Goal: Task Accomplishment & Management: Manage account settings

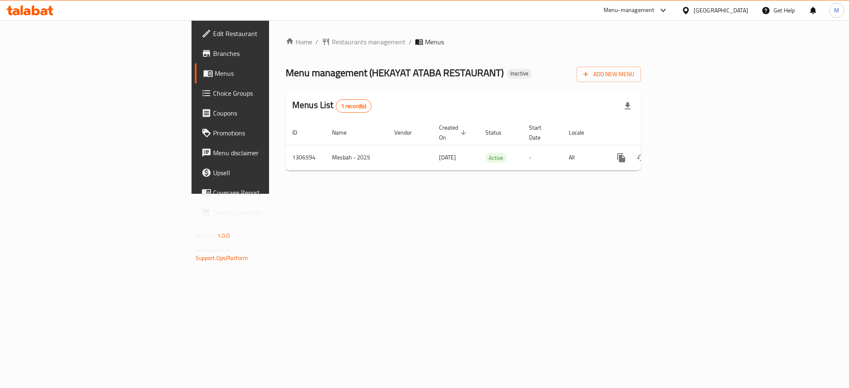
click at [691, 154] on link "enhanced table" at bounding box center [681, 158] width 20 height 20
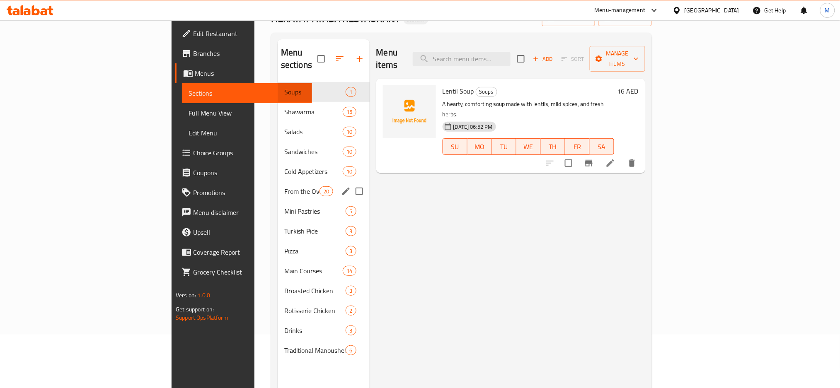
scroll to position [55, 0]
click at [284, 185] on span "From the Oven" at bounding box center [301, 190] width 35 height 10
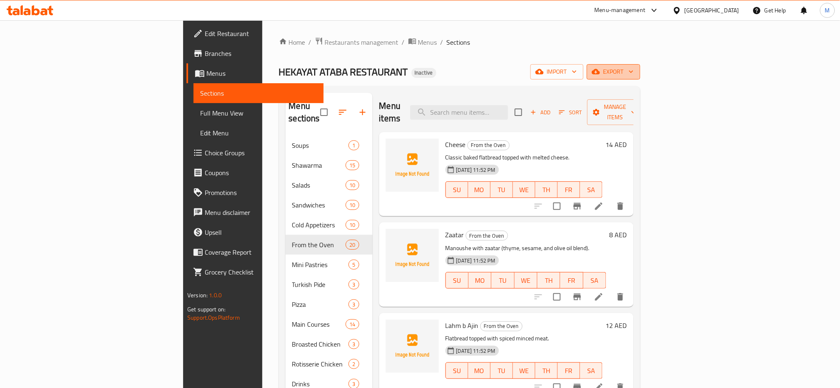
click at [634, 76] on span "export" at bounding box center [613, 72] width 40 height 10
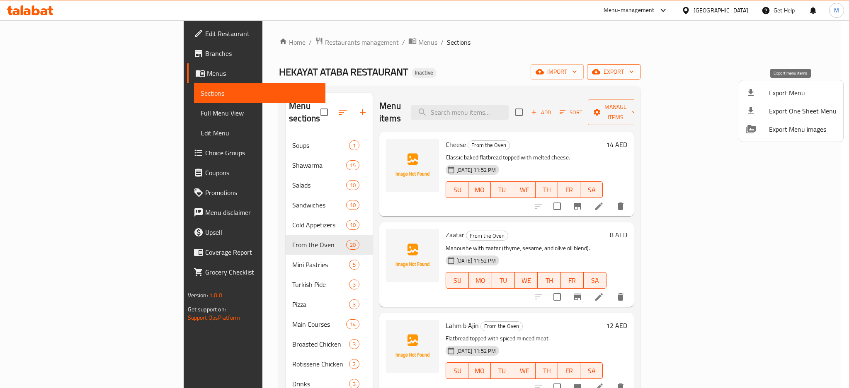
click at [788, 92] on span "Export Menu" at bounding box center [803, 93] width 68 height 10
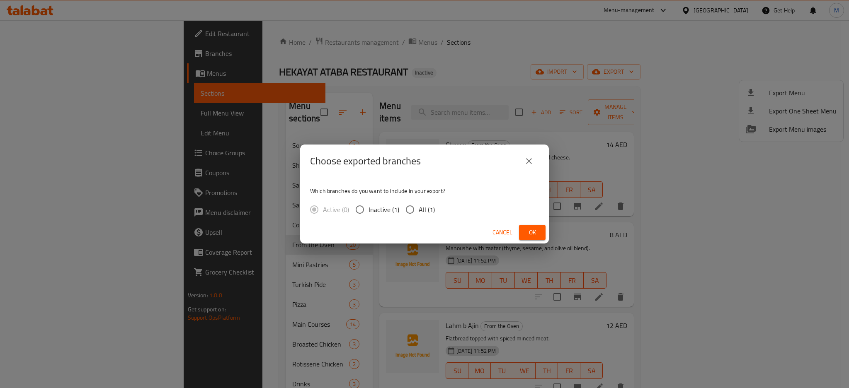
click at [413, 204] on input "All (1)" at bounding box center [409, 209] width 17 height 17
radio input "true"
click at [530, 230] on span "Ok" at bounding box center [531, 232] width 13 height 10
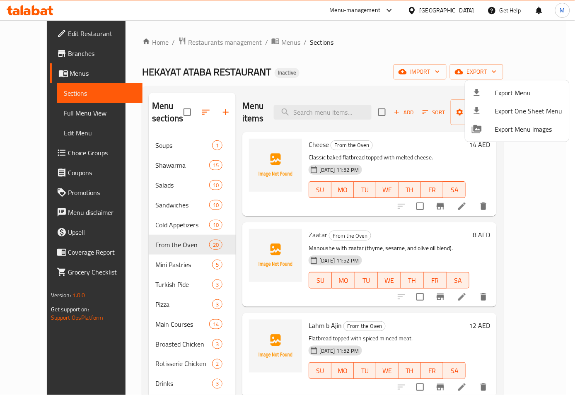
click at [192, 110] on div at bounding box center [287, 197] width 575 height 395
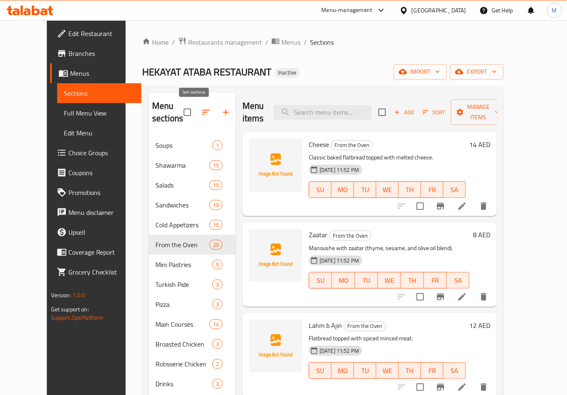
click at [201, 112] on icon "button" at bounding box center [206, 112] width 10 height 10
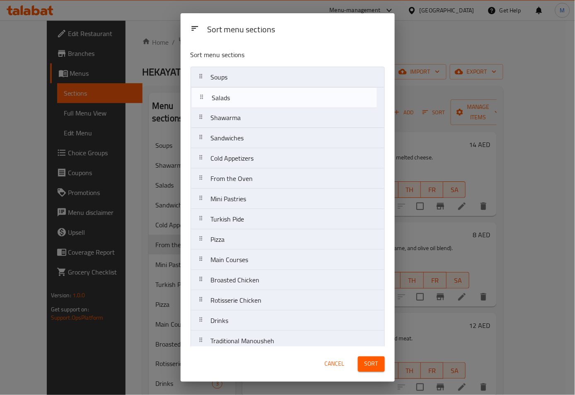
drag, startPoint x: 201, startPoint y: 114, endPoint x: 203, endPoint y: 92, distance: 22.0
click at [203, 92] on nav "Soups Shawarma Salads Sandwiches Cold Appetizers From the Oven Mini Pastries Tu…" at bounding box center [288, 209] width 194 height 285
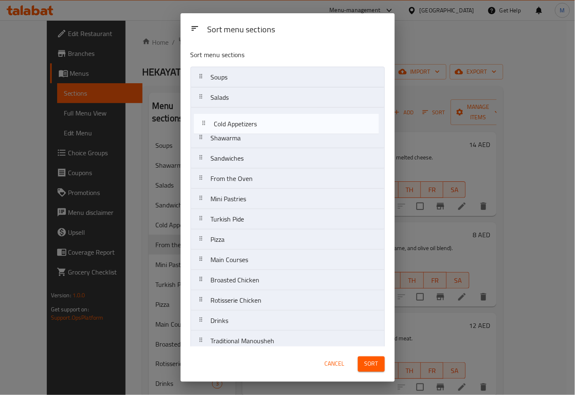
drag, startPoint x: 198, startPoint y: 158, endPoint x: 202, endPoint y: 119, distance: 38.7
click at [202, 119] on nav "Soups Salads Shawarma Sandwiches Cold Appetizers From the Oven Mini Pastries Tu…" at bounding box center [288, 209] width 194 height 285
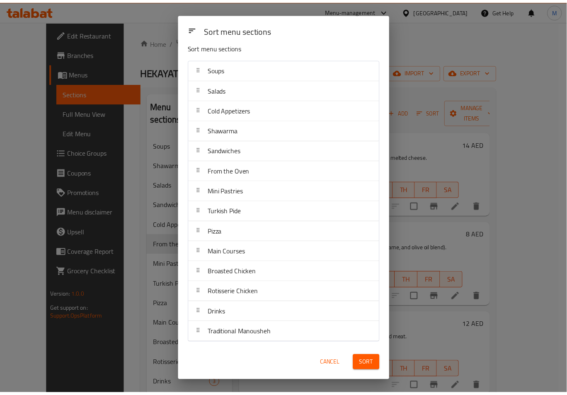
scroll to position [8, 0]
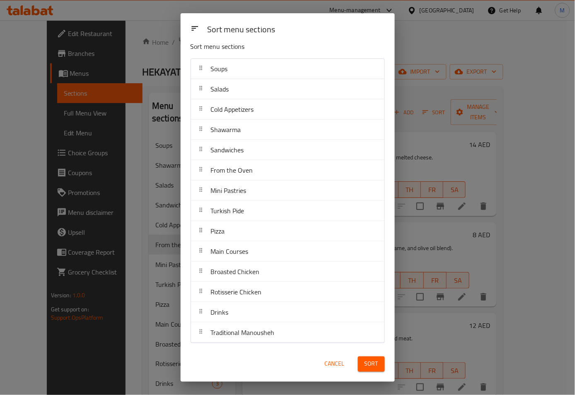
click at [372, 363] on span "Sort" at bounding box center [372, 364] width 14 height 10
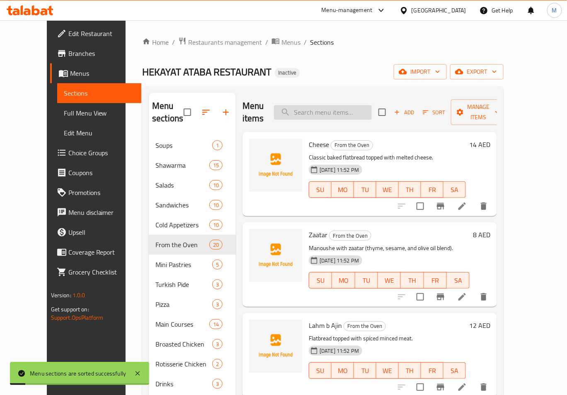
click at [329, 106] on input "search" at bounding box center [323, 112] width 98 height 15
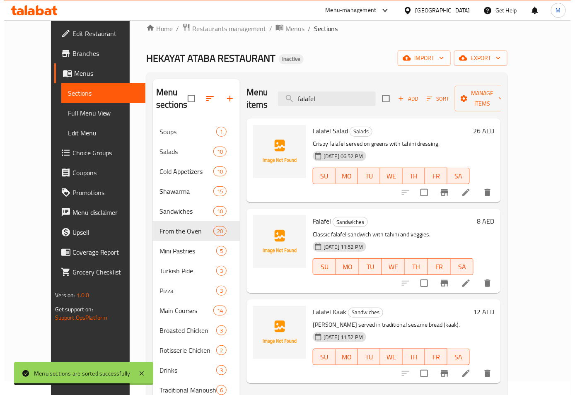
scroll to position [0, 0]
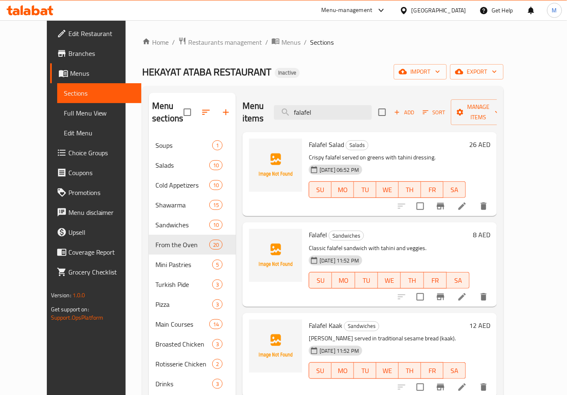
drag, startPoint x: 353, startPoint y: 103, endPoint x: 284, endPoint y: 105, distance: 69.6
click at [284, 105] on div "Menu items falafel Add Sort Manage items" at bounding box center [369, 112] width 254 height 39
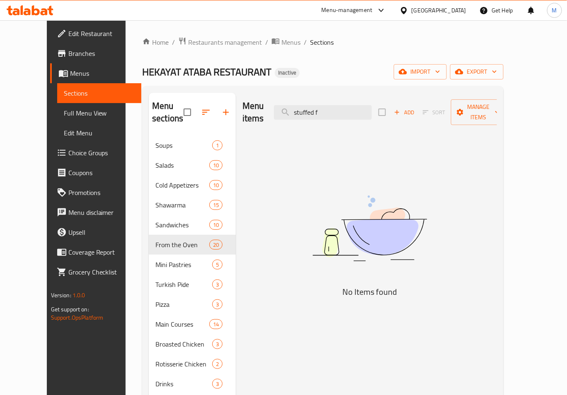
click at [274, 85] on div "Home / Restaurants management / Menus / Sections HEKAYAT ATABA RESTAURANT Inact…" at bounding box center [322, 266] width 361 height 458
click at [202, 111] on icon "button" at bounding box center [205, 112] width 7 height 5
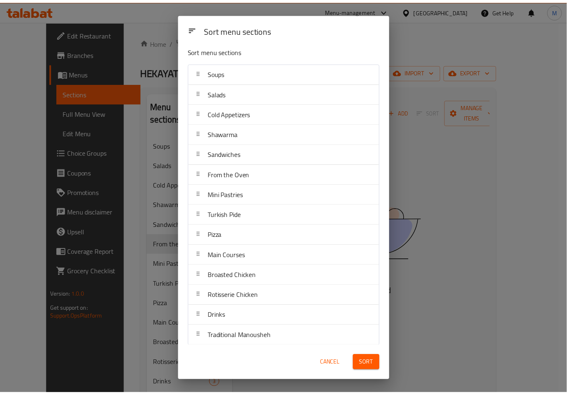
scroll to position [8, 0]
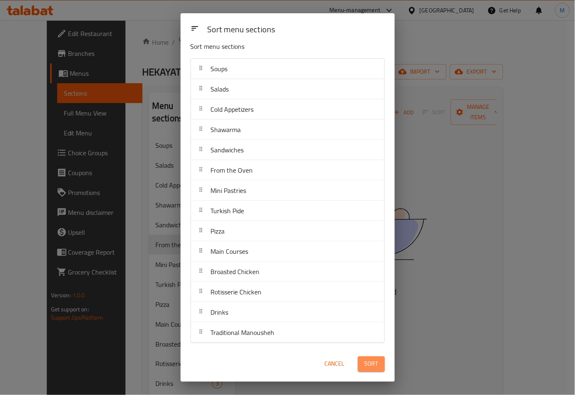
click at [372, 361] on span "Sort" at bounding box center [372, 364] width 14 height 10
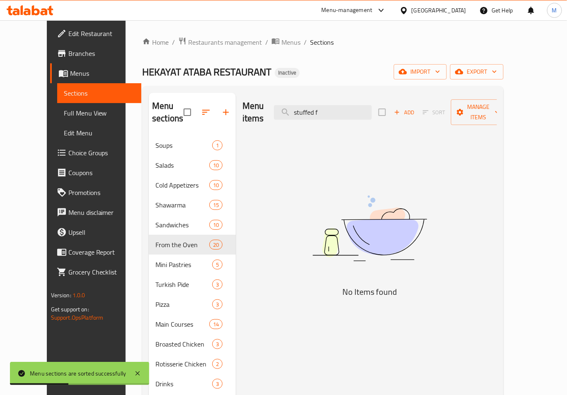
click at [365, 44] on ol "Home / Restaurants management / Menus / Sections" at bounding box center [322, 42] width 361 height 11
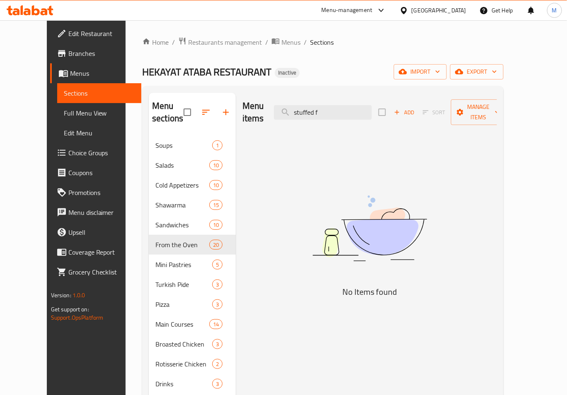
drag, startPoint x: 355, startPoint y: 117, endPoint x: 343, endPoint y: 116, distance: 12.4
click at [343, 117] on div "Menu items stuffed f Add Sort Manage items" at bounding box center [369, 112] width 254 height 39
drag, startPoint x: 344, startPoint y: 110, endPoint x: 287, endPoint y: 105, distance: 57.0
click at [288, 105] on div "Menu items stuffed f Add Sort Manage items" at bounding box center [369, 112] width 254 height 39
paste input "Hummus Musabaha"
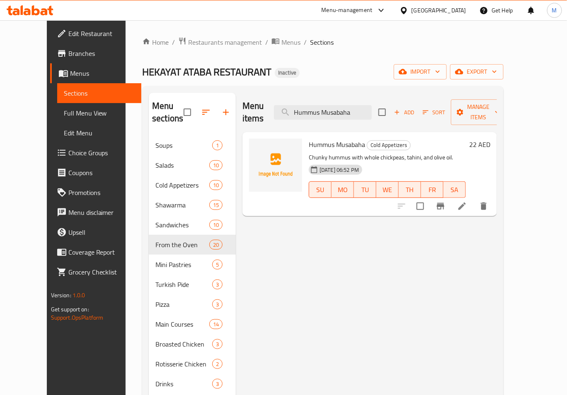
type input "Hummus Musabaha"
click at [474, 201] on li at bounding box center [461, 206] width 23 height 15
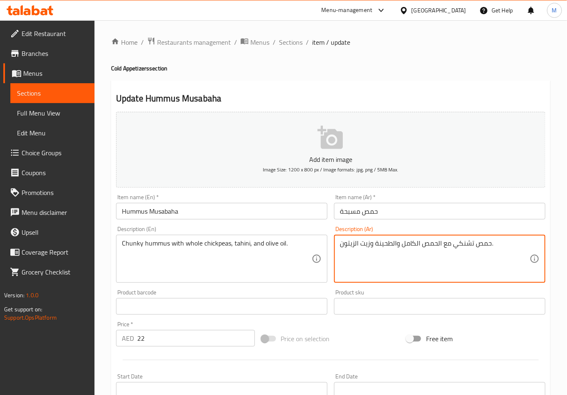
click at [461, 246] on textarea "حمص تشنكي مع الحمص الكامل والطحينة وزيت الزيتون." at bounding box center [435, 258] width 190 height 39
paste textarea "ميك"
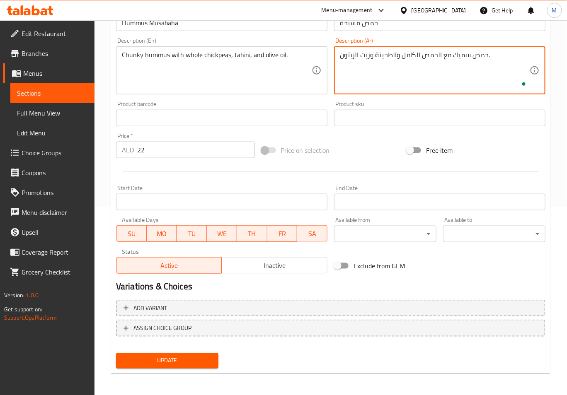
type textarea "حمص سميك مع الحمص الكامل والطحينة وزيت الزيتون."
click at [195, 356] on span "Update" at bounding box center [167, 361] width 89 height 10
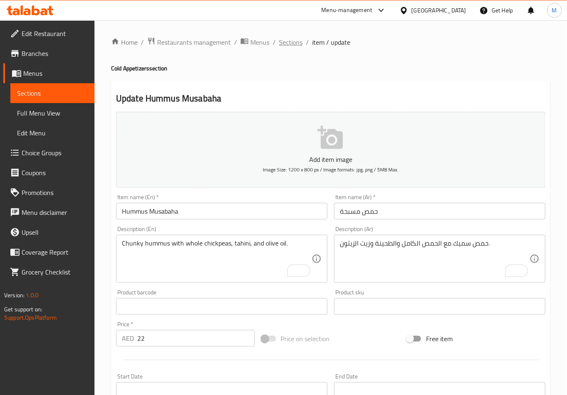
click at [292, 43] on span "Sections" at bounding box center [291, 42] width 24 height 10
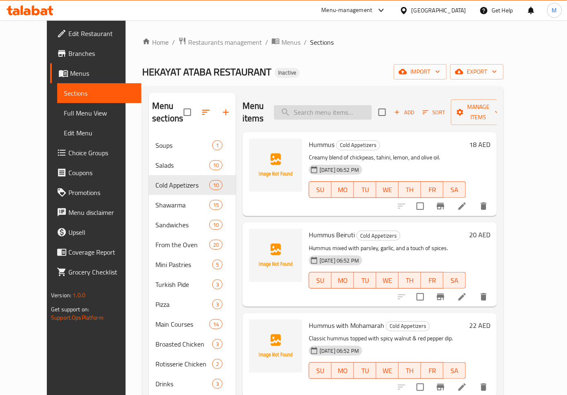
click at [336, 107] on input "search" at bounding box center [323, 112] width 98 height 15
paste input "Potatoes with [PERSON_NAME]"
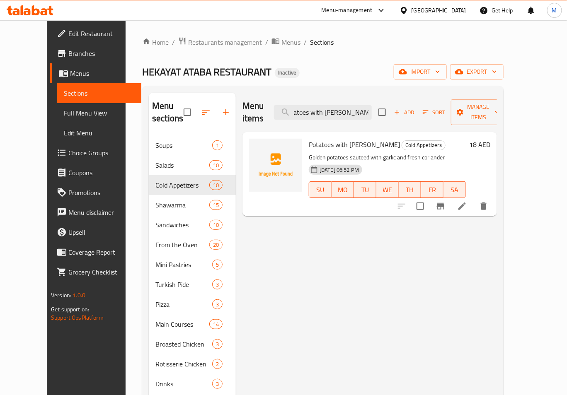
type input "Potatoes with [PERSON_NAME]"
click at [467, 201] on icon at bounding box center [462, 206] width 10 height 10
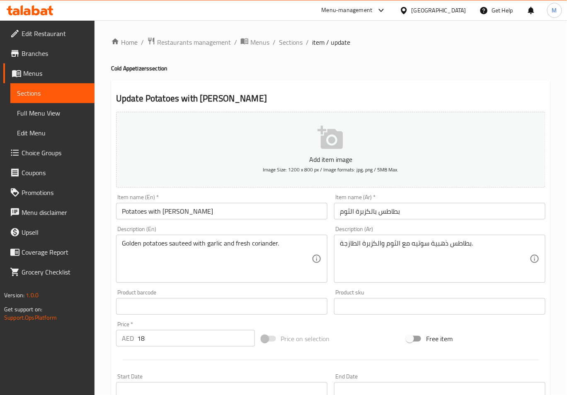
click at [353, 216] on input "بطاطس بالكزبرة الثوم" at bounding box center [439, 211] width 211 height 17
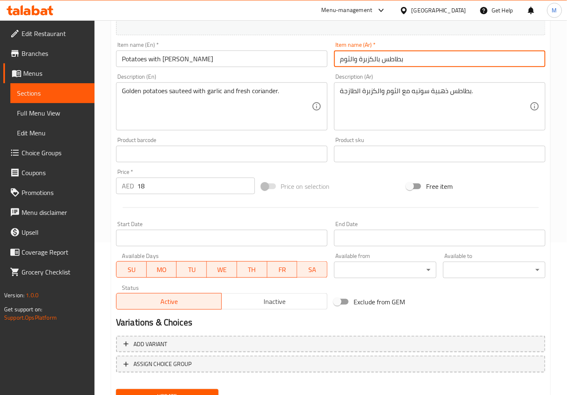
scroll to position [189, 0]
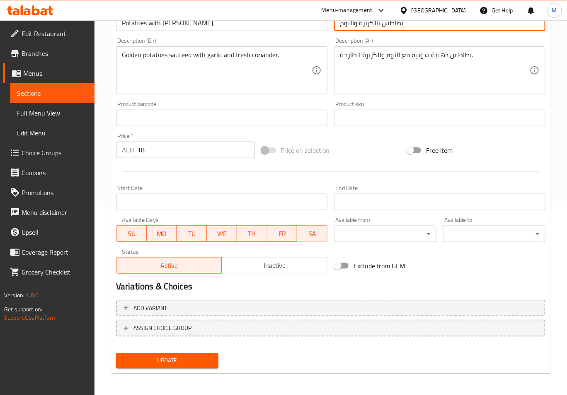
type input "بطاطس بالكزبرة والثوم"
click at [182, 365] on button "Update" at bounding box center [167, 360] width 102 height 15
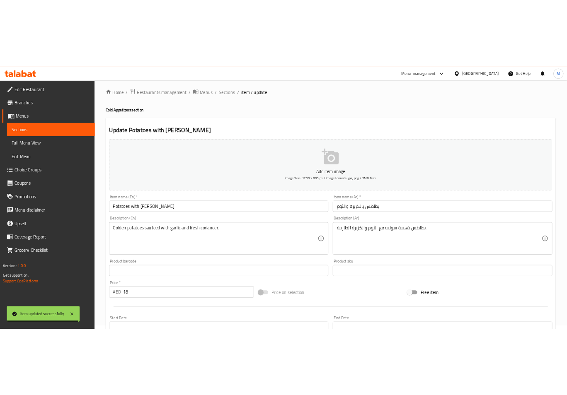
scroll to position [0, 0]
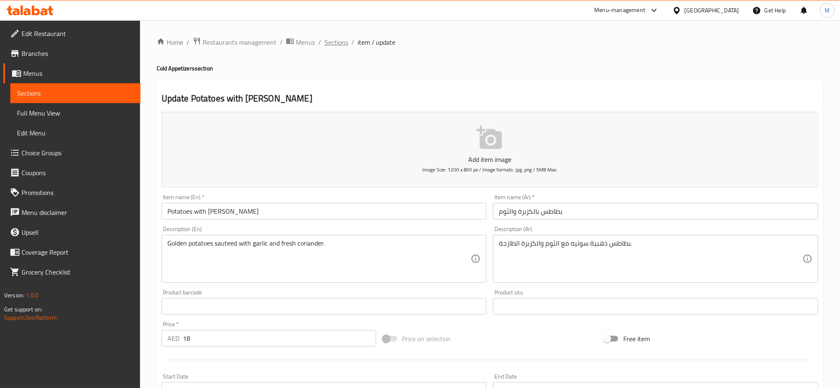
click at [340, 38] on span "Sections" at bounding box center [336, 42] width 24 height 10
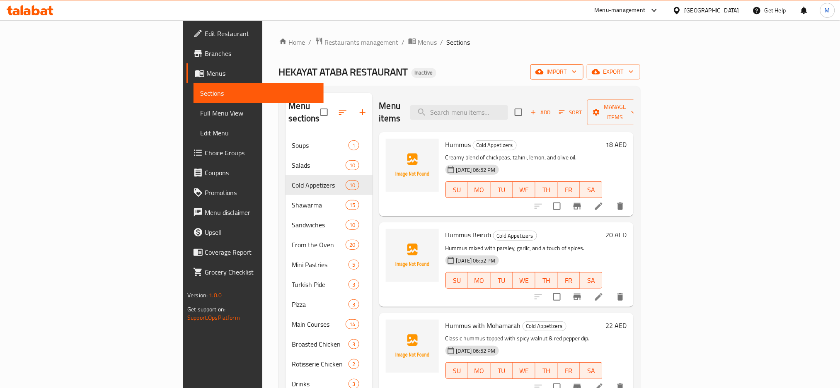
click at [544, 71] on icon "button" at bounding box center [539, 71] width 8 height 5
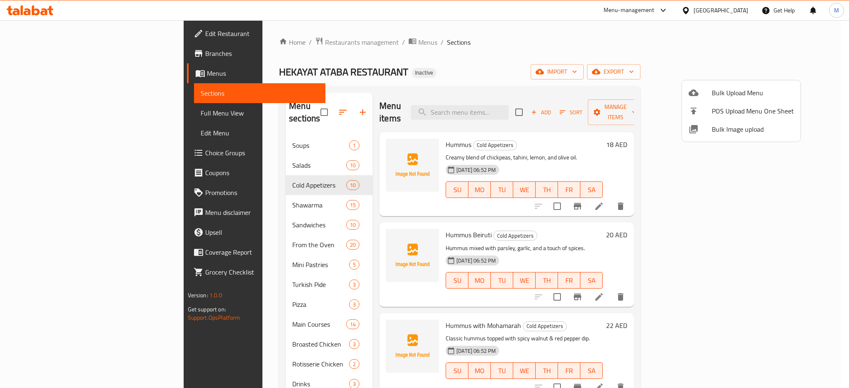
click at [491, 43] on div at bounding box center [424, 194] width 849 height 388
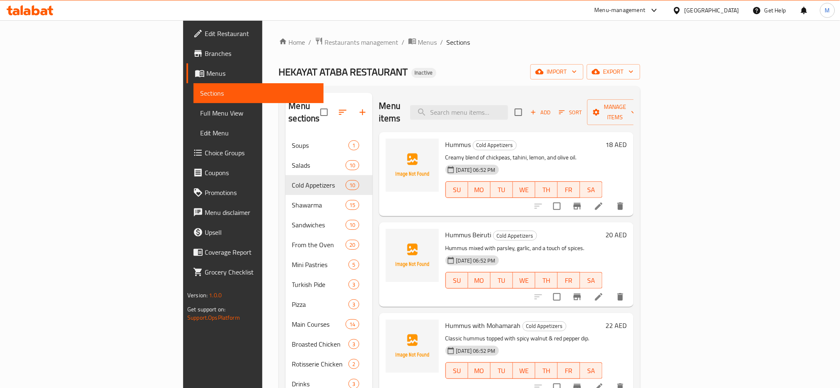
click at [640, 82] on div "Home / Restaurants management / Menus / Sections HEKAYAT ATABA RESTAURANT Inact…" at bounding box center [459, 262] width 361 height 451
click at [577, 77] on span "import" at bounding box center [557, 72] width 40 height 10
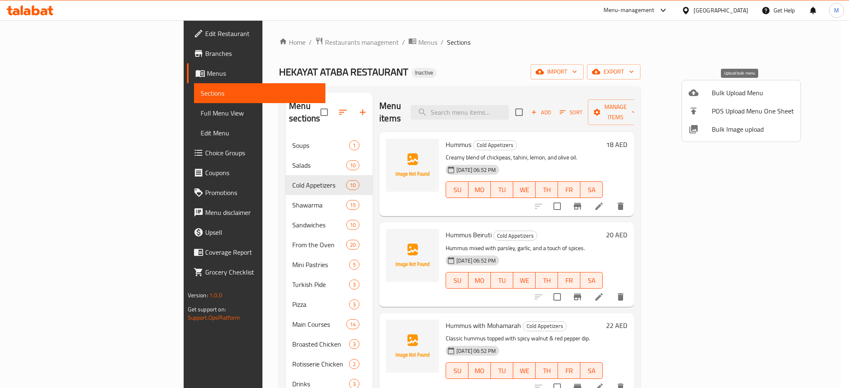
click at [725, 89] on span "Bulk Upload Menu" at bounding box center [752, 93] width 82 height 10
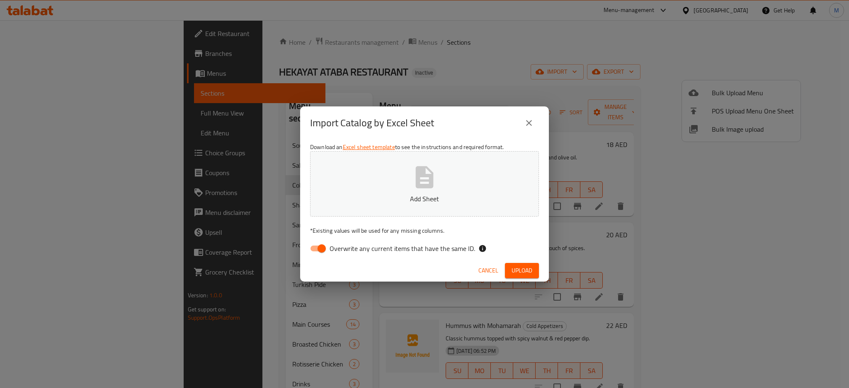
click at [424, 248] on span "Overwrite any current items that have the same ID." at bounding box center [401, 249] width 145 height 10
click at [345, 248] on input "Overwrite any current items that have the same ID." at bounding box center [321, 249] width 47 height 16
checkbox input "false"
click at [445, 189] on button "Add Sheet" at bounding box center [424, 183] width 229 height 65
click at [520, 276] on button "Upload" at bounding box center [522, 270] width 34 height 15
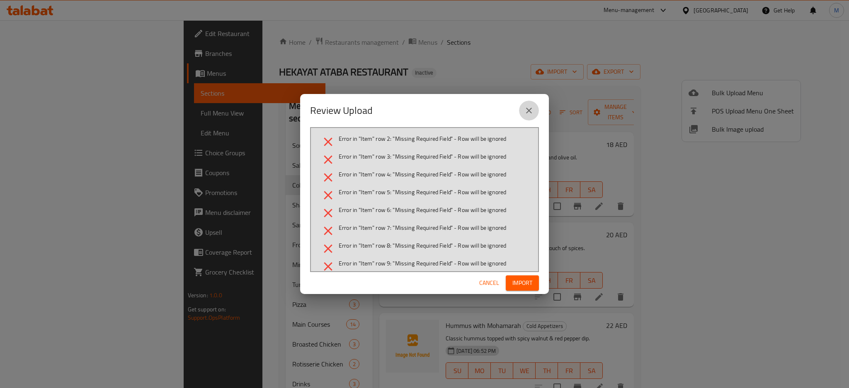
click at [527, 108] on icon "close" at bounding box center [529, 111] width 10 height 10
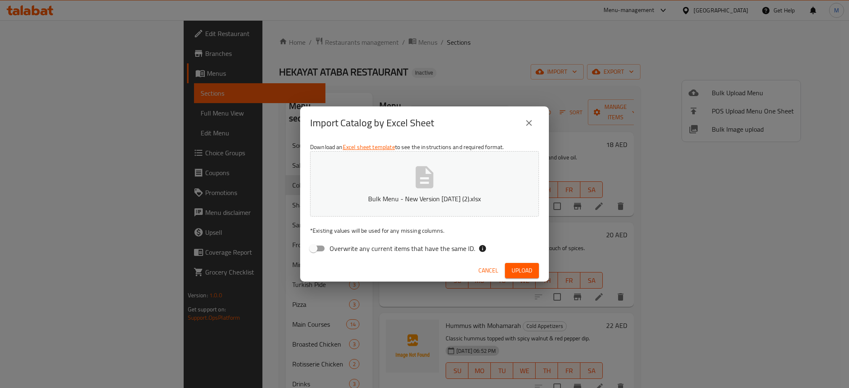
click at [530, 123] on icon "close" at bounding box center [529, 123] width 10 height 10
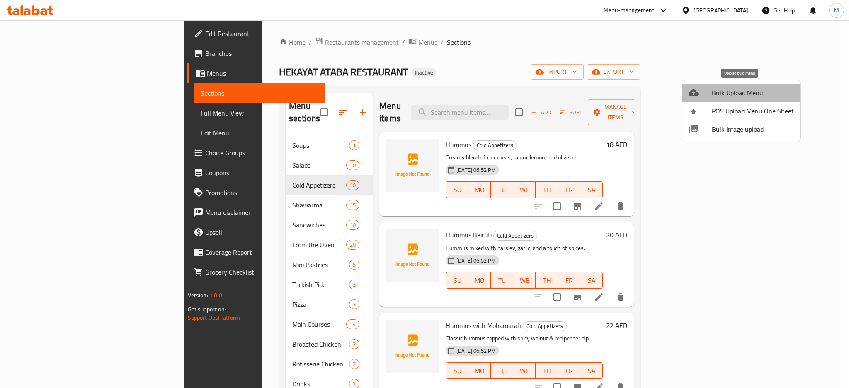
click at [720, 92] on span "Bulk Upload Menu" at bounding box center [752, 93] width 82 height 10
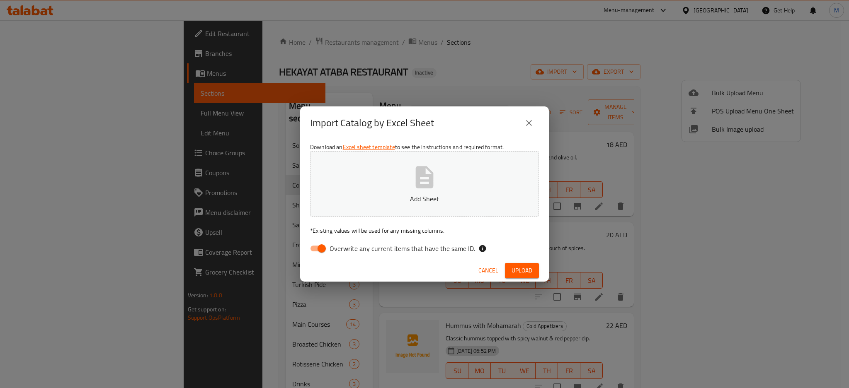
click at [429, 244] on span "Overwrite any current items that have the same ID." at bounding box center [401, 249] width 145 height 10
click at [345, 242] on input "Overwrite any current items that have the same ID." at bounding box center [321, 249] width 47 height 16
checkbox input "false"
click at [397, 189] on button "Add Sheet" at bounding box center [424, 183] width 229 height 65
click at [520, 271] on span "Upload" at bounding box center [521, 271] width 21 height 10
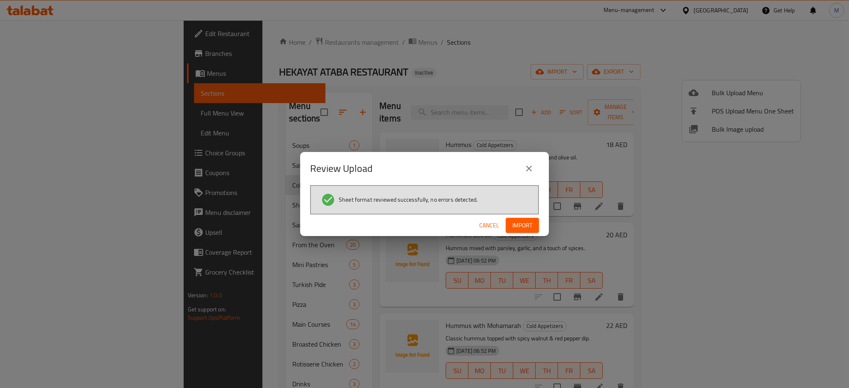
click at [529, 228] on span "Import" at bounding box center [522, 225] width 20 height 10
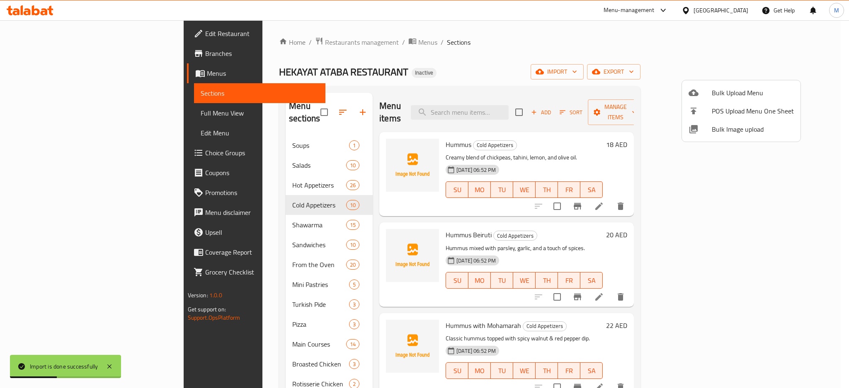
click at [294, 110] on div at bounding box center [424, 194] width 849 height 388
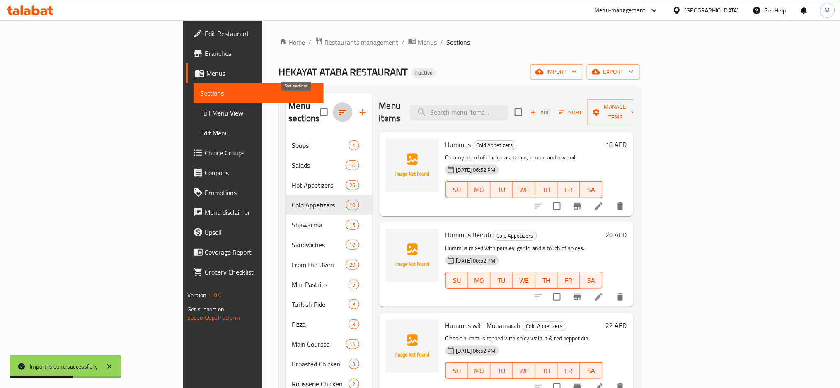
click at [333, 106] on button "button" at bounding box center [343, 112] width 20 height 20
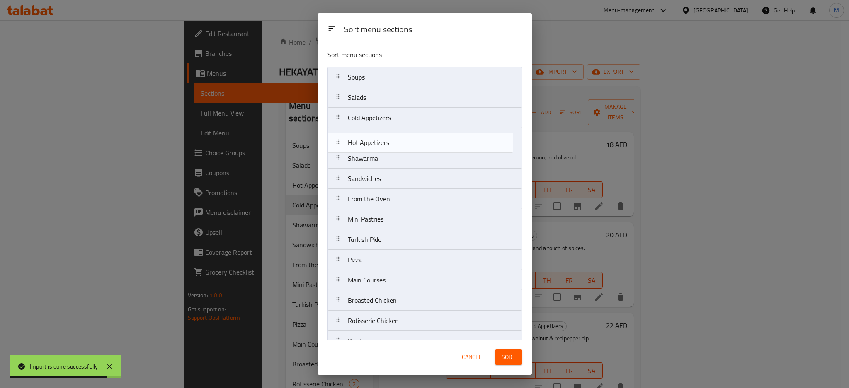
drag, startPoint x: 345, startPoint y: 118, endPoint x: 345, endPoint y: 140, distance: 22.4
click at [345, 140] on nav "Soups Salads Hot Appetizers Cold Appetizers Shawarma Sandwiches From the Oven M…" at bounding box center [424, 219] width 194 height 305
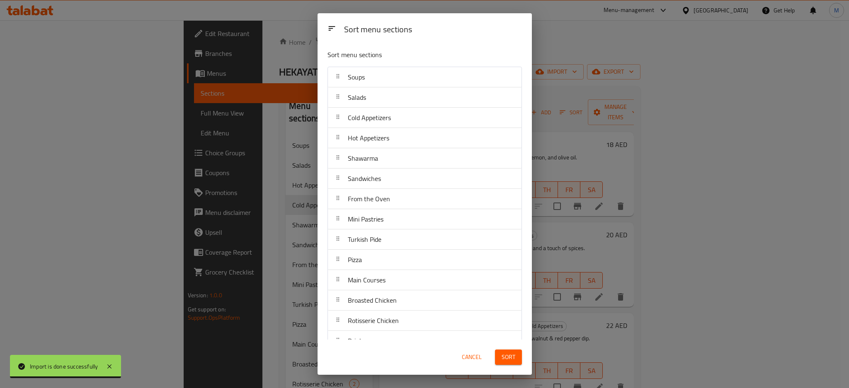
click at [514, 355] on span "Sort" at bounding box center [508, 357] width 14 height 10
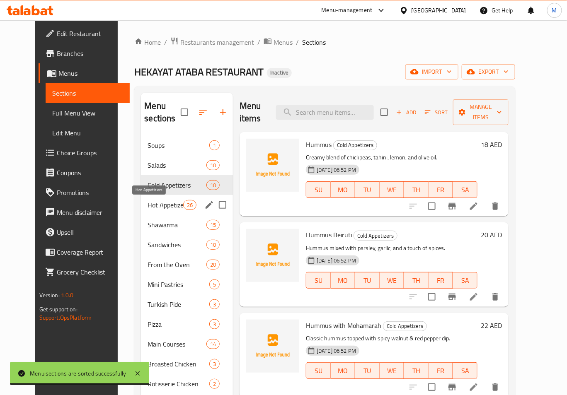
click at [148, 201] on span "Hot Appetizers" at bounding box center [165, 205] width 35 height 10
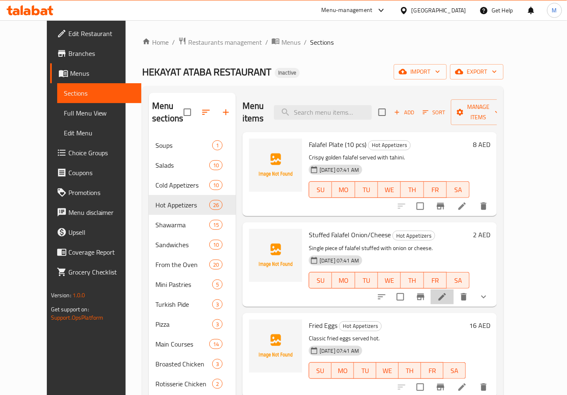
click at [454, 291] on li at bounding box center [441, 297] width 23 height 15
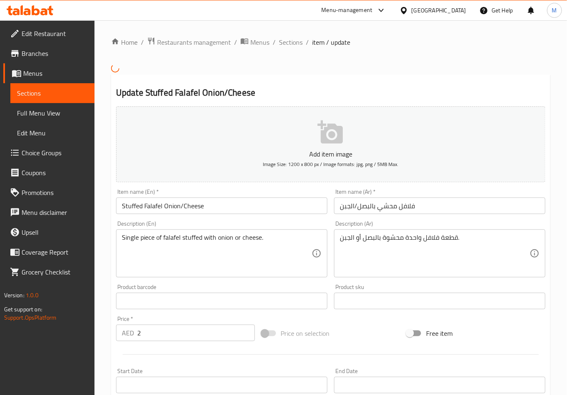
type input "اختيارك من:"
type input "1"
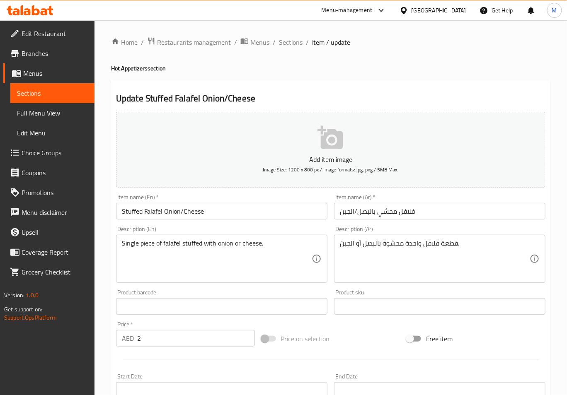
click at [380, 215] on input "فلافل محشي بالبصل/الجبن" at bounding box center [439, 211] width 211 height 17
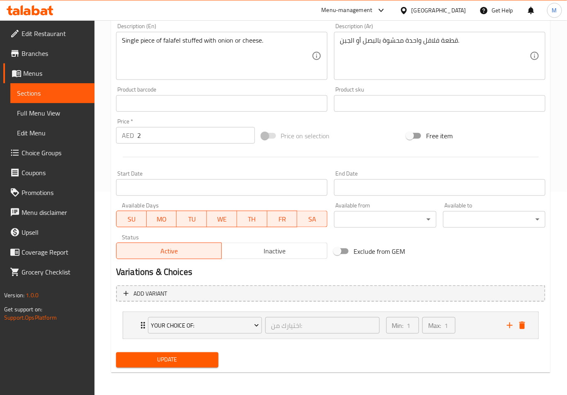
type input "فلافل محشية بالبصل/الجبن"
click at [160, 364] on span "Update" at bounding box center [167, 360] width 89 height 10
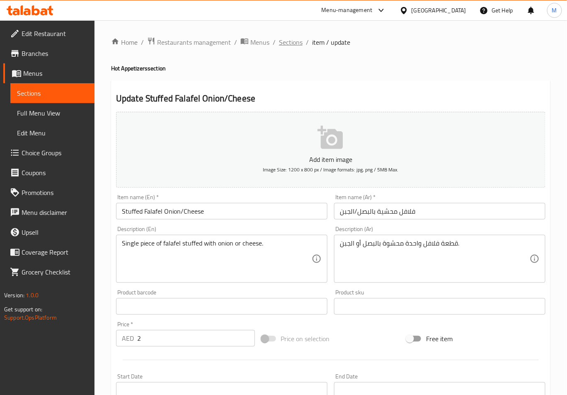
click at [295, 42] on span "Sections" at bounding box center [291, 42] width 24 height 10
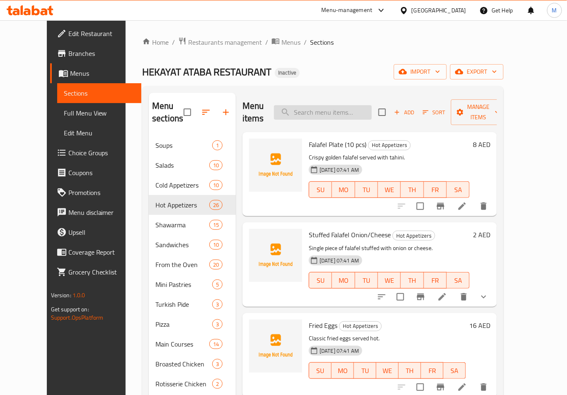
click at [337, 108] on input "search" at bounding box center [323, 112] width 98 height 15
paste input "Mix Fried"
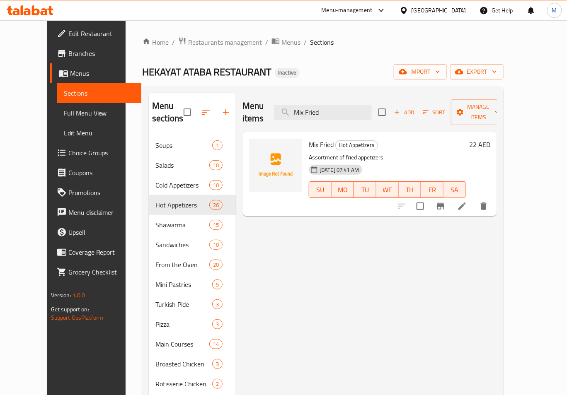
type input "Mix Fried"
click at [474, 199] on li at bounding box center [461, 206] width 23 height 15
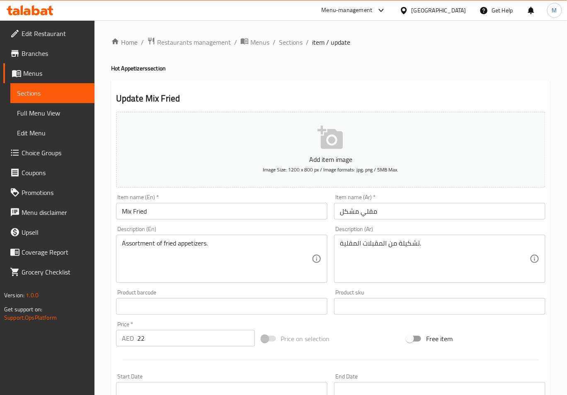
click at [134, 67] on h4 "Hot Appetizers section" at bounding box center [330, 68] width 439 height 8
copy h4 "Appetizers"
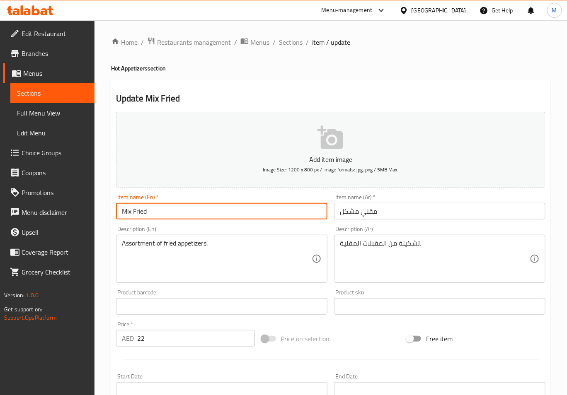
click at [179, 204] on input "Mix Fried" at bounding box center [221, 211] width 211 height 17
paste input "Appetizers"
type input "Mix Fried Appetizers"
click at [337, 215] on input "مقلي مشكل" at bounding box center [439, 211] width 211 height 17
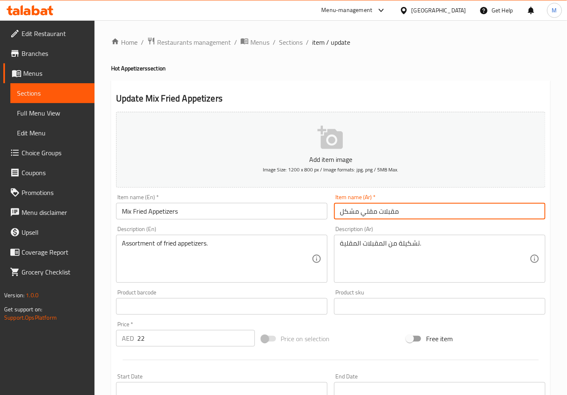
click at [363, 215] on input "مقبلات مقلي مشكل" at bounding box center [439, 211] width 211 height 17
click at [345, 213] on input "مقبلات مقلية مشكل" at bounding box center [439, 211] width 211 height 17
type input "مقبلات مقلية مشكلة"
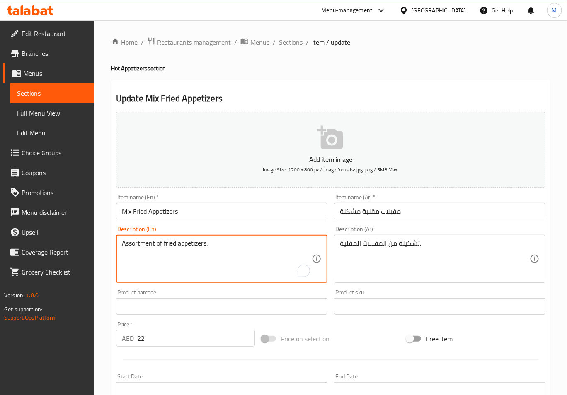
click at [149, 250] on textarea "Assortment of fried appetizers." at bounding box center [217, 258] width 190 height 39
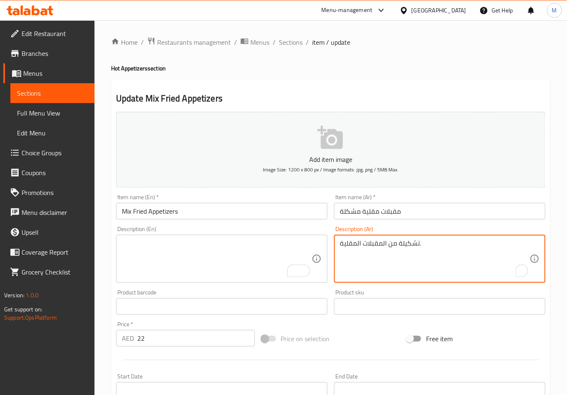
click at [369, 247] on textarea "تشكيلة من المقبلات المقلية." at bounding box center [435, 258] width 190 height 39
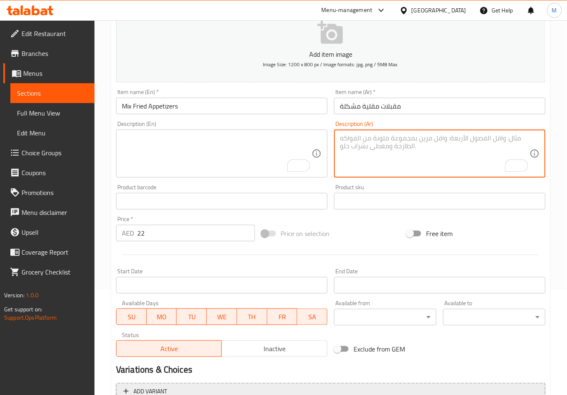
scroll to position [189, 0]
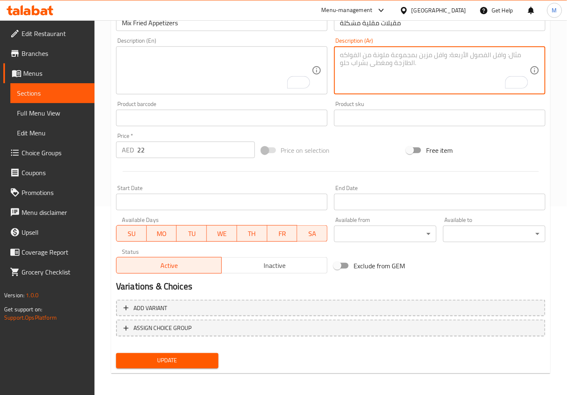
click at [177, 353] on button "Update" at bounding box center [167, 360] width 102 height 15
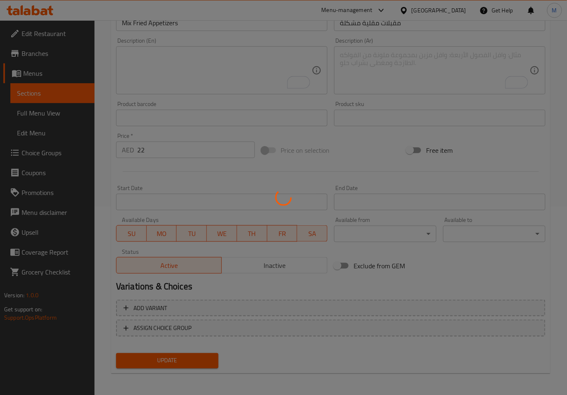
scroll to position [0, 0]
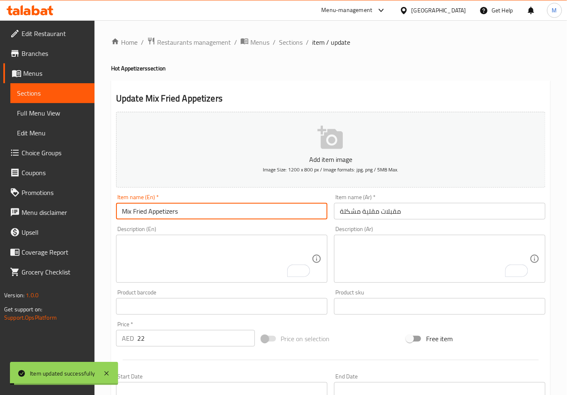
drag, startPoint x: 189, startPoint y: 212, endPoint x: 89, endPoint y: 202, distance: 100.0
click at [89, 202] on div "Edit Restaurant Branches Menus Sections Full Menu View Edit Menu Choice Groups …" at bounding box center [283, 302] width 567 height 565
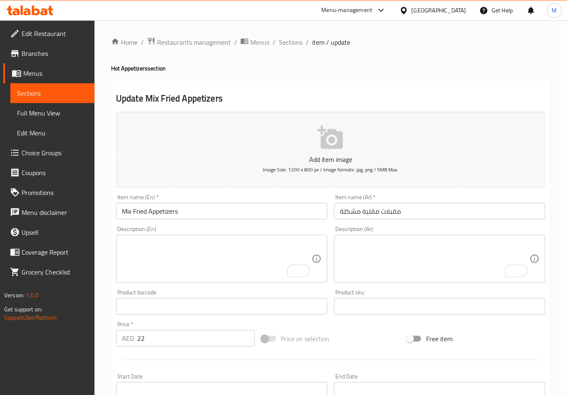
click at [515, 291] on div "Product sku Product sku" at bounding box center [439, 302] width 211 height 25
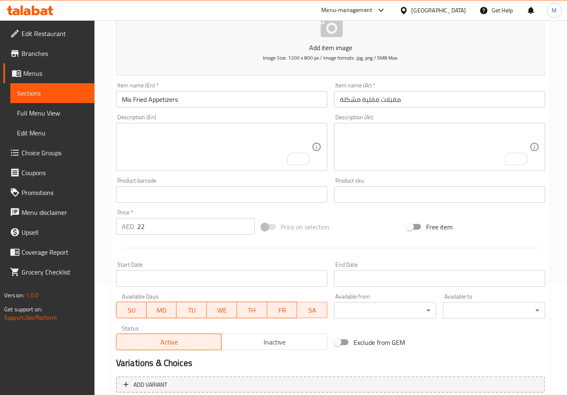
scroll to position [189, 0]
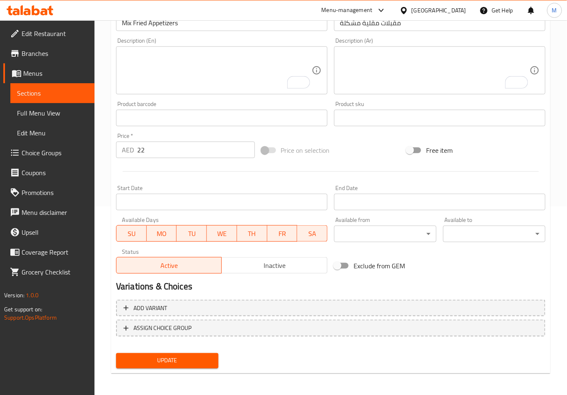
click at [193, 353] on button "Update" at bounding box center [167, 360] width 102 height 15
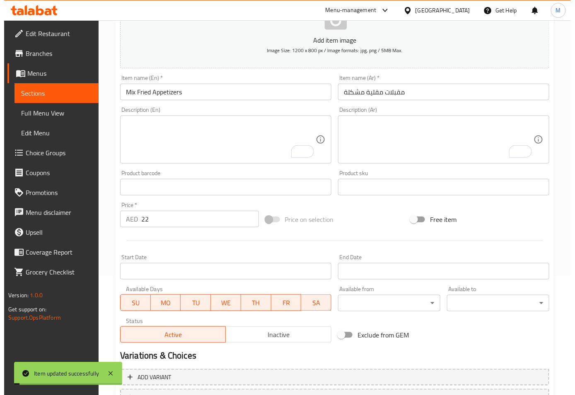
scroll to position [0, 0]
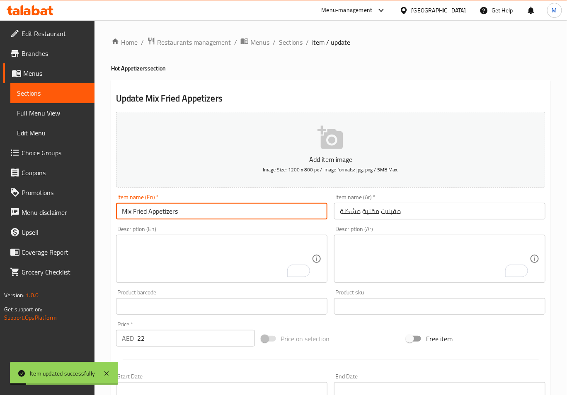
drag, startPoint x: 186, startPoint y: 211, endPoint x: 10, endPoint y: 210, distance: 176.5
click at [10, 210] on div "Edit Restaurant Branches Menus Sections Full Menu View Edit Menu Choice Groups …" at bounding box center [283, 302] width 567 height 565
click at [288, 41] on span "Sections" at bounding box center [291, 42] width 24 height 10
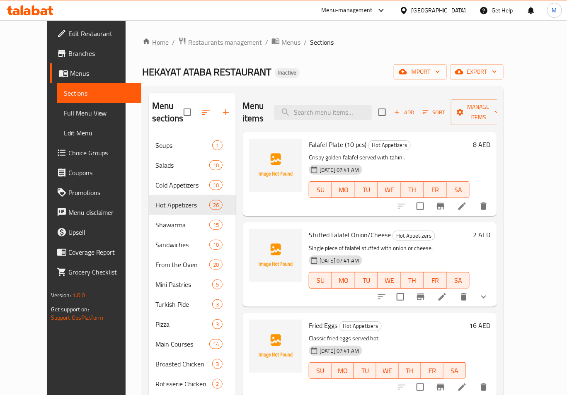
click at [261, 198] on div at bounding box center [276, 173] width 60 height 77
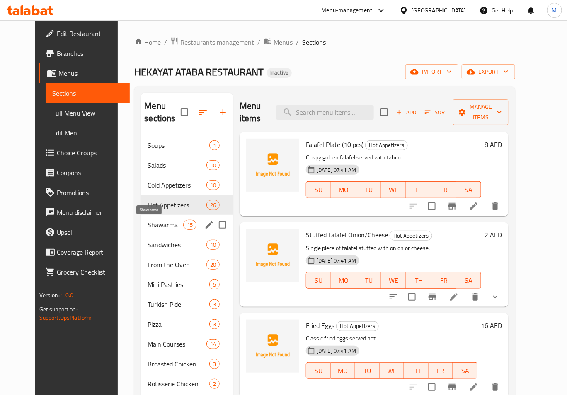
click at [155, 228] on span "Shawarma" at bounding box center [165, 225] width 35 height 10
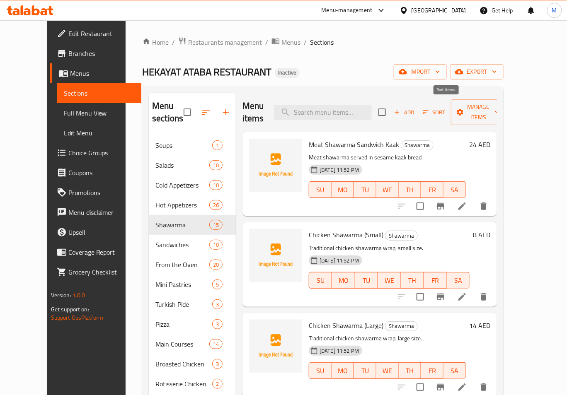
click at [429, 109] on icon "button" at bounding box center [425, 112] width 7 height 7
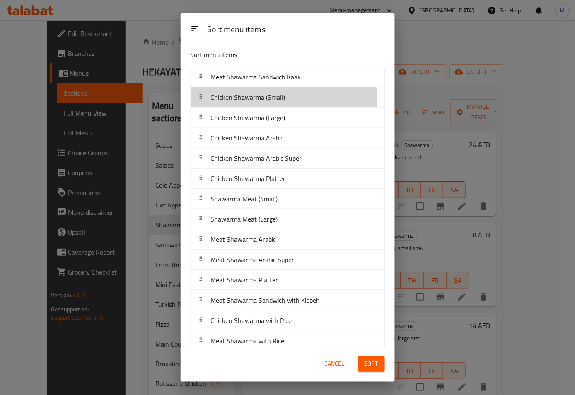
click at [273, 100] on span "Chicken Shawarma (Small)" at bounding box center [248, 97] width 75 height 12
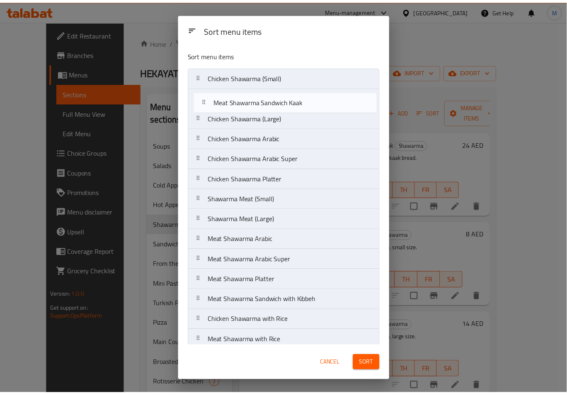
scroll to position [29, 0]
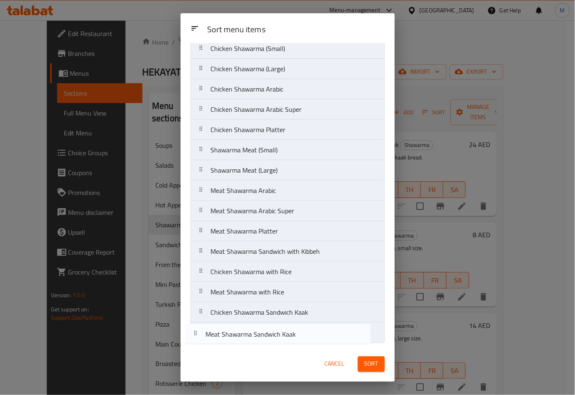
drag, startPoint x: 251, startPoint y: 82, endPoint x: 247, endPoint y: 344, distance: 261.9
click at [247, 344] on div "Sort menu items Meat Shawarma Sandwich Kaak Chicken Shawarma (Small) Chicken Sh…" at bounding box center [288, 195] width 214 height 304
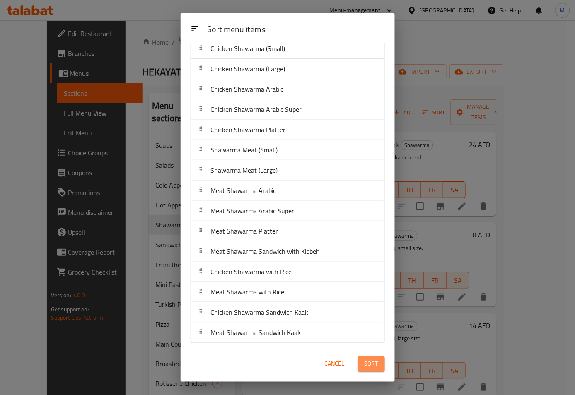
click at [368, 371] on button "Sort" at bounding box center [371, 364] width 27 height 15
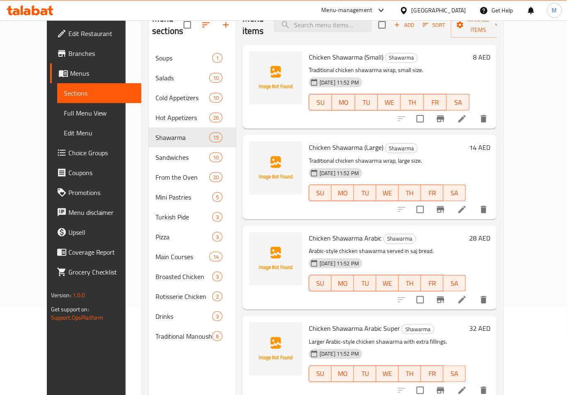
scroll to position [0, 0]
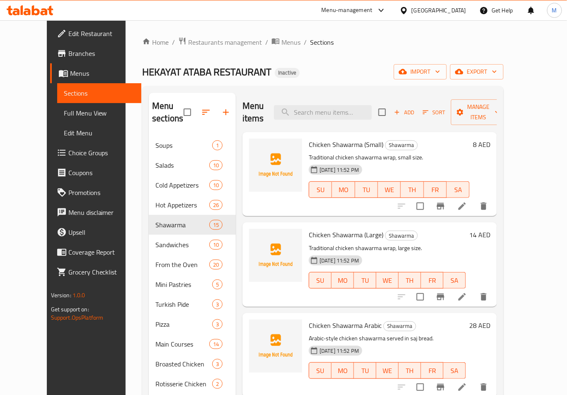
click at [324, 138] on span "Chicken Shawarma (Small)" at bounding box center [346, 144] width 75 height 12
copy h6 "Chicken Shawarma (Small)"
click at [339, 109] on input "search" at bounding box center [323, 112] width 98 height 15
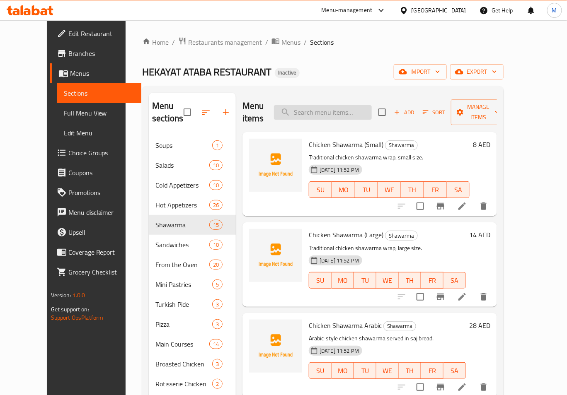
paste input "Chicken Shawarma Platter"
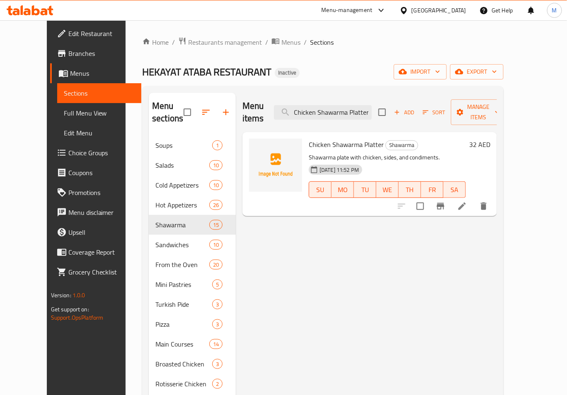
type input "Chicken Shawarma Platter"
click at [467, 201] on icon at bounding box center [462, 206] width 10 height 10
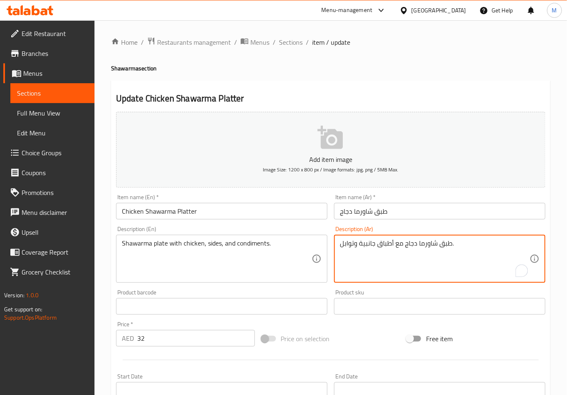
click at [399, 244] on textarea "طبق شاورما دجاج مع أطباق جانبية وتوابل." at bounding box center [435, 258] width 190 height 39
click at [406, 244] on textarea "طبق شاورما دجاج أطباق جانبية وتوابل." at bounding box center [435, 258] width 190 height 39
paste textarea "مع"
click at [394, 246] on textarea "طبق شاورما مع دجاج أطباق جانبية وتوابل." at bounding box center [435, 258] width 190 height 39
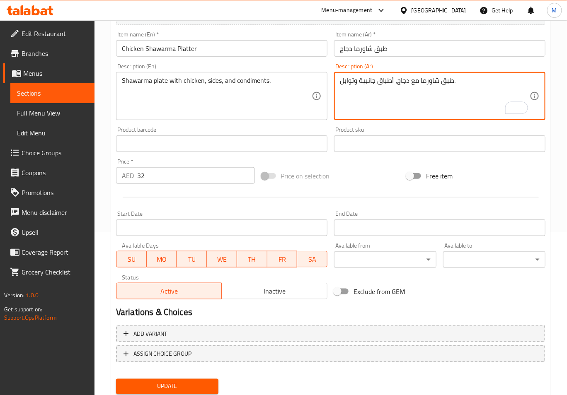
scroll to position [166, 0]
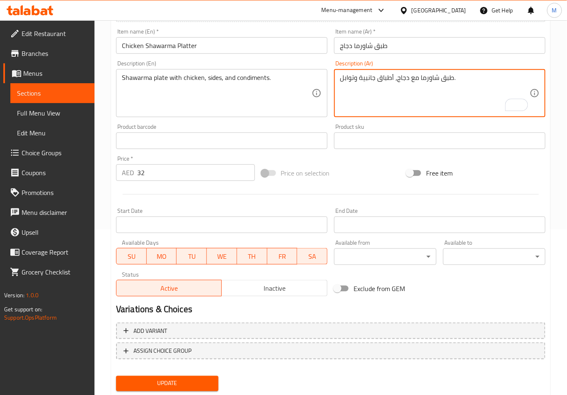
type textarea "طبق شاورما مع دجاج، أطباق جانبية وتوابل."
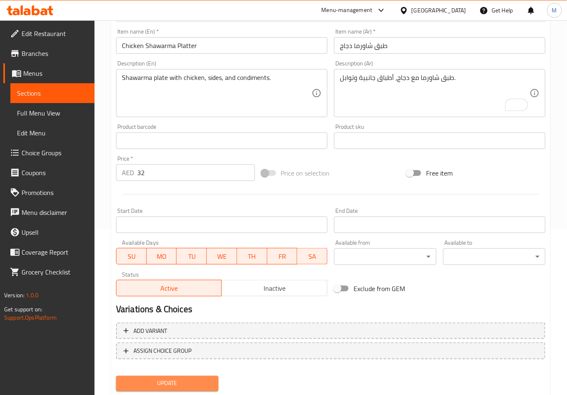
click at [195, 379] on span "Update" at bounding box center [167, 384] width 89 height 10
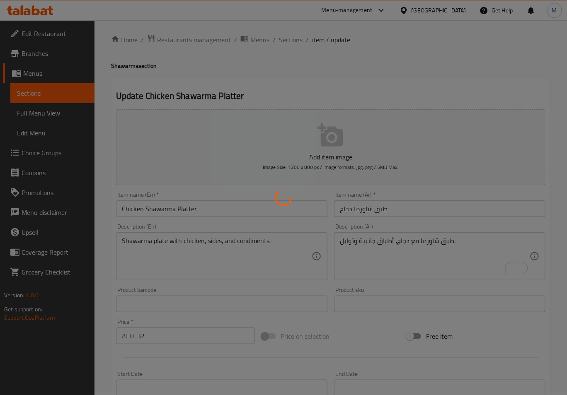
scroll to position [0, 0]
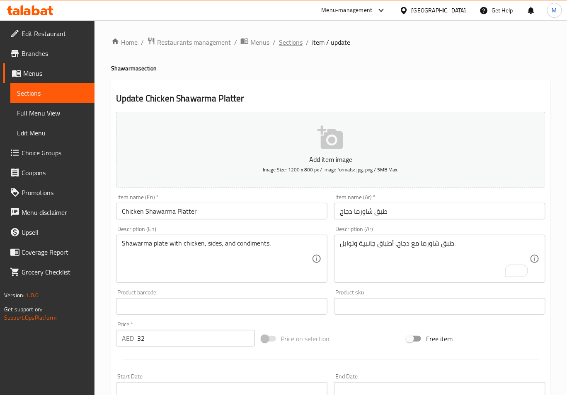
click at [296, 43] on span "Sections" at bounding box center [291, 42] width 24 height 10
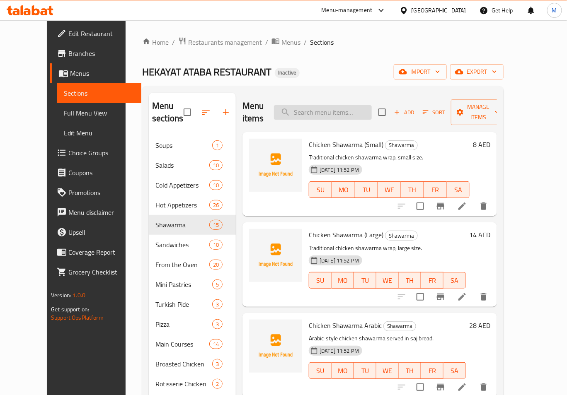
click at [331, 107] on input "search" at bounding box center [323, 112] width 98 height 15
paste input "Meat Shawarma Sandwich with Kibbeh"
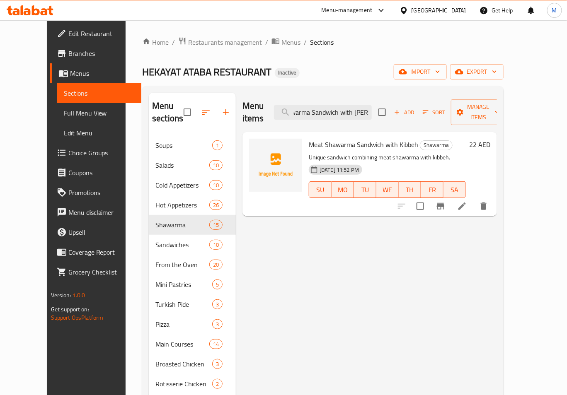
type input "Meat Shawarma Sandwich with Kibbe"
click at [467, 201] on icon at bounding box center [462, 206] width 10 height 10
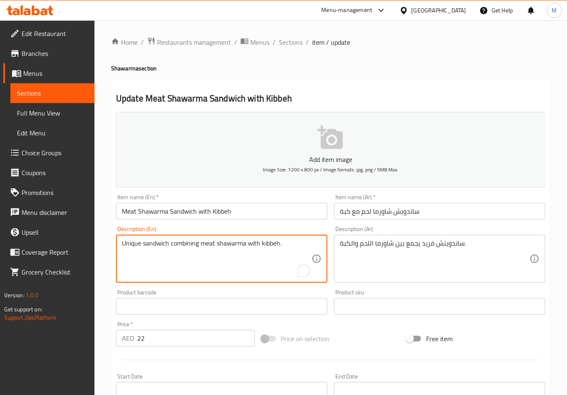
click at [207, 244] on textarea "Unique sandwich combining meat shawarma with kibbeh." at bounding box center [217, 258] width 190 height 39
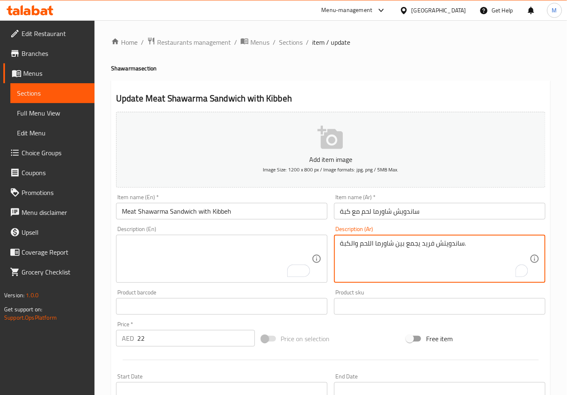
click at [378, 245] on textarea "ساندويتش فريد يجمع بين شاورما اللحم والكبة." at bounding box center [435, 258] width 190 height 39
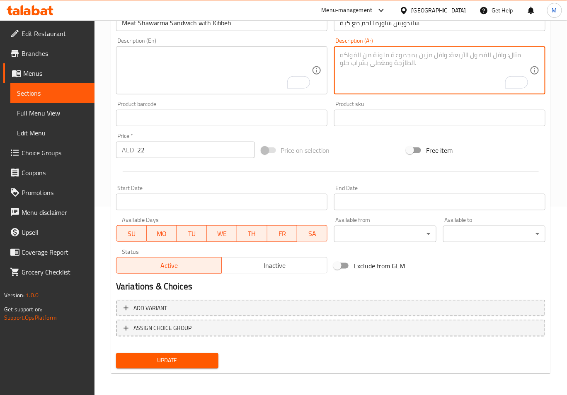
click at [203, 356] on span "Update" at bounding box center [167, 361] width 89 height 10
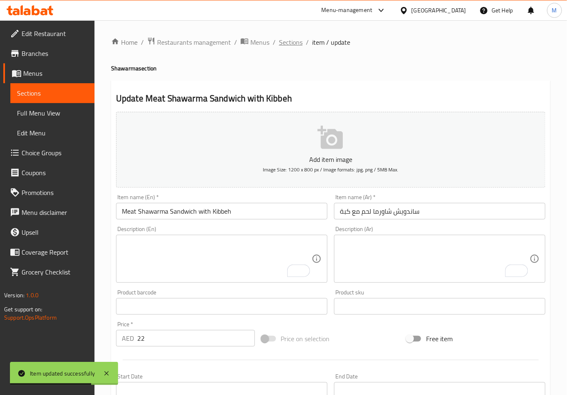
click at [283, 45] on span "Sections" at bounding box center [291, 42] width 24 height 10
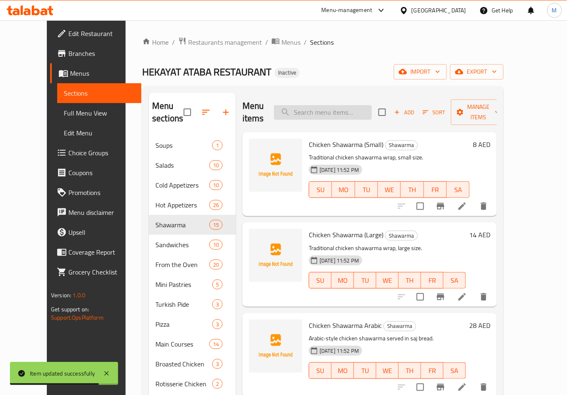
click at [352, 105] on input "search" at bounding box center [323, 112] width 98 height 15
paste input "Chicken Shawarma Sandwich Kaak"
type input "Chicken Shawarma Sandwich Kaak"
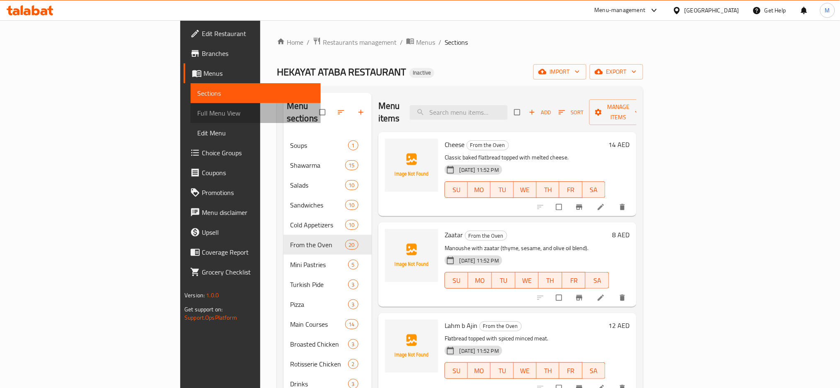
click at [197, 115] on span "Full Menu View" at bounding box center [255, 113] width 117 height 10
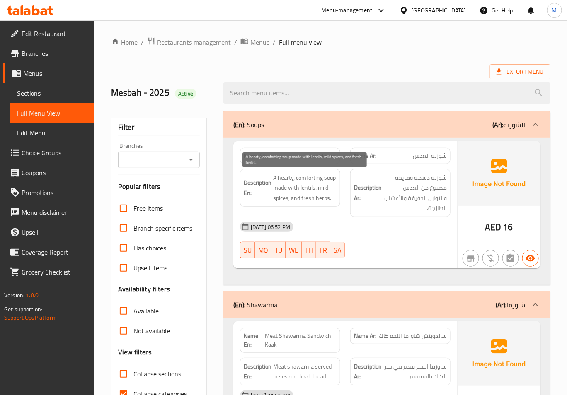
click at [324, 186] on span "A hearty, comforting soup made with lentils, mild spices, and fresh herbs." at bounding box center [304, 188] width 63 height 31
copy span "mild"
click at [286, 179] on span "A hearty, comforting soup made with lentils, mild spices, and fresh herbs." at bounding box center [304, 188] width 63 height 31
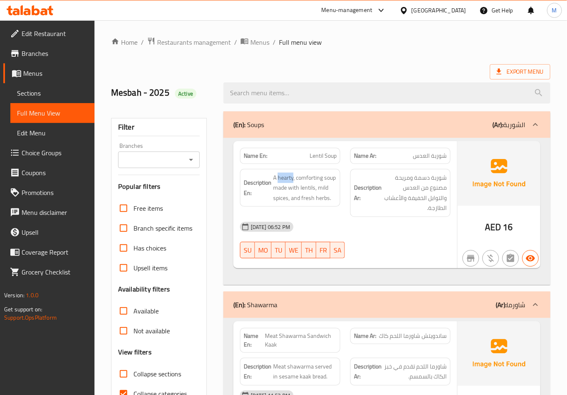
copy span "hearty"
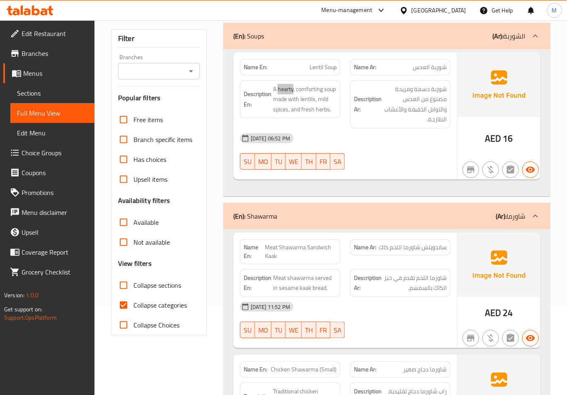
scroll to position [110, 0]
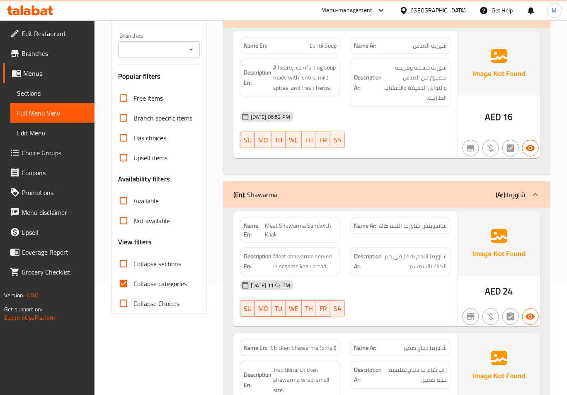
click at [374, 92] on h6 "Description Ar: شوربة دسمة ومريحة مصنوع من العدس والتوابل الخفيفة والأعشاب الطا…" at bounding box center [400, 83] width 93 height 41
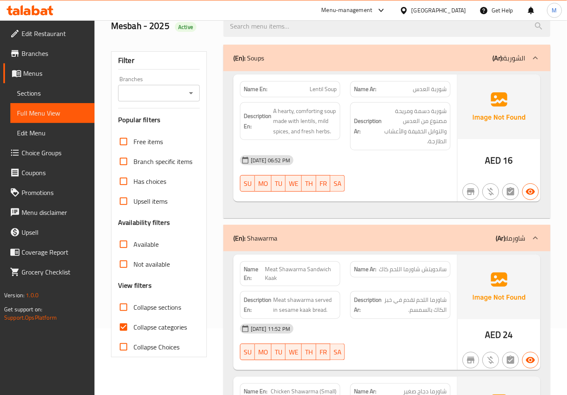
scroll to position [0, 0]
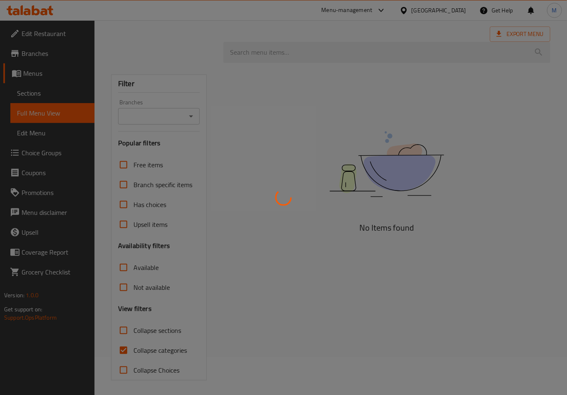
scroll to position [40, 0]
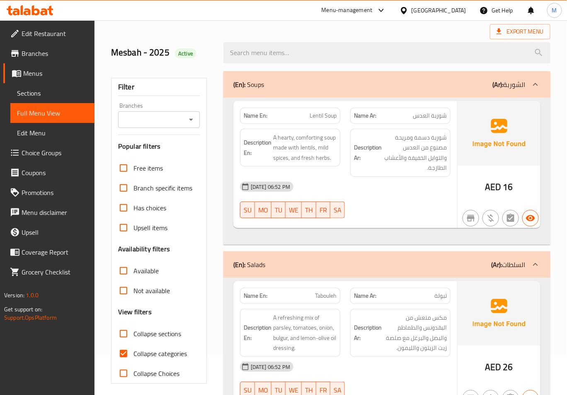
click at [124, 351] on input "Collapse categories" at bounding box center [124, 354] width 20 height 20
checkbox input "false"
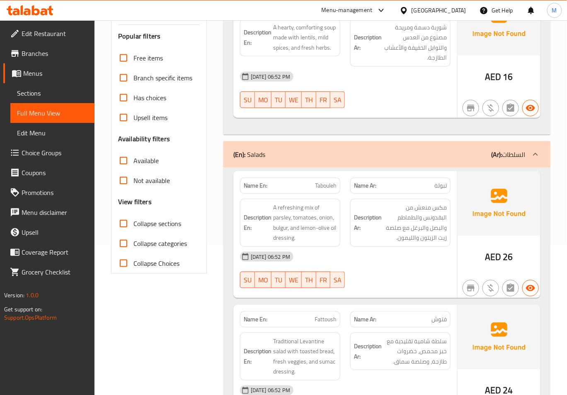
click at [430, 87] on div "[DATE] 06:52 PM" at bounding box center [345, 77] width 220 height 20
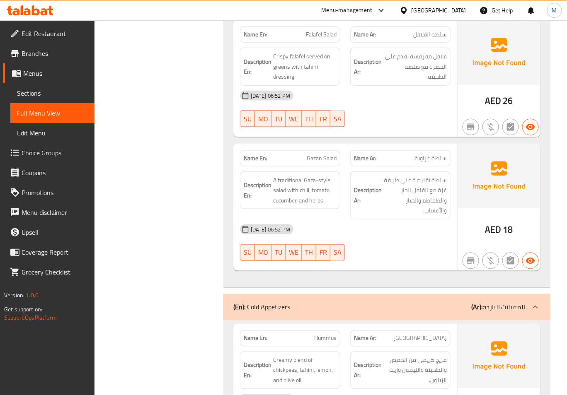
scroll to position [1366, 0]
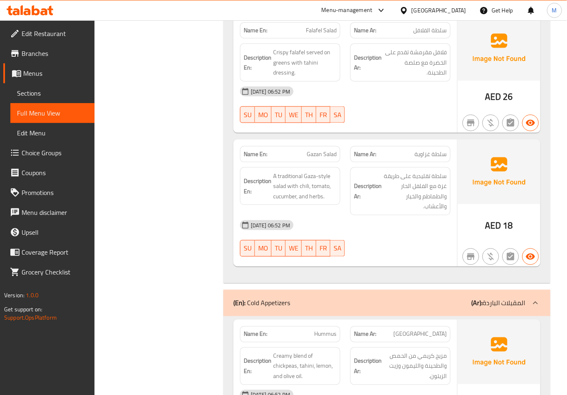
click at [322, 150] on span "Gazan Salad" at bounding box center [322, 154] width 30 height 9
copy span "Gazan Salad"
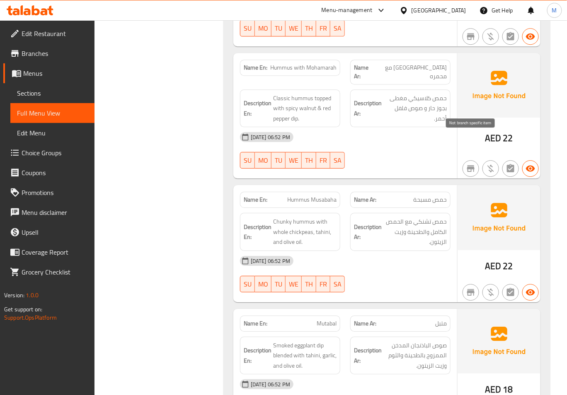
scroll to position [1918, 0]
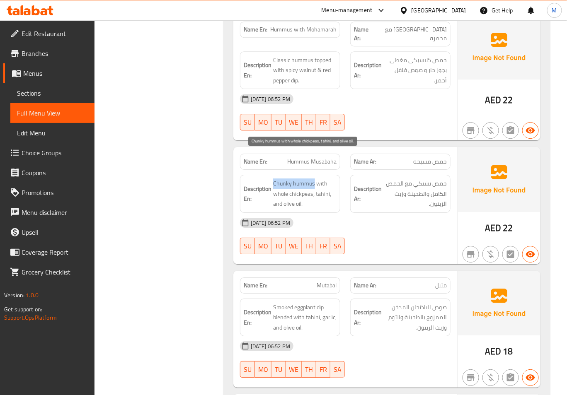
drag, startPoint x: 273, startPoint y: 157, endPoint x: 314, endPoint y: 161, distance: 41.2
click at [314, 179] on span "Chunky hummus with whole chickpeas, tahini, and olive oil." at bounding box center [304, 194] width 63 height 31
copy span "Chunky hummus"
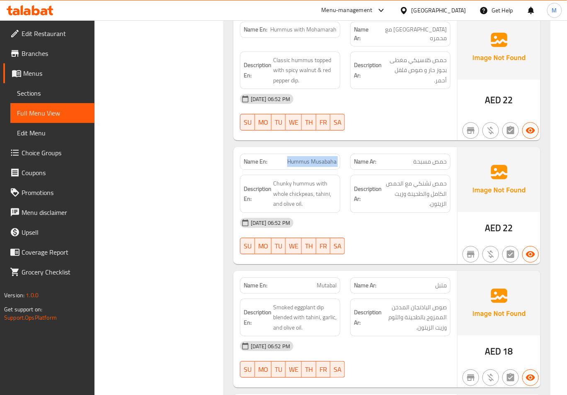
copy span "Hummus Musabaha"
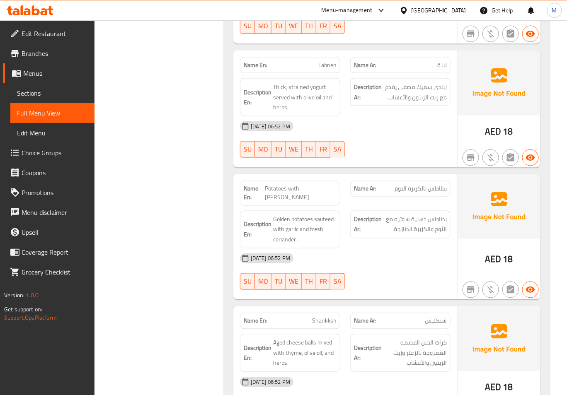
scroll to position [2526, 0]
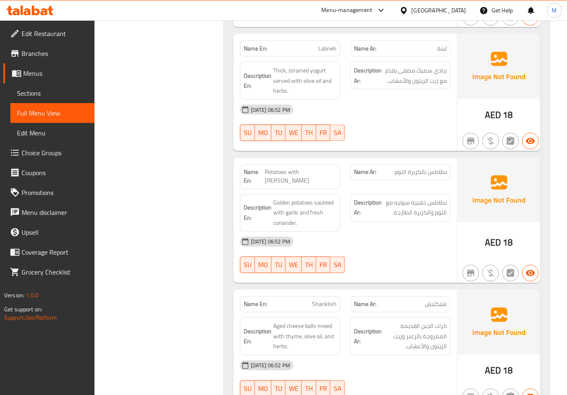
copy span "Potatoes with [PERSON_NAME]"
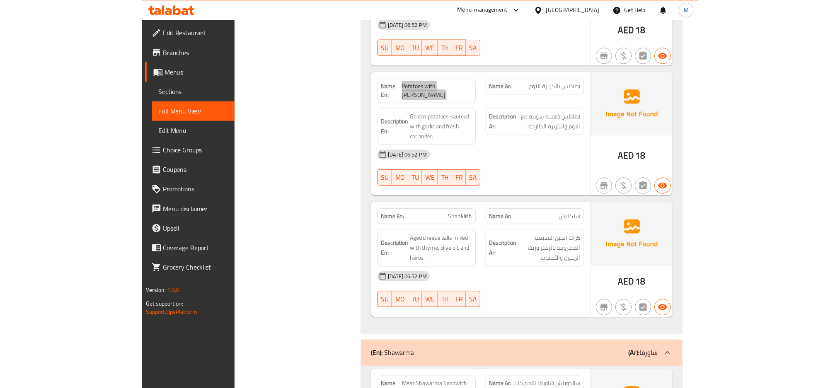
scroll to position [2636, 0]
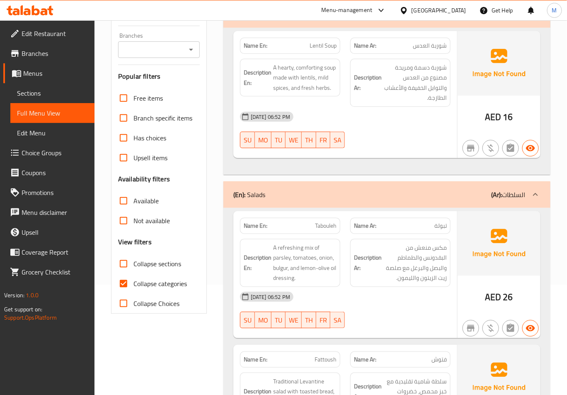
click at [141, 282] on span "Collapse categories" at bounding box center [159, 284] width 53 height 10
click at [133, 282] on input "Collapse categories" at bounding box center [124, 284] width 20 height 20
checkbox input "false"
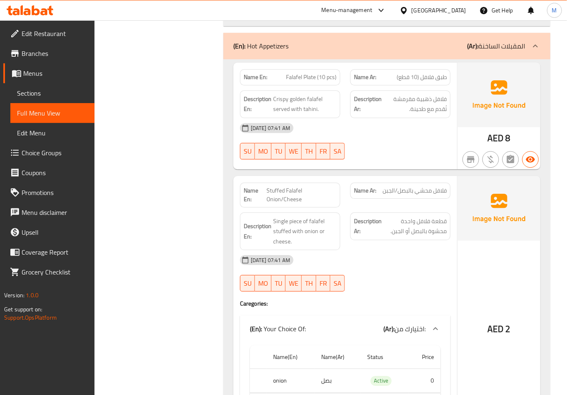
scroll to position [2928, 0]
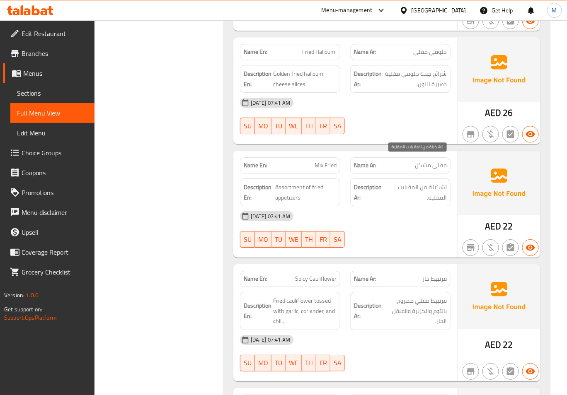
scroll to position [4033, 0]
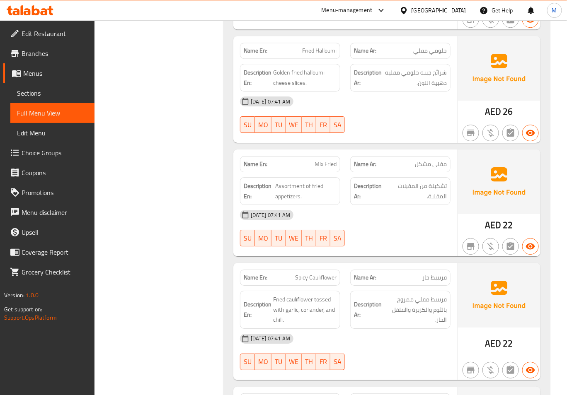
click at [287, 181] on span "Assortment of fried appetizers." at bounding box center [305, 191] width 61 height 20
copy span "Assortment"
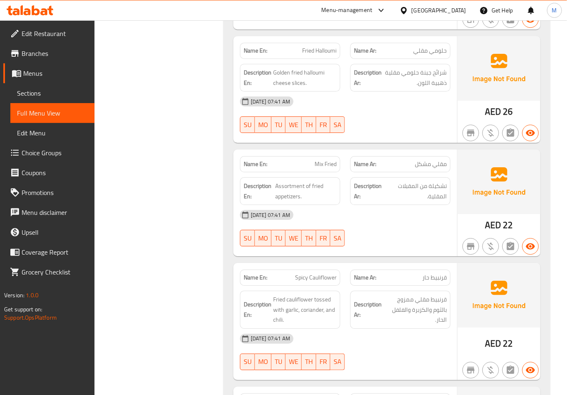
copy span "Mix Fried"
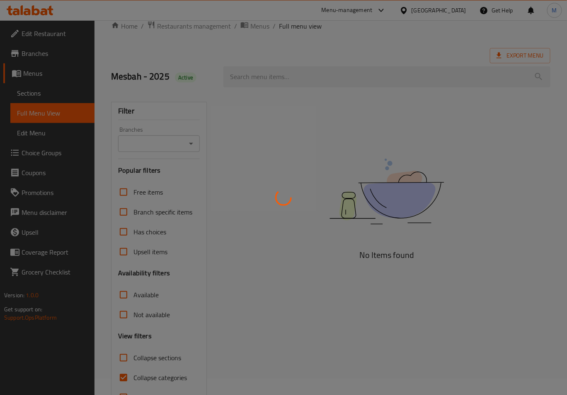
scroll to position [46, 0]
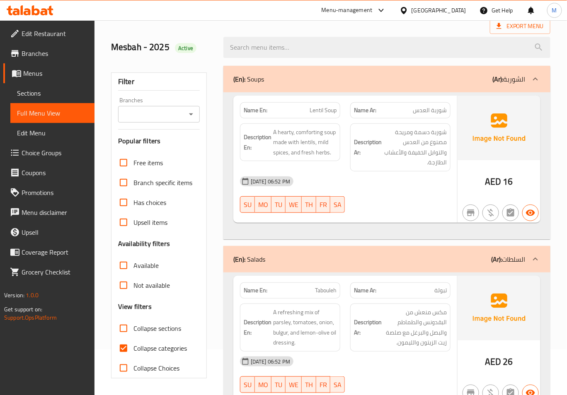
click at [124, 349] on input "Collapse categories" at bounding box center [124, 349] width 20 height 20
checkbox input "false"
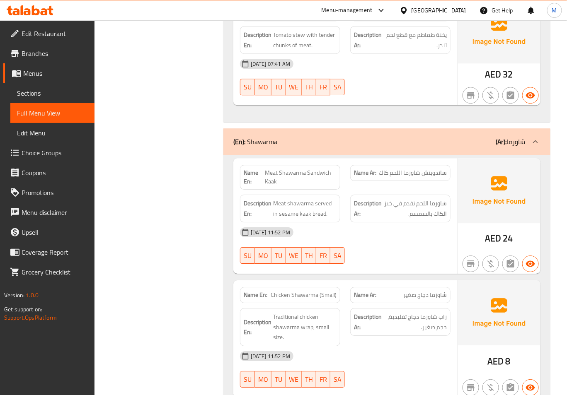
scroll to position [6073, 0]
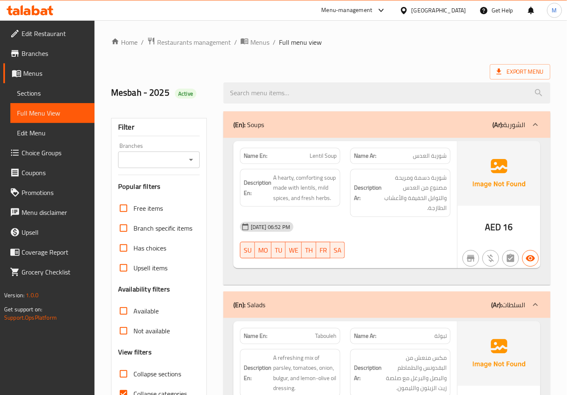
scroll to position [46, 0]
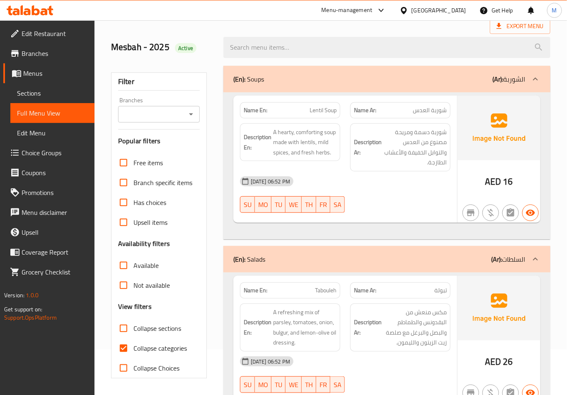
click at [135, 344] on span "Collapse categories" at bounding box center [159, 348] width 53 height 10
click at [133, 344] on input "Collapse categories" at bounding box center [124, 349] width 20 height 20
checkbox input "false"
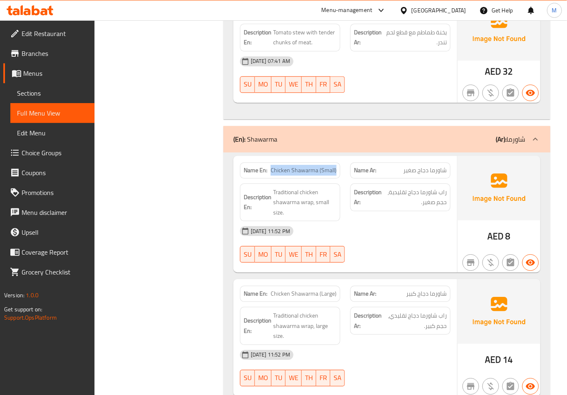
scroll to position [6075, 0]
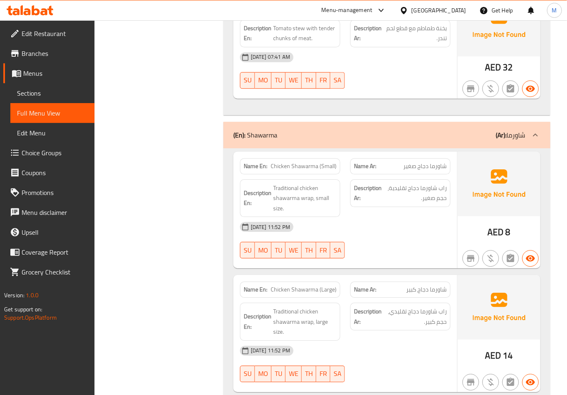
drag, startPoint x: 358, startPoint y: 184, endPoint x: 284, endPoint y: 193, distance: 74.7
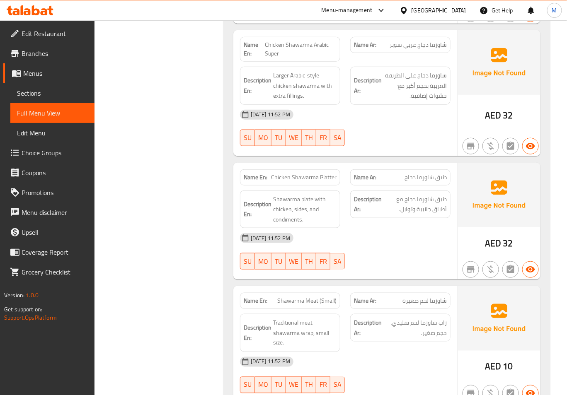
scroll to position [6573, 0]
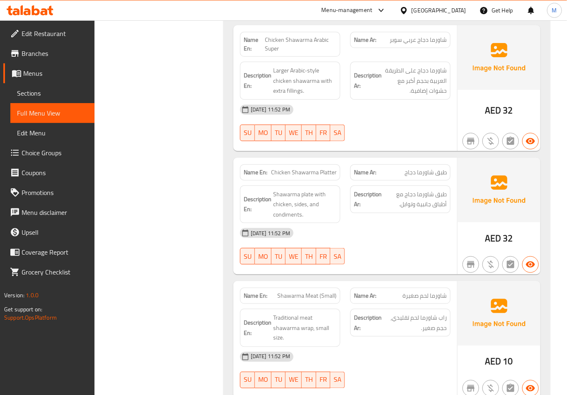
copy span "Chicken Shawarma Platter"
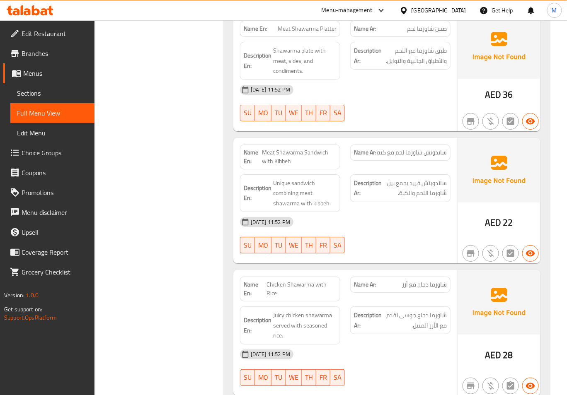
scroll to position [7346, 0]
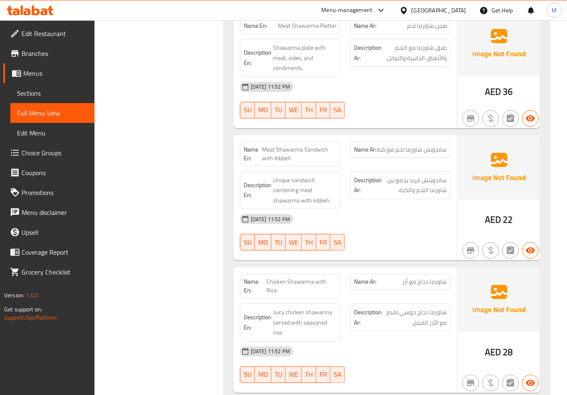
copy span "Meat Shawarma Sandwich with Kibbeh"
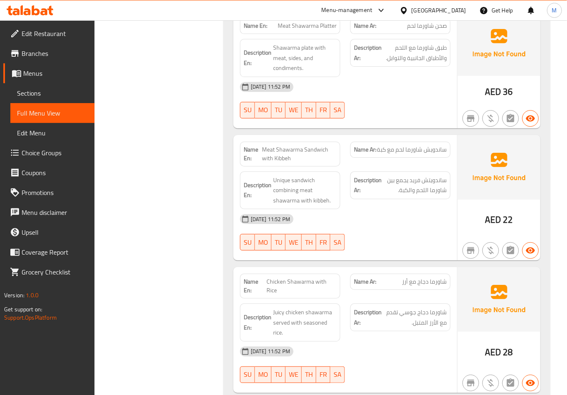
copy span "Meat Shawarma Sandwich with Kibbeh"
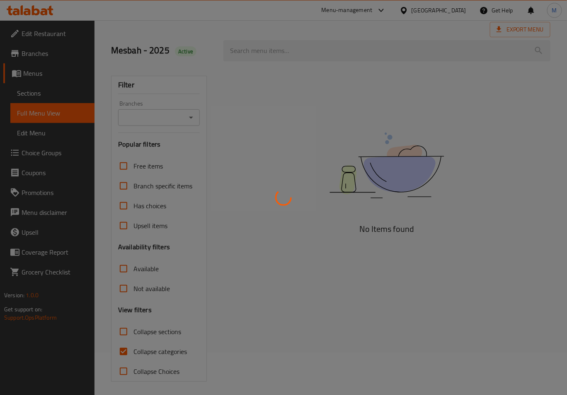
scroll to position [46, 0]
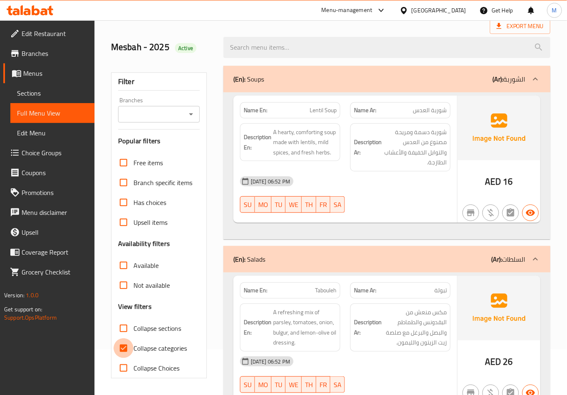
click at [120, 349] on input "Collapse categories" at bounding box center [124, 349] width 20 height 20
checkbox input "false"
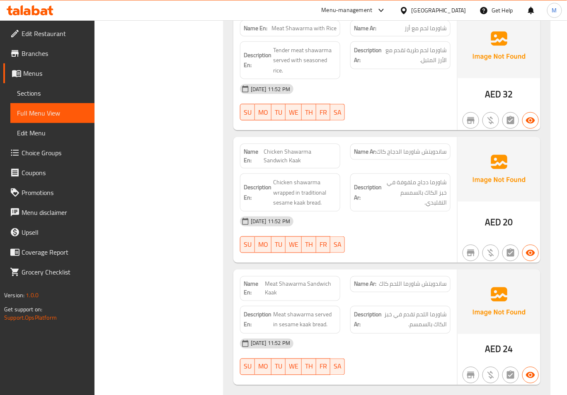
scroll to position [7721, 0]
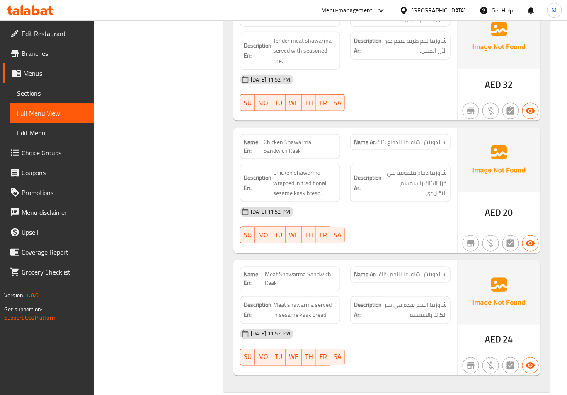
copy span "Kaak"
drag, startPoint x: 140, startPoint y: 128, endPoint x: 161, endPoint y: 136, distance: 22.8
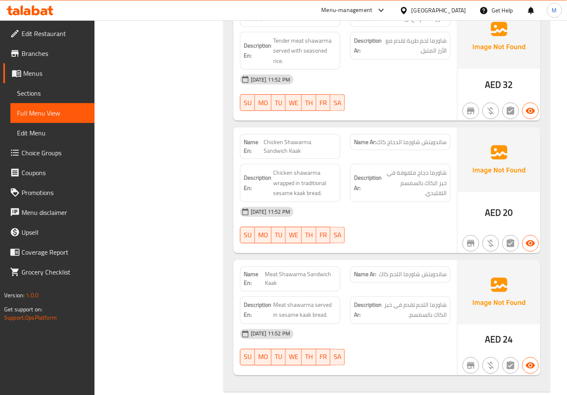
copy span "Chicken Shawarma Sandwich Kaak"
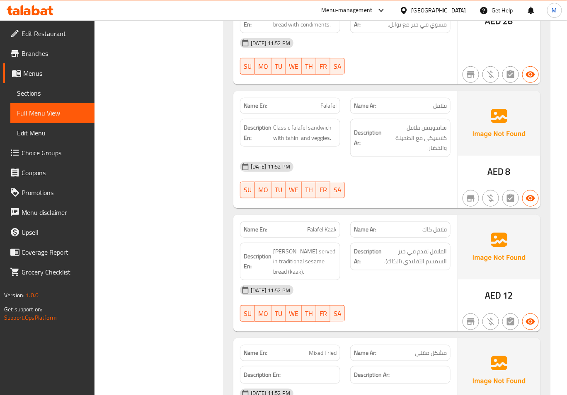
scroll to position [7644, 0]
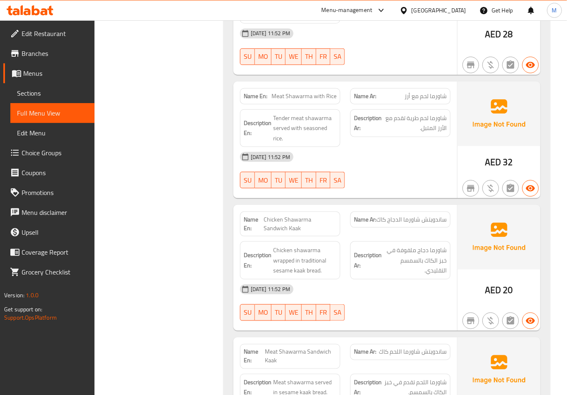
copy span "Chicken Shawarma Sandwich Kaak"
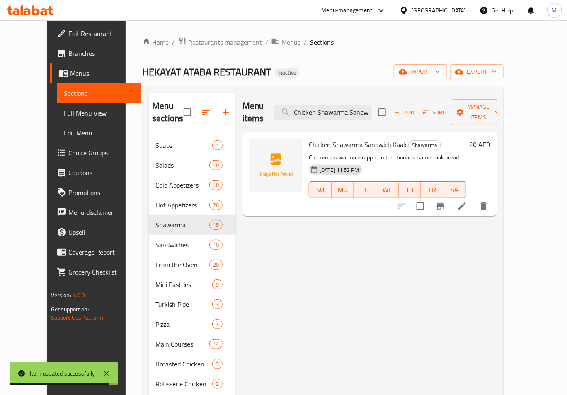
scroll to position [0, 22]
type input "Chicken Shawarma Sandwich Kaak"
click at [467, 201] on icon at bounding box center [462, 206] width 10 height 10
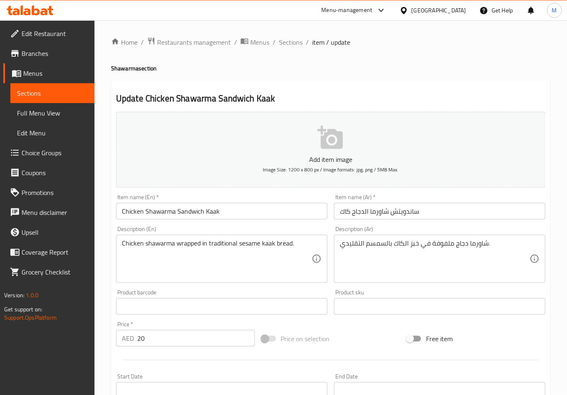
click at [135, 219] on input "Chicken Shawarma Sandwich Kaak" at bounding box center [221, 211] width 211 height 17
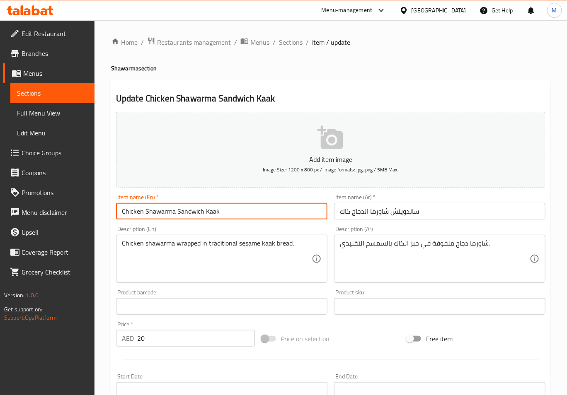
click at [343, 209] on input "ساندويتش شاورما الدجاج كاك" at bounding box center [439, 211] width 211 height 17
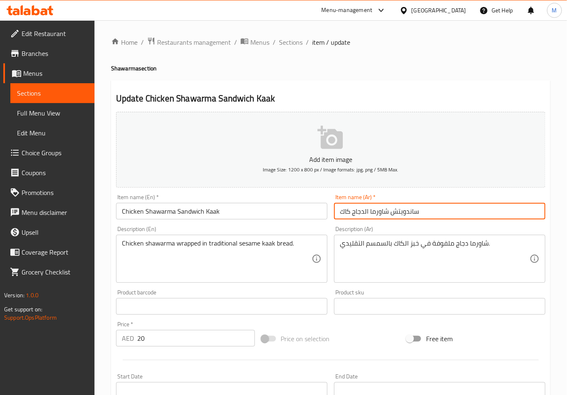
paste input "text"
type input "ساندويتش شاورما الدجاج كعك"
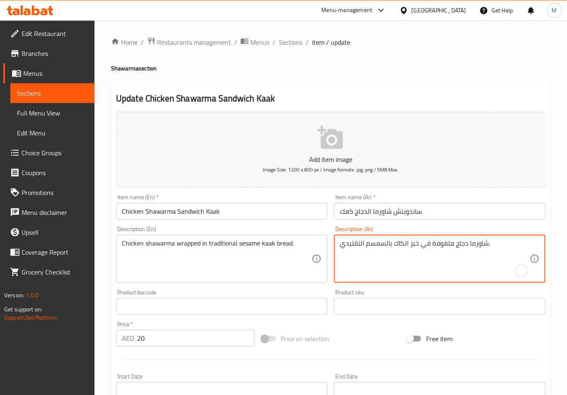
drag, startPoint x: 393, startPoint y: 247, endPoint x: 405, endPoint y: 248, distance: 12.0
paste textarea "ع"
click at [405, 244] on textarea "شاورما دجاج ملفوفة في خبز اكعك بالسمسم التقليدي." at bounding box center [435, 258] width 190 height 39
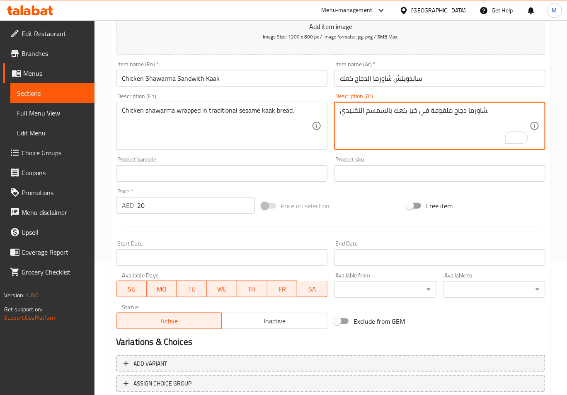
scroll to position [189, 0]
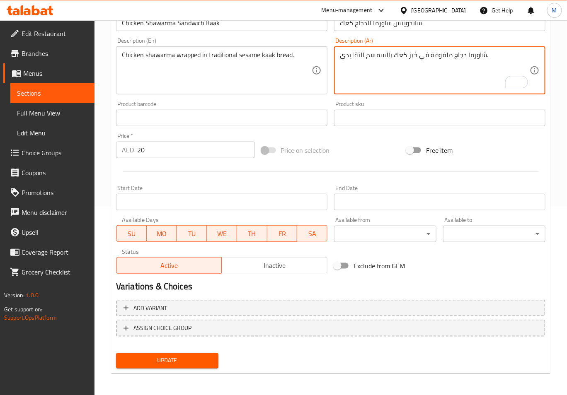
type textarea "شاورما دجاج ملفوفة في خبز كعك بالسمسم التقليدي."
click at [189, 356] on span "Update" at bounding box center [167, 361] width 89 height 10
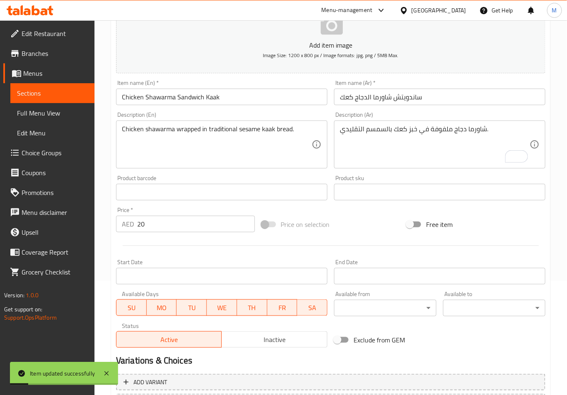
scroll to position [0, 0]
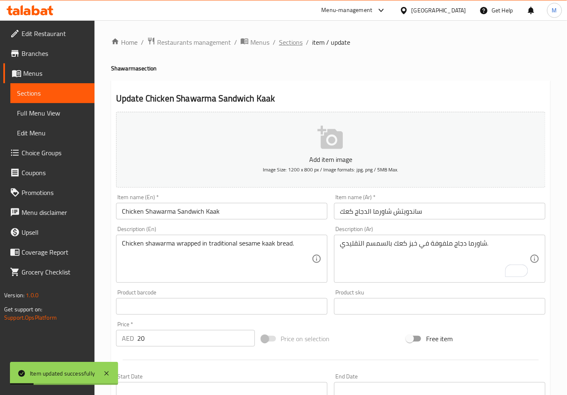
click at [283, 39] on span "Sections" at bounding box center [291, 42] width 24 height 10
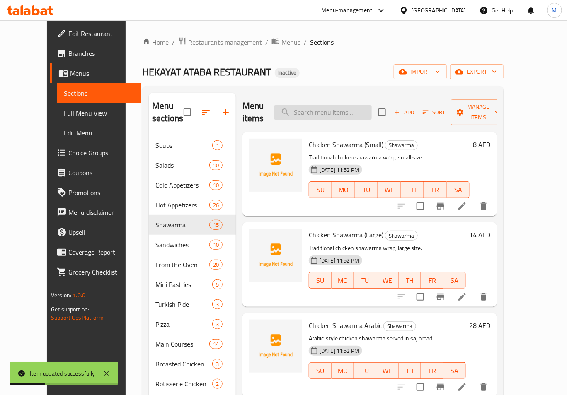
click at [346, 106] on input "search" at bounding box center [323, 112] width 98 height 15
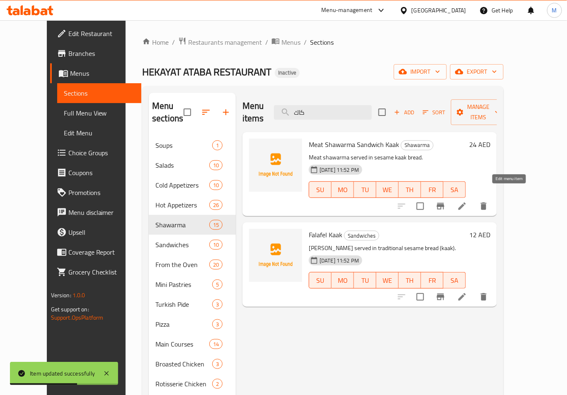
type input "كاك"
click at [467, 201] on icon at bounding box center [462, 206] width 10 height 10
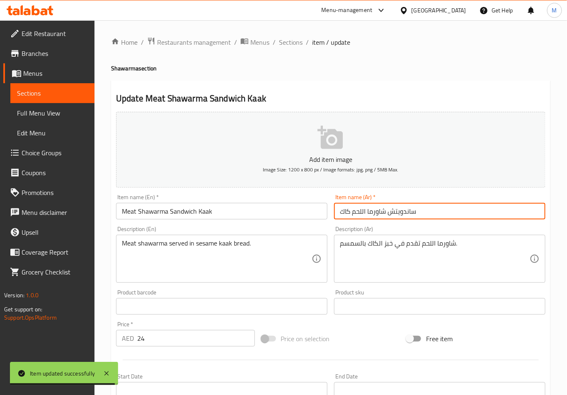
drag, startPoint x: 341, startPoint y: 211, endPoint x: 347, endPoint y: 213, distance: 6.9
click at [347, 213] on input "ساندويتش شاورما اللحم كاك" at bounding box center [439, 211] width 211 height 17
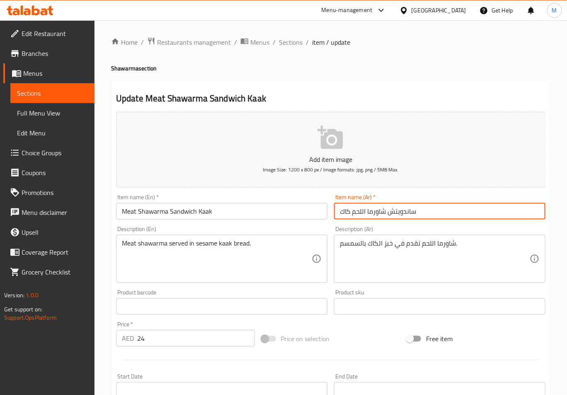
click at [343, 210] on input "ساندويتش شاورما اللحم كاك" at bounding box center [439, 211] width 211 height 17
paste input "text"
click at [346, 211] on input "ساندويتش شاورما اللحم كعك" at bounding box center [439, 211] width 211 height 17
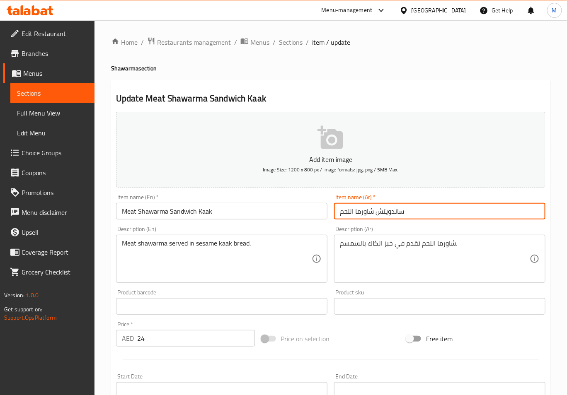
click at [373, 216] on input "ساندويتش شاورما اللحم" at bounding box center [439, 211] width 211 height 17
paste input "كعك"
type input "ساندويتش كعك شاورما اللحم"
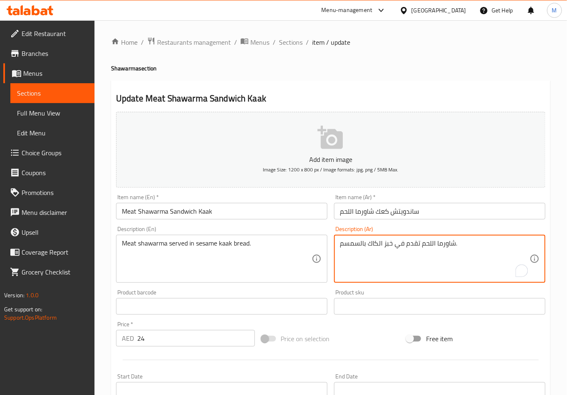
click at [374, 246] on textarea "شاورما اللحم تقدم في خبز الكاك بالسمسم." at bounding box center [435, 258] width 190 height 39
paste textarea "كعك"
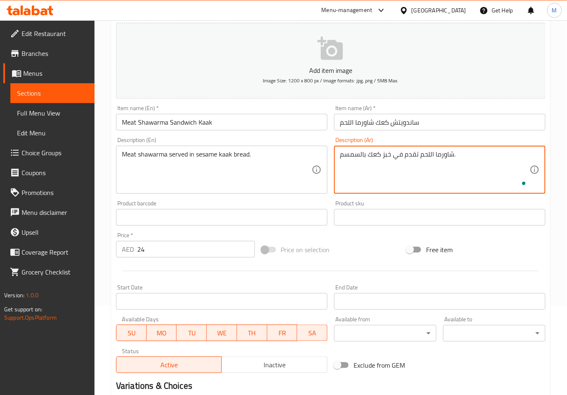
scroll to position [166, 0]
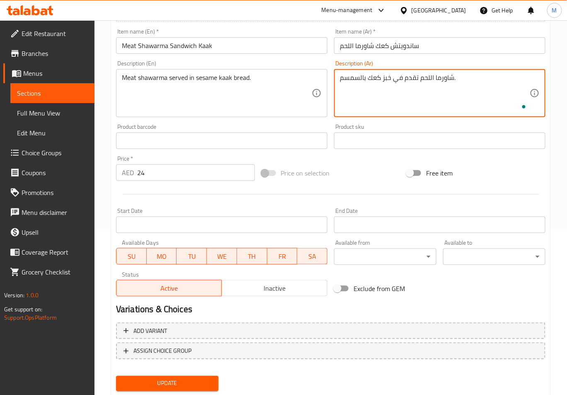
type textarea "شاورما اللحم تقدم في خبز كعك بالسمسم."
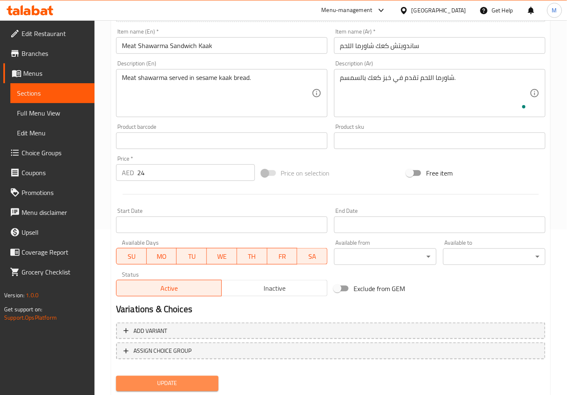
click at [182, 379] on span "Update" at bounding box center [167, 384] width 89 height 10
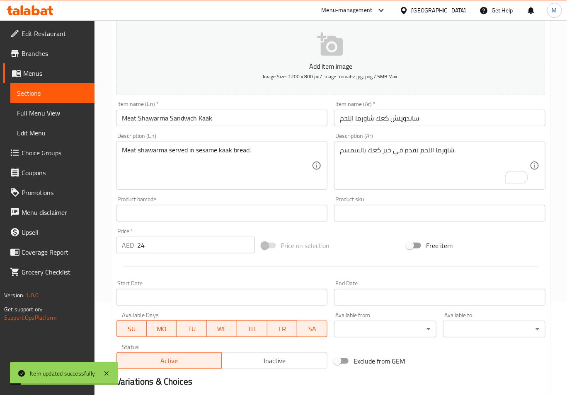
scroll to position [0, 0]
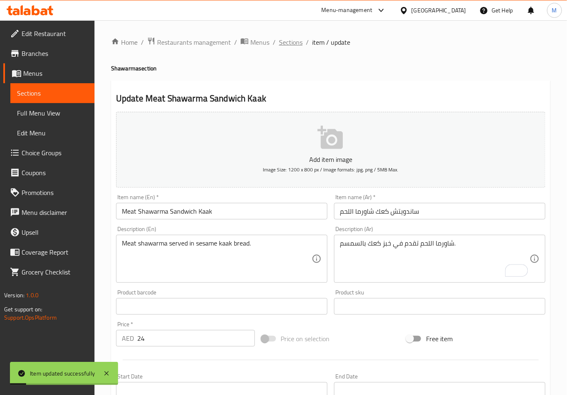
click at [288, 39] on span "Sections" at bounding box center [291, 42] width 24 height 10
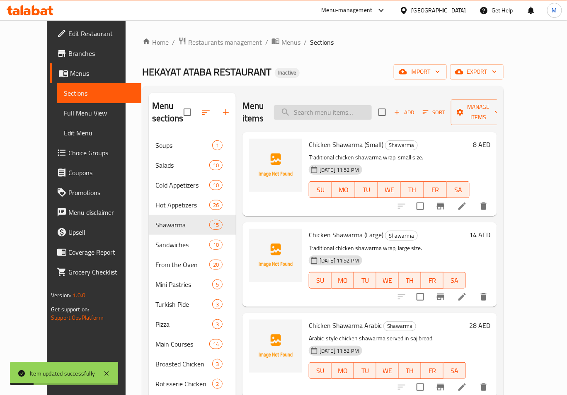
click at [341, 107] on input "search" at bounding box center [323, 112] width 98 height 15
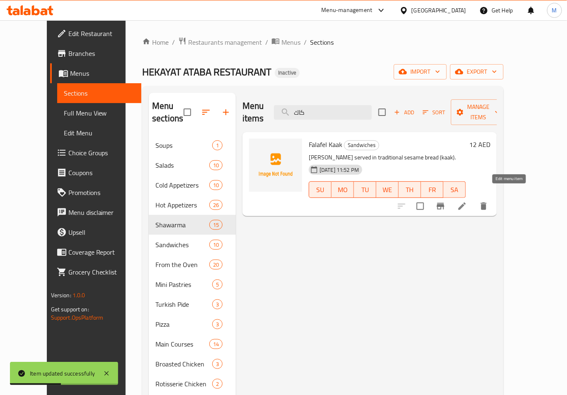
type input "كاك"
click at [467, 201] on icon at bounding box center [462, 206] width 10 height 10
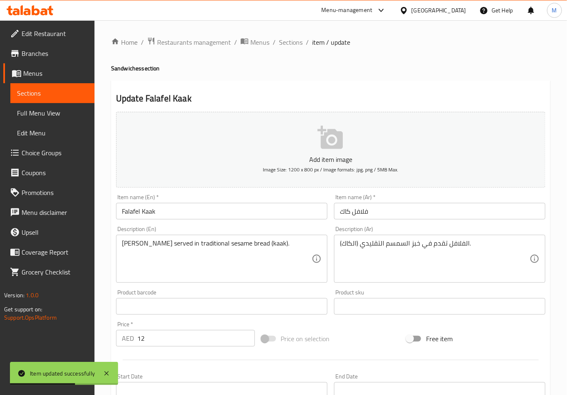
click at [347, 214] on input "فلافل كاك" at bounding box center [439, 211] width 211 height 17
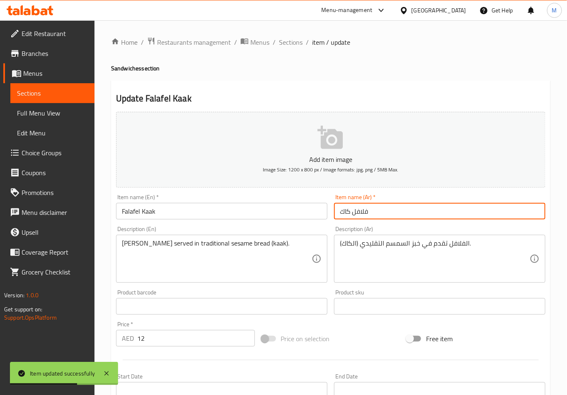
click at [347, 214] on input "فلافل كاك" at bounding box center [439, 211] width 211 height 17
click at [338, 214] on input "فلافل" at bounding box center [439, 211] width 211 height 17
paste input "كعك"
type input "كعك فلافل"
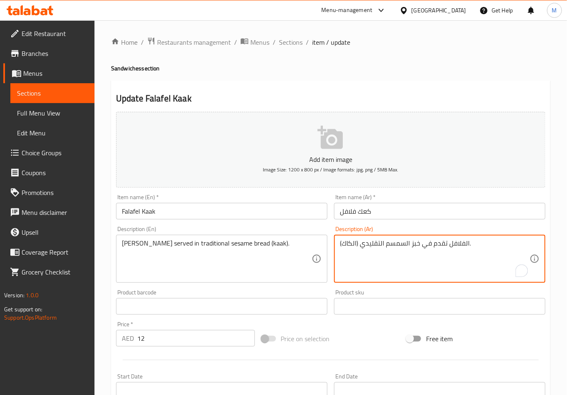
click at [346, 244] on textarea "الفلافل تقدم في خبز السمسم التقليدي (الكاك)." at bounding box center [435, 258] width 190 height 39
paste textarea "كع"
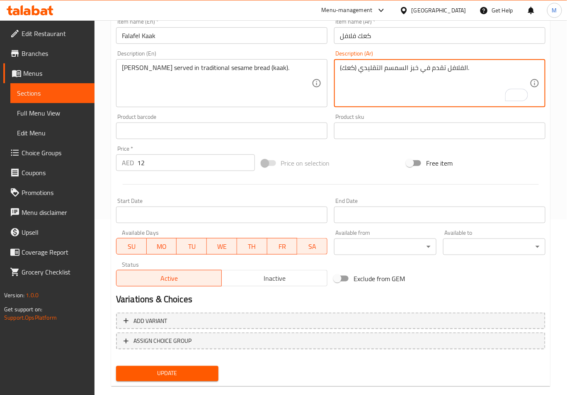
scroll to position [189, 0]
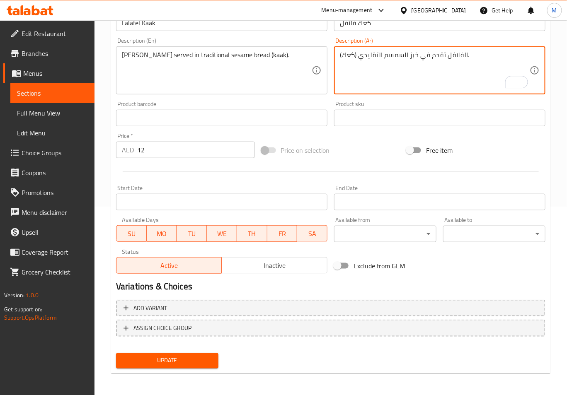
type textarea "الفلافل تقدم في خبز السمسم التقليدي (كعك)."
click at [172, 357] on span "Update" at bounding box center [167, 361] width 89 height 10
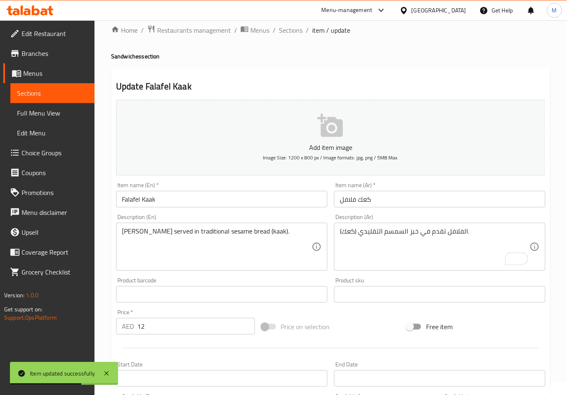
scroll to position [0, 0]
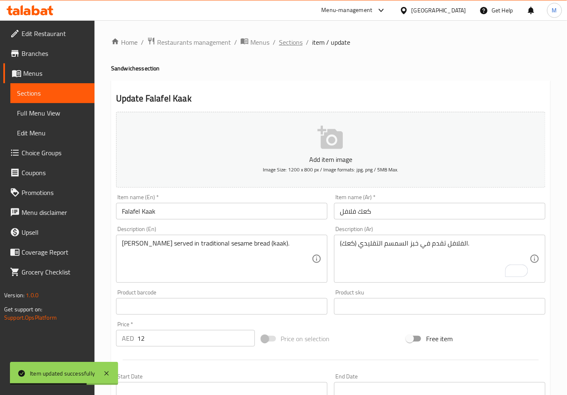
click at [295, 44] on span "Sections" at bounding box center [291, 42] width 24 height 10
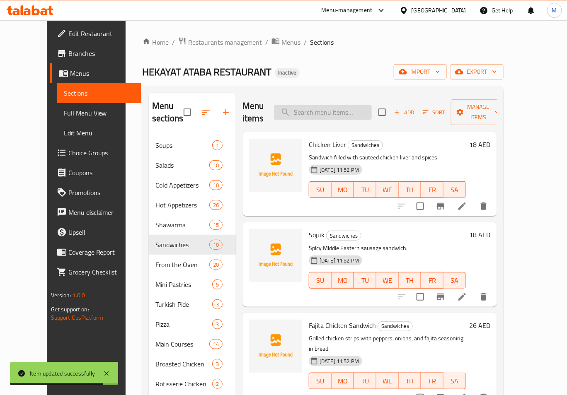
click at [329, 113] on input "search" at bounding box center [323, 112] width 98 height 15
paste input "Chicken Shawarma Sandwich Kaak"
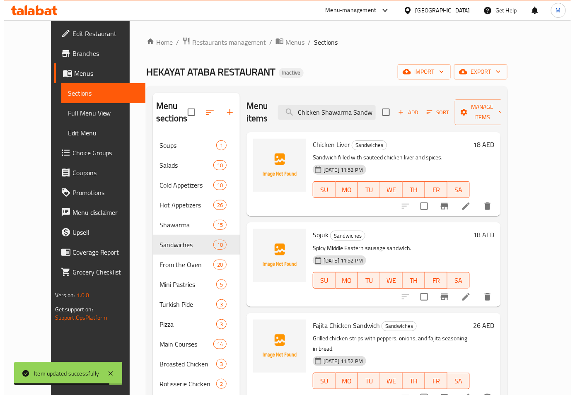
scroll to position [0, 22]
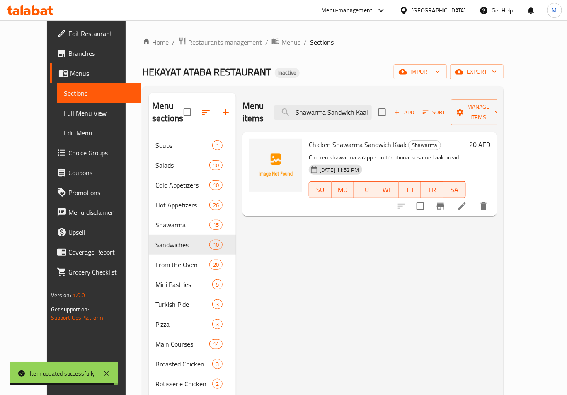
type input "Chicken Shawarma Sandwich Kaak"
click at [467, 201] on icon at bounding box center [462, 206] width 10 height 10
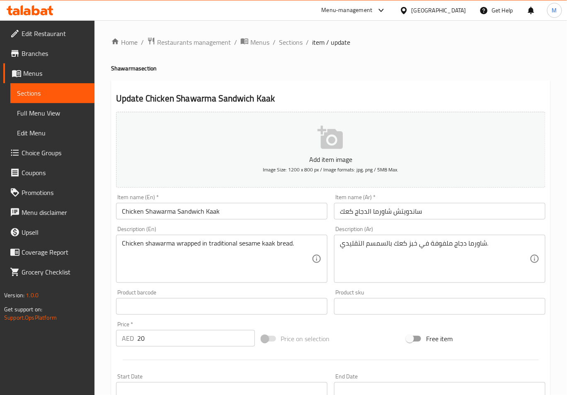
click at [345, 210] on input "ساندويتش شاورما الدجاج كعك" at bounding box center [439, 211] width 211 height 17
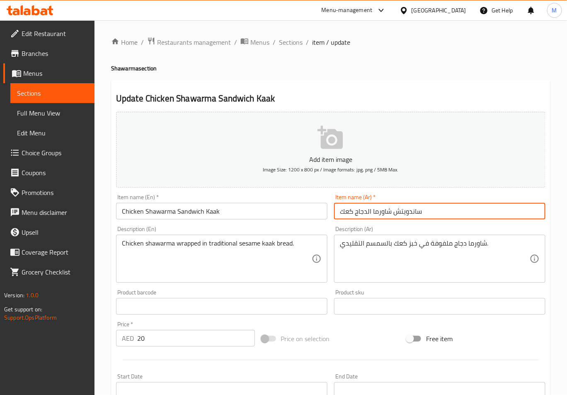
click at [345, 210] on input "ساندويتش شاورما الدجاج كعك" at bounding box center [439, 211] width 211 height 17
click at [377, 215] on input "ساندويتش شاورما الدجاج" at bounding box center [439, 211] width 211 height 17
paste input "كعك"
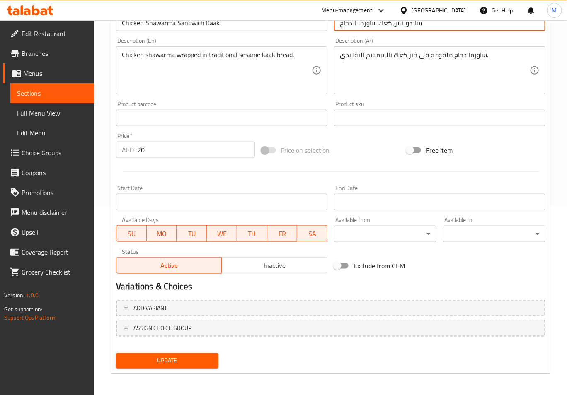
type input "ساندويتش كعك شاورما الدجاج"
click at [171, 364] on span "Update" at bounding box center [167, 361] width 89 height 10
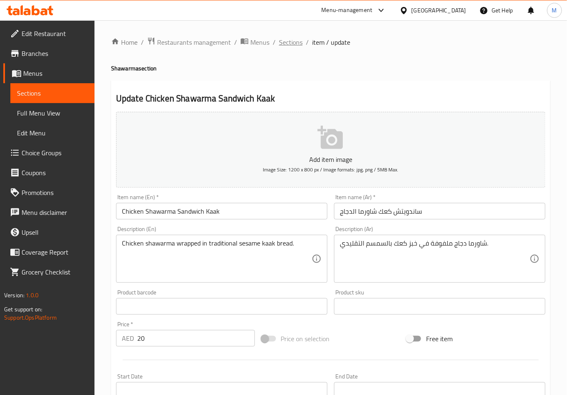
click at [289, 44] on span "Sections" at bounding box center [291, 42] width 24 height 10
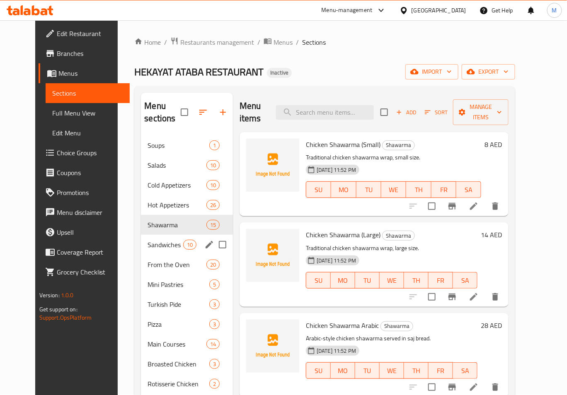
click at [160, 251] on div "Sandwiches 10" at bounding box center [187, 245] width 92 height 20
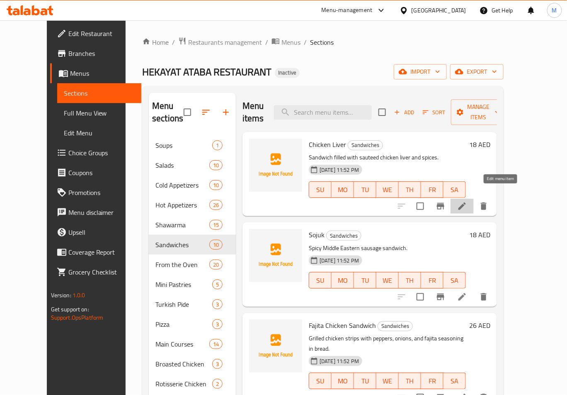
click at [466, 203] on icon at bounding box center [461, 206] width 7 height 7
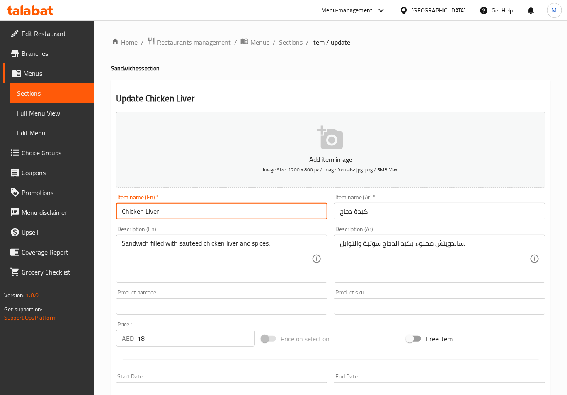
click at [203, 215] on input "Chicken Liver" at bounding box center [221, 211] width 211 height 17
paste input "Sandwich"
type input "Chicken Liver Sandwich"
click at [340, 215] on input "كبدة دجاج" at bounding box center [439, 211] width 211 height 17
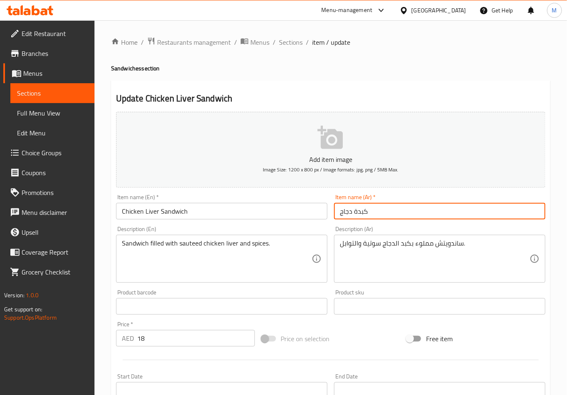
paste input "ساندويتش"
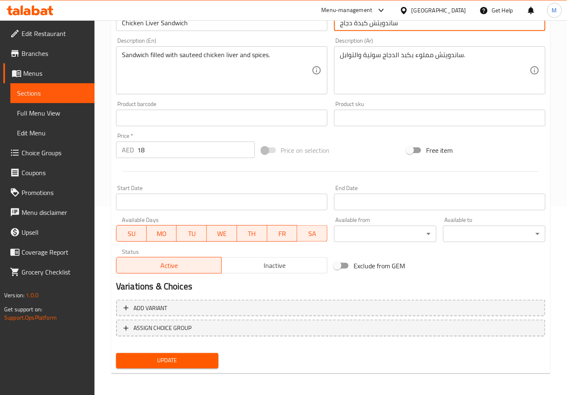
type input "ساندويتش كبدة دجاج"
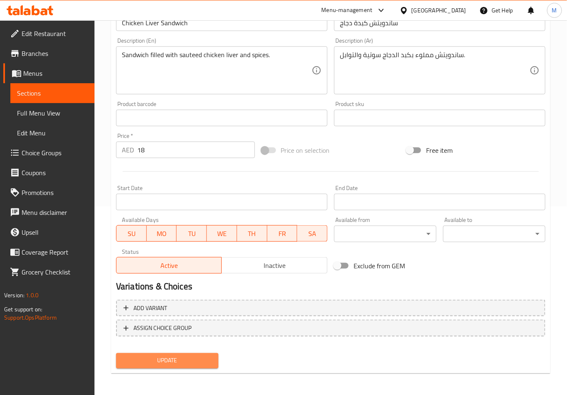
click at [169, 360] on span "Update" at bounding box center [167, 361] width 89 height 10
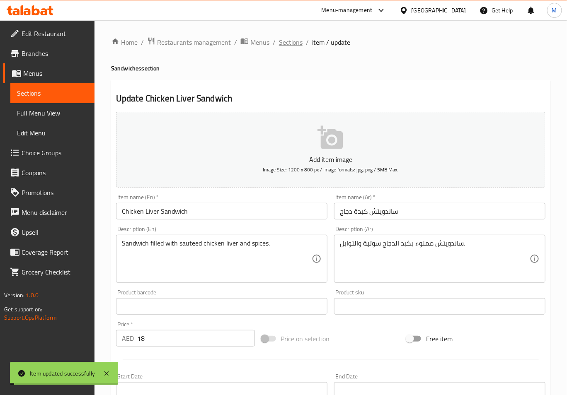
click at [282, 44] on span "Sections" at bounding box center [291, 42] width 24 height 10
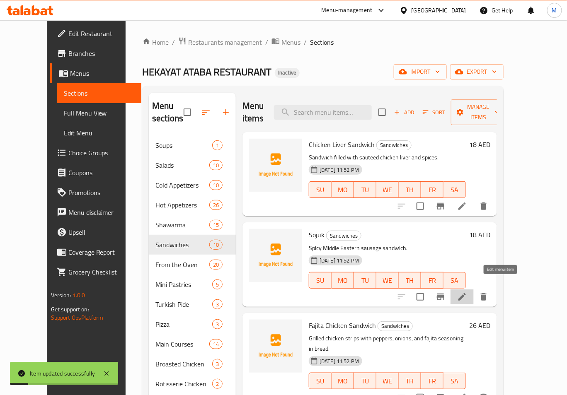
click at [467, 292] on icon at bounding box center [462, 297] width 10 height 10
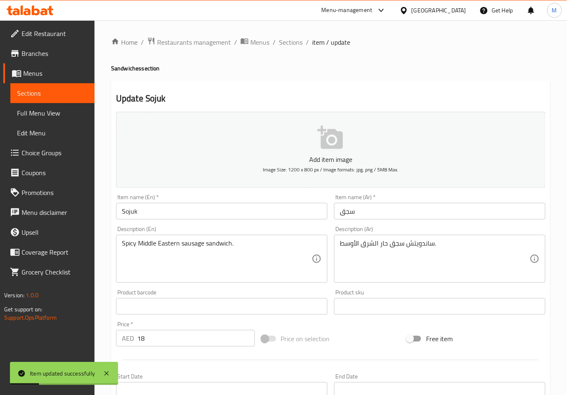
click at [338, 214] on input "سجق" at bounding box center [439, 211] width 211 height 17
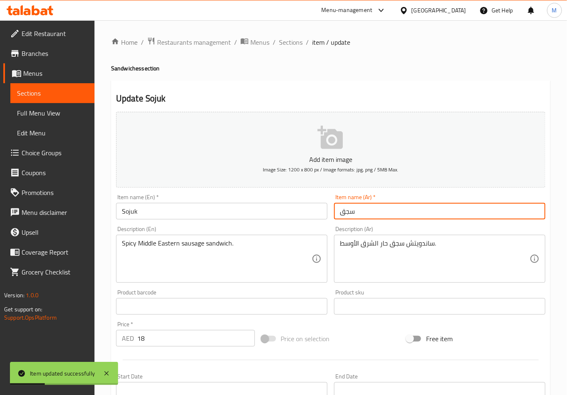
paste input "ساندويتش"
type input "ساندويتش سجق"
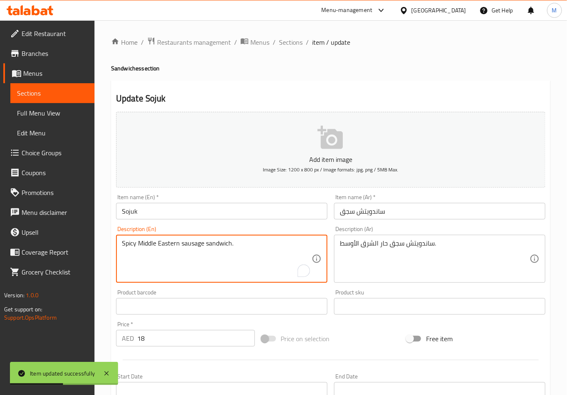
click at [220, 240] on textarea "Spicy Middle Eastern sausage sandwich." at bounding box center [217, 258] width 190 height 39
click at [151, 212] on input "Sojuk" at bounding box center [221, 211] width 211 height 17
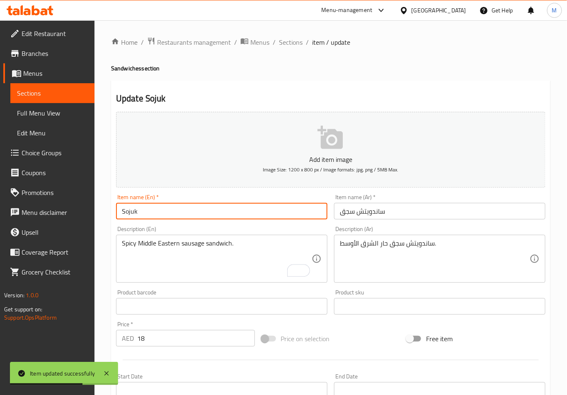
paste input "sandwich"
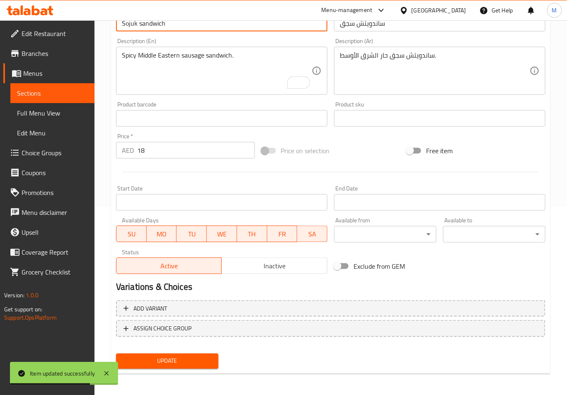
scroll to position [189, 0]
type input "Sojuk sandwich"
click at [164, 348] on div "Add variant ASSIGN CHOICE GROUP" at bounding box center [331, 324] width 436 height 54
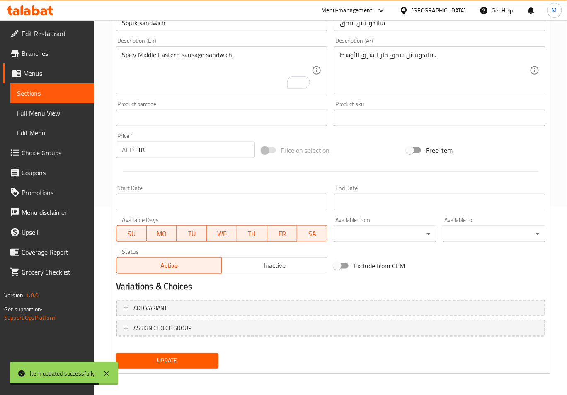
click at [169, 358] on span "Update" at bounding box center [167, 361] width 89 height 10
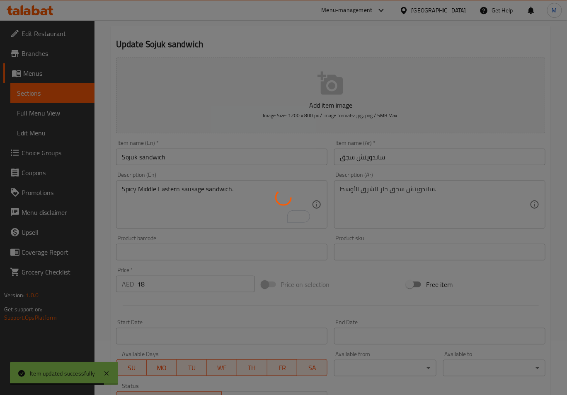
scroll to position [0, 0]
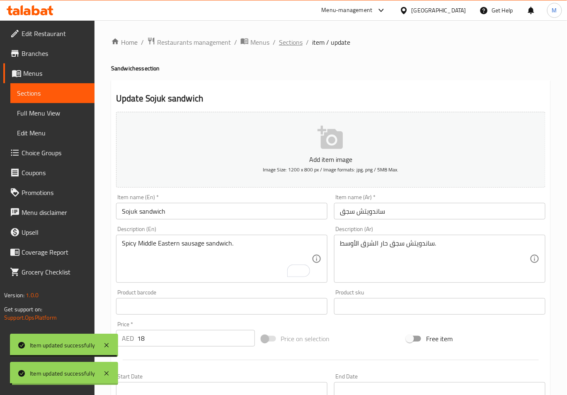
click at [283, 48] on div "Home / Restaurants management / Menus / Sections / item / update Sandwiches sec…" at bounding box center [330, 303] width 439 height 532
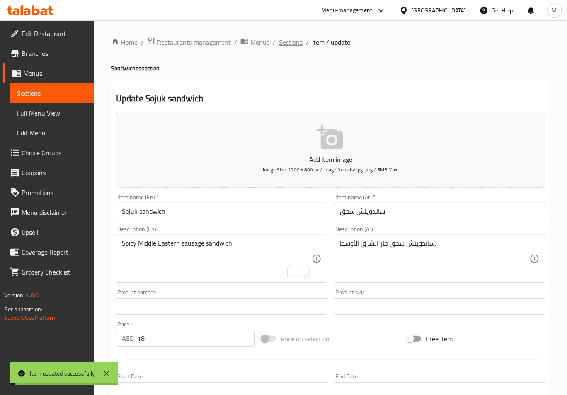
click at [283, 42] on span "Sections" at bounding box center [291, 42] width 24 height 10
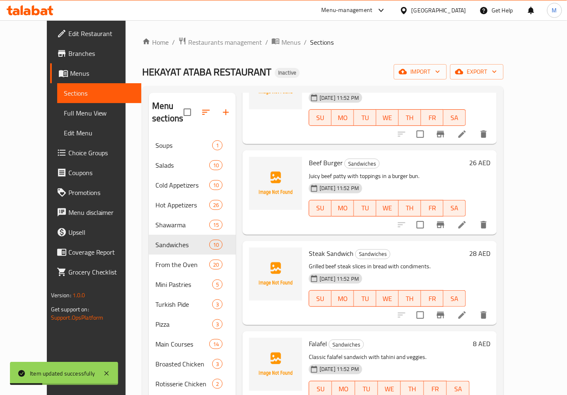
scroll to position [276, 0]
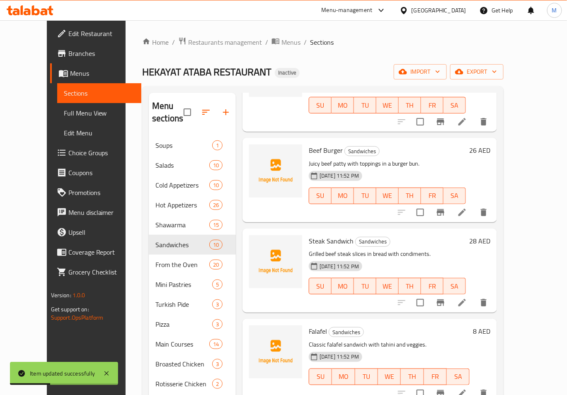
click at [474, 205] on li at bounding box center [461, 212] width 23 height 15
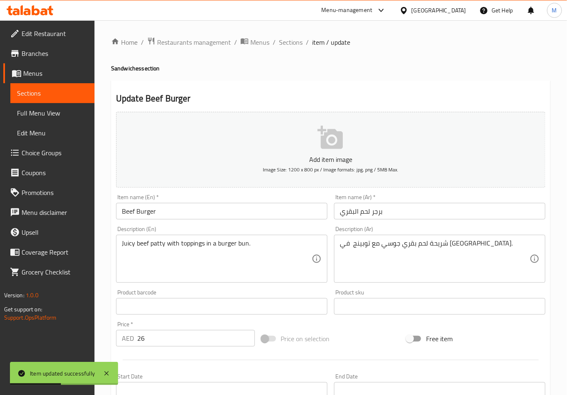
click at [178, 208] on input "Beef Burger" at bounding box center [221, 211] width 211 height 17
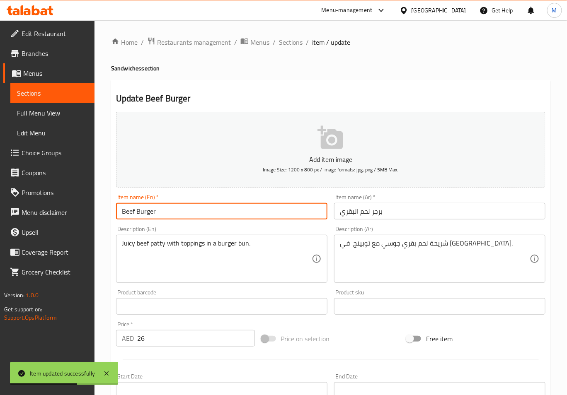
paste input "sandwich"
type input "Beef Burger sandwich"
click at [336, 214] on input "برجر لحم البقري" at bounding box center [439, 211] width 211 height 17
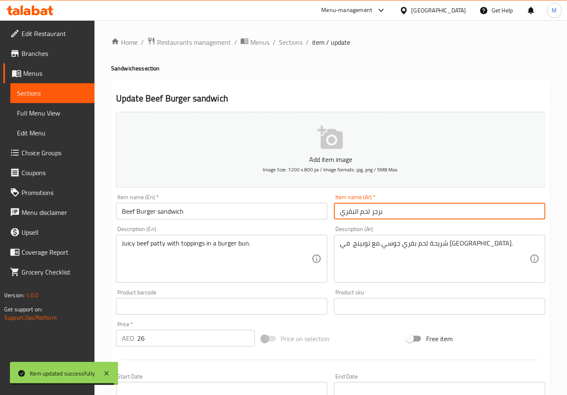
paste input "ساندويتش"
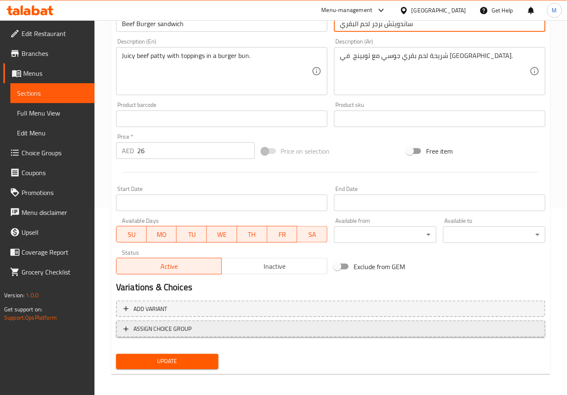
scroll to position [189, 0]
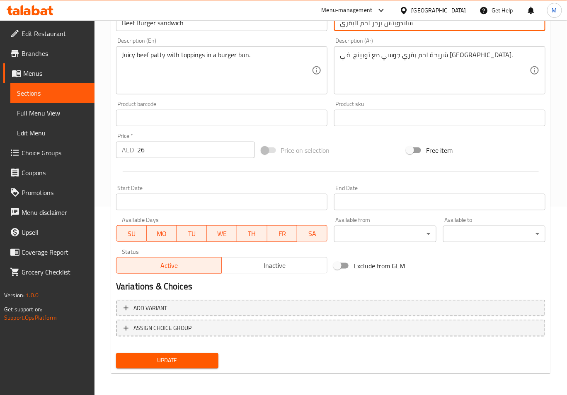
type input "ساندويتش برجر لحم البقري"
click at [191, 363] on span "Update" at bounding box center [167, 361] width 89 height 10
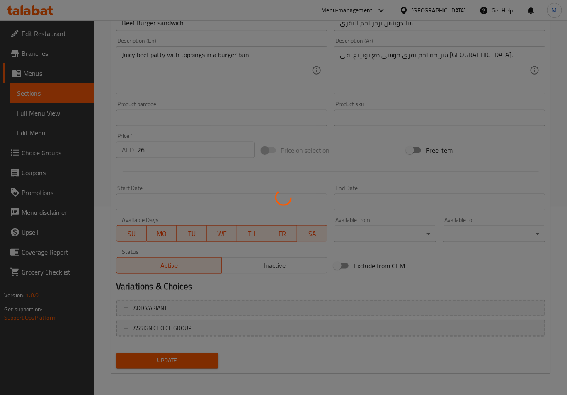
scroll to position [0, 0]
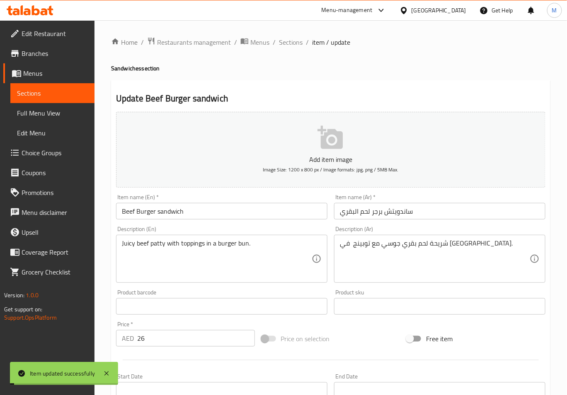
click at [288, 43] on span "Sections" at bounding box center [291, 42] width 24 height 10
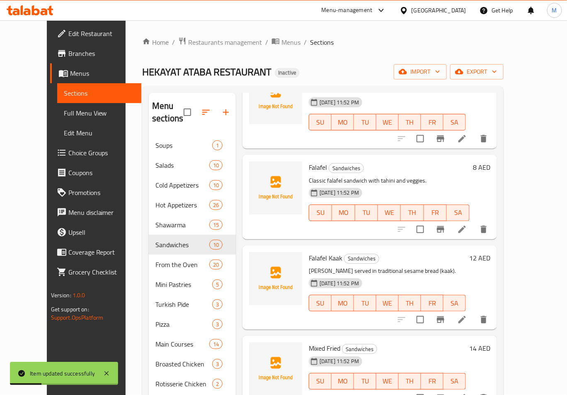
scroll to position [442, 0]
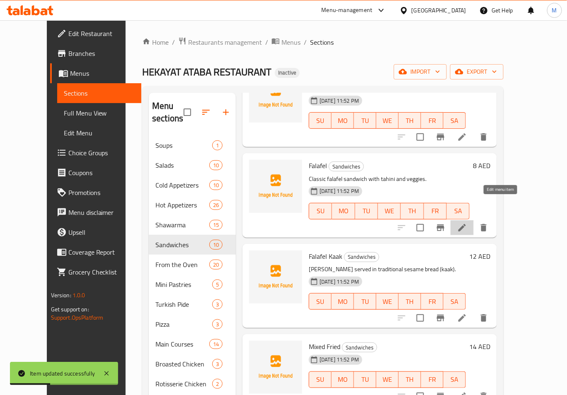
click at [467, 223] on icon at bounding box center [462, 228] width 10 height 10
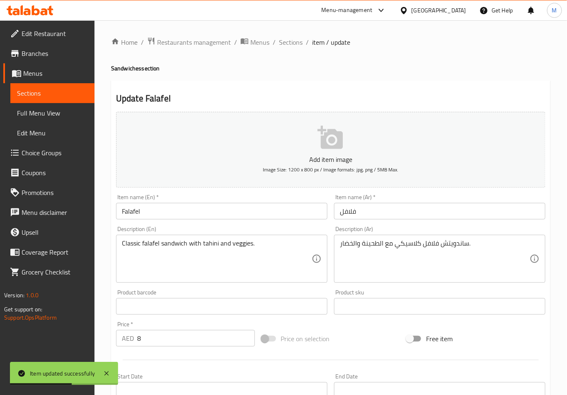
click at [336, 214] on input "فلافل" at bounding box center [439, 211] width 211 height 17
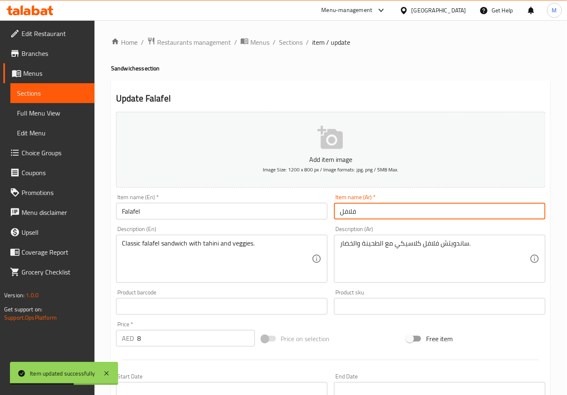
paste input "ساندويتش"
type input "ساندويتش فلافل"
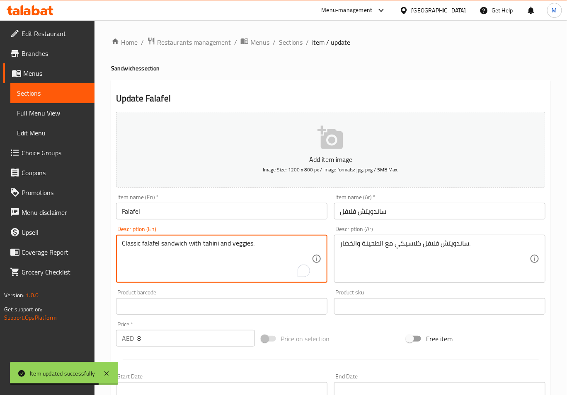
click at [171, 245] on textarea "Classic falafel sandwich with tahini and veggies." at bounding box center [217, 258] width 190 height 39
click at [161, 211] on input "Falafel" at bounding box center [221, 211] width 211 height 17
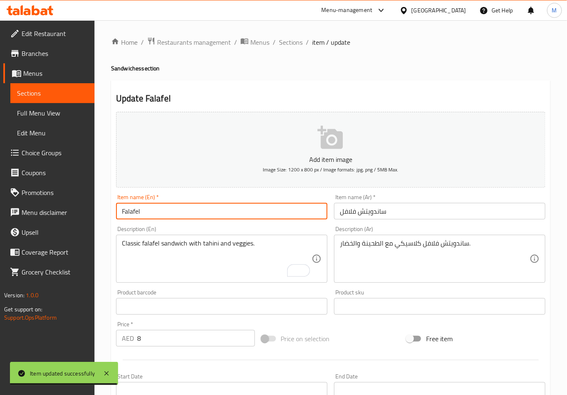
paste input "sandwich"
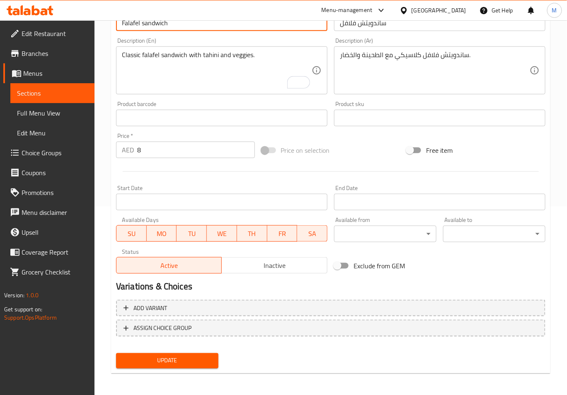
type input "Falafel sandwich"
click at [168, 366] on button "Update" at bounding box center [167, 360] width 102 height 15
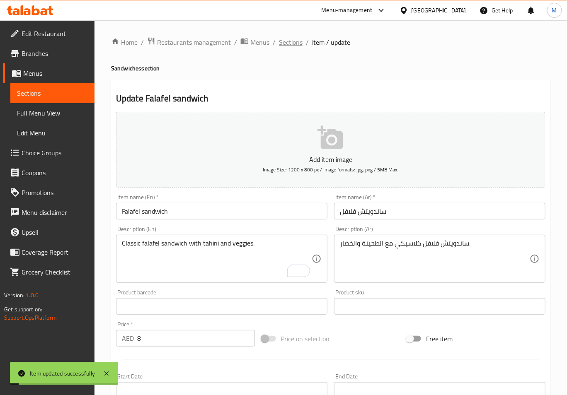
click at [285, 37] on span "Sections" at bounding box center [291, 42] width 24 height 10
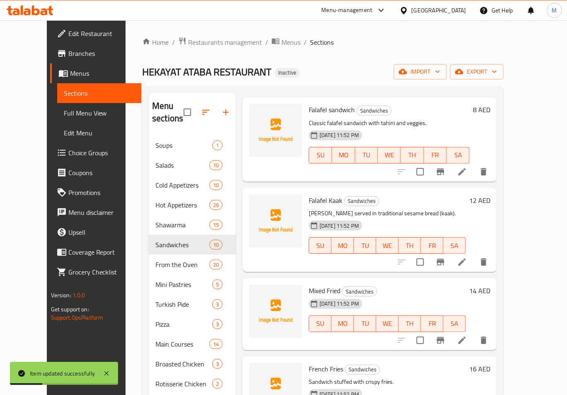
scroll to position [518, 0]
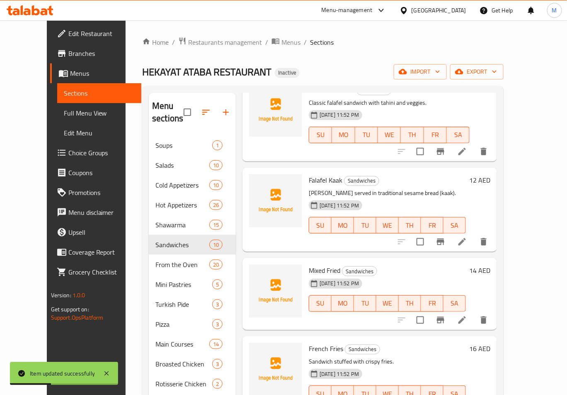
click at [474, 235] on li at bounding box center [461, 242] width 23 height 15
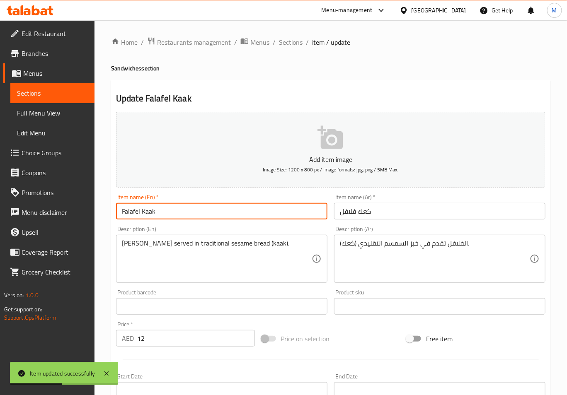
click at [184, 207] on input "Falafel Kaak" at bounding box center [221, 211] width 211 height 17
paste input "sandwich"
type input "Falafel Kaak sandwich"
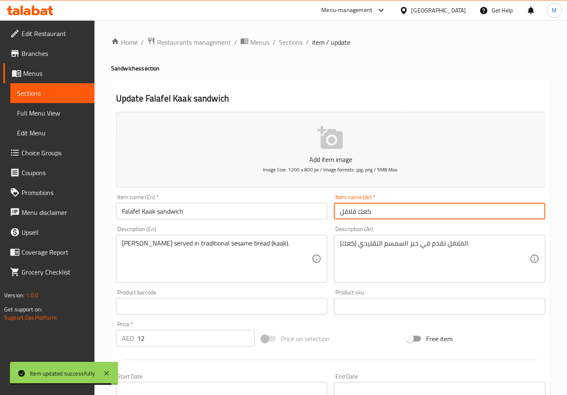
click at [337, 215] on input "كعك فلافل" at bounding box center [439, 211] width 211 height 17
paste input "ساندويتش"
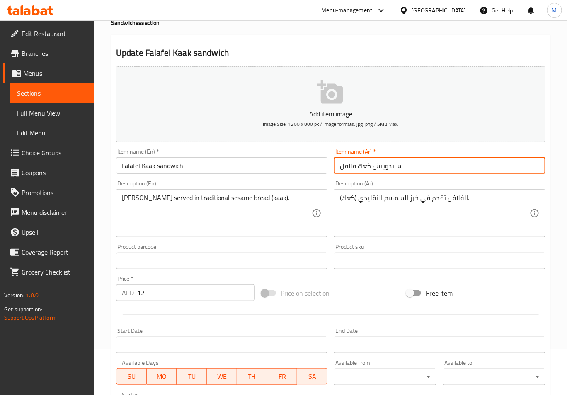
scroll to position [189, 0]
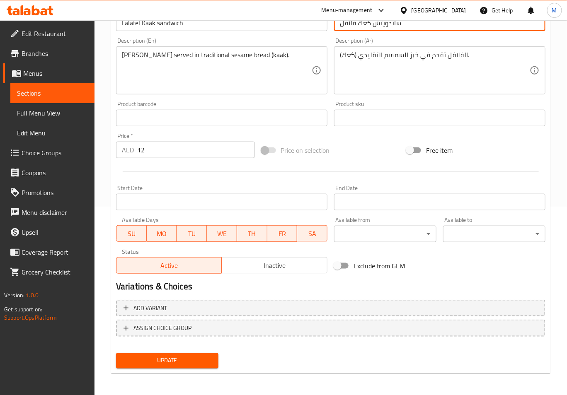
type input "ساندويتش كعك فلافل"
click at [186, 368] on div "Update" at bounding box center [167, 361] width 109 height 22
click at [186, 364] on span "Update" at bounding box center [167, 361] width 89 height 10
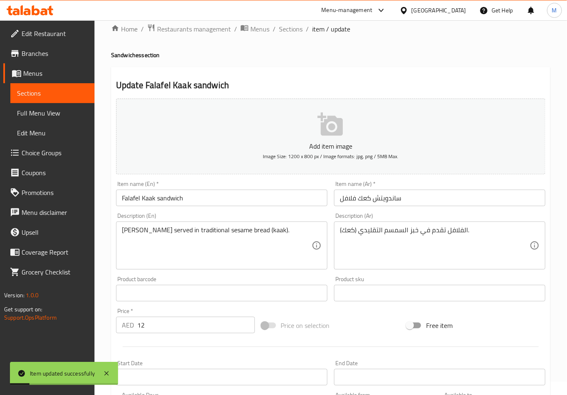
scroll to position [0, 0]
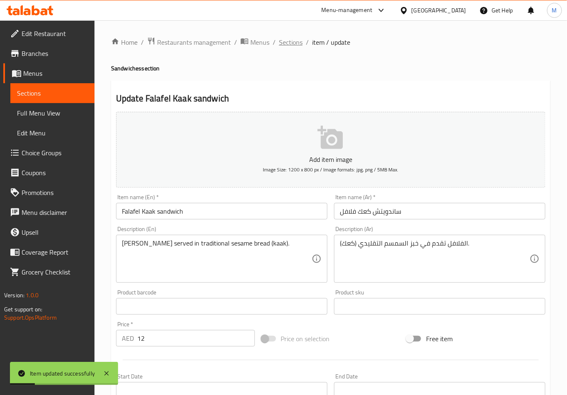
click at [288, 42] on span "Sections" at bounding box center [291, 42] width 24 height 10
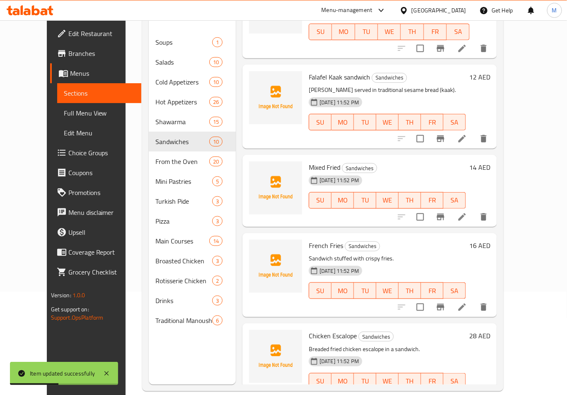
scroll to position [110, 0]
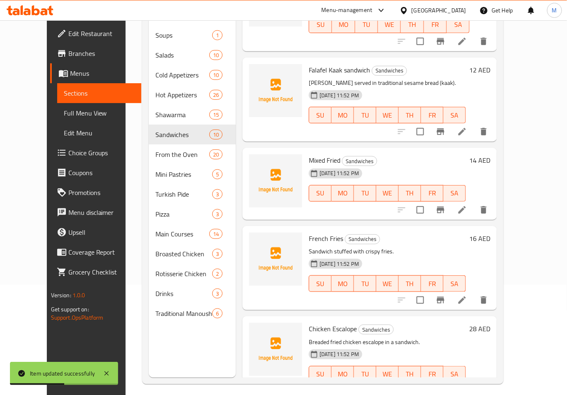
click at [467, 205] on icon at bounding box center [462, 210] width 10 height 10
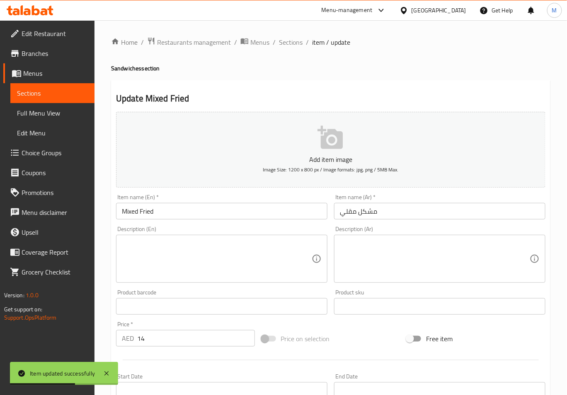
click at [337, 209] on input "مشكل مقلي" at bounding box center [439, 211] width 211 height 17
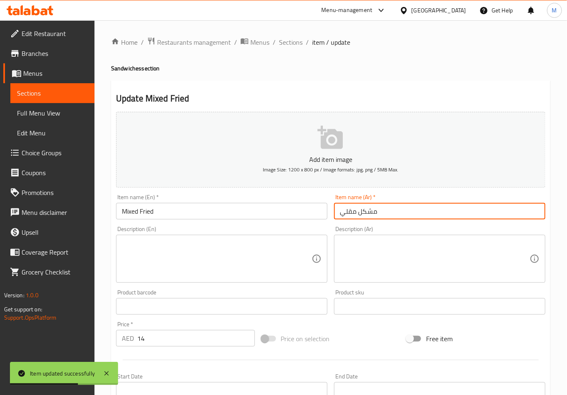
paste input "ساندويتش"
type input "ساندويتش مشكل مقلي"
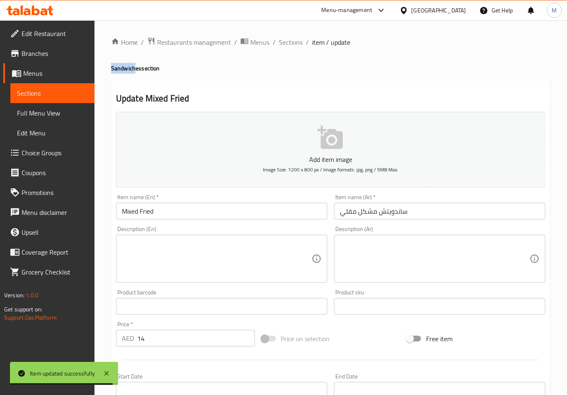
drag, startPoint x: 111, startPoint y: 66, endPoint x: 135, endPoint y: 71, distance: 25.4
click at [135, 71] on div "Home / Restaurants management / Menus / Sections / item / update Sandwiches sec…" at bounding box center [330, 302] width 472 height 565
copy h4 "Sandwich"
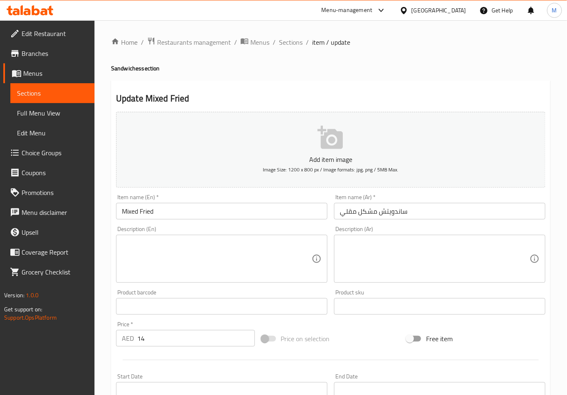
click at [173, 215] on input "Mixed Fried" at bounding box center [221, 211] width 211 height 17
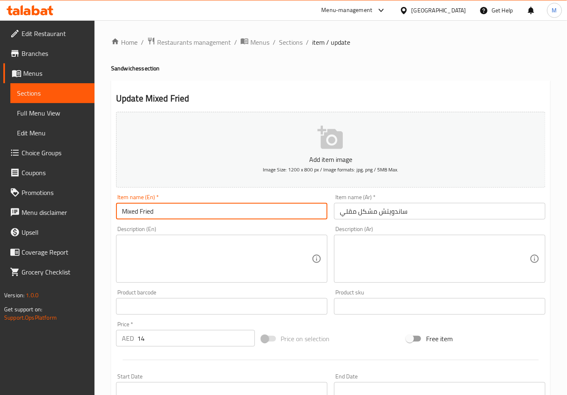
paste input "Sandwich"
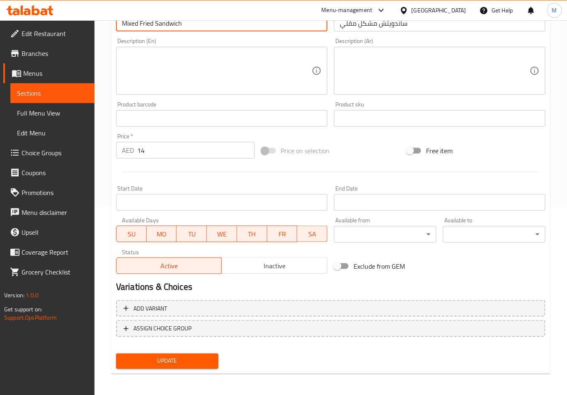
scroll to position [189, 0]
type input "Mixed Fried Sandwich"
click at [168, 363] on span "Update" at bounding box center [167, 361] width 89 height 10
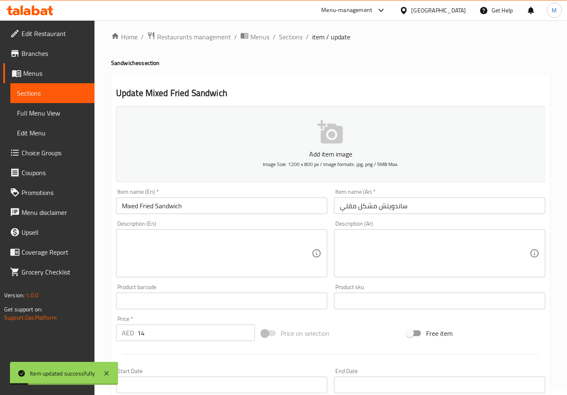
scroll to position [0, 0]
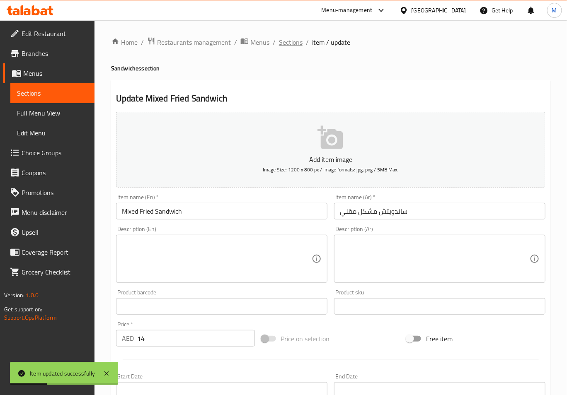
click at [287, 38] on span "Sections" at bounding box center [291, 42] width 24 height 10
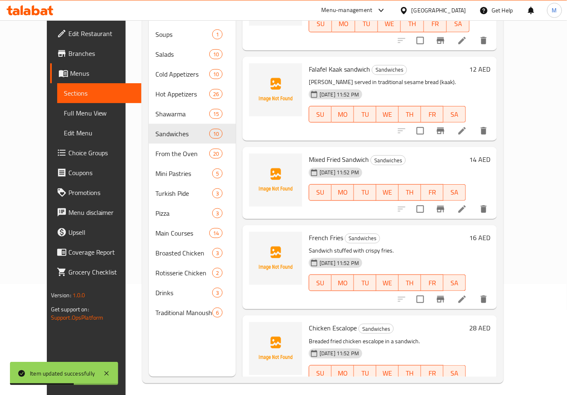
scroll to position [116, 0]
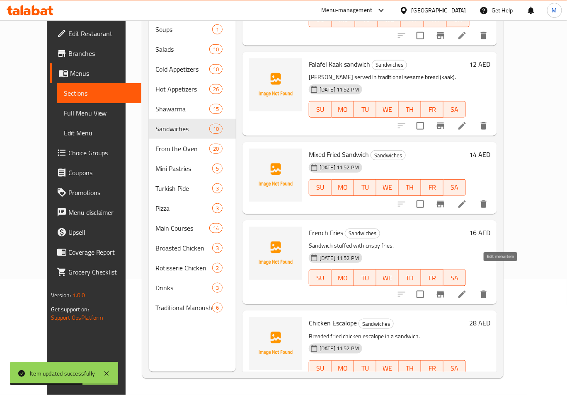
click at [467, 290] on icon at bounding box center [462, 295] width 10 height 10
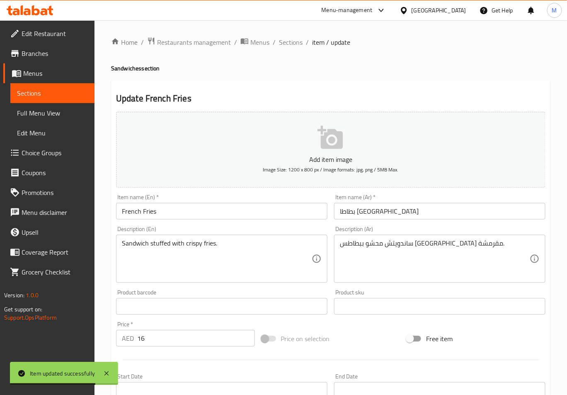
click at [199, 211] on input "French Fries" at bounding box center [221, 211] width 211 height 17
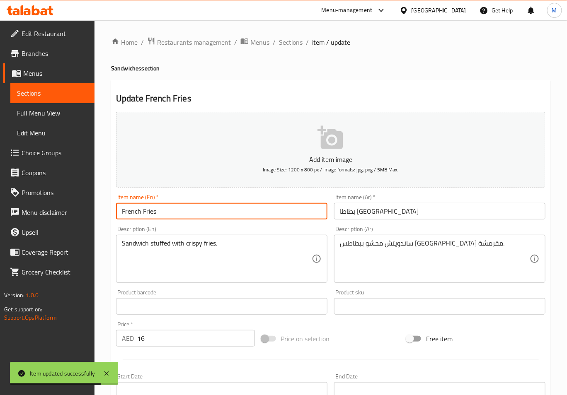
paste input "Sandwich"
type input "French Fries Sandwich"
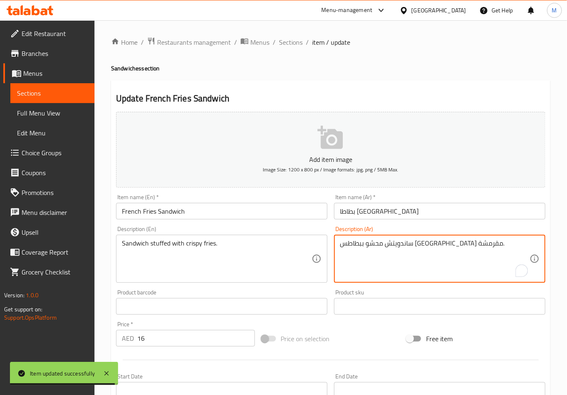
click at [441, 244] on textarea "ساندويتش محشو ببطاطس مقلية مقرمشة." at bounding box center [435, 258] width 190 height 39
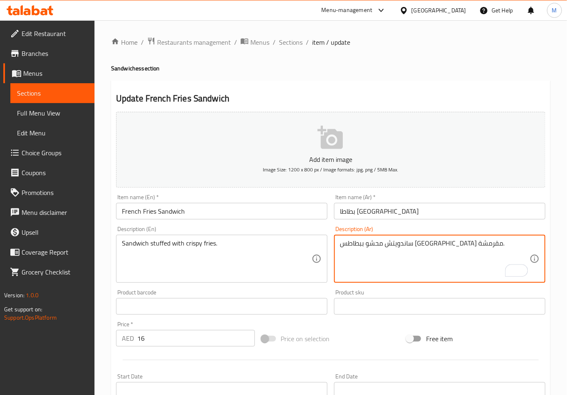
click at [340, 215] on input "بطاطا مقلية" at bounding box center [439, 211] width 211 height 17
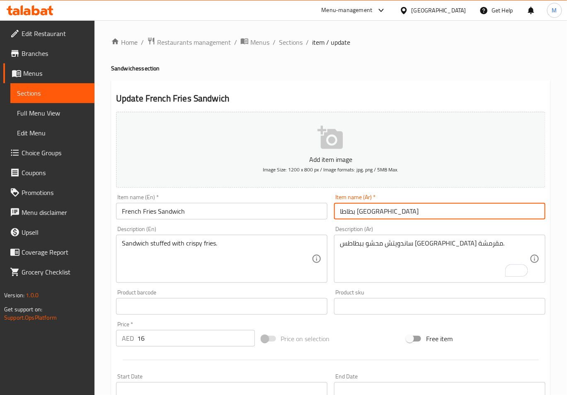
paste input "ساندويتش"
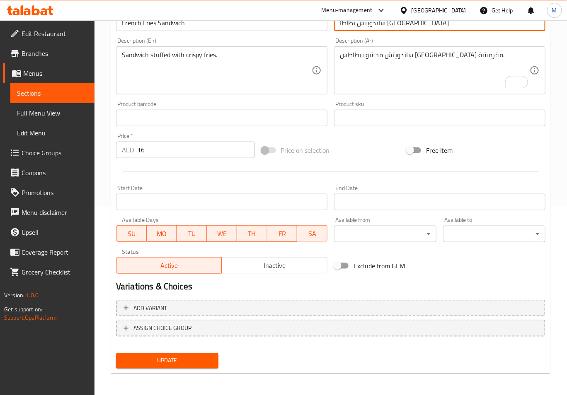
type input "ساندويتش بطاطا مقلية"
click at [172, 367] on button "Update" at bounding box center [167, 360] width 102 height 15
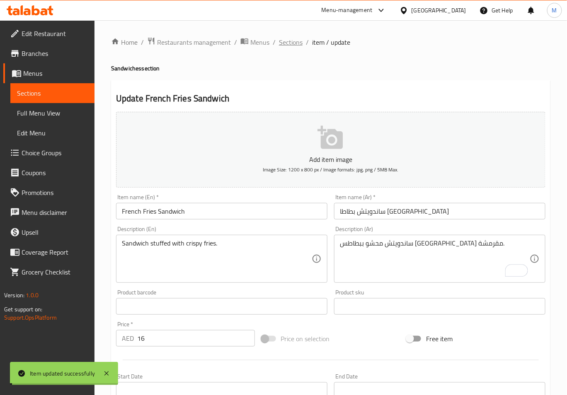
click at [293, 44] on span "Sections" at bounding box center [291, 42] width 24 height 10
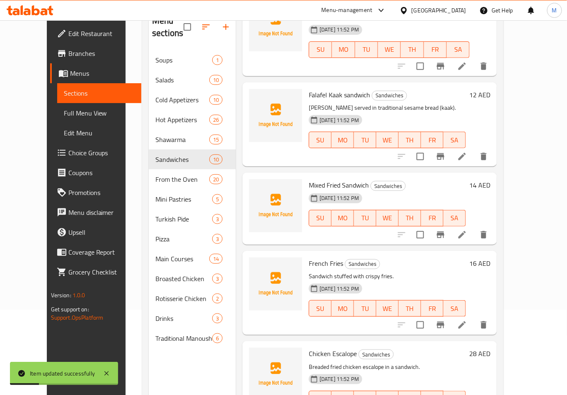
scroll to position [116, 0]
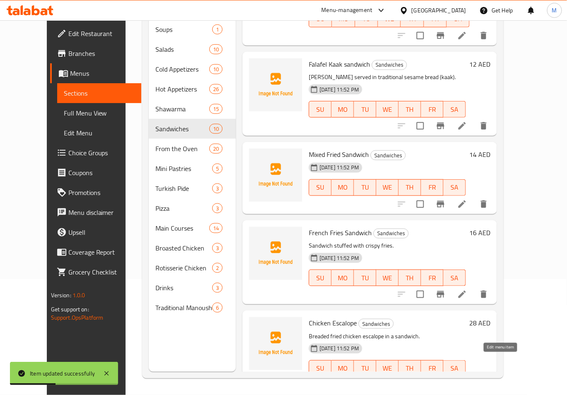
click at [467, 380] on icon at bounding box center [462, 385] width 10 height 10
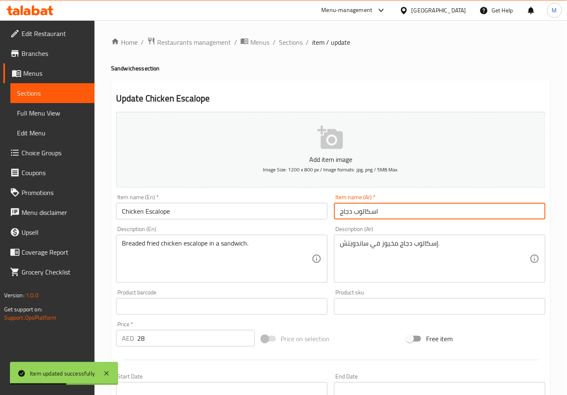
click at [336, 216] on input "اسكالوب دجاج" at bounding box center [439, 211] width 211 height 17
paste input "ساندويتش"
type input "ساندويتش اسكالوب دجاج"
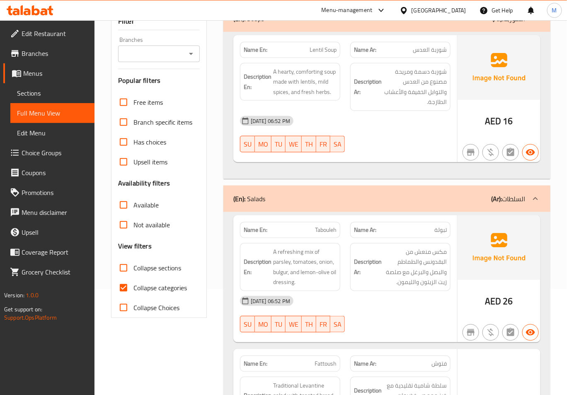
scroll to position [166, 0]
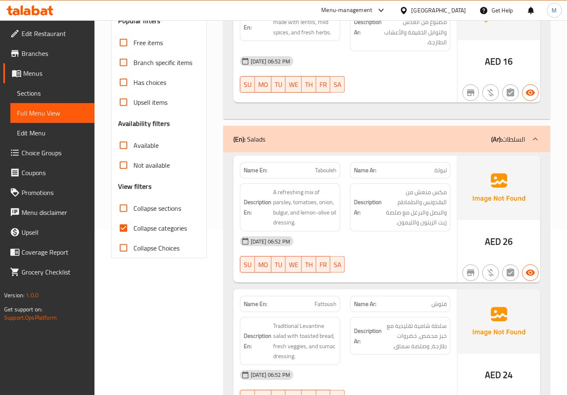
click at [162, 224] on span "Collapse categories" at bounding box center [159, 228] width 53 height 10
click at [133, 224] on input "Collapse categories" at bounding box center [124, 228] width 20 height 20
checkbox input "false"
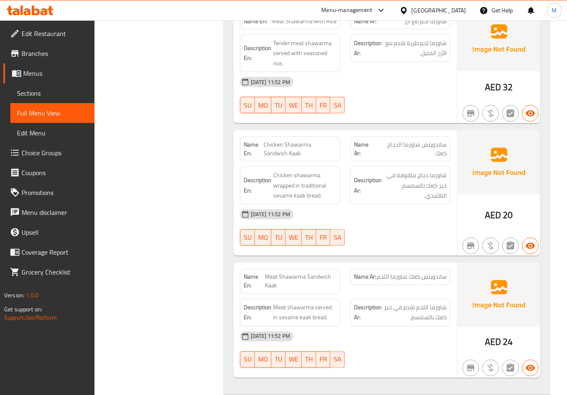
scroll to position [7759, 0]
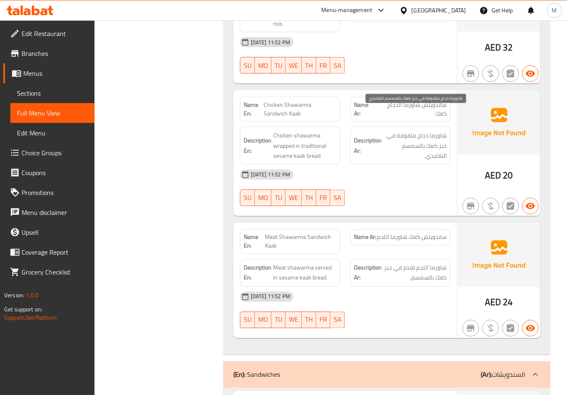
click at [420, 138] on span "شاورما دجاج ملفوفة في خبز كعك بالسمسم التقليدي." at bounding box center [414, 146] width 63 height 31
copy span "Chicken Shawarma Sandwich Kaak"
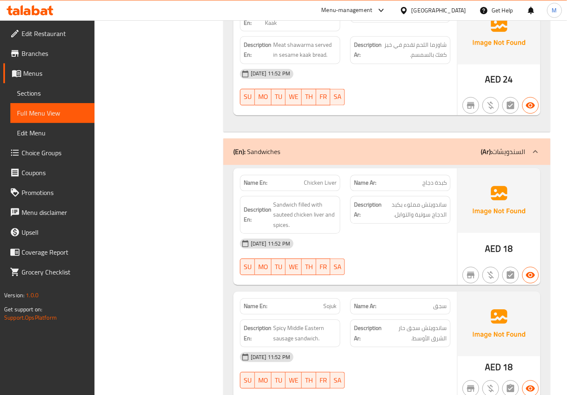
scroll to position [8035, 0]
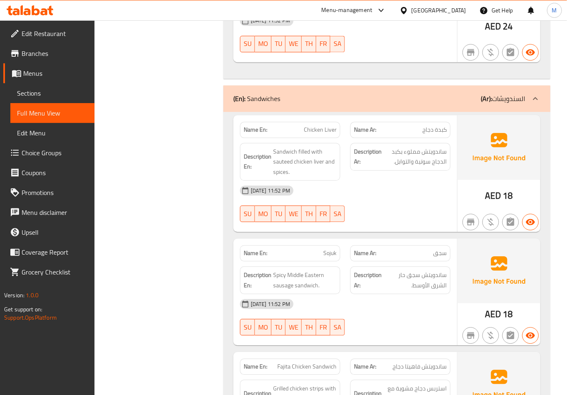
drag, startPoint x: 383, startPoint y: 169, endPoint x: 268, endPoint y: 44, distance: 170.1
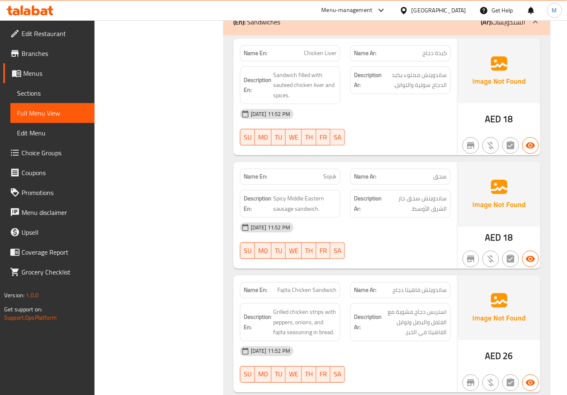
scroll to position [7980, 0]
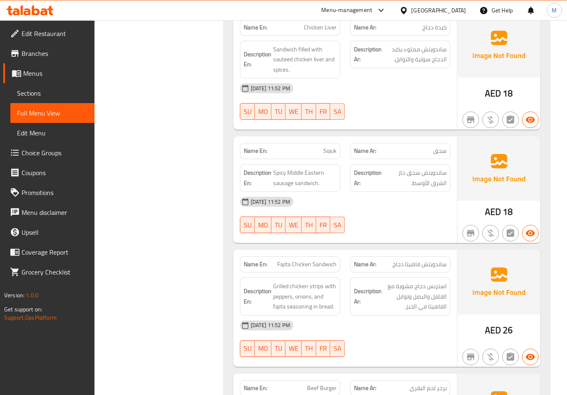
scroll to position [8145, 0]
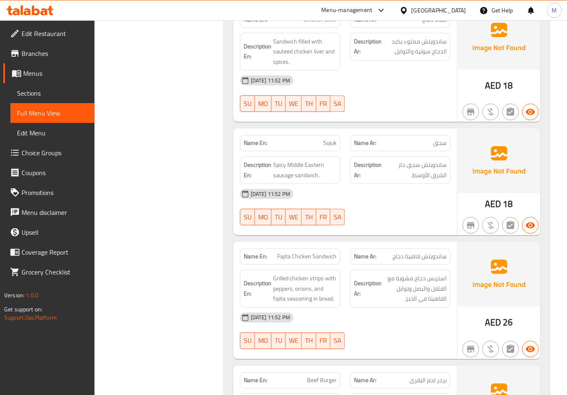
copy span "Sandwich"
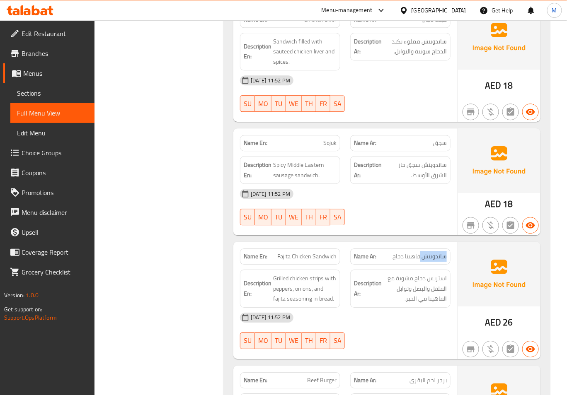
copy span "ساندويتش"
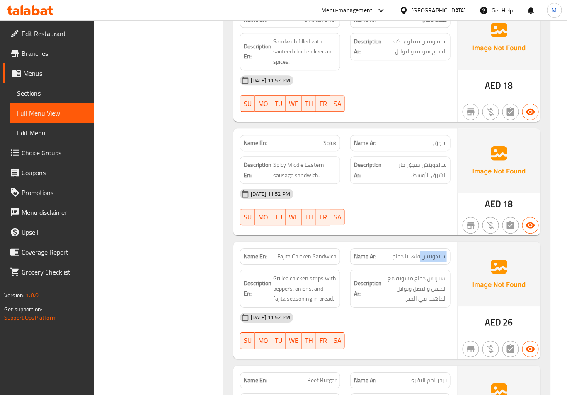
scroll to position [7869, 0]
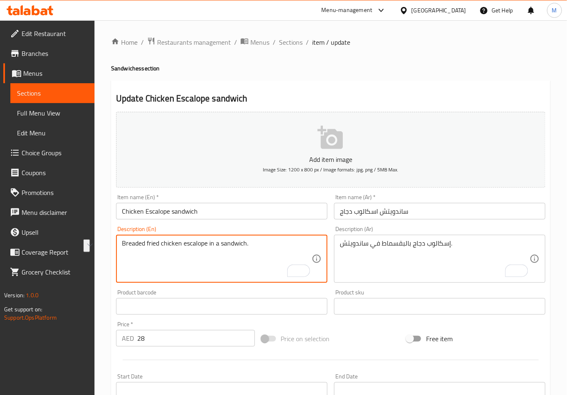
drag, startPoint x: 160, startPoint y: 243, endPoint x: 121, endPoint y: 244, distance: 38.1
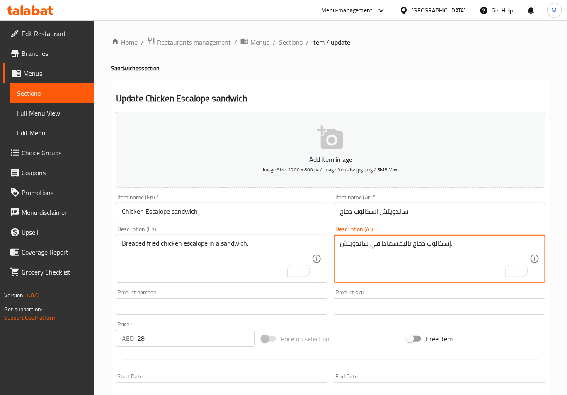
click at [399, 245] on textarea "إسكالوب دجاج بالبقسماط في ساندويتش." at bounding box center [435, 258] width 190 height 39
paste textarea "مقلي بالبقسماط"
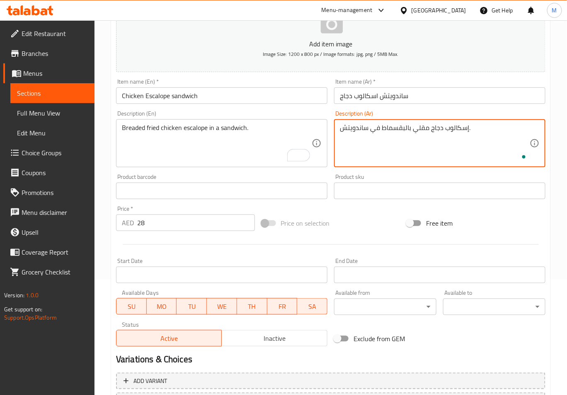
scroll to position [189, 0]
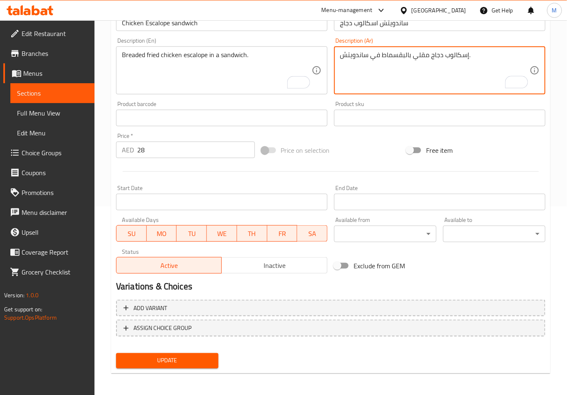
type textarea "إسكالوب دجاج مقلي بالبقسماط في ساندويتش."
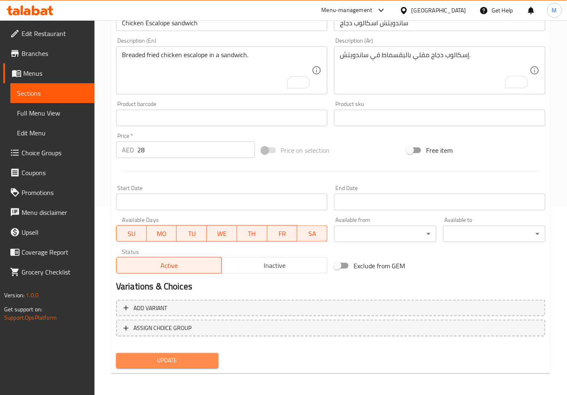
click at [188, 360] on span "Update" at bounding box center [167, 361] width 89 height 10
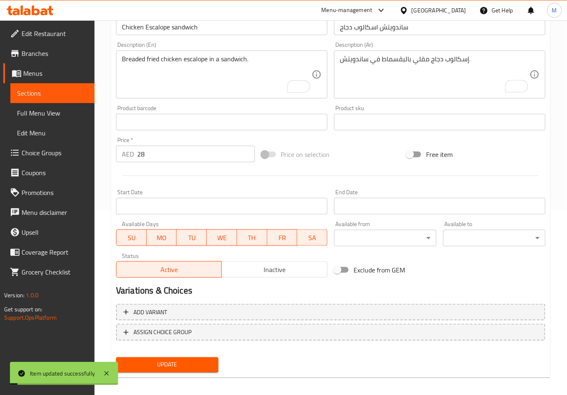
scroll to position [0, 0]
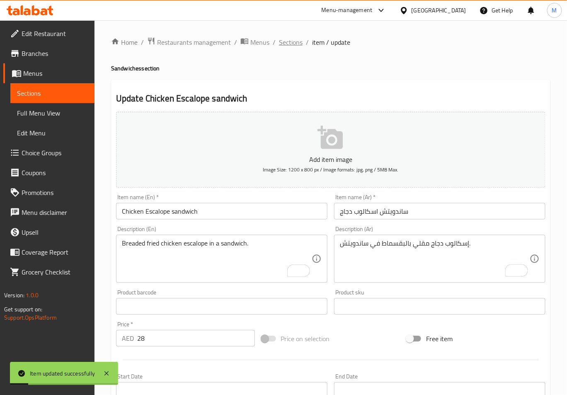
click at [285, 46] on span "Sections" at bounding box center [291, 42] width 24 height 10
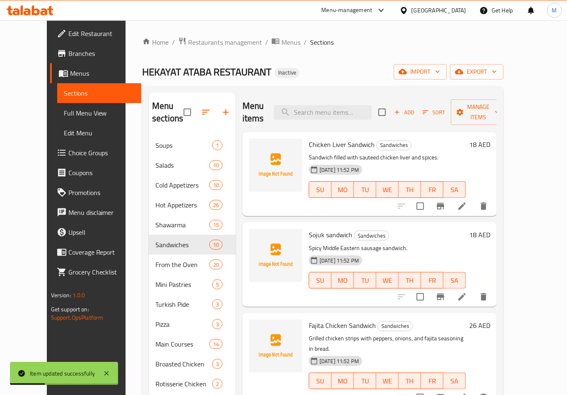
click at [321, 138] on span "Chicken Liver Sandwich" at bounding box center [342, 144] width 66 height 12
copy h6 "Chicken Liver Sandwich"
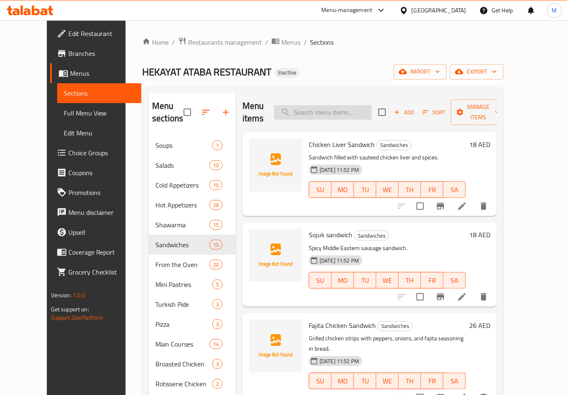
click at [339, 106] on input "search" at bounding box center [323, 112] width 98 height 15
paste input "Chicken Liver Sandwich"
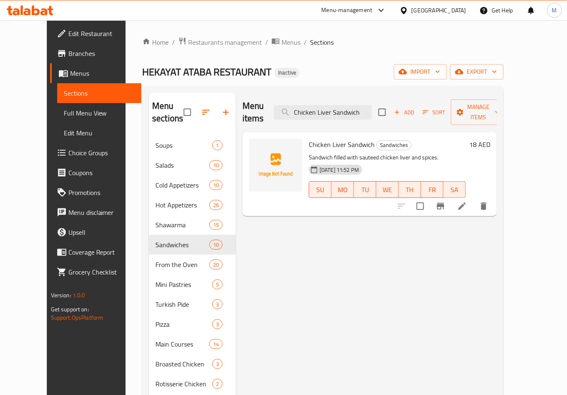
type input "Chicken Liver Sandwich"
click at [467, 201] on icon at bounding box center [462, 206] width 10 height 10
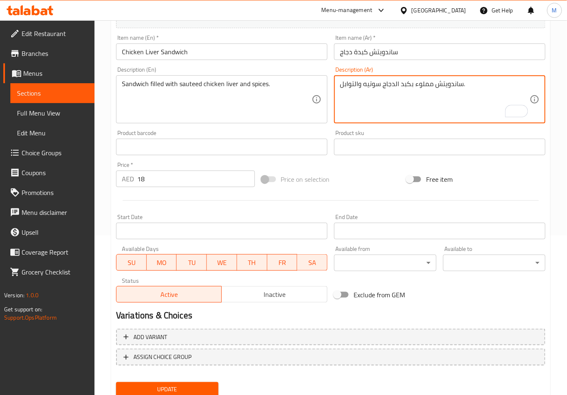
scroll to position [166, 0]
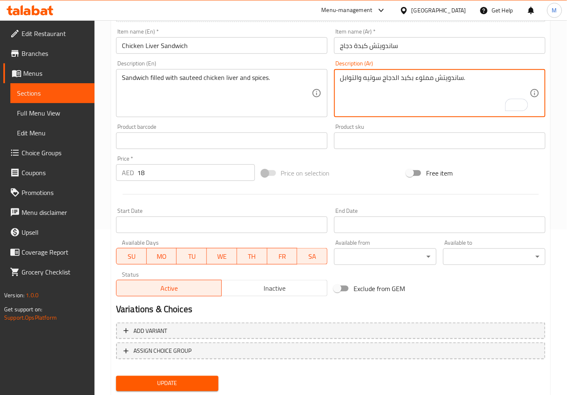
type textarea "ساندويتش مملوء بكبد الدجاج سوتيه والتوابل."
click at [203, 376] on button "Update" at bounding box center [167, 383] width 102 height 15
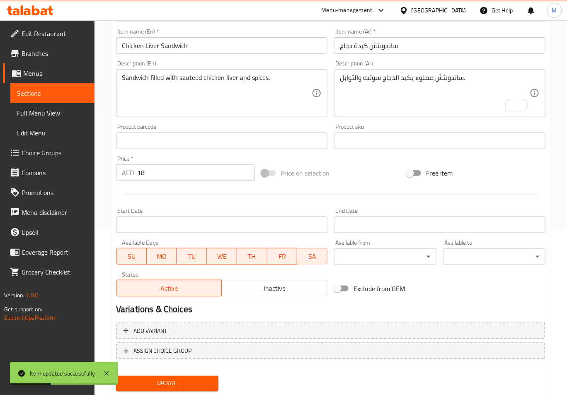
scroll to position [0, 0]
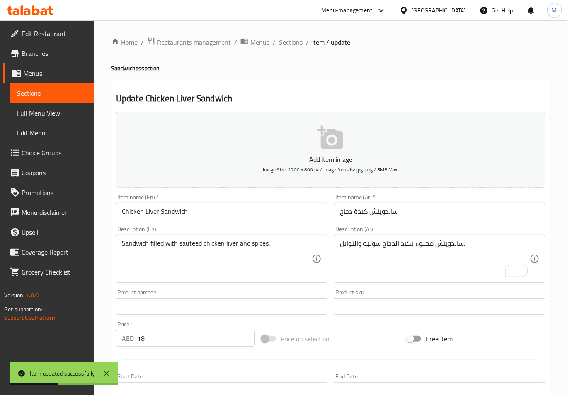
drag, startPoint x: 293, startPoint y: 37, endPoint x: 318, endPoint y: 64, distance: 36.3
click at [294, 37] on span "Sections" at bounding box center [291, 42] width 24 height 10
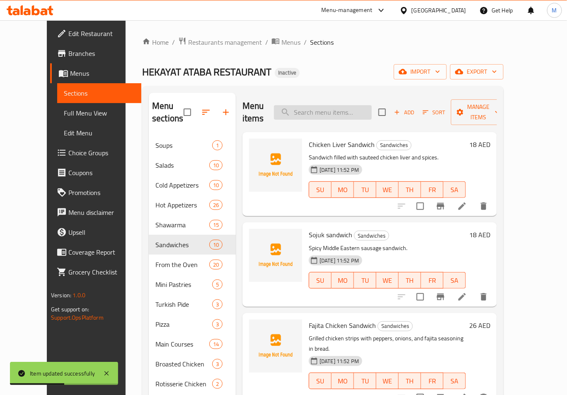
click at [370, 105] on input "search" at bounding box center [323, 112] width 98 height 15
paste input "Sojuk sandwich"
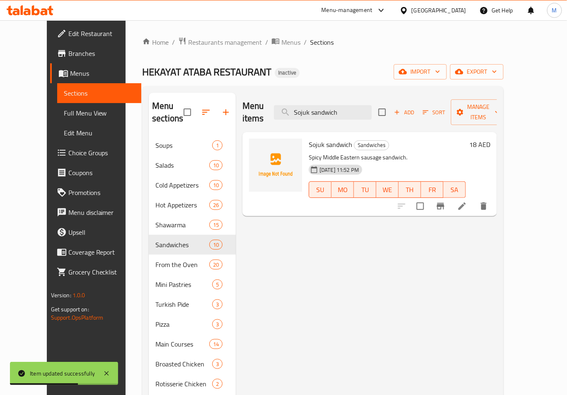
type input "Sojuk sandwich"
click at [474, 200] on li at bounding box center [461, 206] width 23 height 15
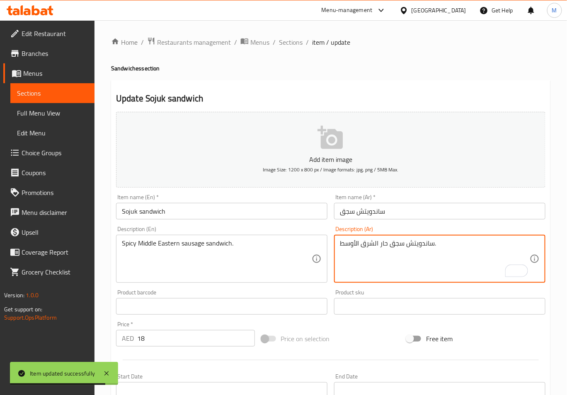
drag, startPoint x: 363, startPoint y: 246, endPoint x: 376, endPoint y: 249, distance: 14.0
click at [376, 245] on textarea "ساندويتش سجق حار الشرق الأوسط." at bounding box center [435, 258] width 190 height 39
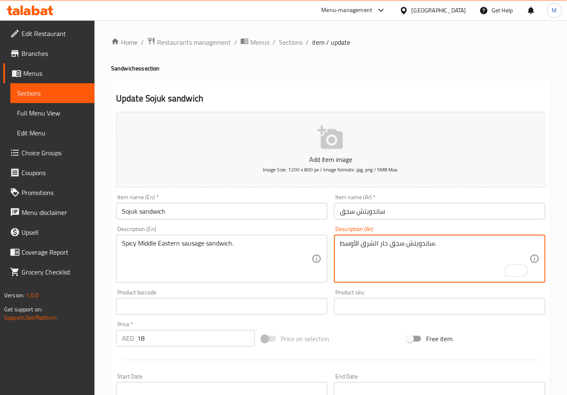
click at [375, 246] on textarea "ساندويتش سجق حار الشرق الأوسط." at bounding box center [435, 258] width 190 height 39
click at [362, 248] on textarea "ساندويتش سجق حار شرق الأوسط." at bounding box center [435, 258] width 190 height 39
click at [356, 246] on textarea "ساندويتش سجق حار شرقي الأوسط." at bounding box center [435, 258] width 190 height 39
drag, startPoint x: 344, startPoint y: 246, endPoint x: 339, endPoint y: 245, distance: 5.4
click at [341, 246] on textarea "ساندويتش سجق حار شرقي أوسط." at bounding box center [435, 258] width 190 height 39
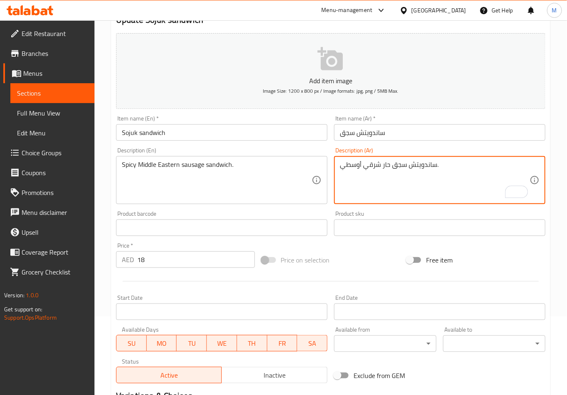
scroll to position [189, 0]
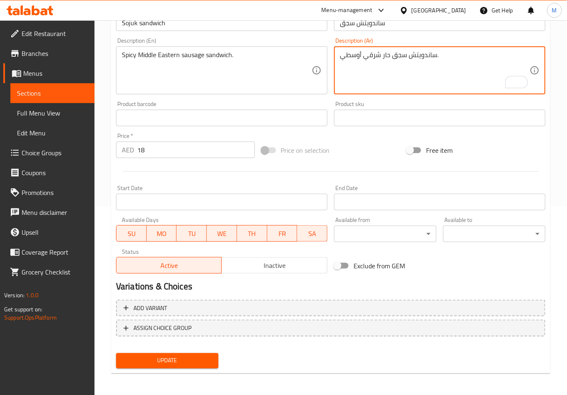
type textarea "ساندويتش سجق حار شرقي أوسطي."
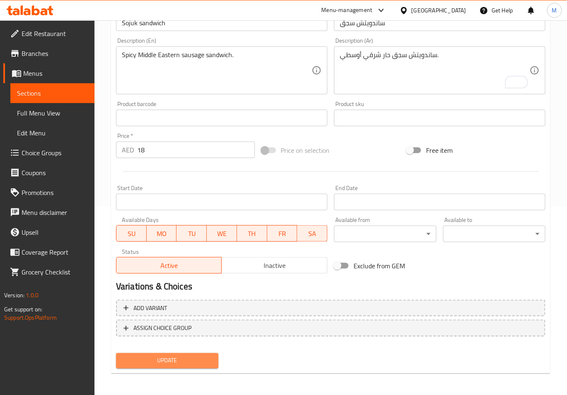
click at [191, 365] on button "Update" at bounding box center [167, 360] width 102 height 15
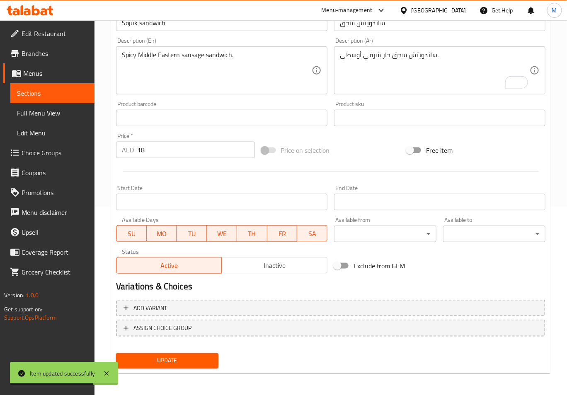
scroll to position [0, 0]
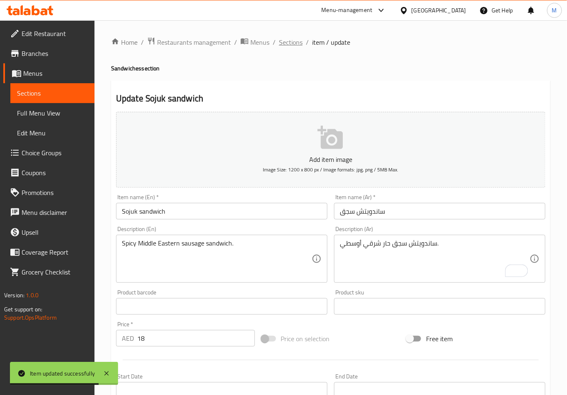
click at [296, 44] on span "Sections" at bounding box center [291, 42] width 24 height 10
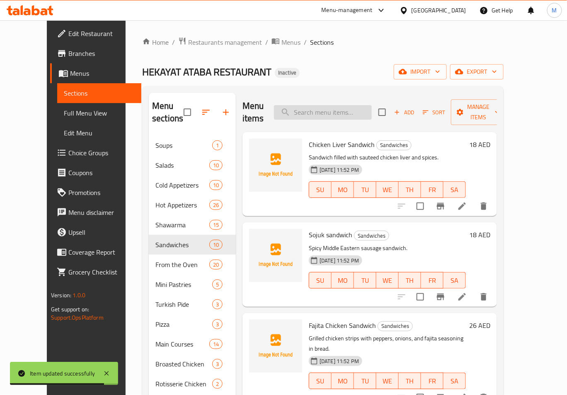
click at [357, 105] on input "search" at bounding box center [323, 112] width 98 height 15
paste input "Fajita Chicken Sandwich"
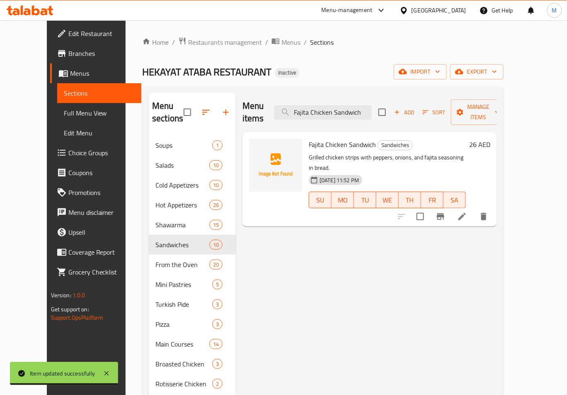
type input "Fajita Chicken Sandwich"
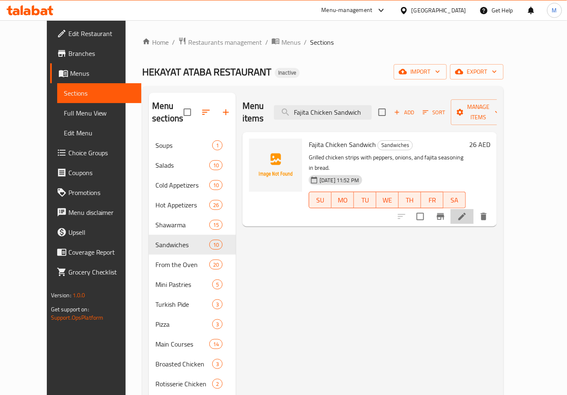
click at [474, 209] on li at bounding box center [461, 216] width 23 height 15
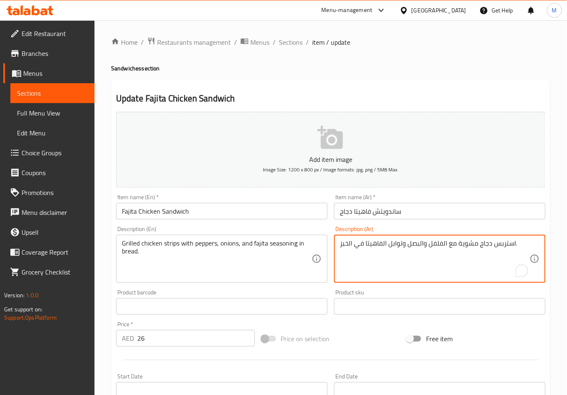
click at [501, 241] on textarea "استربس دجاج مشوية مع الفلفل والبصل وتوابل الفاهيتا في الخبز." at bounding box center [435, 258] width 190 height 39
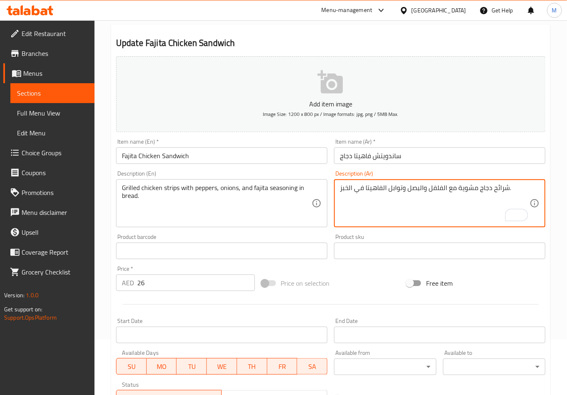
scroll to position [189, 0]
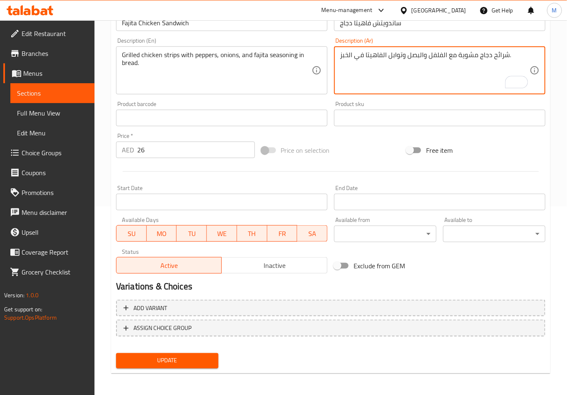
type textarea "شرائح دجاج مشوية مع الفلفل والبصل وتوابل الفاهيتا في الخبز."
click at [196, 357] on span "Update" at bounding box center [167, 361] width 89 height 10
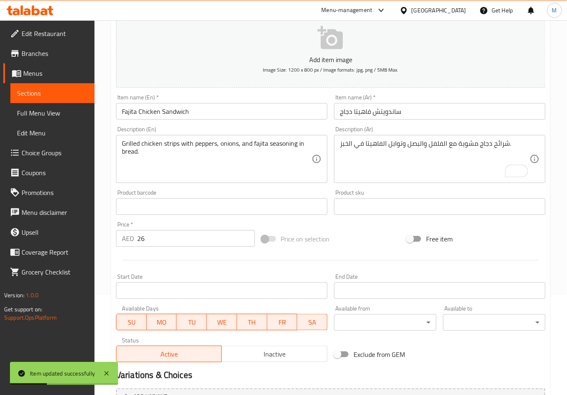
scroll to position [0, 0]
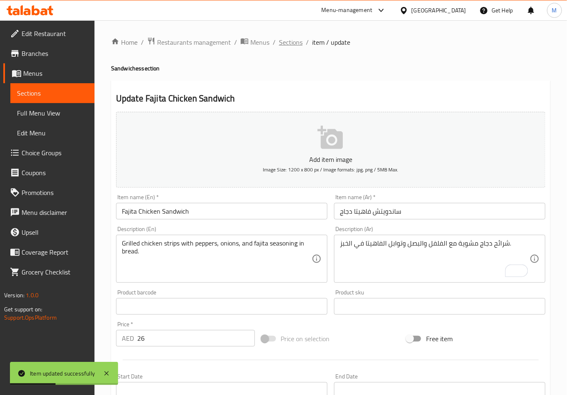
click at [288, 46] on span "Sections" at bounding box center [291, 42] width 24 height 10
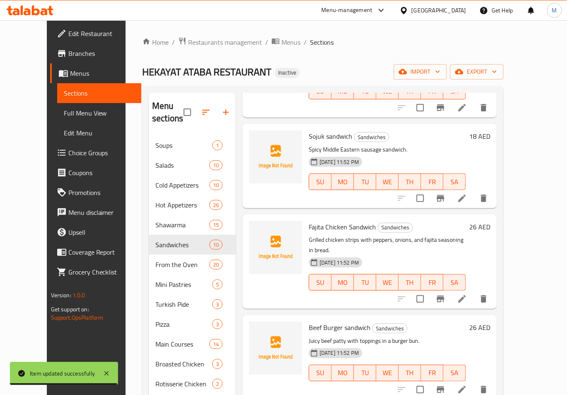
scroll to position [110, 0]
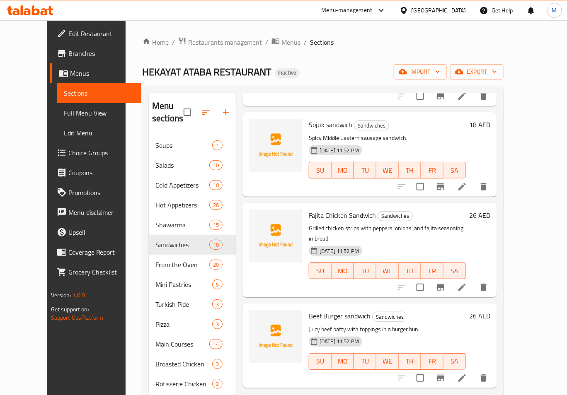
click at [466, 284] on icon at bounding box center [461, 287] width 7 height 7
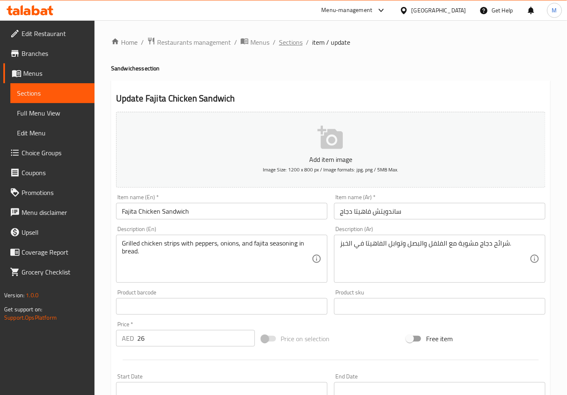
click at [286, 43] on span "Sections" at bounding box center [291, 42] width 24 height 10
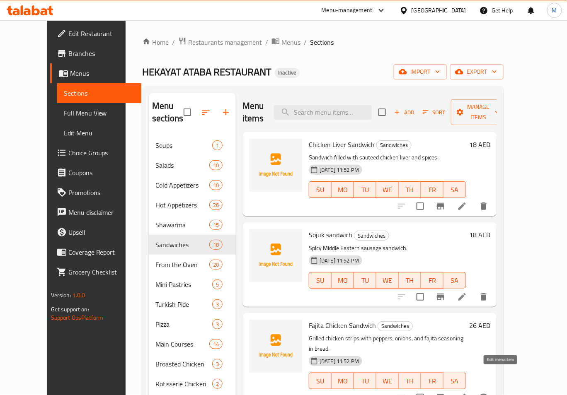
click at [466, 394] on icon at bounding box center [461, 397] width 7 height 7
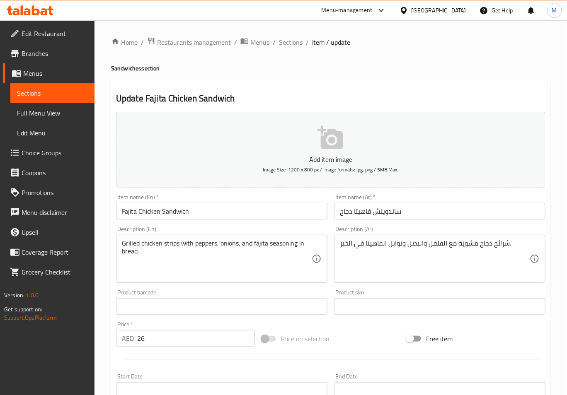
click at [289, 71] on h4 "Sandwiches section" at bounding box center [330, 68] width 439 height 8
click at [290, 44] on span "Sections" at bounding box center [291, 42] width 24 height 10
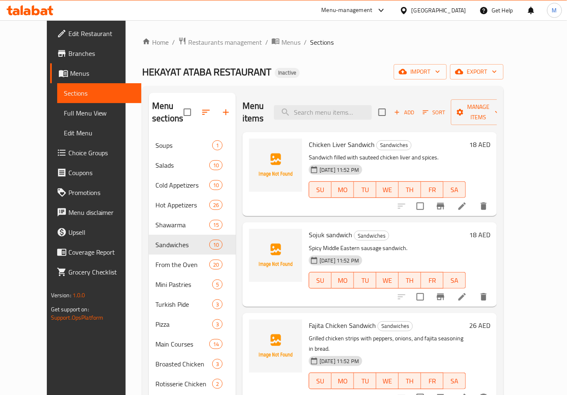
click at [343, 115] on div "Menu items Add Sort Manage items" at bounding box center [369, 112] width 254 height 39
click at [340, 109] on input "search" at bounding box center [323, 112] width 98 height 15
paste input "Beef Burger sandwich"
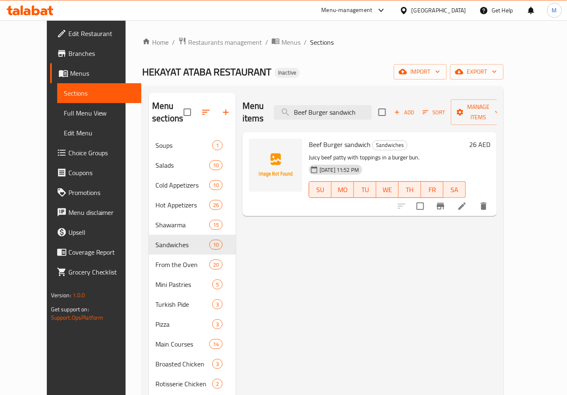
type input "Beef Burger sandwich"
click at [466, 203] on icon at bounding box center [461, 206] width 7 height 7
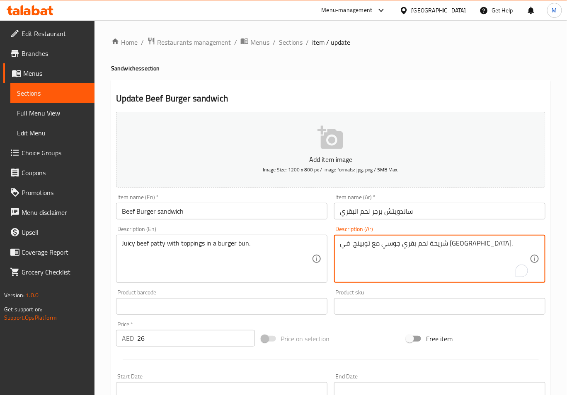
click at [387, 246] on textarea "شريحة لحم بقري جوسي مع توبينج في [GEOGRAPHIC_DATA]." at bounding box center [435, 258] width 190 height 39
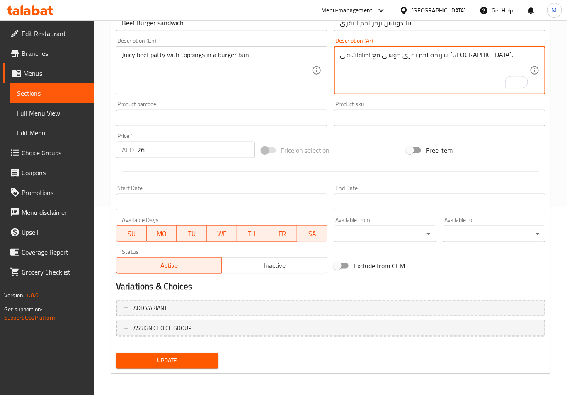
type textarea "شريحة لحم بقري جوسي مع اضافات في كيزر برجر."
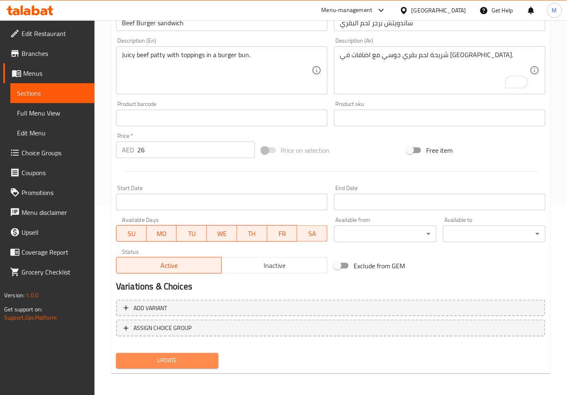
click at [177, 358] on span "Update" at bounding box center [167, 361] width 89 height 10
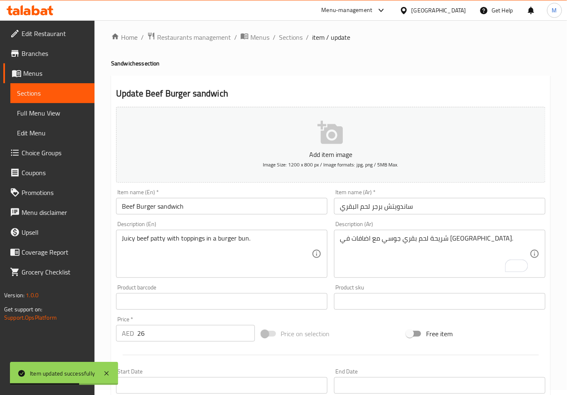
scroll to position [0, 0]
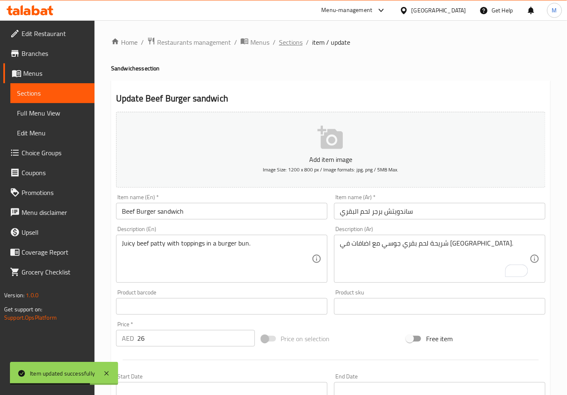
click at [296, 44] on span "Sections" at bounding box center [291, 42] width 24 height 10
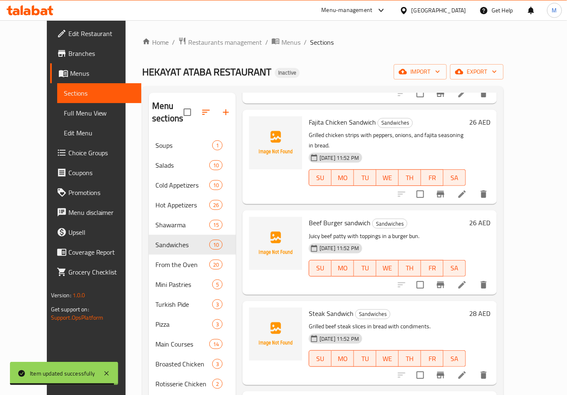
scroll to position [221, 0]
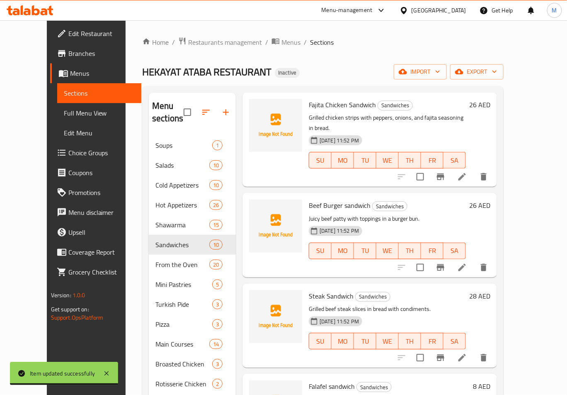
click at [474, 260] on li at bounding box center [461, 267] width 23 height 15
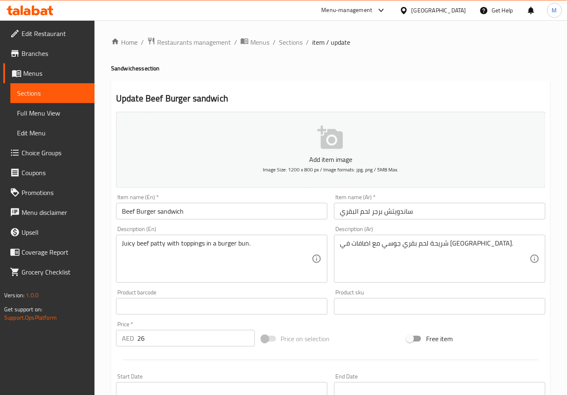
click at [291, 45] on span "Sections" at bounding box center [291, 42] width 24 height 10
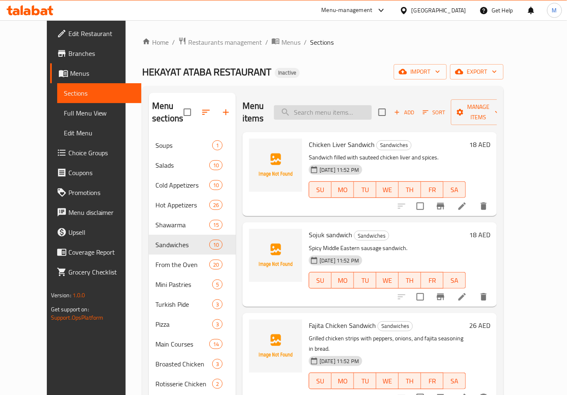
click at [326, 109] on input "search" at bounding box center [323, 112] width 98 height 15
paste input "Mixed Fried Sandwich"
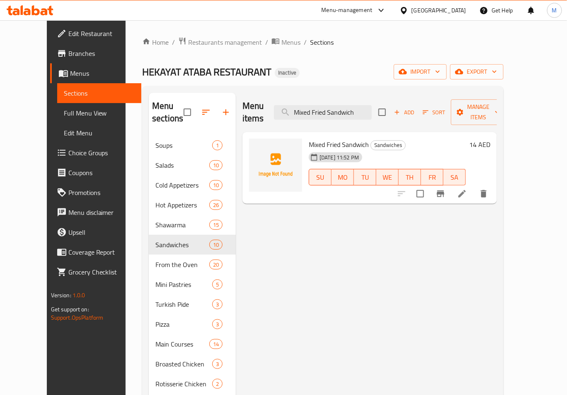
type input "Mixed Fried Sandwich"
click at [493, 191] on div at bounding box center [443, 194] width 102 height 20
click at [467, 189] on icon at bounding box center [462, 194] width 10 height 10
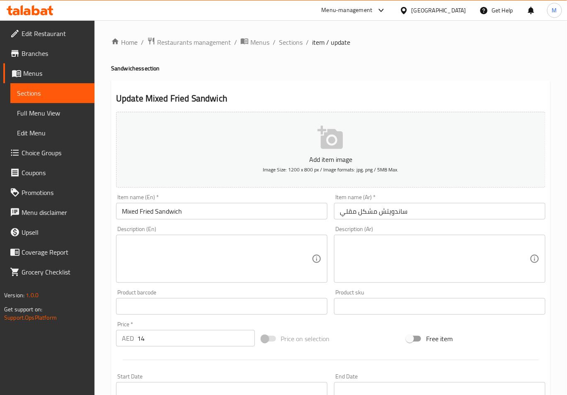
click at [229, 259] on textarea at bounding box center [217, 258] width 190 height 39
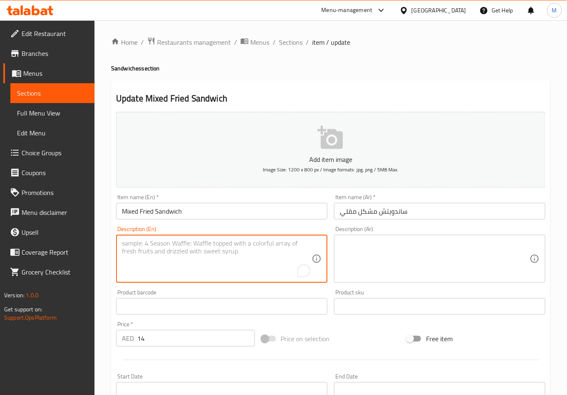
paste textarea "broccoli florets, cauliflower florets, carrots, baby corn, green beans, red bel…"
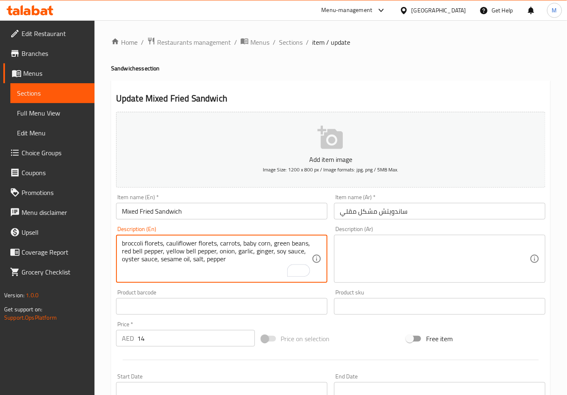
type textarea "broccoli florets, cauliflower florets, carrots, baby corn, green beans, red bel…"
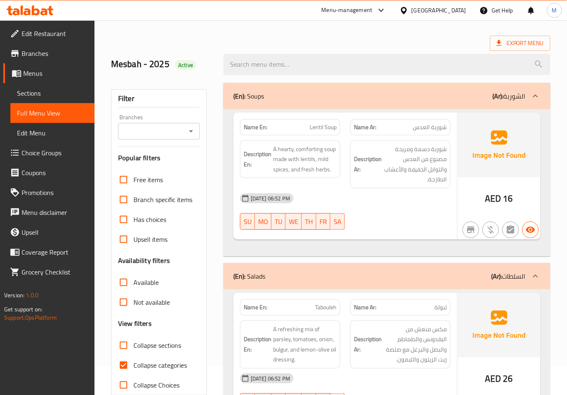
scroll to position [166, 0]
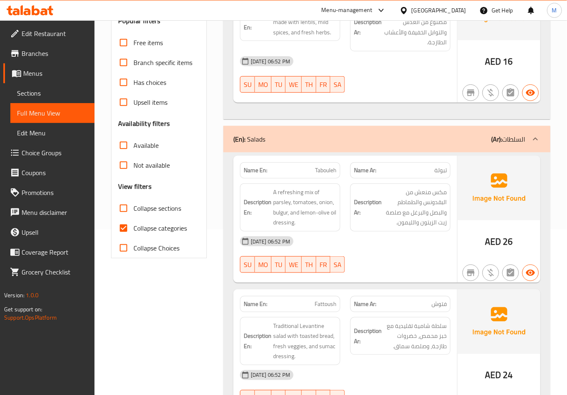
click at [155, 229] on span "Collapse categories" at bounding box center [159, 228] width 53 height 10
click at [133, 229] on input "Collapse categories" at bounding box center [124, 228] width 20 height 20
checkbox input "false"
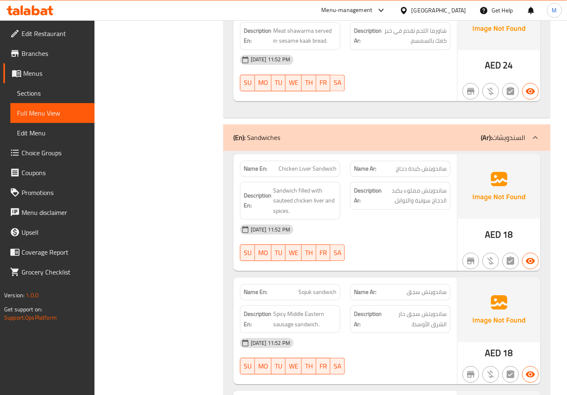
scroll to position [8000, 0]
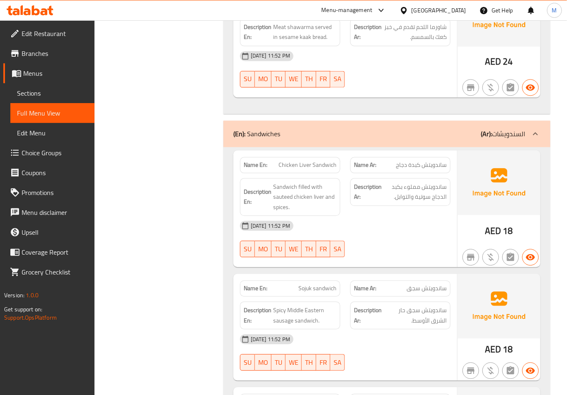
click at [427, 182] on span "ساندويتش مملوء بكبد الدجاج سوتية والتوابل." at bounding box center [414, 192] width 63 height 20
copy span "سوتية"
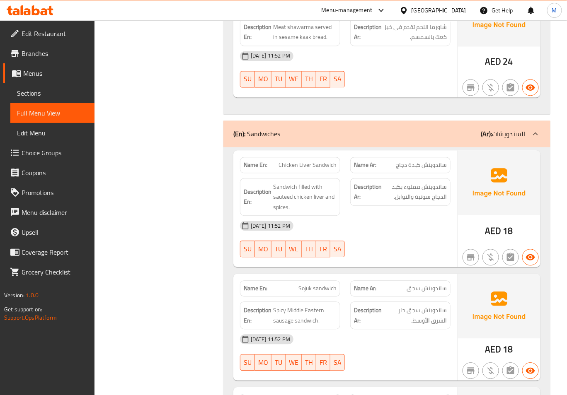
copy span "Chicken Liver Sandwich"
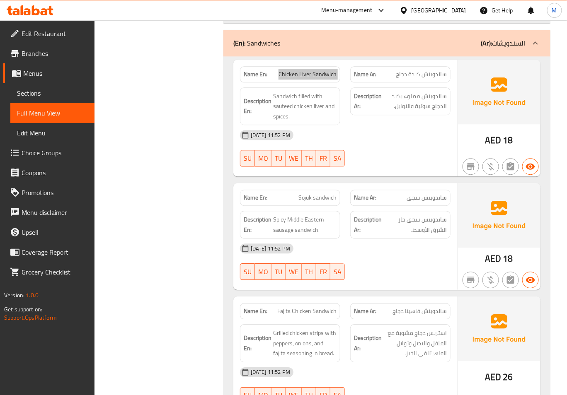
scroll to position [8110, 0]
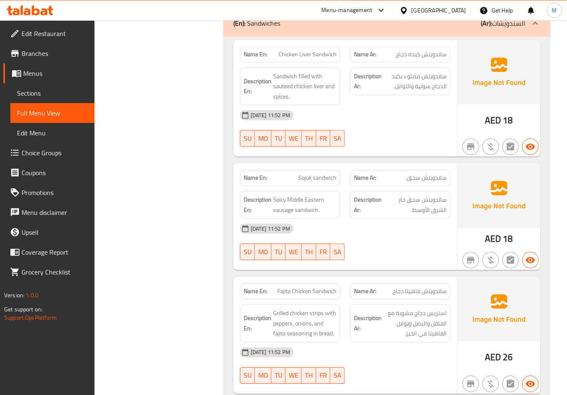
copy span "Sojuk sandwich"
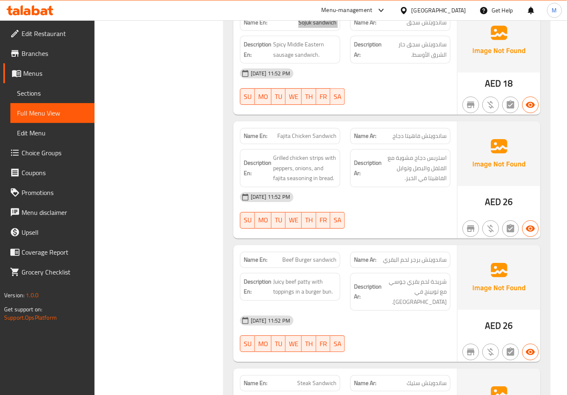
scroll to position [8276, 0]
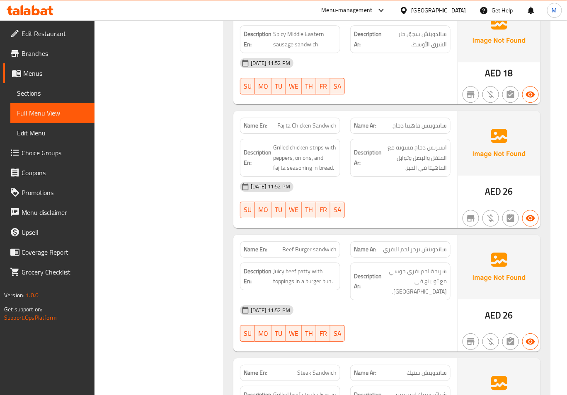
copy span "Fajita Chicken Sandwich"
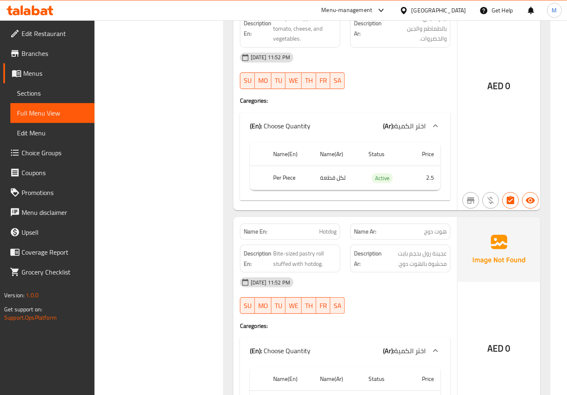
scroll to position [9406, 0]
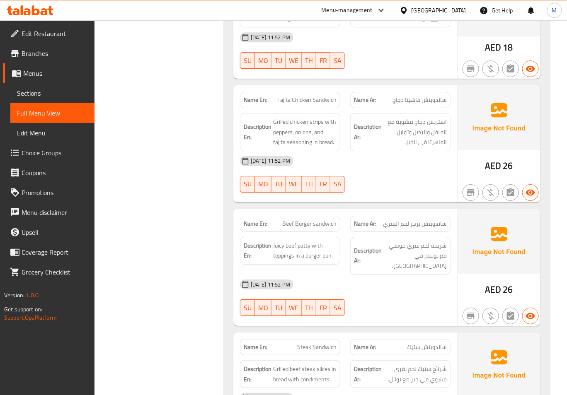
scroll to position [8348, 0]
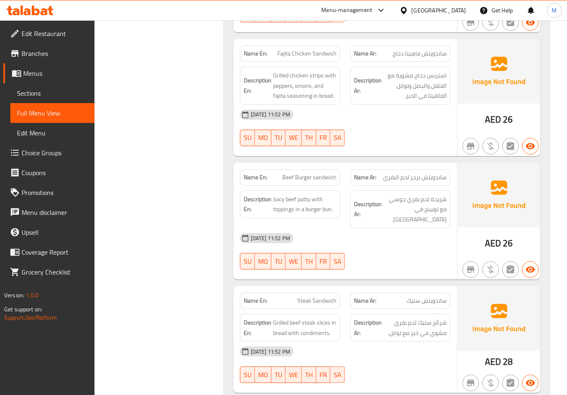
copy span "Beef Burger sandwich"
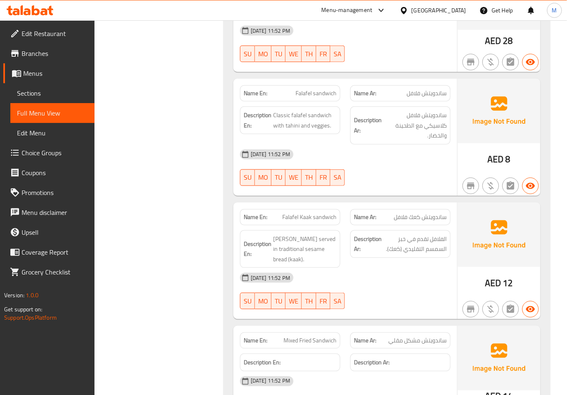
scroll to position [8680, 0]
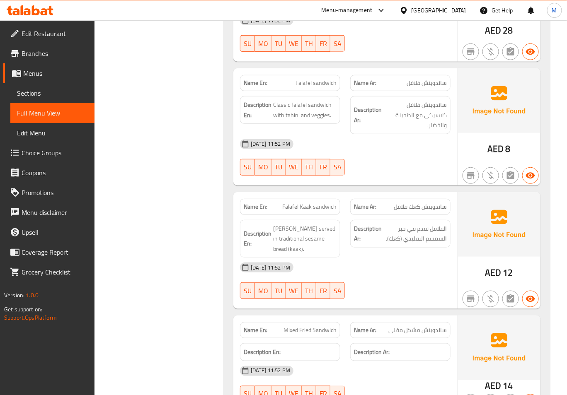
copy span "Mixed Fried Sandwich"
drag, startPoint x: 136, startPoint y: 153, endPoint x: 217, endPoint y: 186, distance: 87.3
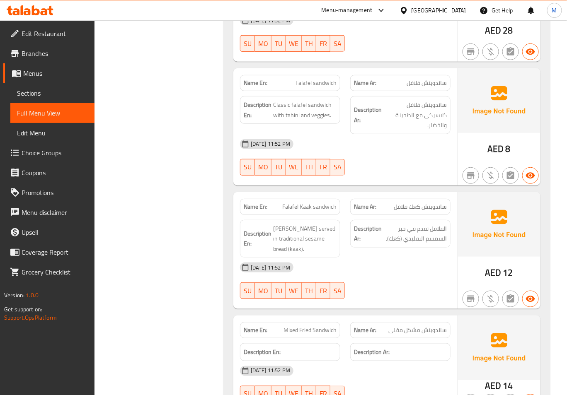
copy span "Mixed Fried Sandwich"
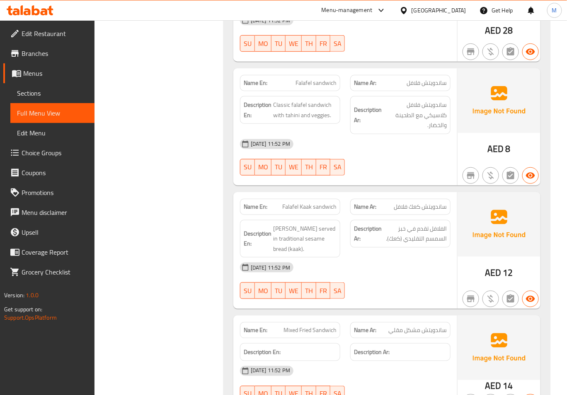
drag, startPoint x: 304, startPoint y: 296, endPoint x: 302, endPoint y: 293, distance: 4.5
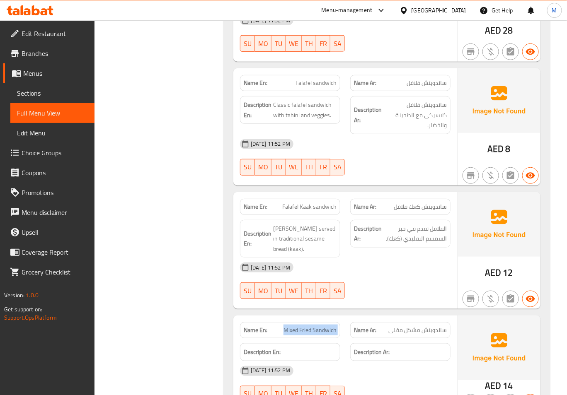
copy span "Mixed Fried Sandwich"
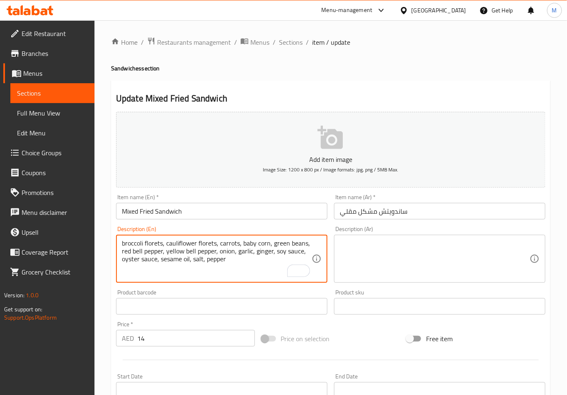
click at [425, 271] on textarea at bounding box center [435, 258] width 190 height 39
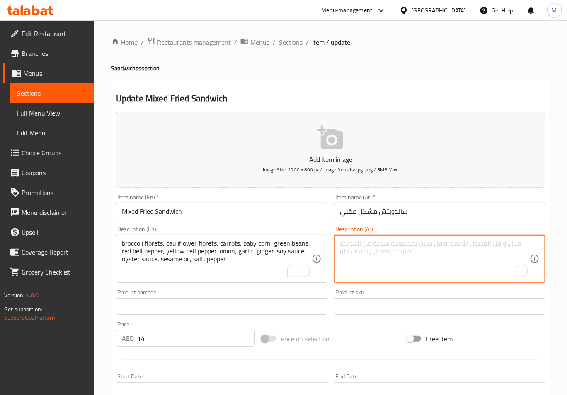
paste textarea "براعم البروكلي, براعم القرنبيط, جزر, ذرة صغيرة, فاصوليا خضراء, فلفل أحمر, فلفل …"
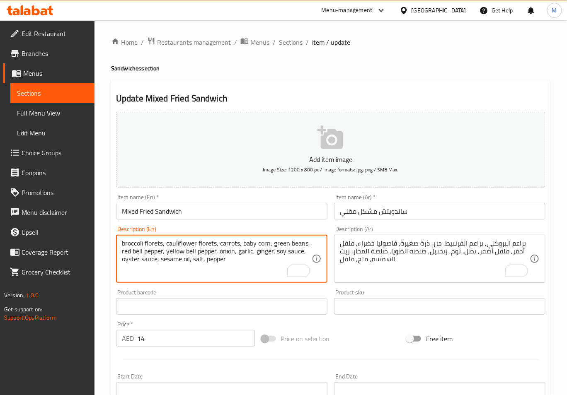
click at [148, 246] on textarea "broccoli florets, cauliflower florets, carrots, baby corn, green beans, red bel…" at bounding box center [217, 258] width 190 height 39
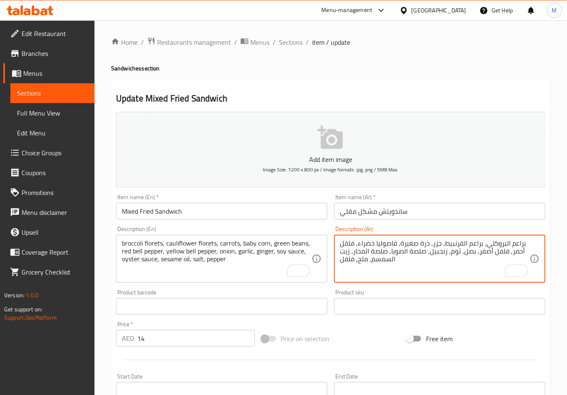
click at [518, 242] on textarea "براعم البروكلي, براعم القرنبيط, جزر, ذرة صغيرة, فاصوليا خضراء, فلفل أحمر, فلفل …" at bounding box center [435, 258] width 190 height 39
paste textarea "هيرات"
click at [470, 243] on textarea "زهيرات البروكلي, براعم القرنبيط, جزر, ذرة صغيرة, فاصوليا خضراء, فلفل أحمر, فلفل…" at bounding box center [435, 258] width 190 height 39
paste textarea "هيرات"
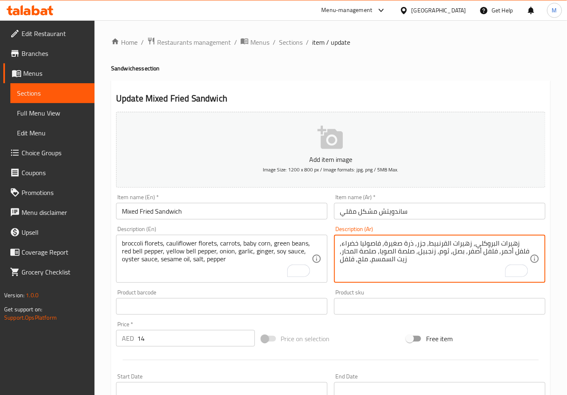
click at [498, 254] on textarea "زهيرات البروكلي, زهيرات القرنبيط, جزر, ذرة صغيرة, فاصوليا خضراء, فلفل أحمر, فلف…" at bounding box center [435, 258] width 190 height 39
click at [447, 255] on textarea "زهيرات البروكلي, زهيرات القرنبيط, جزر, ذرة صغيرة, فاصوليا خضراء, فلفل أحمر حلو,…" at bounding box center [435, 258] width 190 height 39
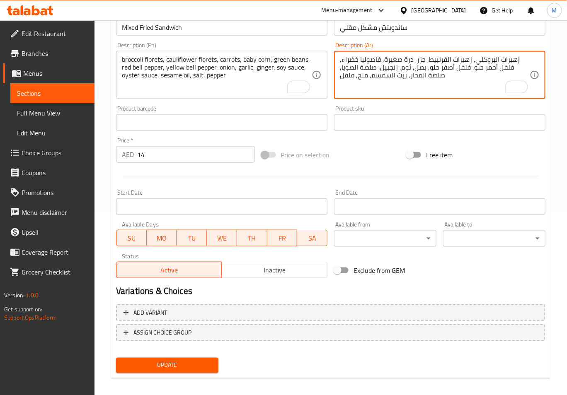
scroll to position [189, 0]
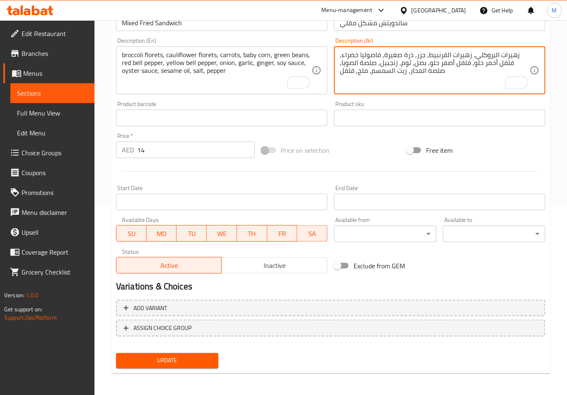
type textarea "زهيرات البروكلي, زهيرات القرنبيط, جزر, ذرة صغيرة, فاصوليا خضراء, فلفل أحمر حلو,…"
click at [161, 359] on span "Update" at bounding box center [167, 361] width 89 height 10
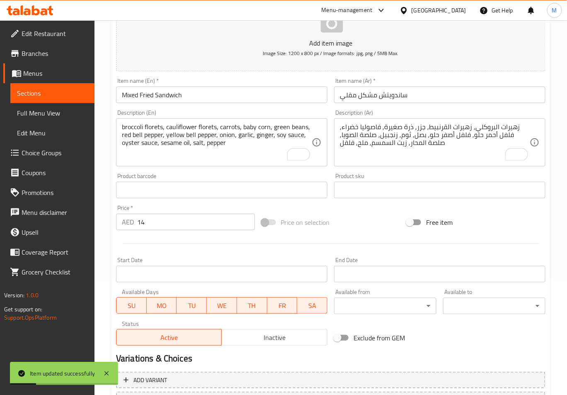
scroll to position [0, 0]
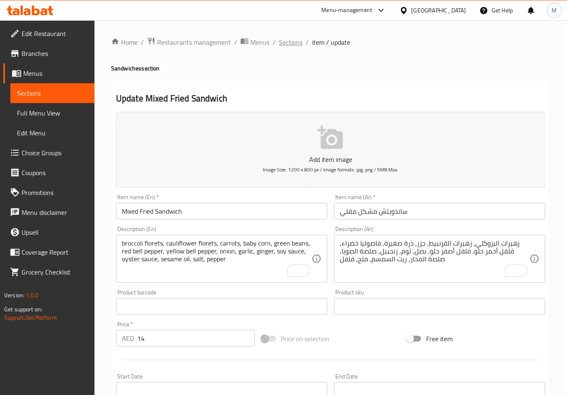
click at [289, 39] on span "Sections" at bounding box center [291, 42] width 24 height 10
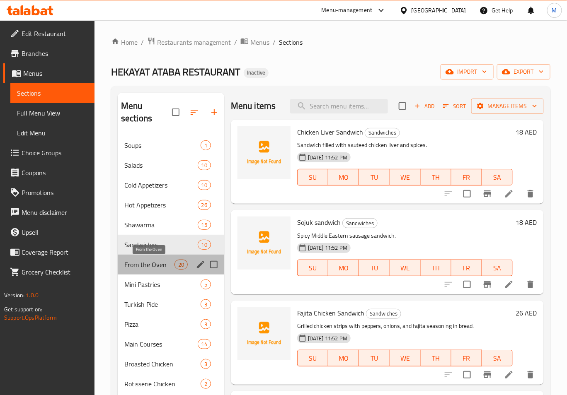
click at [144, 268] on span "From the Oven" at bounding box center [149, 265] width 50 height 10
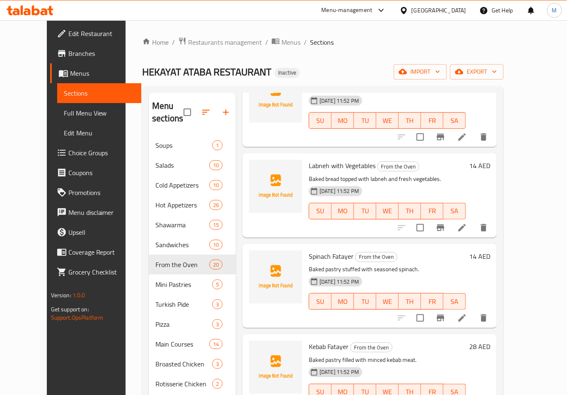
scroll to position [634, 0]
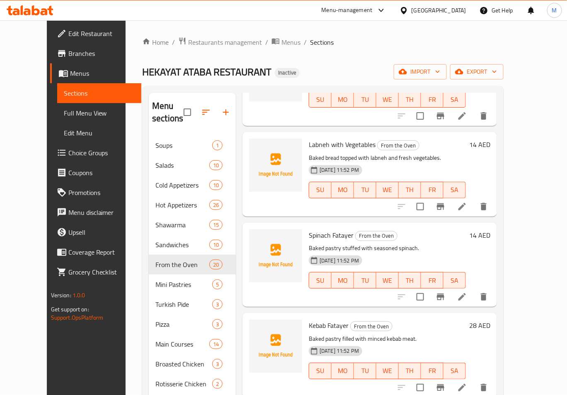
click at [474, 290] on li at bounding box center [461, 297] width 23 height 15
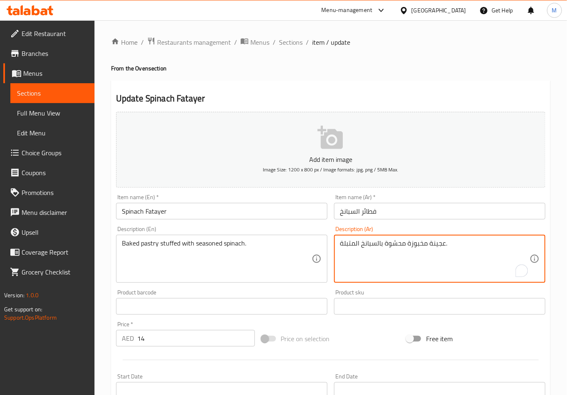
click at [432, 242] on textarea "عجينة مخبوزة محشوة بالسبانخ المتبلة." at bounding box center [435, 258] width 190 height 39
click at [440, 245] on textarea "معجنات مخبوزة محشوة بالسبانخ المتبلة." at bounding box center [435, 258] width 190 height 39
type textarea "معجنات مخبوزة محشوة بالسبانخ المتبلة."
click at [272, 295] on div "Product barcode Product barcode" at bounding box center [221, 302] width 211 height 25
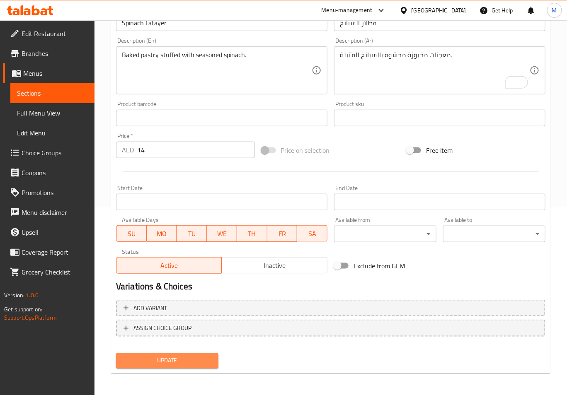
click at [182, 363] on span "Update" at bounding box center [167, 361] width 89 height 10
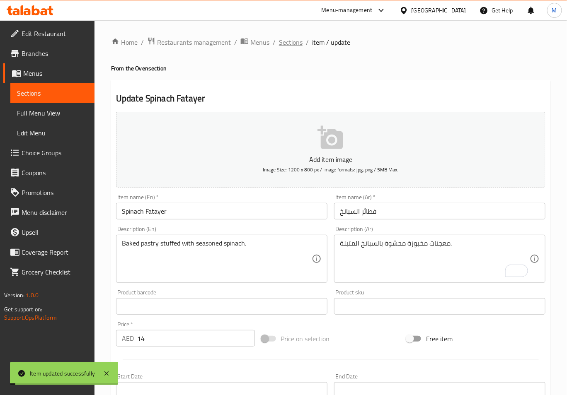
click at [293, 38] on span "Sections" at bounding box center [291, 42] width 24 height 10
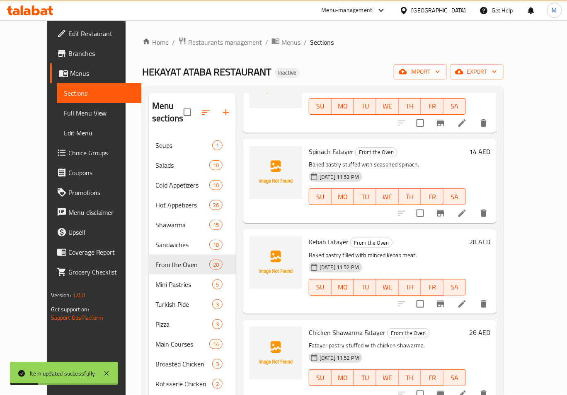
scroll to position [744, 0]
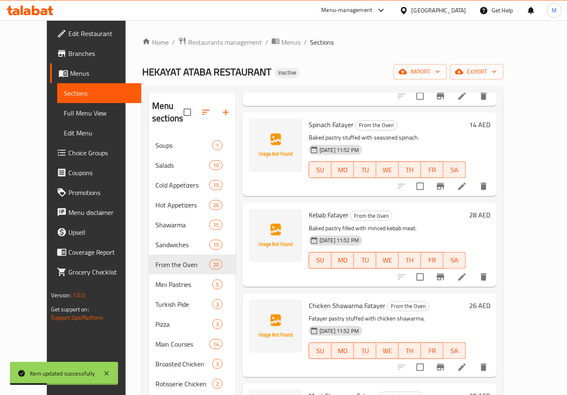
click at [467, 272] on icon at bounding box center [462, 277] width 10 height 10
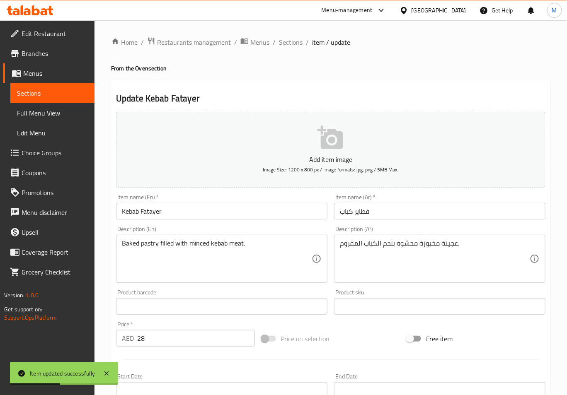
click at [451, 246] on textarea "عجينة مخبوزة محشوة بلحم الكباب المفروم." at bounding box center [435, 258] width 190 height 39
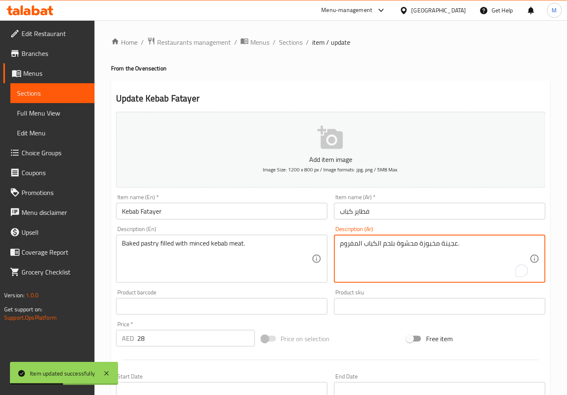
paste textarea "معجنات"
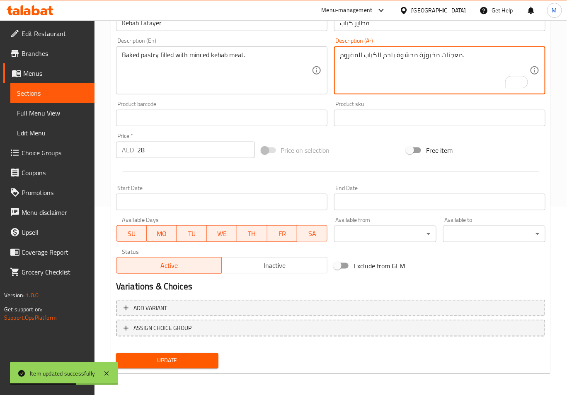
type textarea "معجنات مخبوزة محشوة بلحم الكباب المفروم."
click at [210, 358] on span "Update" at bounding box center [167, 361] width 89 height 10
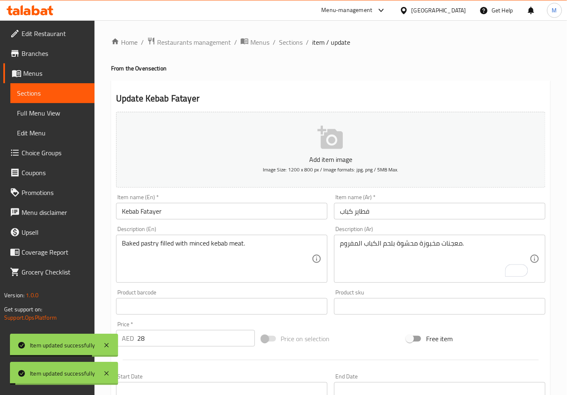
click at [290, 39] on span "Sections" at bounding box center [291, 42] width 24 height 10
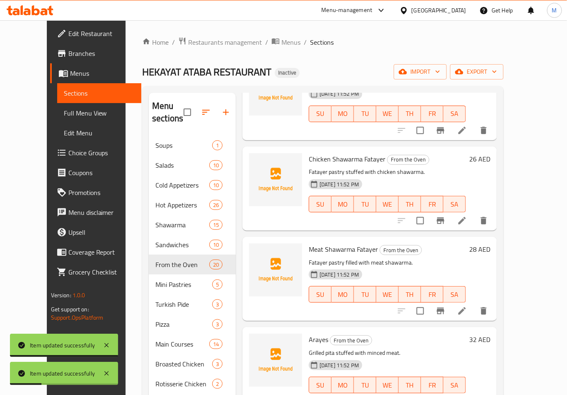
scroll to position [910, 0]
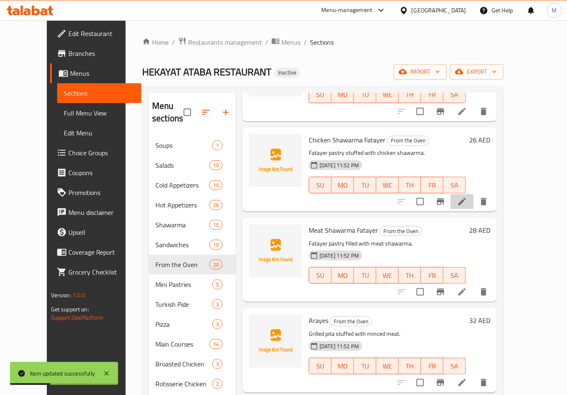
click at [474, 194] on li at bounding box center [461, 201] width 23 height 15
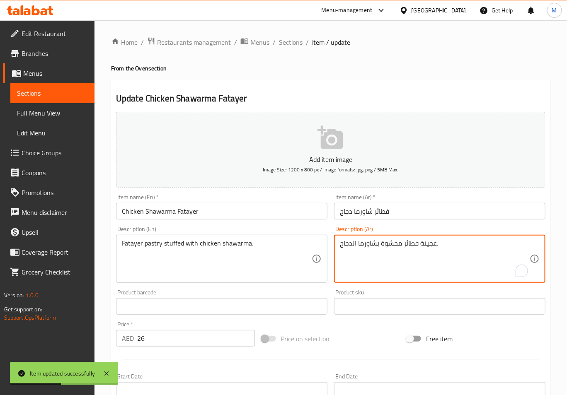
click at [426, 241] on textarea "عجينة فطائر محشوة بشاورما الدجاج." at bounding box center [435, 258] width 190 height 39
paste textarea "معجنات"
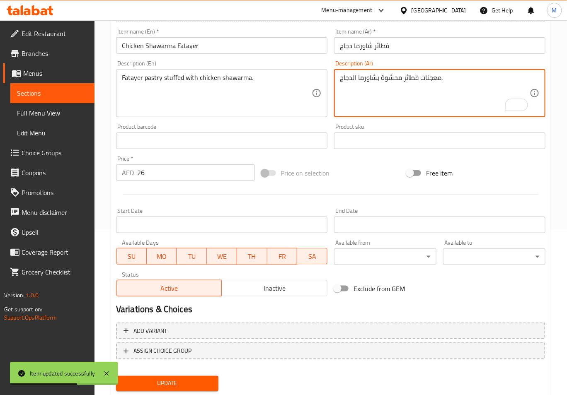
type textarea "معجنات فطائر محشوة بشاورما الدجاج."
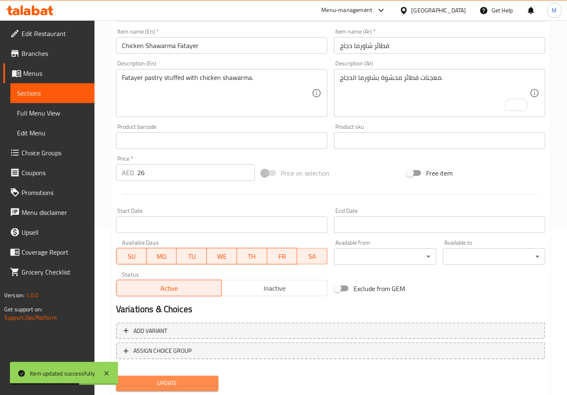
click at [175, 380] on span "Update" at bounding box center [167, 384] width 89 height 10
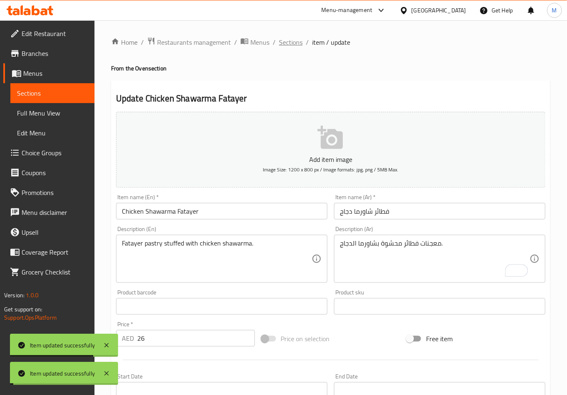
click at [288, 38] on span "Sections" at bounding box center [291, 42] width 24 height 10
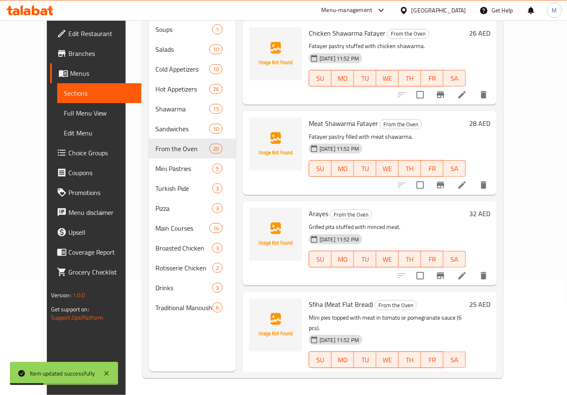
scroll to position [905, 0]
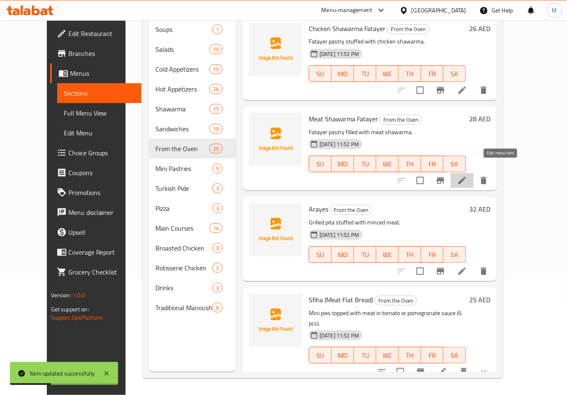
click at [467, 176] on icon at bounding box center [462, 181] width 10 height 10
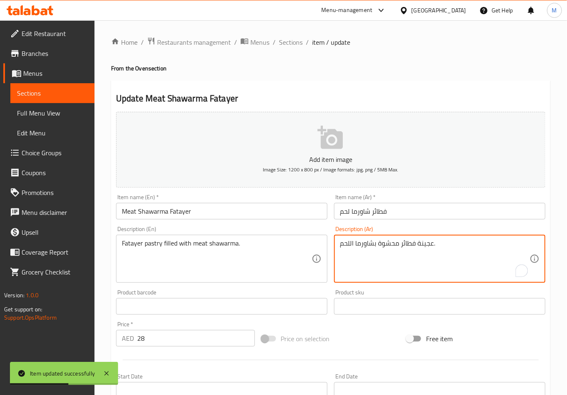
paste textarea "معجنات"
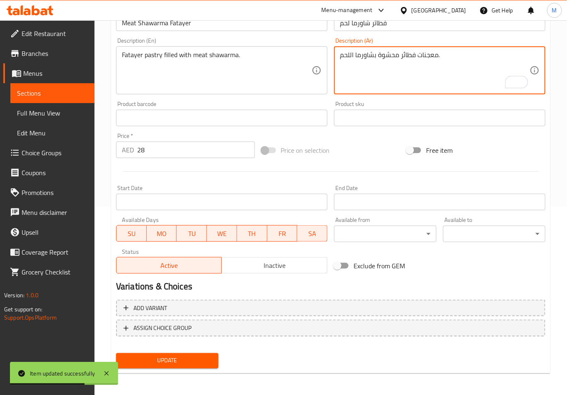
type textarea "معجنات فطائر محشوة بشاورما اللحم."
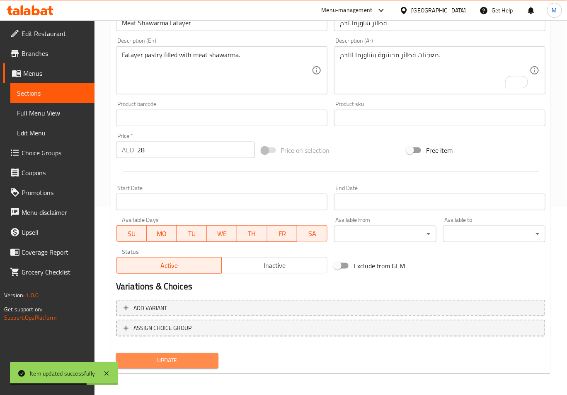
click at [213, 358] on button "Update" at bounding box center [167, 360] width 102 height 15
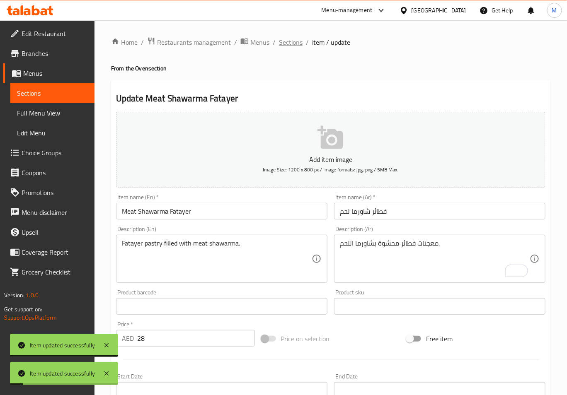
click at [282, 43] on span "Sections" at bounding box center [291, 42] width 24 height 10
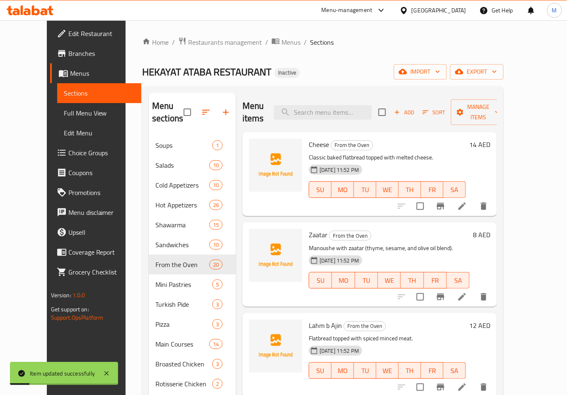
scroll to position [578, 0]
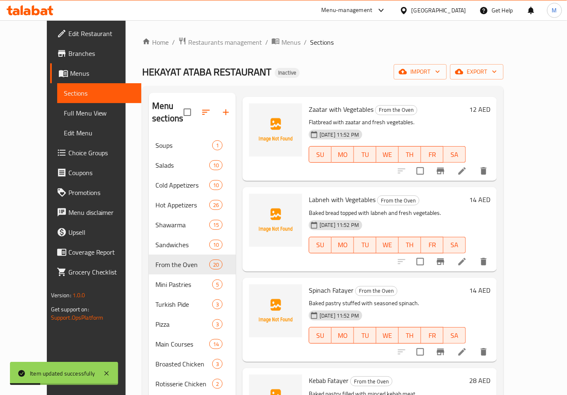
click at [310, 281] on div "Spinach Fatayer From the Oven Baked pastry stuffed with seasoned spinach. 19-08…" at bounding box center [387, 319] width 164 height 77
click at [312, 284] on span "Spinach Fatayer" at bounding box center [331, 290] width 45 height 12
copy h6 "Spinach Fatayer"
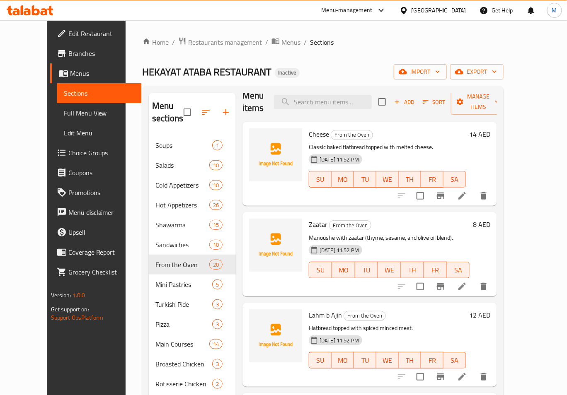
scroll to position [0, 0]
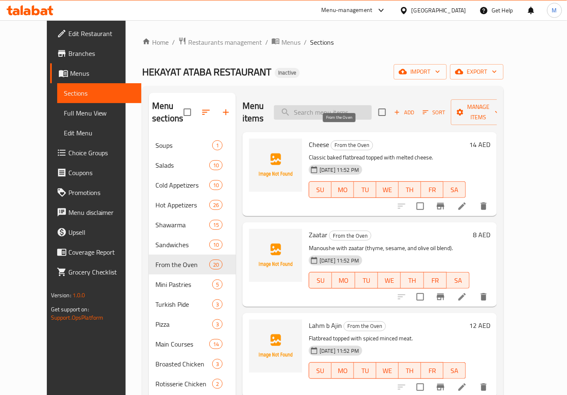
click at [346, 108] on input "search" at bounding box center [323, 112] width 98 height 15
click at [315, 105] on input "search" at bounding box center [323, 112] width 98 height 15
paste input "Turkey with Cheese"
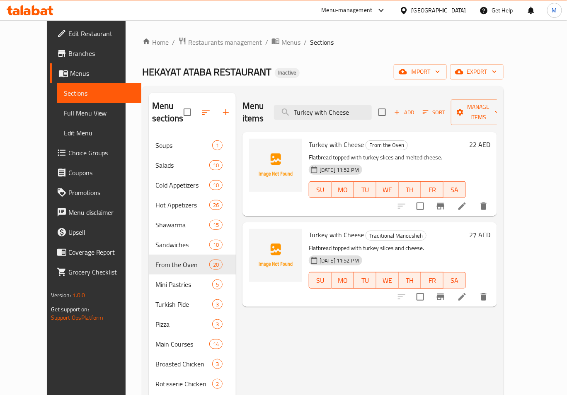
type input "Turkey with Cheese"
click at [322, 229] on span "Turkey with Cheese" at bounding box center [336, 235] width 55 height 12
copy h6 "Turkey with Cheese"
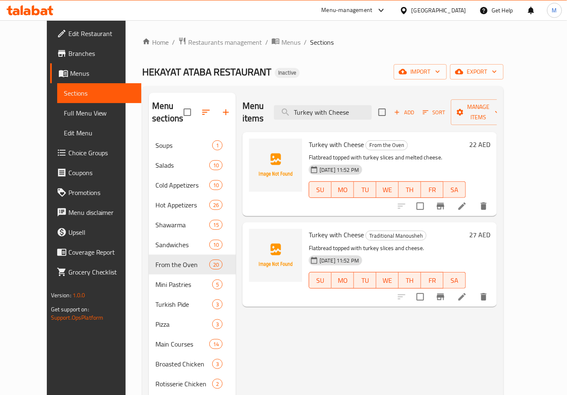
click at [126, 243] on div "Home / Restaurants management / Menus / Sections HEKAYAT ATABA RESTAURANT Inact…" at bounding box center [323, 265] width 394 height 491
drag, startPoint x: 355, startPoint y: 224, endPoint x: 409, endPoint y: 225, distance: 53.9
click at [409, 231] on span "Traditional Manousheh" at bounding box center [396, 236] width 60 height 10
copy span "Traditional Manousheh"
click at [466, 243] on p "Flatbread topped with turkey slices and cheese." at bounding box center [387, 248] width 157 height 10
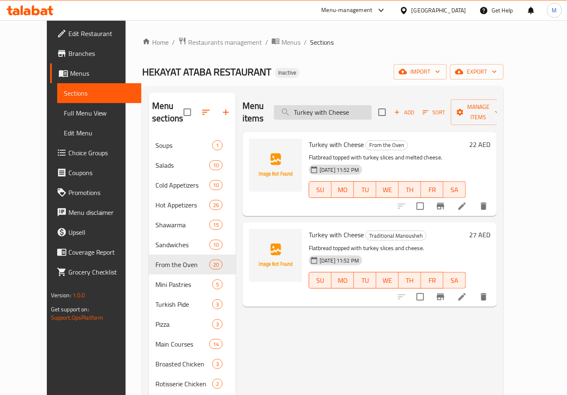
click at [363, 108] on input "Turkey with Cheese" at bounding box center [323, 112] width 98 height 15
click at [467, 201] on icon at bounding box center [462, 206] width 10 height 10
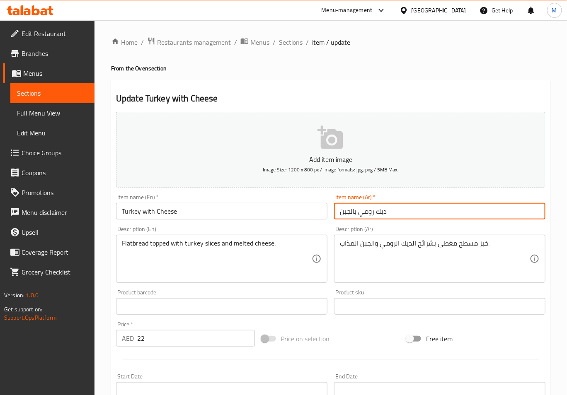
drag, startPoint x: 393, startPoint y: 211, endPoint x: 359, endPoint y: 214, distance: 33.7
click at [359, 214] on input "ديك رومي بالجبن" at bounding box center [439, 211] width 211 height 17
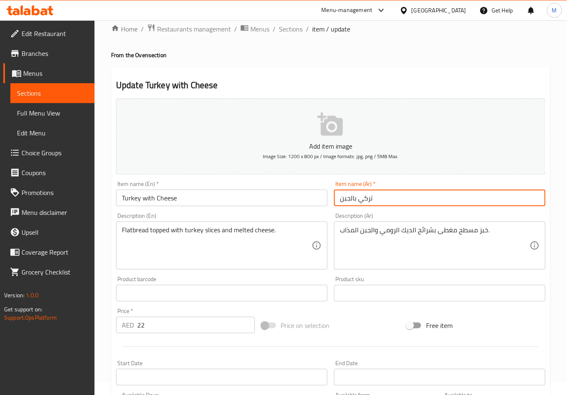
scroll to position [166, 0]
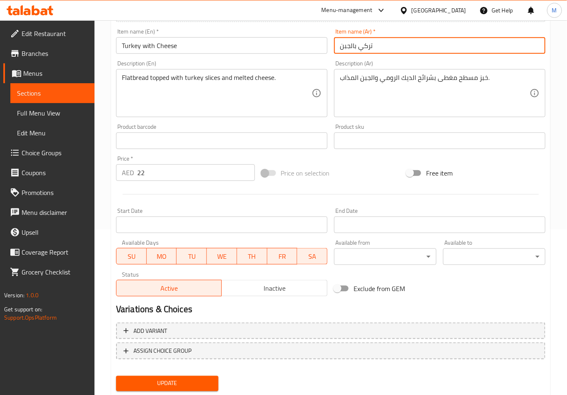
type input "تركي بالجبن"
click at [180, 379] on span "Update" at bounding box center [167, 384] width 89 height 10
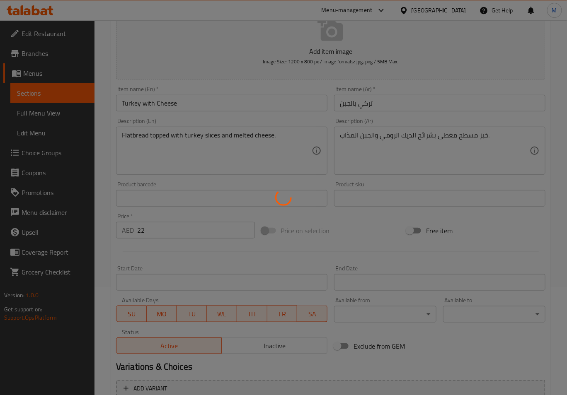
scroll to position [0, 0]
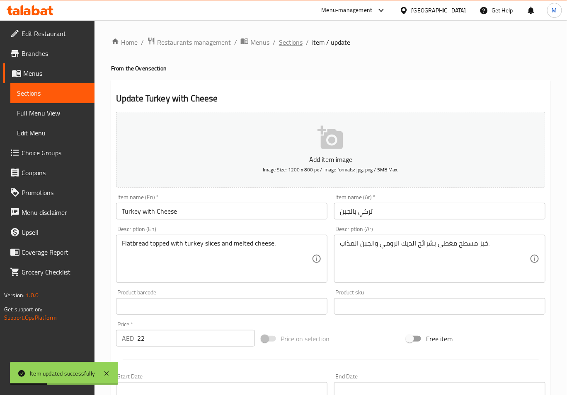
click at [293, 44] on span "Sections" at bounding box center [291, 42] width 24 height 10
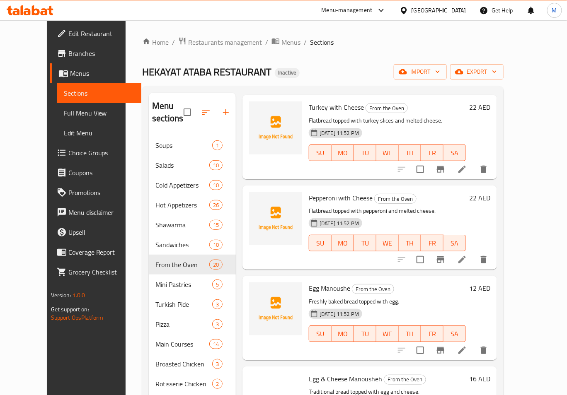
scroll to position [1326, 0]
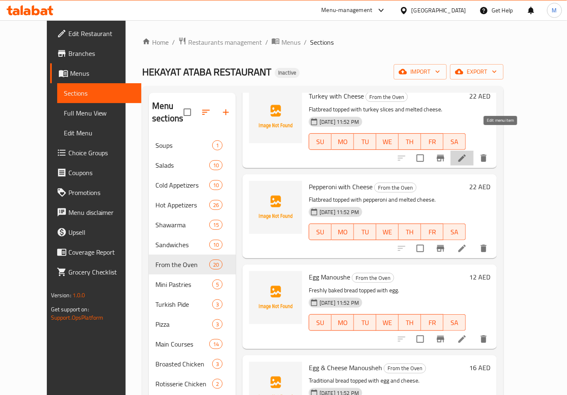
click at [467, 153] on icon at bounding box center [462, 158] width 10 height 10
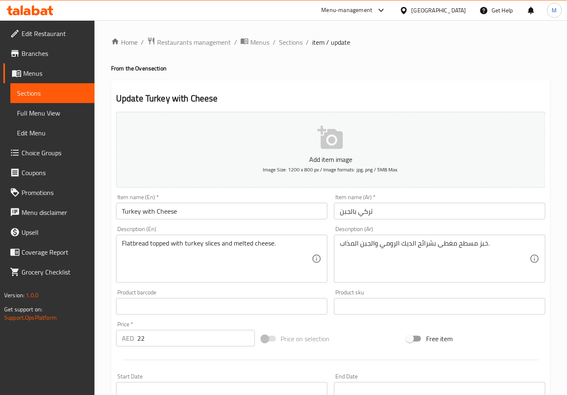
click at [365, 210] on input "تركي بالجبن" at bounding box center [439, 211] width 211 height 17
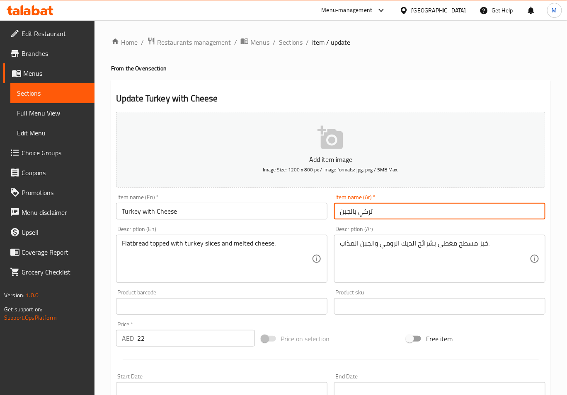
click at [365, 210] on input "تركي بالجبن" at bounding box center [439, 211] width 211 height 17
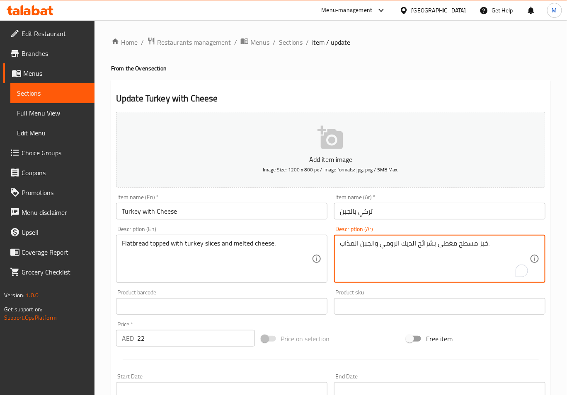
drag, startPoint x: 381, startPoint y: 246, endPoint x: 412, endPoint y: 245, distance: 31.5
paste textarea "ركي"
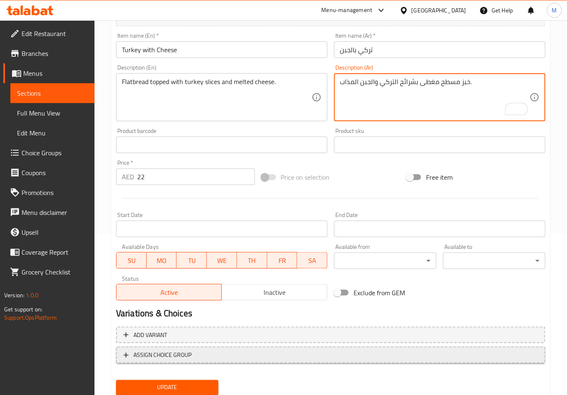
scroll to position [166, 0]
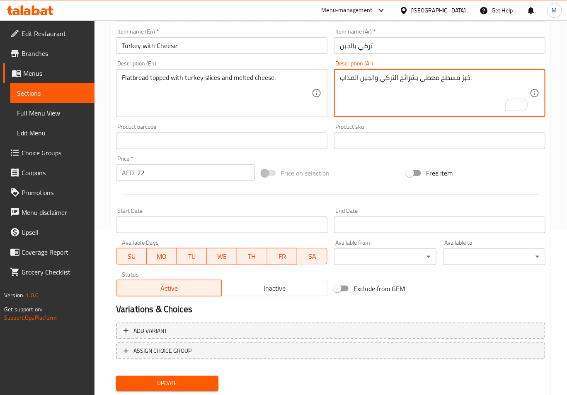
type textarea "خبز مسطح مغطى بشرائح التركي والجبن المذاب."
click at [184, 380] on span "Update" at bounding box center [167, 384] width 89 height 10
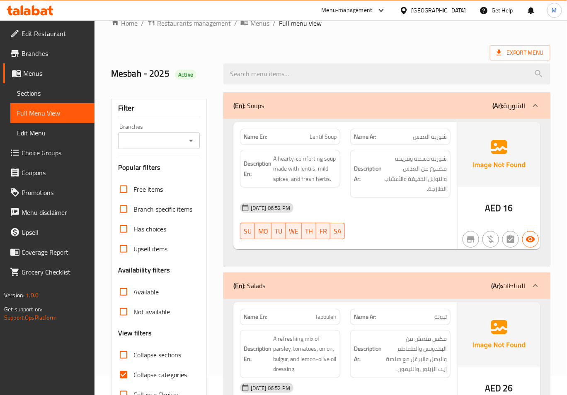
scroll to position [46, 0]
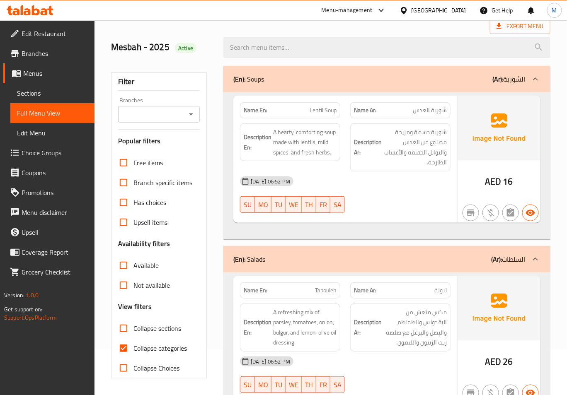
click at [124, 349] on input "Collapse categories" at bounding box center [124, 349] width 20 height 20
checkbox input "false"
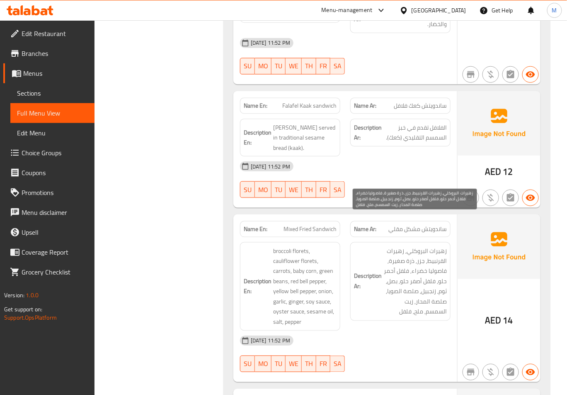
click at [387, 267] on span "زهيرات البروكلي, زهيرات القرنبيط, جزر, ذرة صغيرة, فاصوليا خضراء, فلفل أحمر حلو,…" at bounding box center [414, 281] width 63 height 71
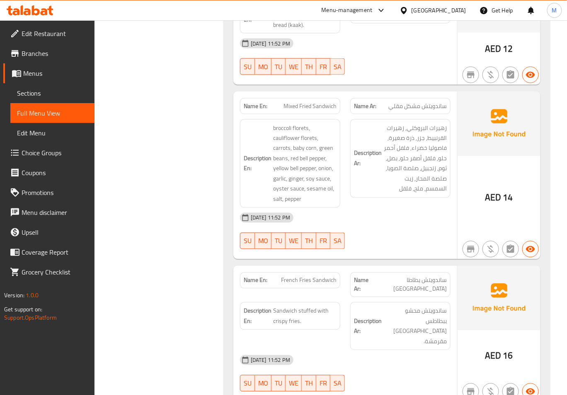
scroll to position [8947, 0]
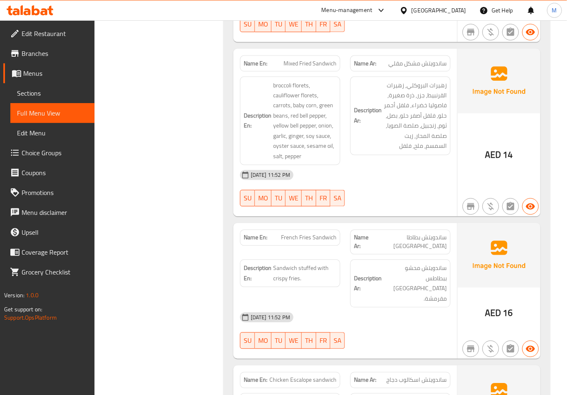
click at [278, 264] on span "Sandwich stuffed with crispy fries." at bounding box center [304, 274] width 63 height 20
copy span "crispy"
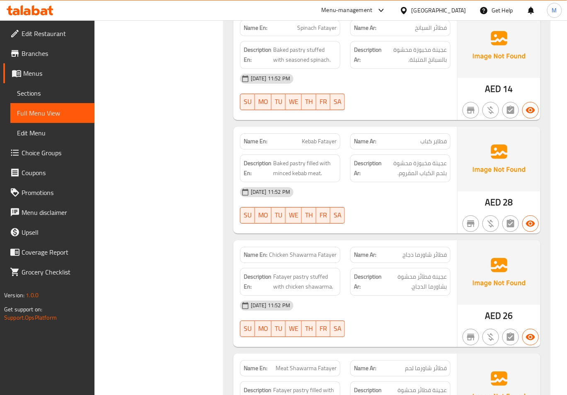
scroll to position [10439, 0]
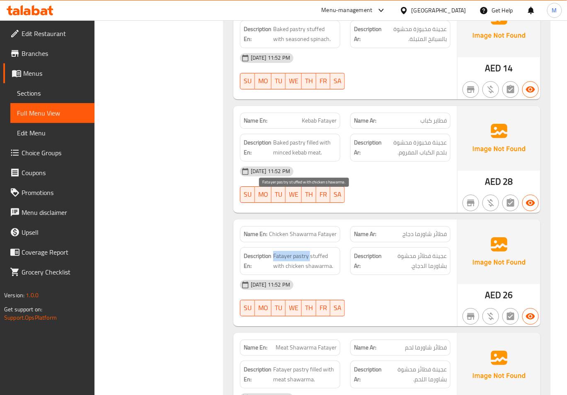
drag, startPoint x: 274, startPoint y: 198, endPoint x: 309, endPoint y: 200, distance: 34.4
click at [309, 251] on span "Fatayer pastry stuffed with chicken shawarma." at bounding box center [304, 261] width 63 height 20
copy span "Fatayer pastry"
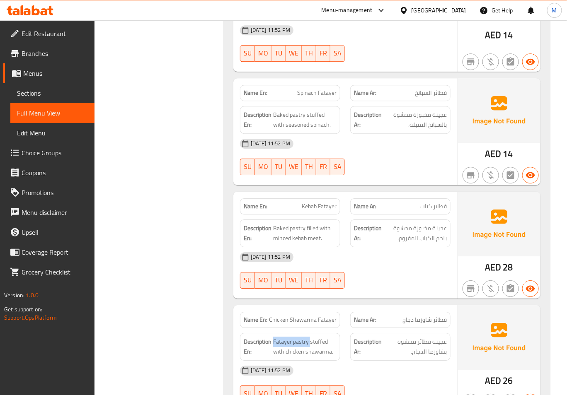
scroll to position [10329, 0]
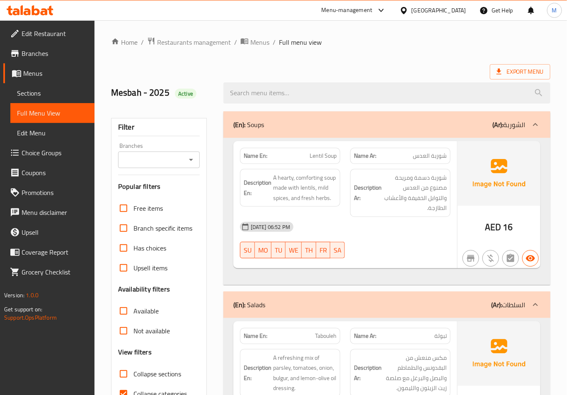
scroll to position [46, 0]
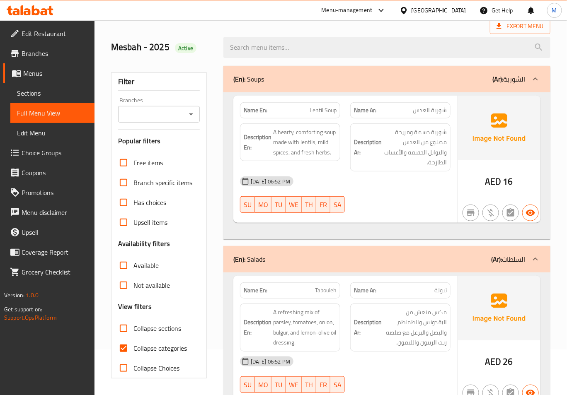
click at [135, 350] on span "Collapse categories" at bounding box center [159, 348] width 53 height 10
click at [133, 350] on input "Collapse categories" at bounding box center [124, 349] width 20 height 20
checkbox input "false"
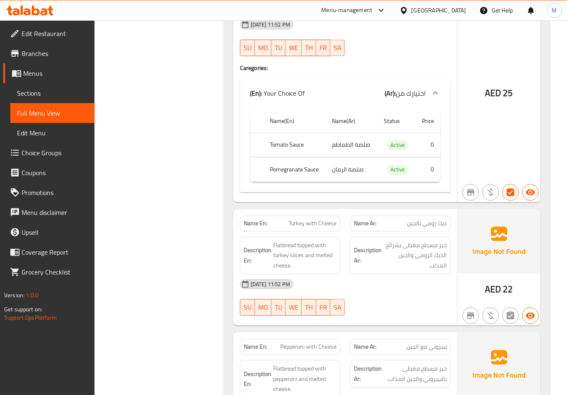
scroll to position [11073, 0]
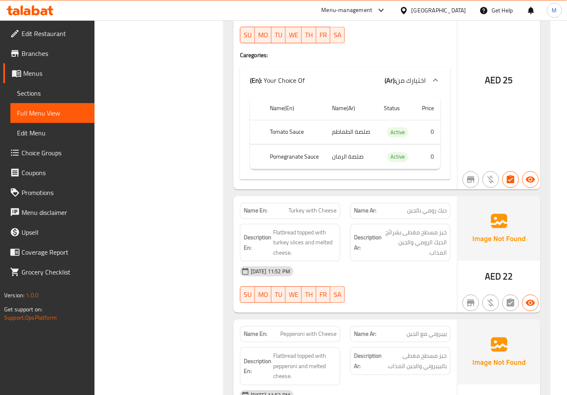
copy span "Turkey with Cheese"
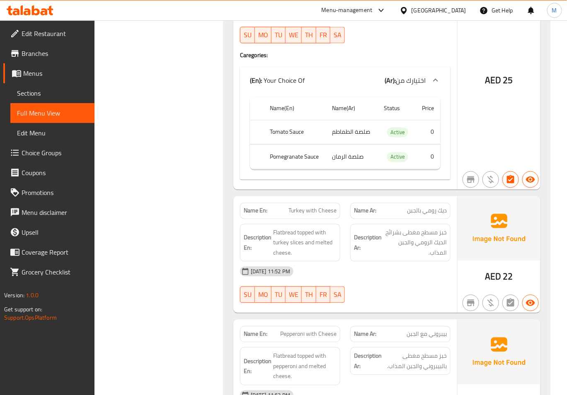
copy span "Turkey with Cheese"
drag, startPoint x: 329, startPoint y: 133, endPoint x: 256, endPoint y: 43, distance: 116.1
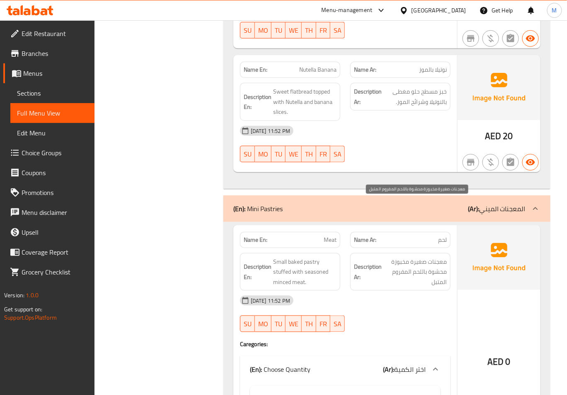
scroll to position [11846, 0]
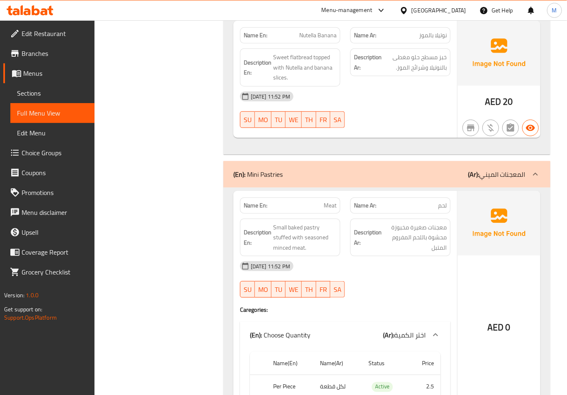
drag, startPoint x: 496, startPoint y: 213, endPoint x: 412, endPoint y: 162, distance: 98.7
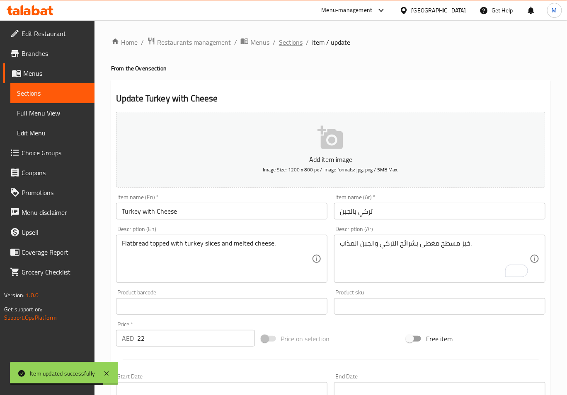
click at [290, 44] on span "Sections" at bounding box center [291, 42] width 24 height 10
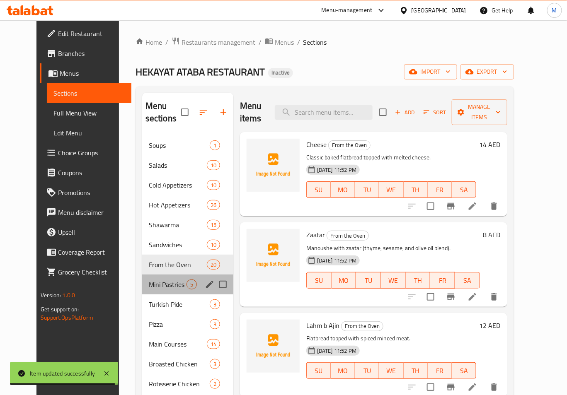
click at [142, 292] on div "Mini Pastries 5" at bounding box center [187, 285] width 91 height 20
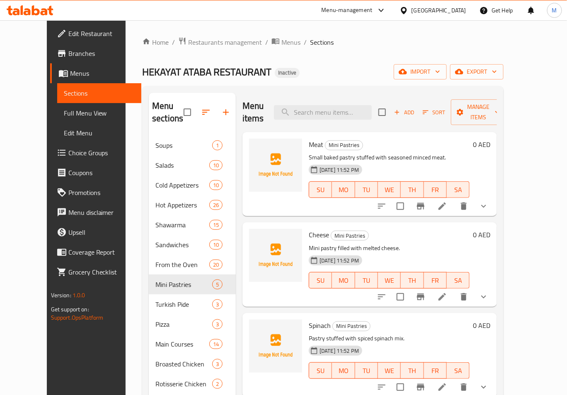
click at [447, 201] on icon at bounding box center [442, 206] width 10 height 10
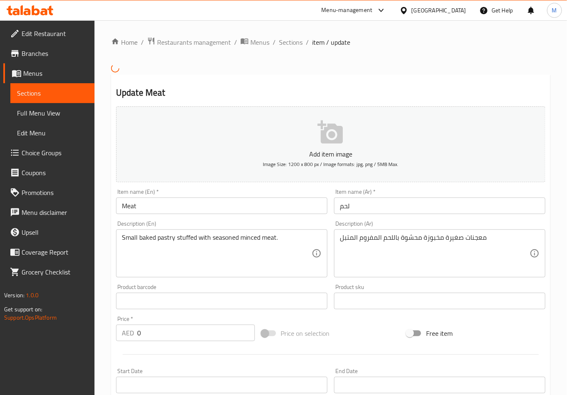
click at [173, 204] on input "Meat" at bounding box center [221, 206] width 211 height 17
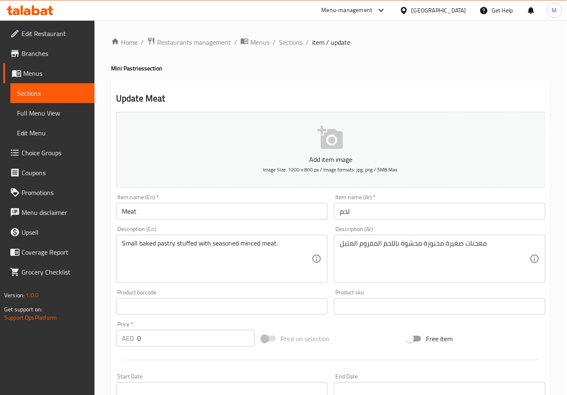
drag, startPoint x: 248, startPoint y: 201, endPoint x: 237, endPoint y: 207, distance: 12.2
click at [248, 201] on div "Item name (En)   * Meat Item name (En) *" at bounding box center [221, 206] width 211 height 25
click at [230, 212] on input "Meat" at bounding box center [221, 211] width 211 height 17
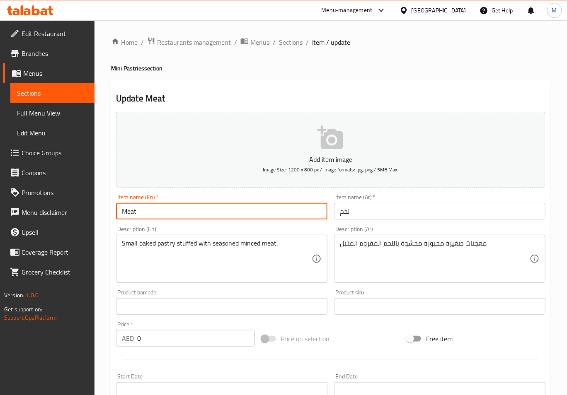
paste input "Mini Pastries"
type input "Meat Mini Pastries"
click at [340, 215] on input "لحم" at bounding box center [439, 211] width 211 height 17
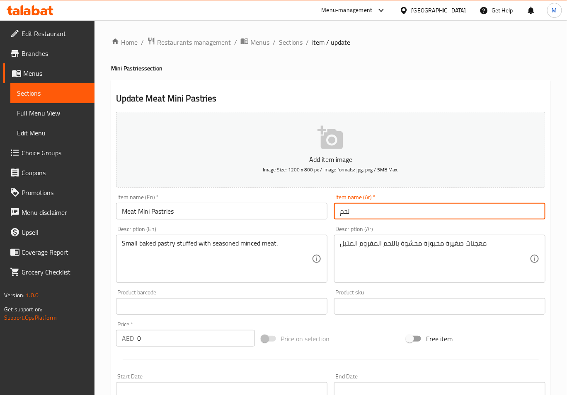
paste input "معجنات ميني"
drag, startPoint x: 399, startPoint y: 214, endPoint x: 350, endPoint y: 214, distance: 48.5
click at [350, 214] on input "معجنات ميني لحم" at bounding box center [439, 211] width 211 height 17
type input "معجنات ميني لحم"
click at [310, 228] on div "Description (En) Small baked pastry stuffed with seasoned minced meat. Descript…" at bounding box center [221, 254] width 211 height 57
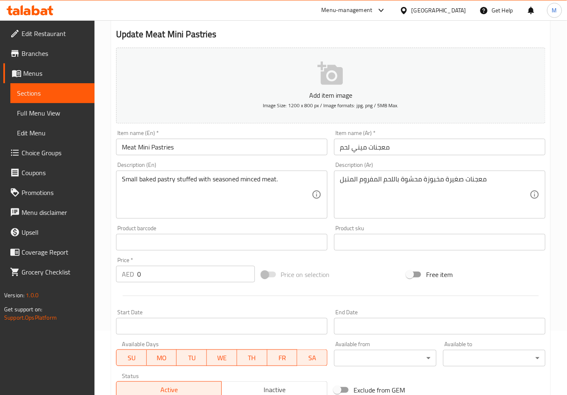
scroll to position [166, 0]
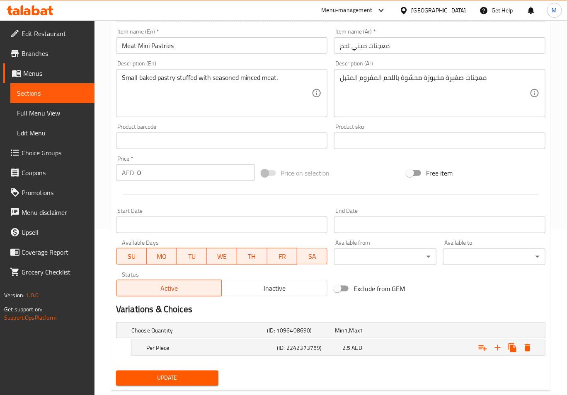
click at [183, 374] on span "Update" at bounding box center [167, 378] width 89 height 10
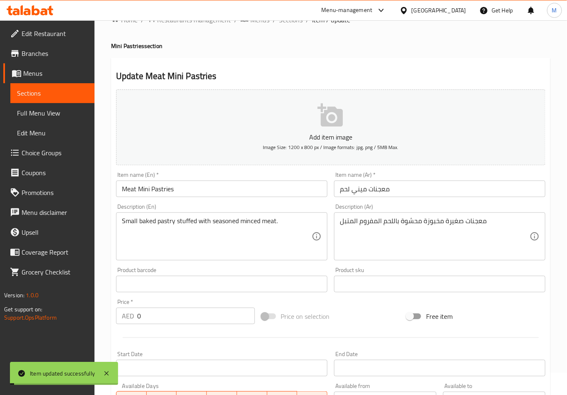
scroll to position [0, 0]
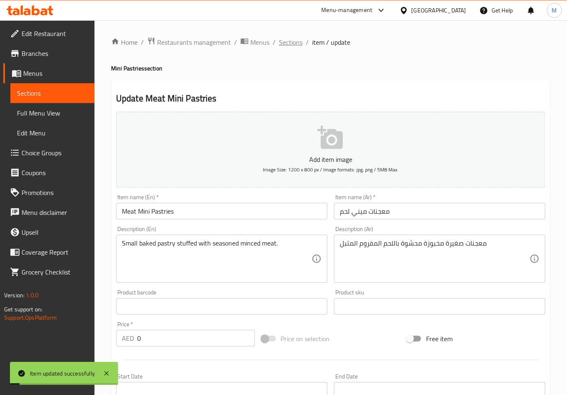
click at [290, 43] on span "Sections" at bounding box center [291, 42] width 24 height 10
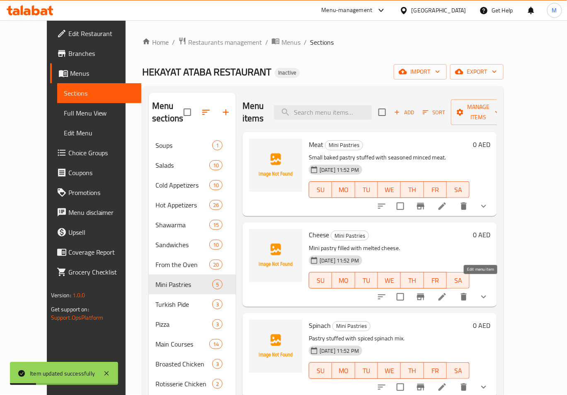
click at [447, 292] on icon at bounding box center [442, 297] width 10 height 10
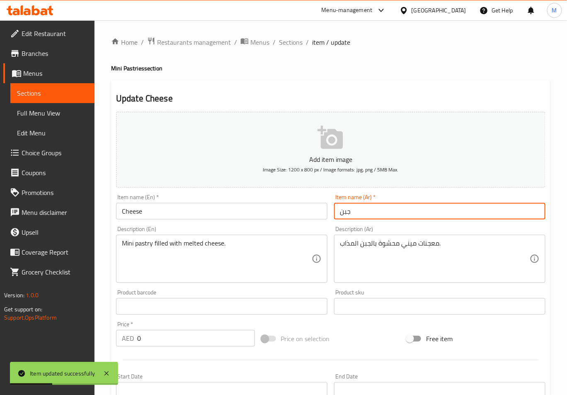
click at [337, 206] on input "جبن" at bounding box center [439, 211] width 211 height 17
paste input "معجنات ميني"
type input "معجنات [PERSON_NAME]"
click at [166, 220] on div "Item name (En)   * Cheese Item name (En) *" at bounding box center [222, 207] width 218 height 32
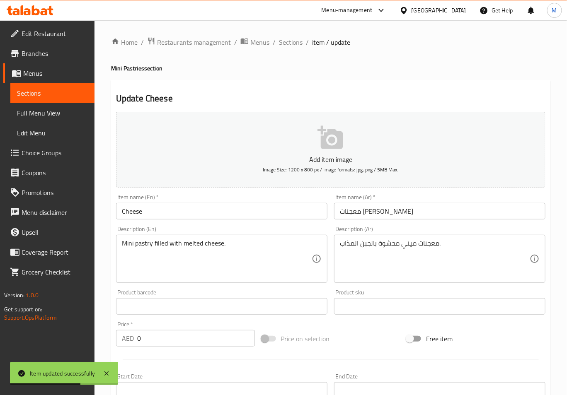
click at [163, 216] on input "Cheese" at bounding box center [221, 211] width 211 height 17
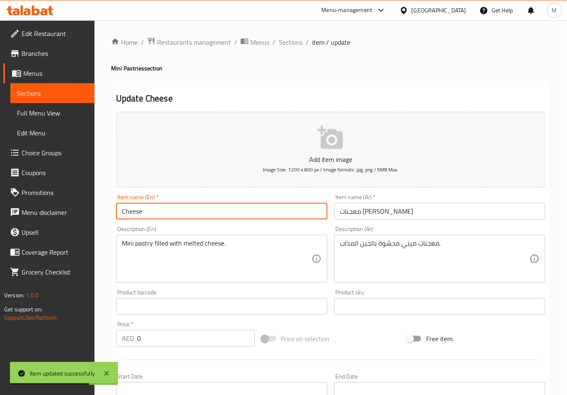
paste input "Mini Pastries"
type input "Cheese Mini Pastries"
click at [104, 242] on div "Home / Restaurants management / Menus / Sections / item / update Mini Pastries …" at bounding box center [330, 300] width 472 height 560
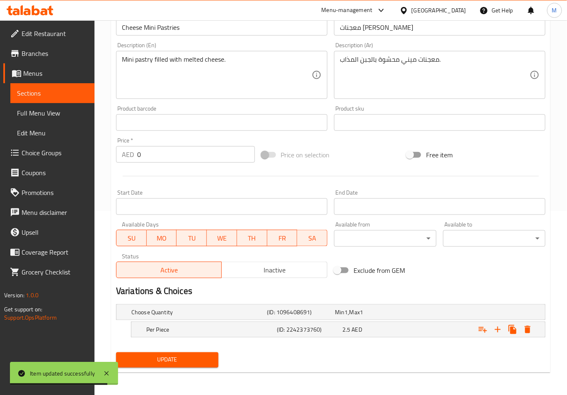
click at [181, 362] on span "Update" at bounding box center [167, 360] width 89 height 10
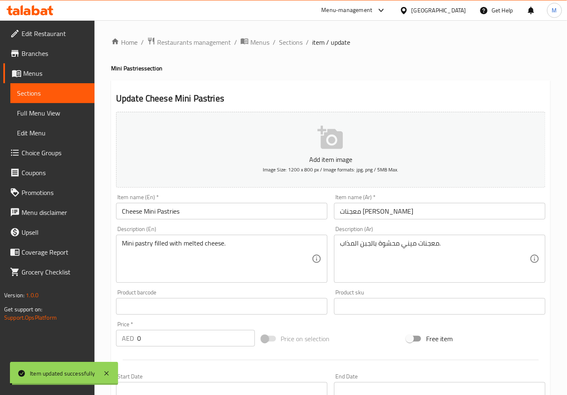
click at [288, 42] on span "Sections" at bounding box center [291, 42] width 24 height 10
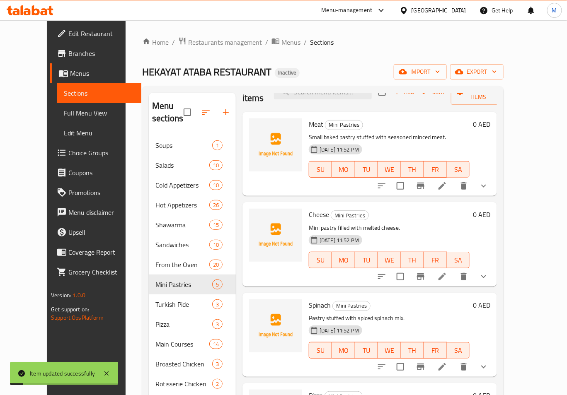
scroll to position [55, 0]
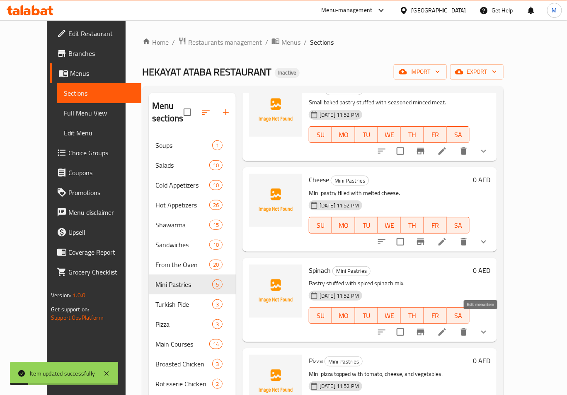
click at [447, 327] on icon at bounding box center [442, 332] width 10 height 10
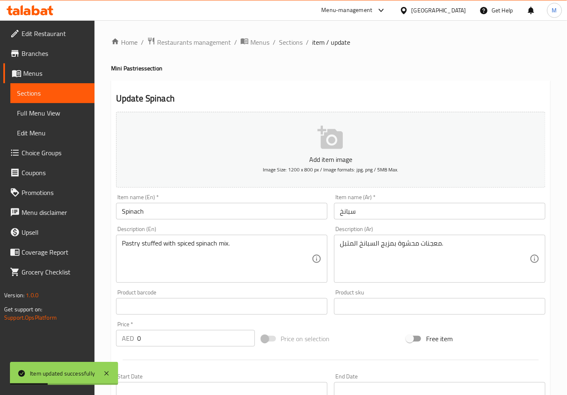
click at [166, 213] on input "Spinach" at bounding box center [221, 211] width 211 height 17
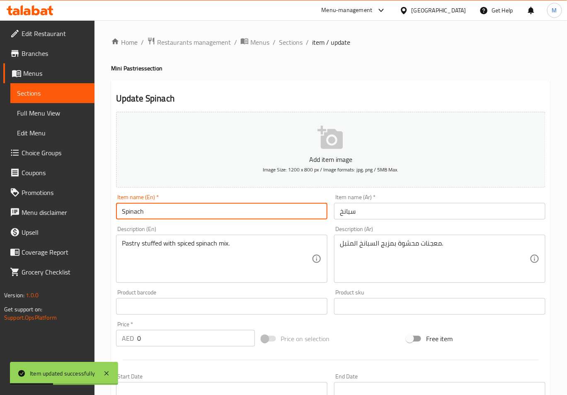
paste input "Mini Pastries"
type input "Spinach Mini Pastries"
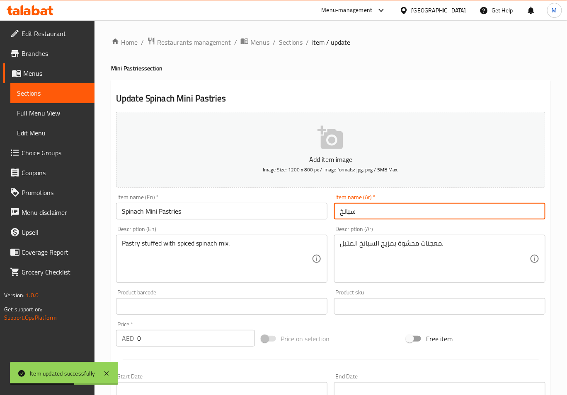
click at [337, 216] on input "سبانخ" at bounding box center [439, 211] width 211 height 17
paste input "معجنات ميني"
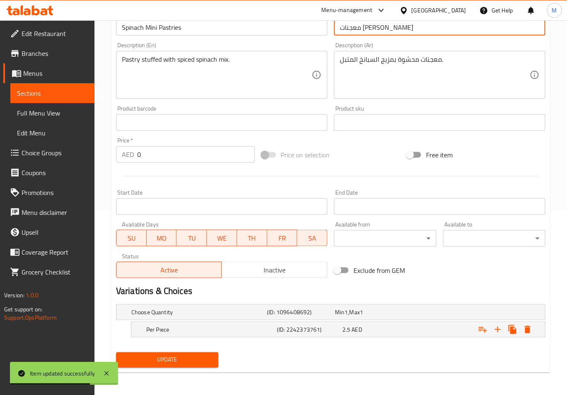
type input "معجنات [PERSON_NAME]"
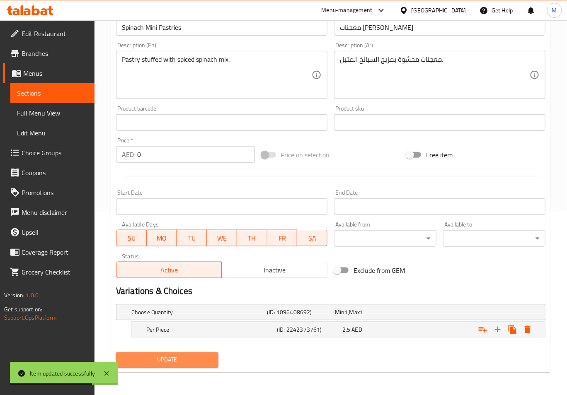
click at [191, 353] on button "Update" at bounding box center [167, 360] width 102 height 15
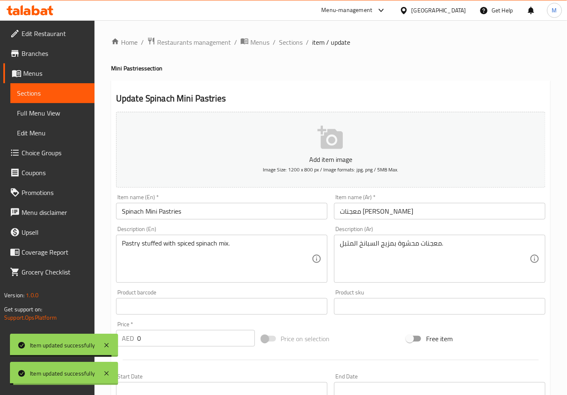
click at [288, 43] on span "Sections" at bounding box center [291, 42] width 24 height 10
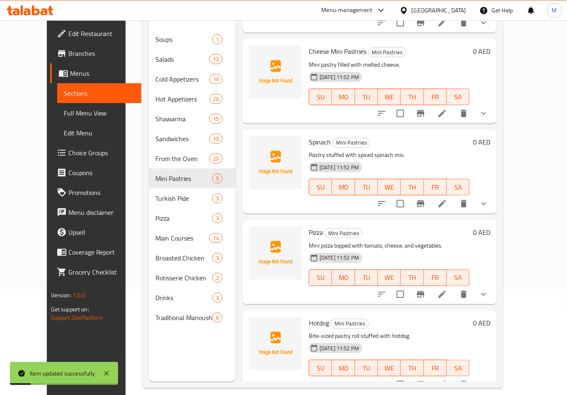
scroll to position [116, 0]
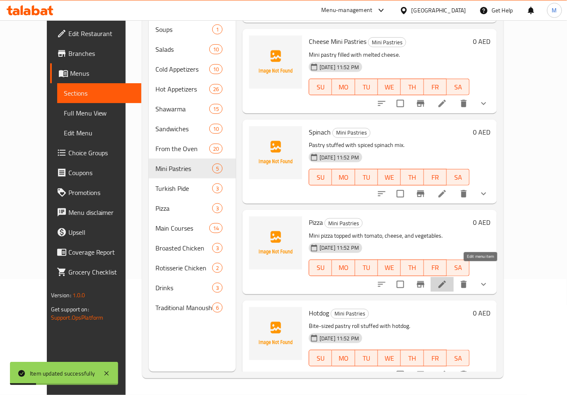
click at [447, 280] on icon at bounding box center [442, 285] width 10 height 10
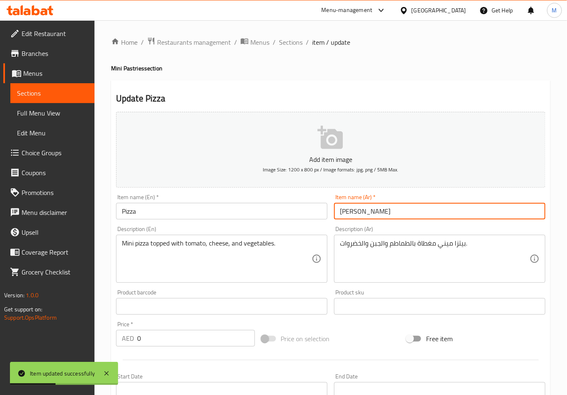
click at [340, 214] on input "[PERSON_NAME]" at bounding box center [439, 211] width 211 height 17
paste input "معجنات ميني"
type input "معجنات [PERSON_NAME]"
click at [140, 210] on input "Pizza" at bounding box center [221, 211] width 211 height 17
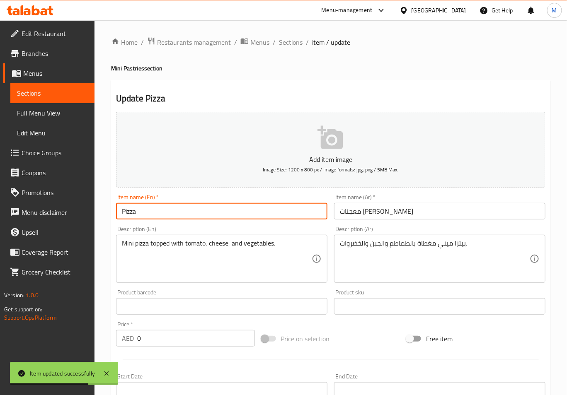
paste input "Mini Pastries"
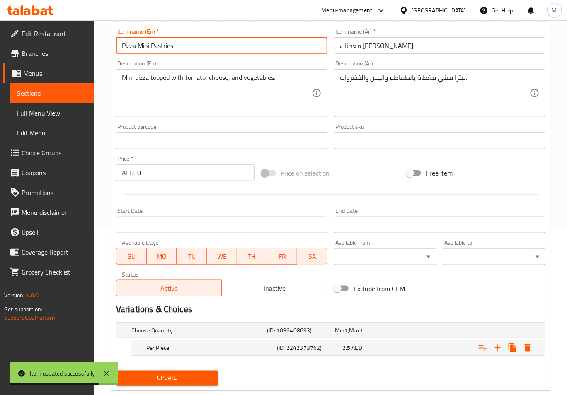
type input "Pizza Mini Pastries"
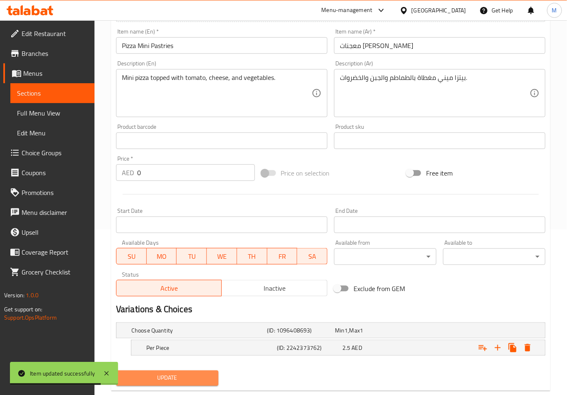
click at [173, 377] on span "Update" at bounding box center [167, 378] width 89 height 10
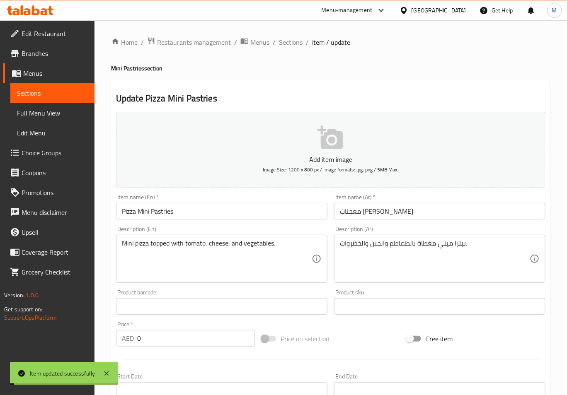
click at [289, 41] on span "Sections" at bounding box center [291, 42] width 24 height 10
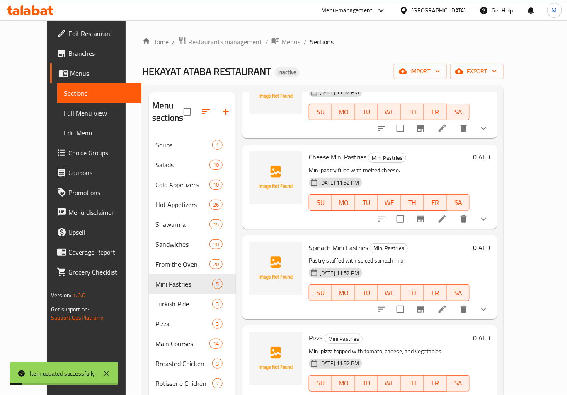
scroll to position [116, 0]
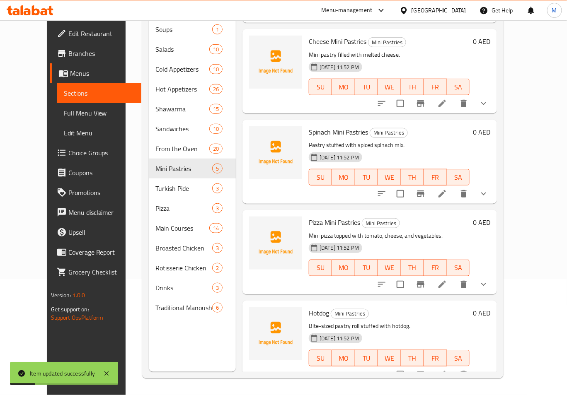
click at [454, 368] on li at bounding box center [441, 375] width 23 height 15
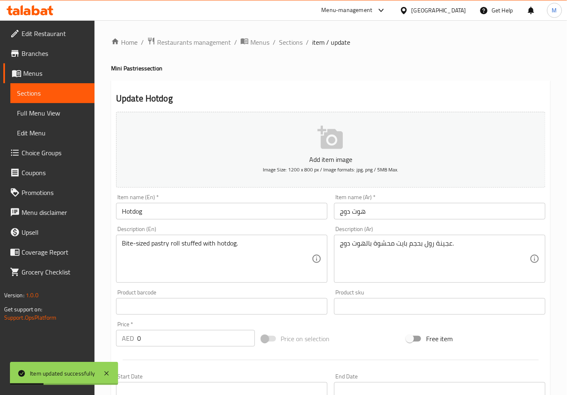
click at [164, 208] on input "Hotdog" at bounding box center [221, 211] width 211 height 17
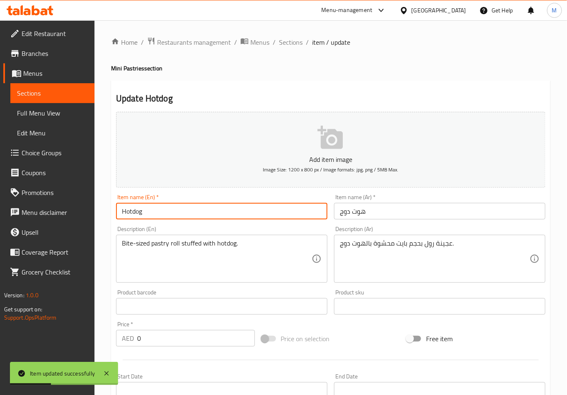
paste input "Mini Pastries"
type input "Hotdog Mini Pastries"
click at [337, 212] on input "هوت دوج" at bounding box center [439, 211] width 211 height 17
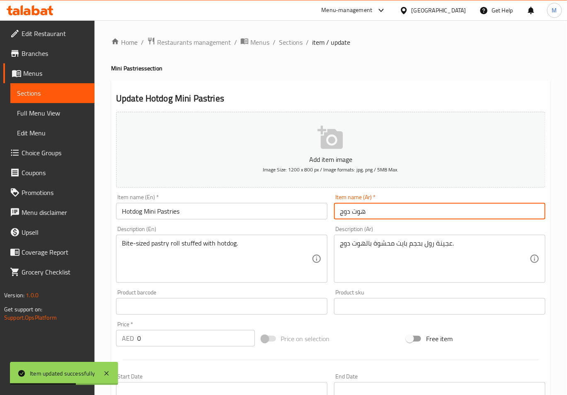
paste input "معجنات ميني"
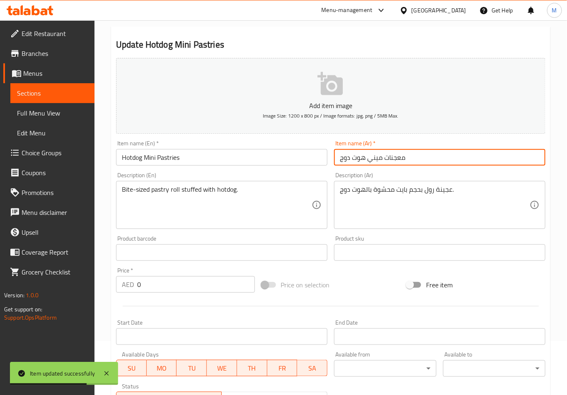
scroll to position [166, 0]
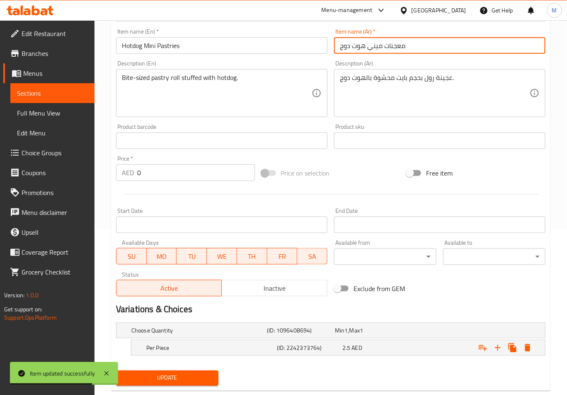
type input "معجنات ميني هوت دوج"
click at [189, 384] on button "Update" at bounding box center [167, 378] width 102 height 15
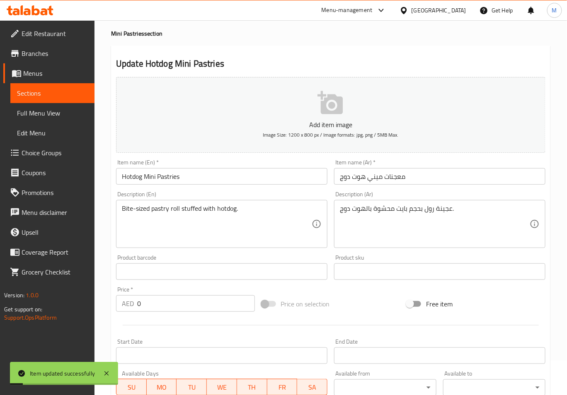
scroll to position [0, 0]
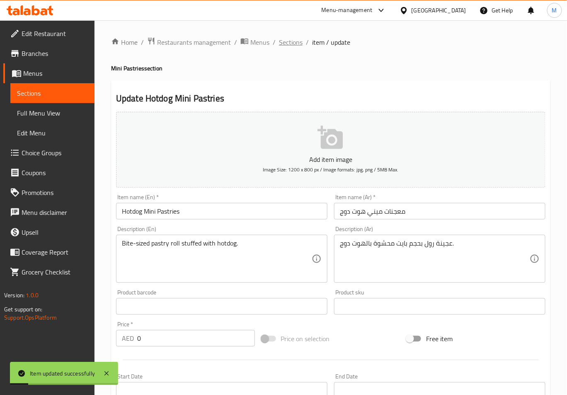
click at [295, 44] on span "Sections" at bounding box center [291, 42] width 24 height 10
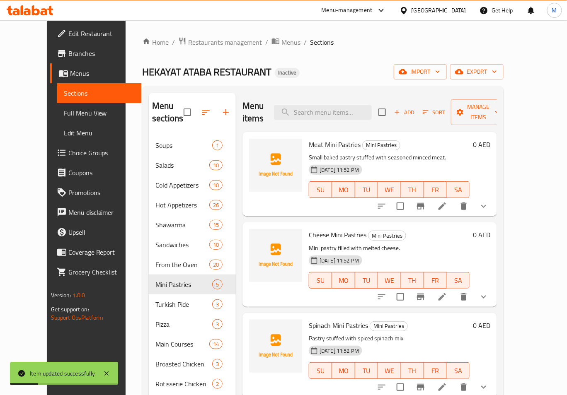
click at [324, 138] on span "Meat Mini Pastries" at bounding box center [335, 144] width 52 height 12
copy h6 "Meat Mini Pastries"
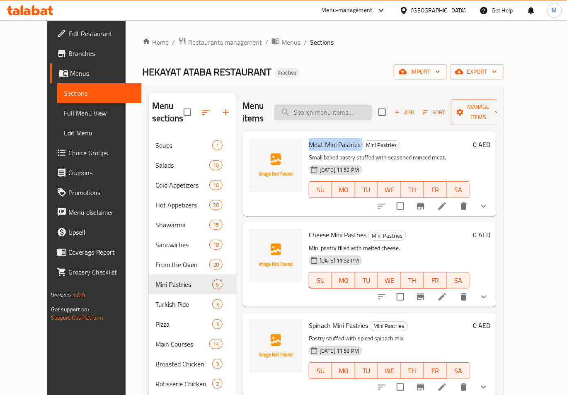
click at [323, 108] on input "search" at bounding box center [323, 112] width 98 height 15
paste input "Hotdog Mini Pastries"
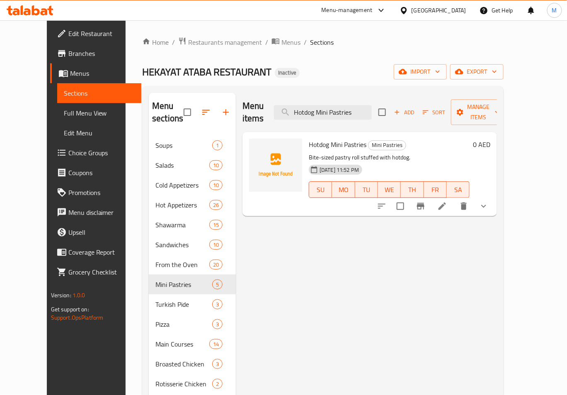
type input "Hotdog Mini Pastries"
click at [447, 201] on icon at bounding box center [442, 206] width 10 height 10
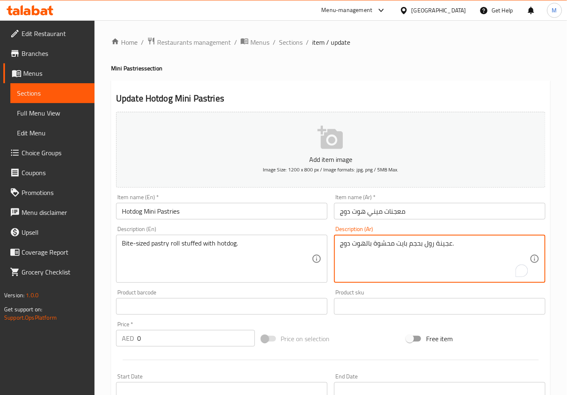
click at [442, 241] on textarea "عجينة رول بحجم بايت محشوة بالهوت دوج." at bounding box center [435, 258] width 190 height 39
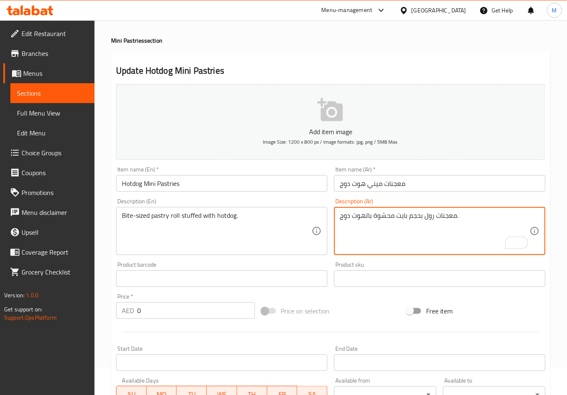
scroll to position [166, 0]
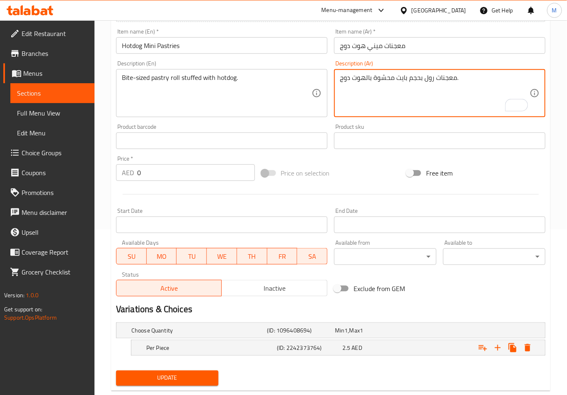
type textarea "معجنات رول بحجم بايت محشوة بالهوت دوج."
click at [178, 375] on span "Update" at bounding box center [167, 378] width 89 height 10
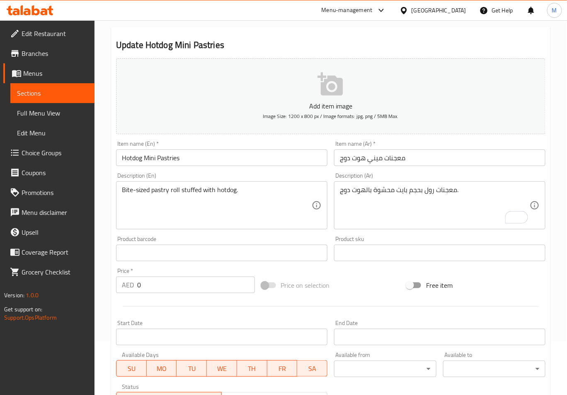
scroll to position [0, 0]
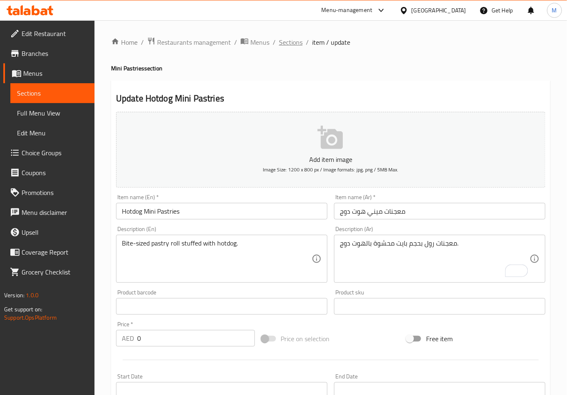
click at [297, 44] on span "Sections" at bounding box center [291, 42] width 24 height 10
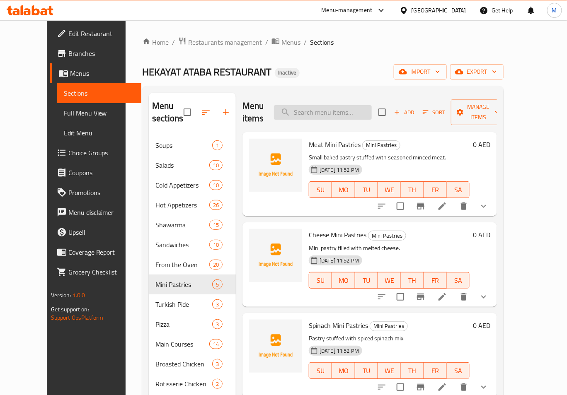
click at [326, 110] on input "search" at bounding box center [323, 112] width 98 height 15
paste input "Pizza Margarita"
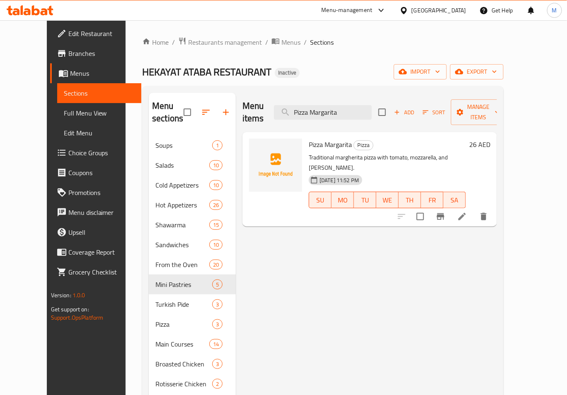
type input "Pizza Margarita"
click at [474, 209] on li at bounding box center [461, 216] width 23 height 15
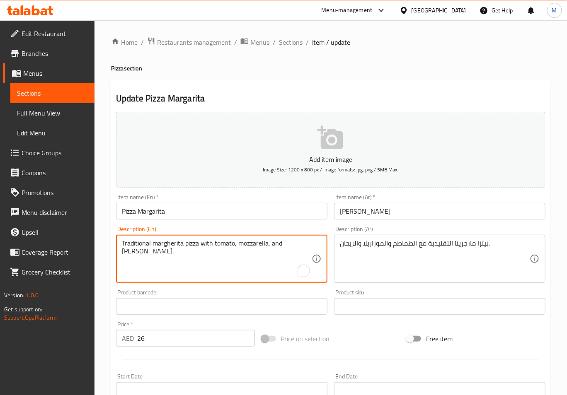
click at [164, 245] on textarea "Traditional margherita pizza with tomato, mozzarella, and [PERSON_NAME]." at bounding box center [217, 258] width 190 height 39
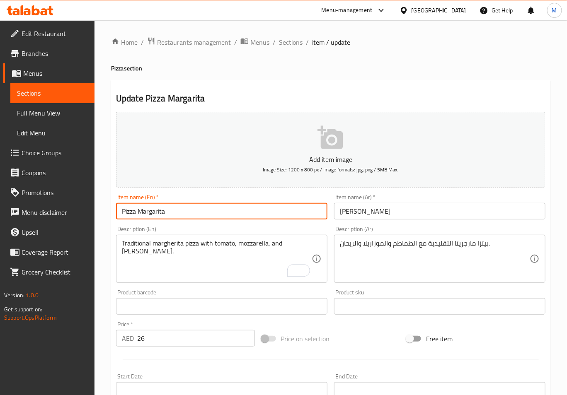
click at [152, 208] on input "Pizza Margarita" at bounding box center [221, 211] width 211 height 17
paste input "[PERSON_NAME]"
click at [143, 214] on input "Pizza margherita" at bounding box center [221, 211] width 211 height 17
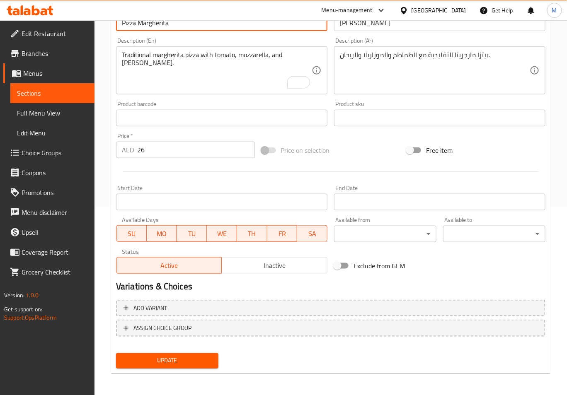
type input "Pizza Margherita"
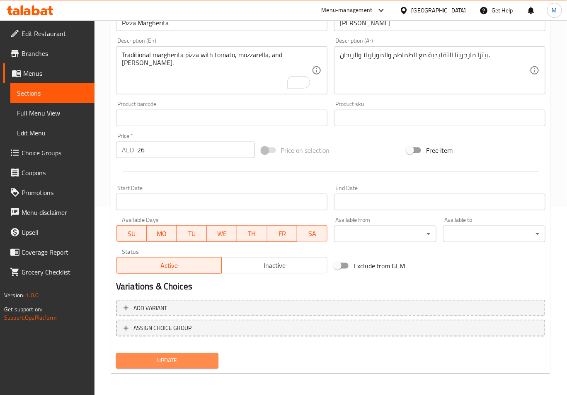
click at [177, 353] on button "Update" at bounding box center [167, 360] width 102 height 15
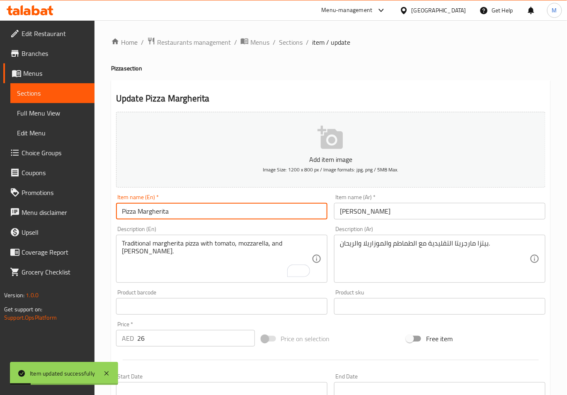
drag, startPoint x: 186, startPoint y: 214, endPoint x: 85, endPoint y: 216, distance: 101.5
click at [85, 216] on div "Edit Restaurant Branches Menus Sections Full Menu View Edit Menu Choice Groups …" at bounding box center [283, 302] width 567 height 565
click at [288, 43] on span "Sections" at bounding box center [291, 42] width 24 height 10
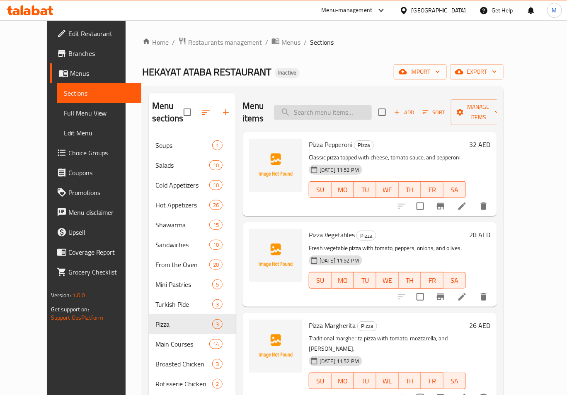
click at [335, 105] on input "search" at bounding box center [323, 112] width 98 height 15
paste input "Kofta with Tomato"
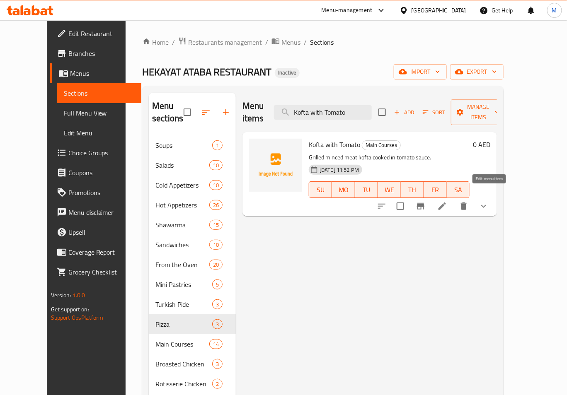
type input "Kofta with Tomato"
click at [447, 201] on icon at bounding box center [442, 206] width 10 height 10
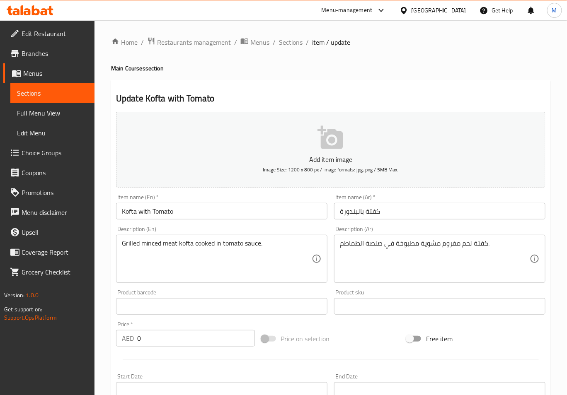
click at [350, 244] on textarea "كفتة لحم مفروم مشوية مطبوخة في صلصة الطماطم." at bounding box center [435, 258] width 190 height 39
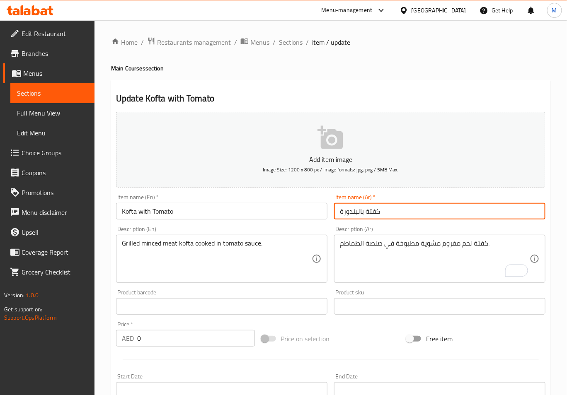
drag, startPoint x: 357, startPoint y: 209, endPoint x: 337, endPoint y: 213, distance: 20.2
click at [337, 213] on input "كفتة بالبندورة" at bounding box center [439, 211] width 211 height 17
paste input "لطماطم"
click at [358, 214] on input "كفتة بالالطماطم" at bounding box center [439, 211] width 211 height 17
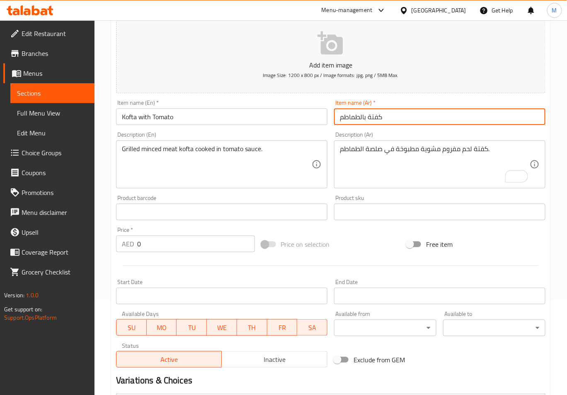
scroll to position [208, 0]
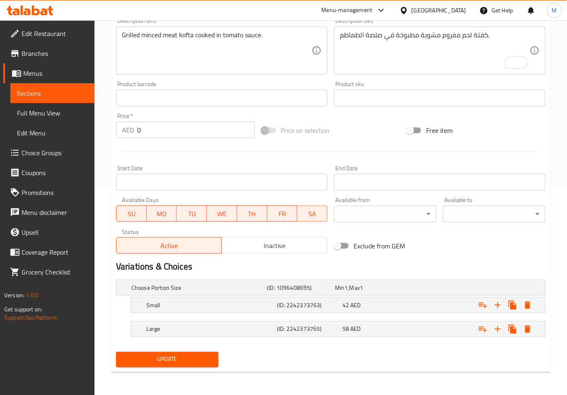
type input "كفتة بالطماطم"
click at [168, 365] on button "Update" at bounding box center [167, 359] width 102 height 15
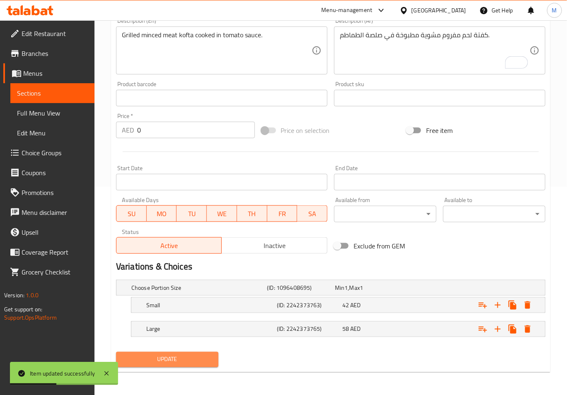
click at [168, 364] on span "Update" at bounding box center [167, 360] width 89 height 10
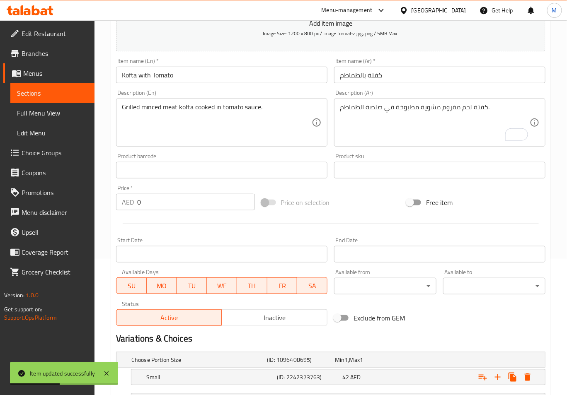
scroll to position [0, 0]
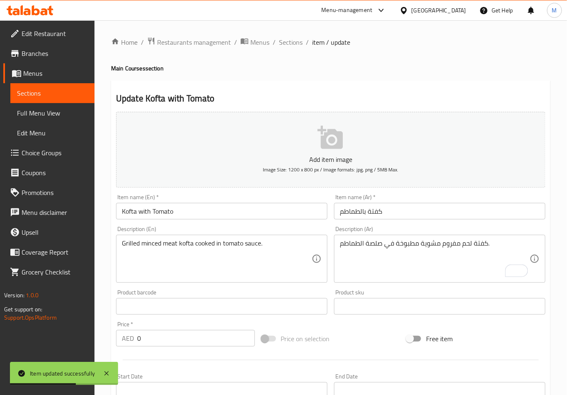
click at [144, 212] on input "Kofta with Tomato" at bounding box center [221, 211] width 211 height 17
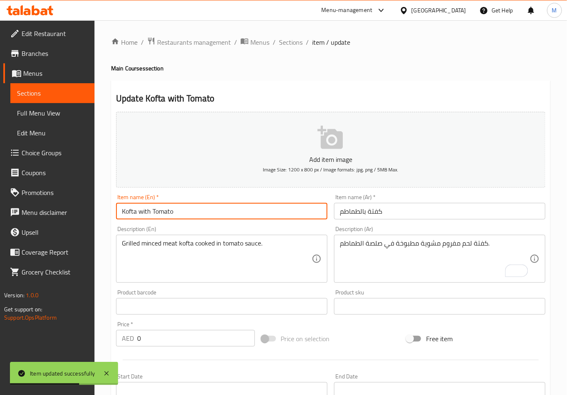
click at [144, 212] on input "Kofta with Tomato" at bounding box center [221, 211] width 211 height 17
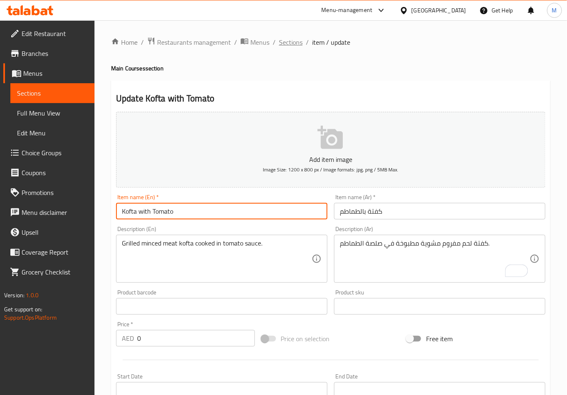
click at [289, 41] on span "Sections" at bounding box center [291, 42] width 24 height 10
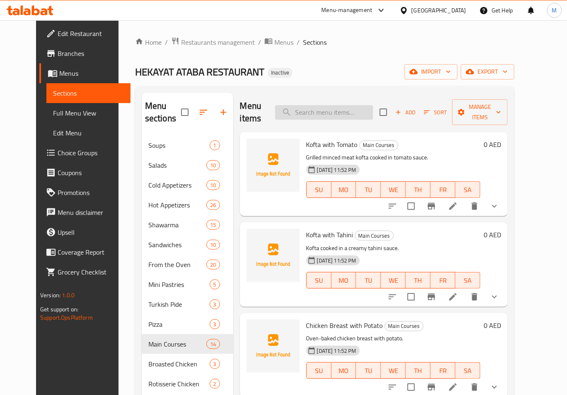
click at [350, 105] on input "search" at bounding box center [324, 112] width 98 height 15
paste input "Chicken Breast with Potato"
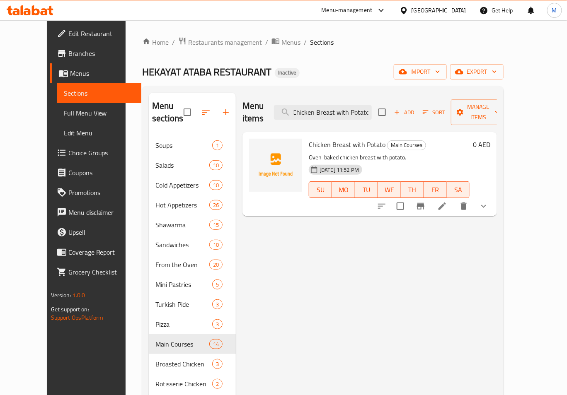
type input "Chicken Breast with Potato"
click at [454, 199] on li at bounding box center [441, 206] width 23 height 15
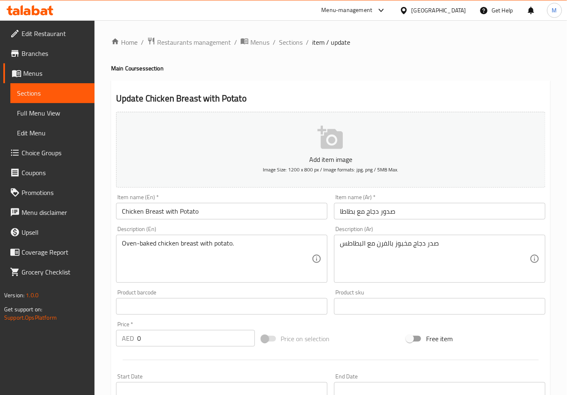
click at [384, 216] on input "صدور دجاج مع بطاطا" at bounding box center [439, 211] width 211 height 17
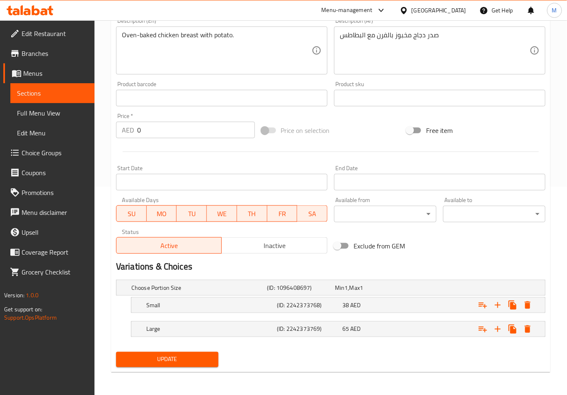
type input "صدر دجاج مع بطاطا"
click at [172, 361] on span "Update" at bounding box center [167, 360] width 89 height 10
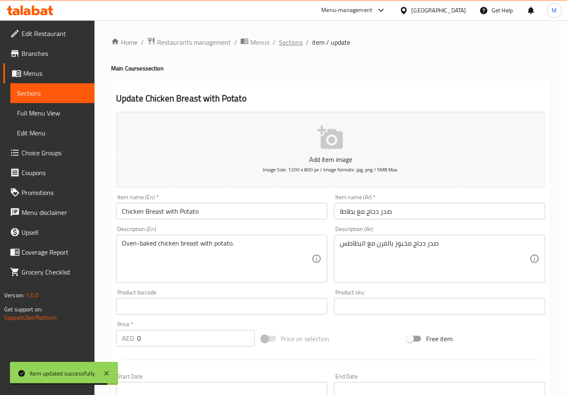
click at [291, 47] on span "Sections" at bounding box center [291, 42] width 24 height 10
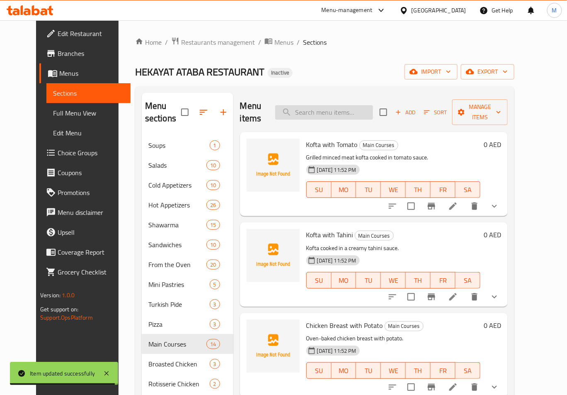
click at [342, 105] on input "search" at bounding box center [324, 112] width 98 height 15
paste input "Roasted Chicken with Potato & Tomato"
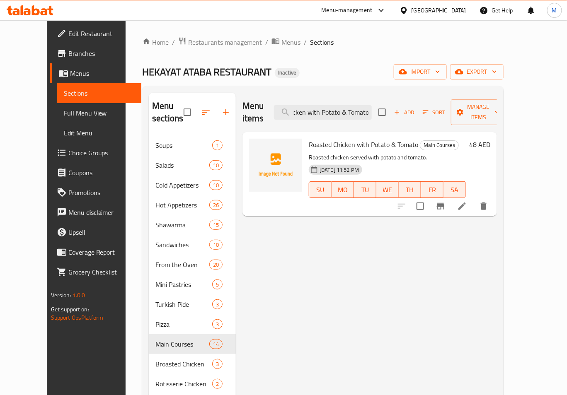
type input "Roasted Chicken with Potato & Tomato"
click at [474, 199] on li at bounding box center [461, 206] width 23 height 15
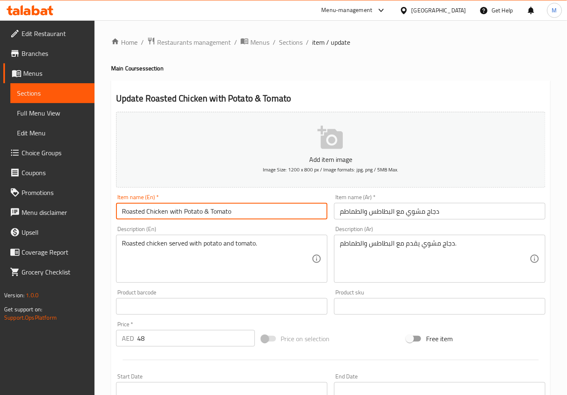
drag, startPoint x: 237, startPoint y: 215, endPoint x: 41, endPoint y: 203, distance: 195.9
click at [41, 203] on div "Edit Restaurant Branches Menus Sections Full Menu View Edit Menu Choice Groups …" at bounding box center [283, 302] width 567 height 565
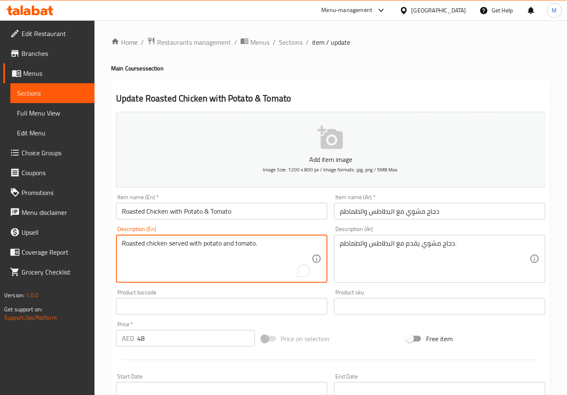
drag, startPoint x: 259, startPoint y: 247, endPoint x: 36, endPoint y: 228, distance: 224.1
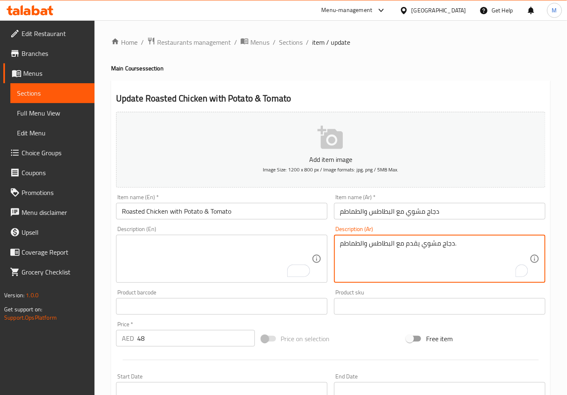
click at [353, 244] on textarea "دجاج مشوي يقدم مع البطاطس والطماطم." at bounding box center [435, 258] width 190 height 39
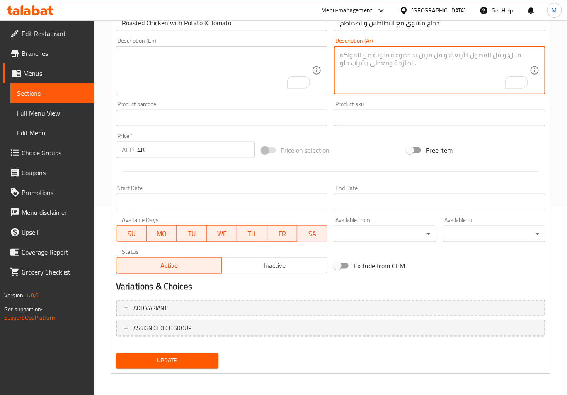
click at [203, 365] on button "Update" at bounding box center [167, 360] width 102 height 15
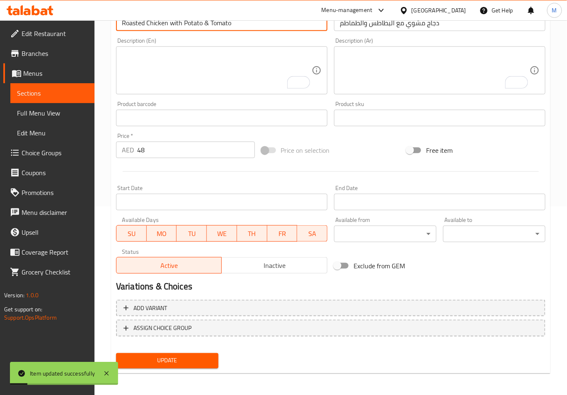
drag, startPoint x: 244, startPoint y: 25, endPoint x: 65, endPoint y: 22, distance: 179.4
click at [65, 22] on div "Edit Restaurant Branches Menus Sections Full Menu View Edit Menu Choice Groups …" at bounding box center [283, 114] width 567 height 565
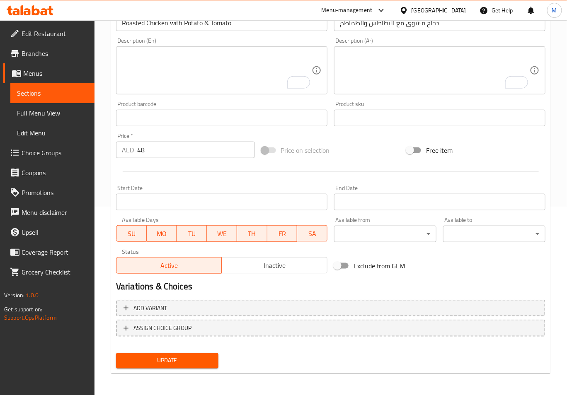
click at [99, 258] on div "Home / Restaurants management / Menus / Sections / item / update Main Courses s…" at bounding box center [330, 114] width 472 height 565
click at [158, 361] on span "Update" at bounding box center [167, 361] width 89 height 10
drag, startPoint x: 368, startPoint y: 159, endPoint x: 300, endPoint y: 199, distance: 78.9
click at [368, 159] on div "Price on selection" at bounding box center [330, 150] width 145 height 22
click at [160, 364] on span "Update" at bounding box center [167, 361] width 89 height 10
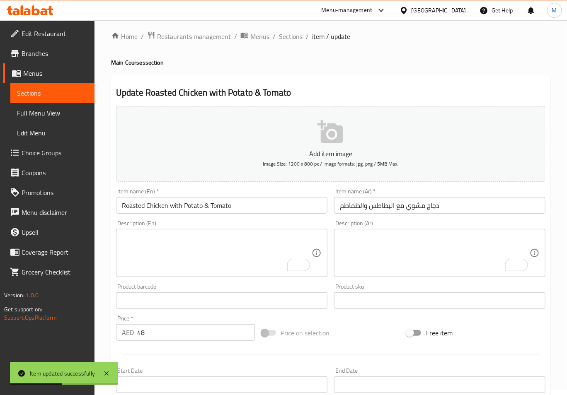
scroll to position [0, 0]
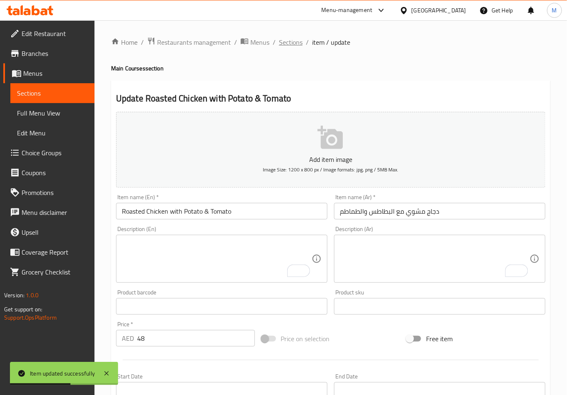
click at [288, 38] on span "Sections" at bounding box center [291, 42] width 24 height 10
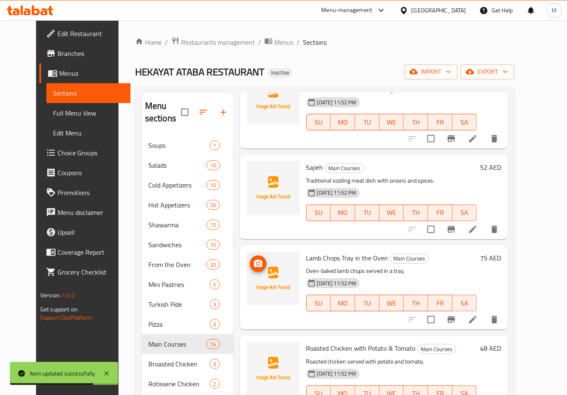
scroll to position [442, 0]
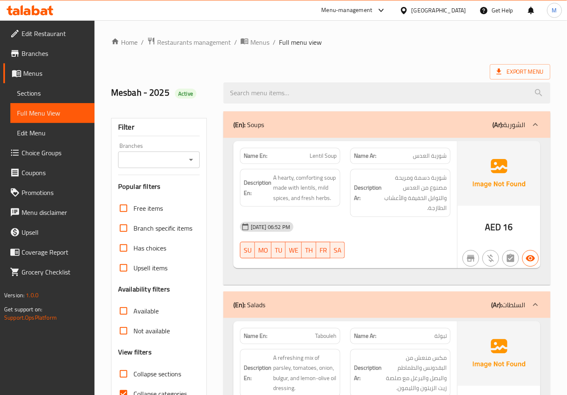
scroll to position [46, 0]
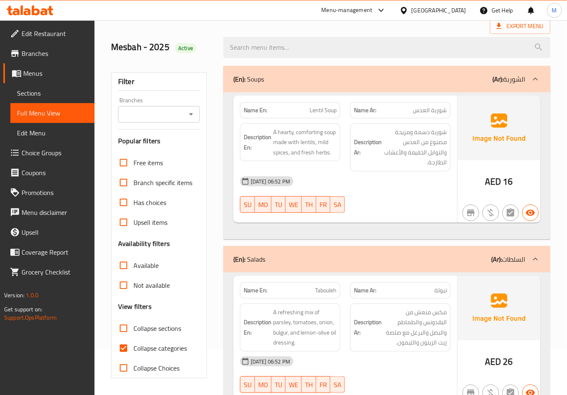
click at [124, 349] on input "Collapse categories" at bounding box center [124, 349] width 20 height 20
checkbox input "false"
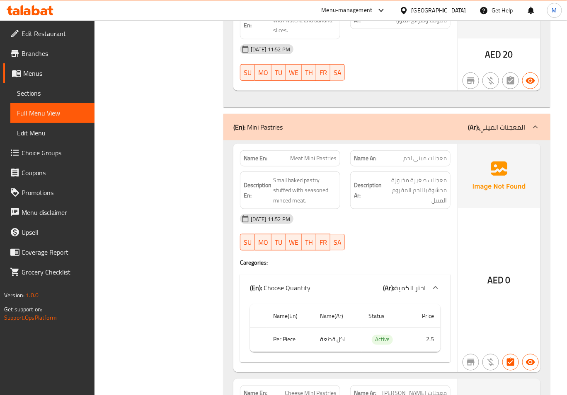
scroll to position [11907, 0]
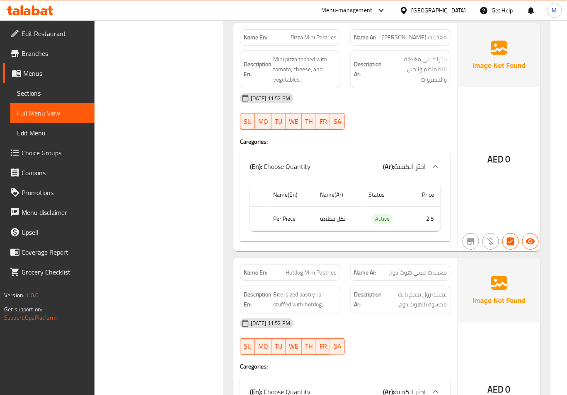
scroll to position [12736, 0]
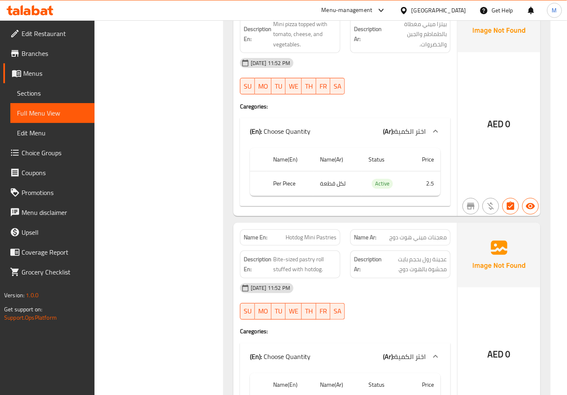
copy span "Hotdog Mini Pastries"
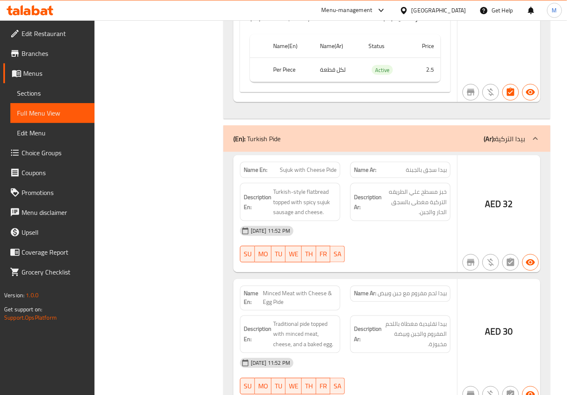
scroll to position [13123, 0]
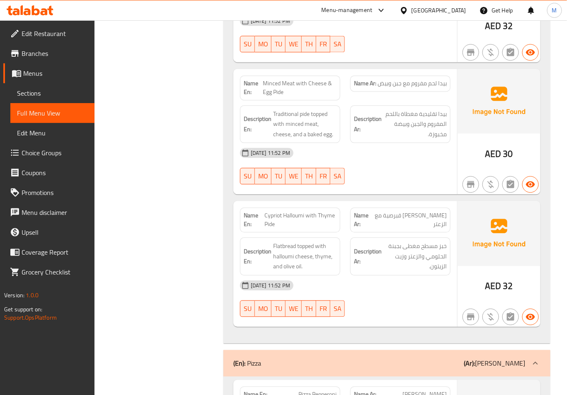
scroll to position [13288, 0]
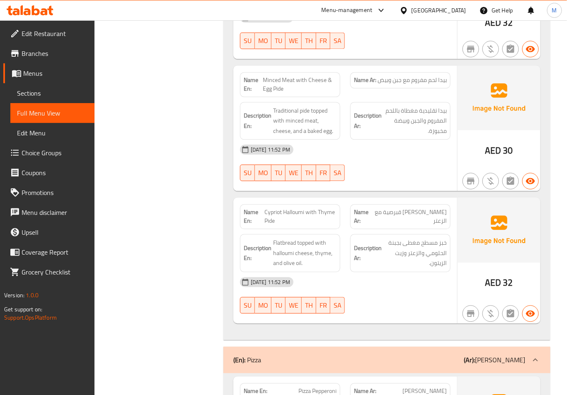
copy span "Cypriot"
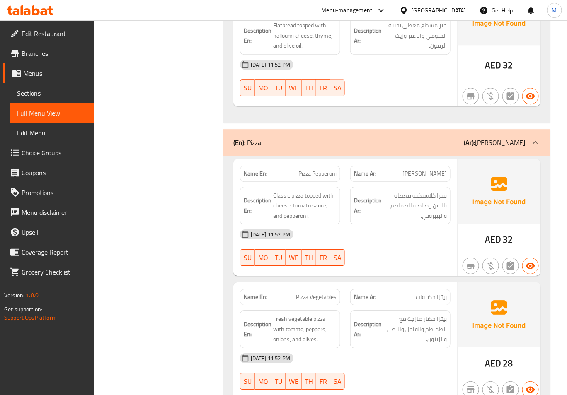
scroll to position [13509, 0]
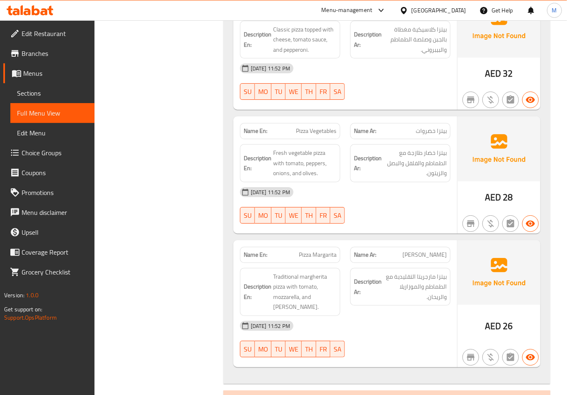
scroll to position [13675, 0]
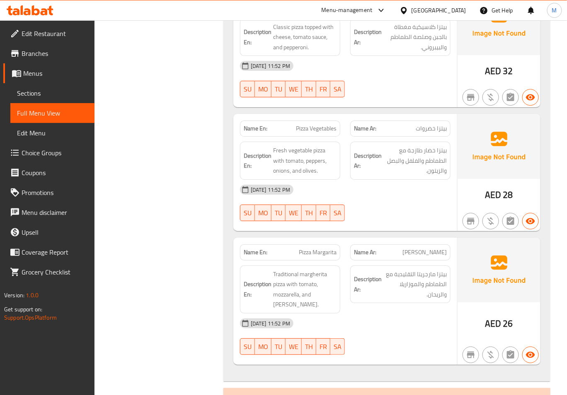
copy span "Pizza Margarita"
drag, startPoint x: 113, startPoint y: 131, endPoint x: 138, endPoint y: 144, distance: 28.4
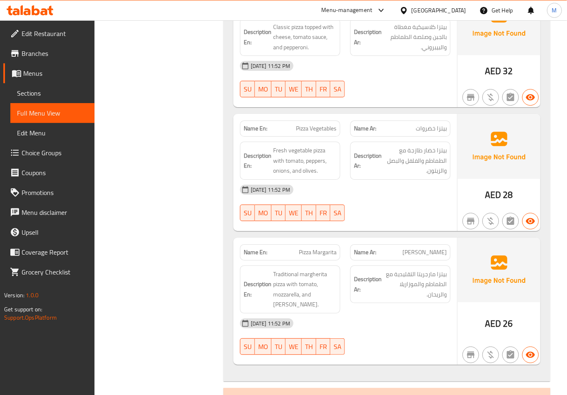
copy span "Pizza Margarita"
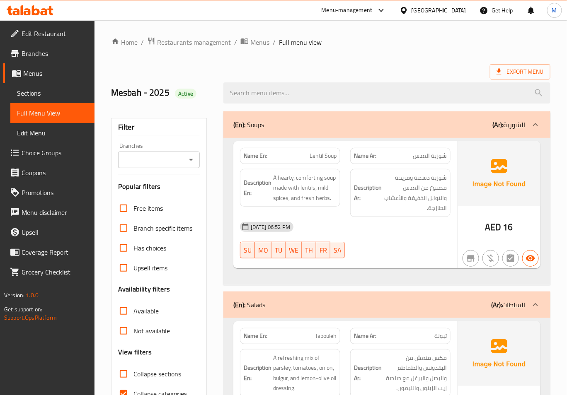
drag, startPoint x: 368, startPoint y: 48, endPoint x: 254, endPoint y: 124, distance: 137.0
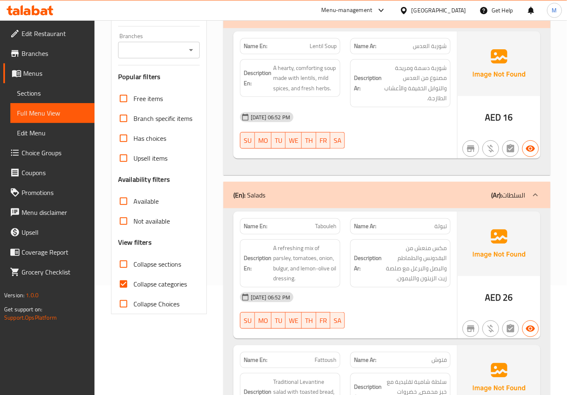
scroll to position [110, 0]
click at [143, 287] on span "Collapse categories" at bounding box center [159, 284] width 53 height 10
click at [133, 287] on input "Collapse categories" at bounding box center [124, 284] width 20 height 20
checkbox input "false"
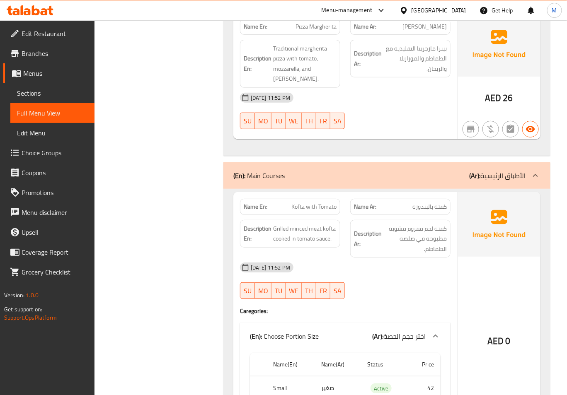
scroll to position [13950, 0]
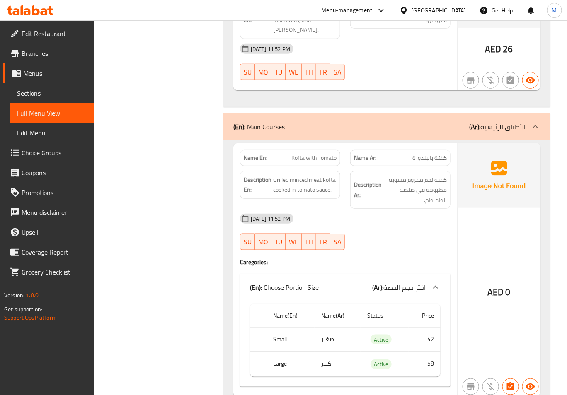
copy span "Kofta with Tomato"
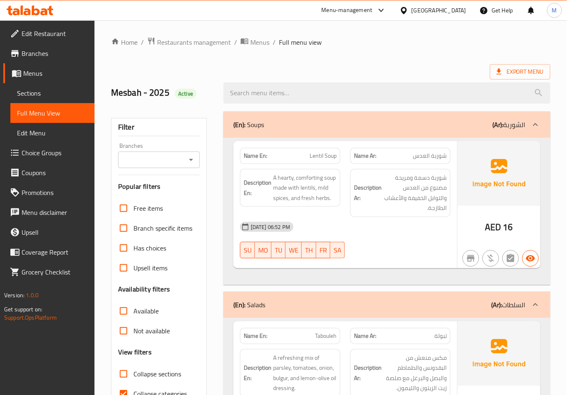
scroll to position [110, 0]
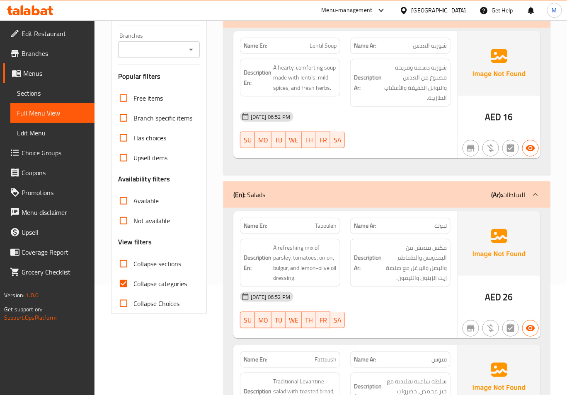
click at [153, 285] on span "Collapse categories" at bounding box center [159, 284] width 53 height 10
click at [133, 285] on input "Collapse categories" at bounding box center [124, 284] width 20 height 20
checkbox input "false"
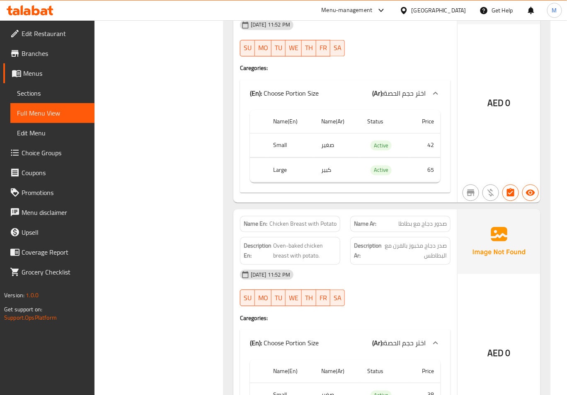
scroll to position [14396, 0]
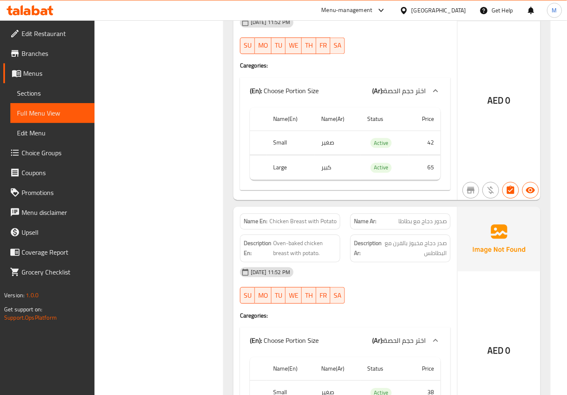
copy span "Chicken Breast with Potato"
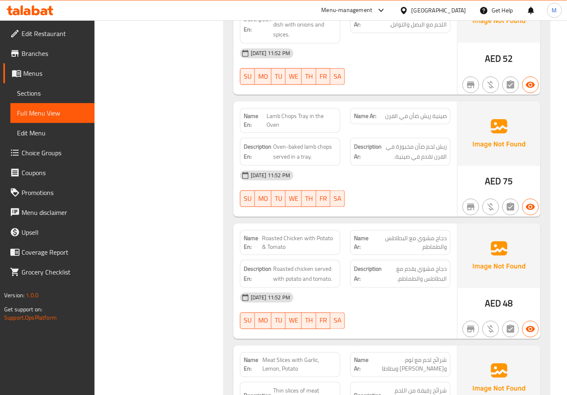
scroll to position [15115, 0]
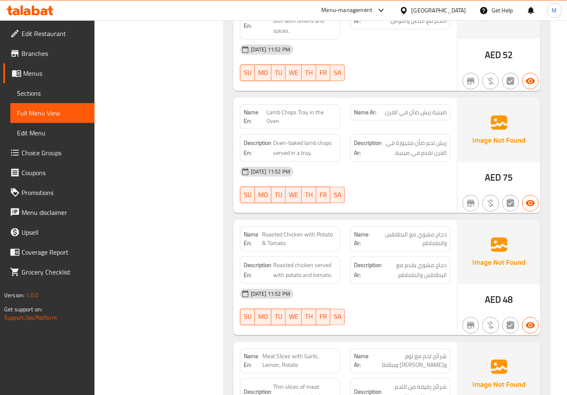
copy span "Roasted Chicken with Potato & Tomato"
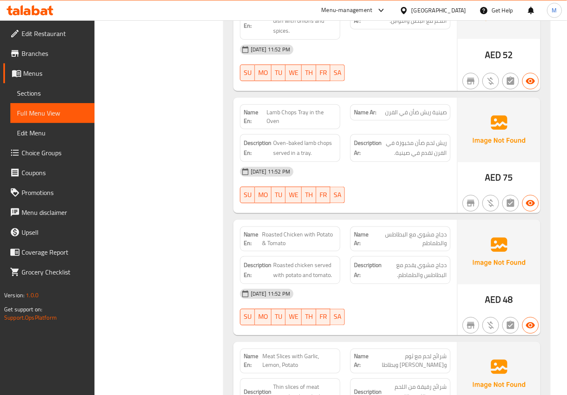
copy span "Roasted Chicken with Potato & Tomato"
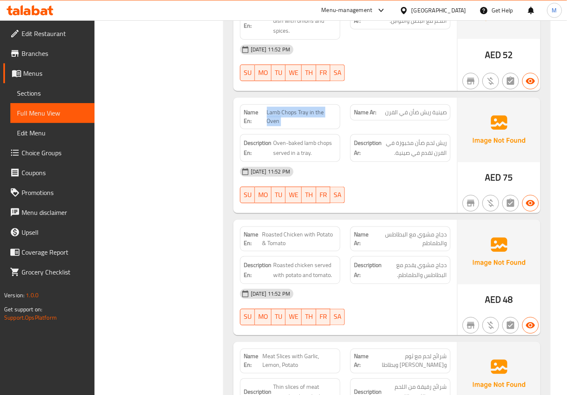
copy span "Lamb Chops Tray in the Oven"
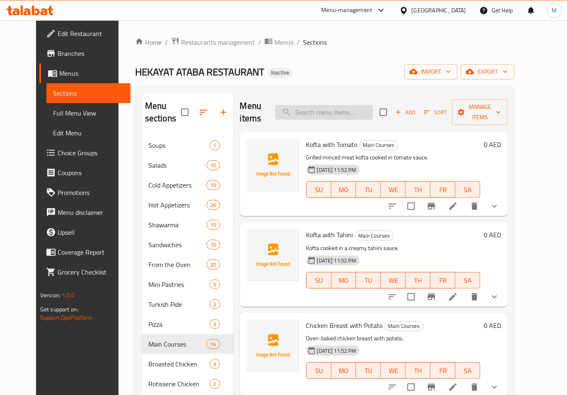
click at [328, 108] on input "search" at bounding box center [324, 112] width 98 height 15
paste input "turmeric"
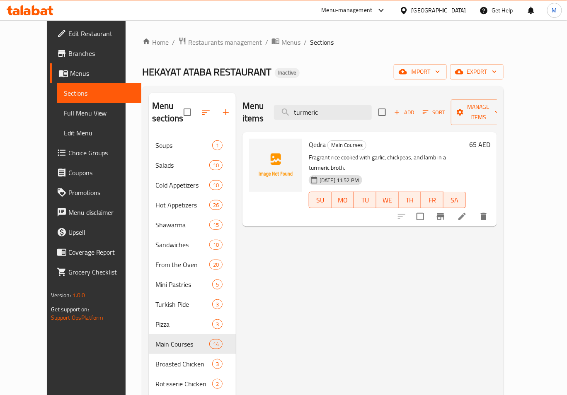
type input "turmeric"
click at [467, 212] on icon at bounding box center [462, 217] width 10 height 10
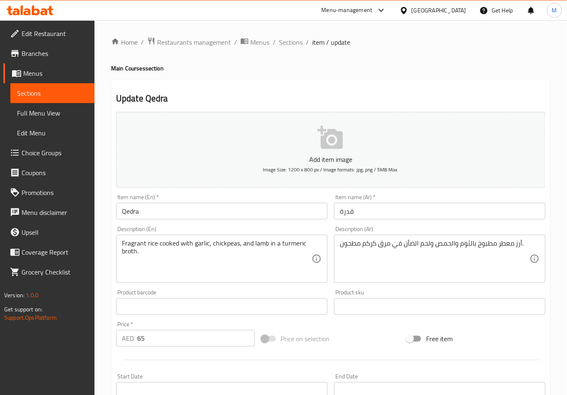
click at [351, 248] on textarea "أرز معطر مطبوخ بالثوم والحمص ولحم الضأن في مرق كركم مطحون." at bounding box center [435, 258] width 190 height 39
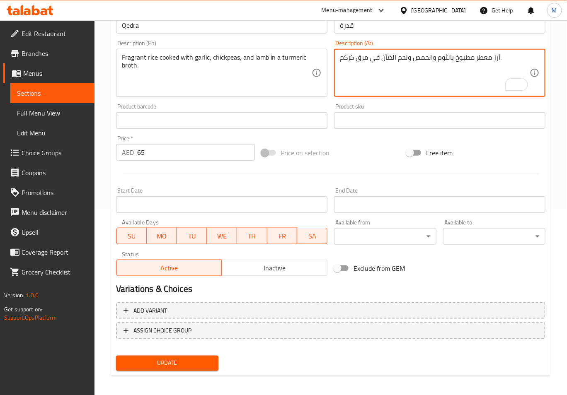
scroll to position [189, 0]
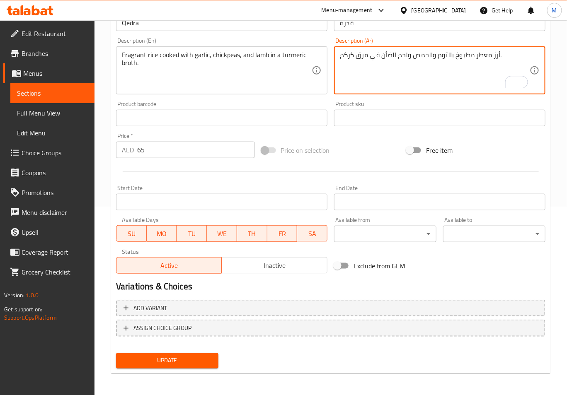
type textarea "أرز معطر مطبوخ بالثوم والحمص ولحم الضأن في مرق كركم."
click at [201, 353] on button "Update" at bounding box center [167, 360] width 102 height 15
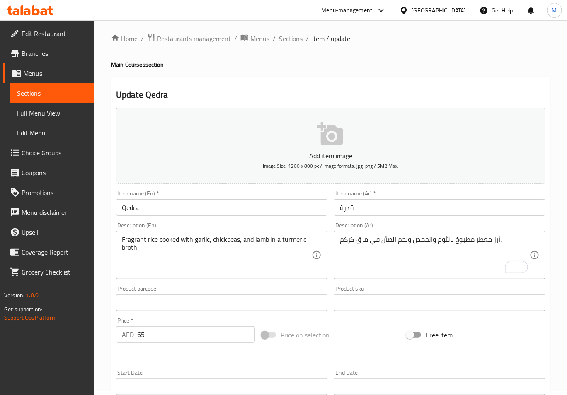
scroll to position [0, 0]
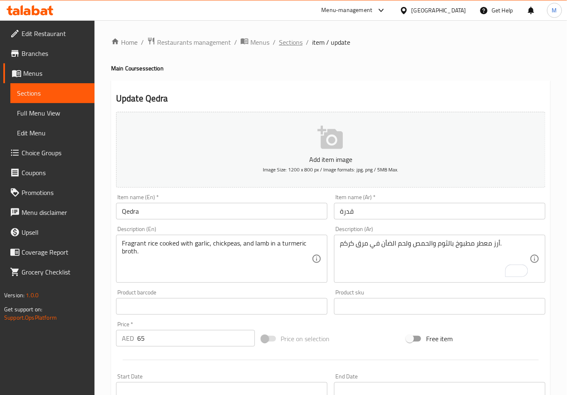
click at [287, 44] on span "Sections" at bounding box center [291, 42] width 24 height 10
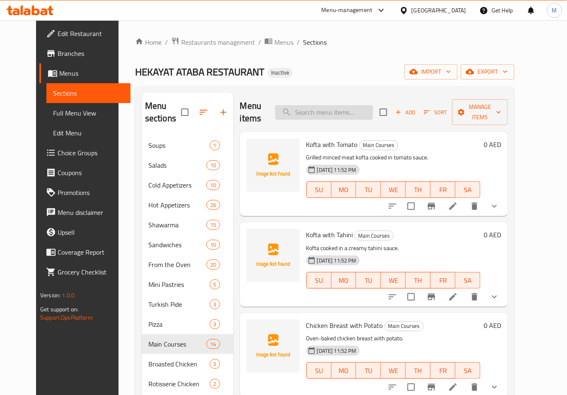
click at [331, 105] on input "search" at bounding box center [324, 112] width 98 height 15
paste input "Roast Lamb"
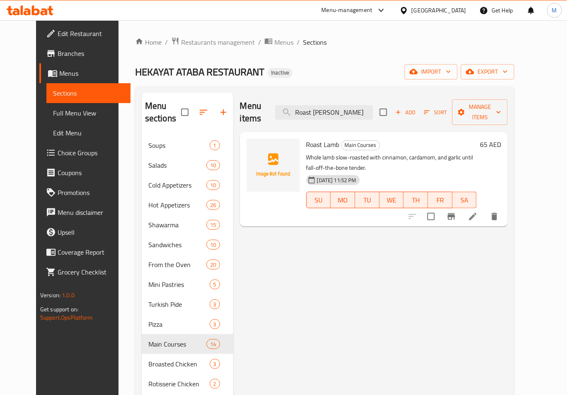
type input "Roast [PERSON_NAME]"
click at [499, 212] on icon "delete" at bounding box center [494, 217] width 10 height 10
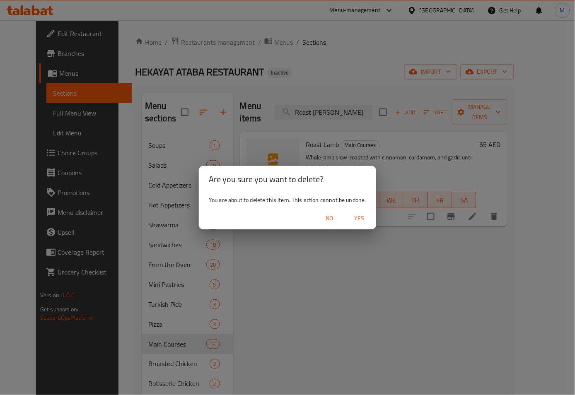
click at [362, 213] on span "Yes" at bounding box center [360, 218] width 20 height 10
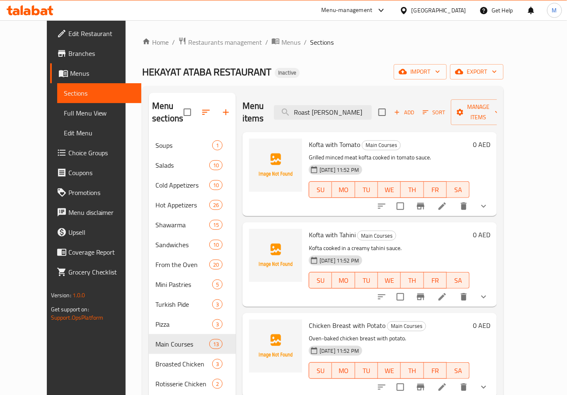
click at [458, 226] on div "Kofta with Tahini Main Courses Kofta cooked in a creamy tahini sauce. [DATE] 11…" at bounding box center [388, 264] width 167 height 77
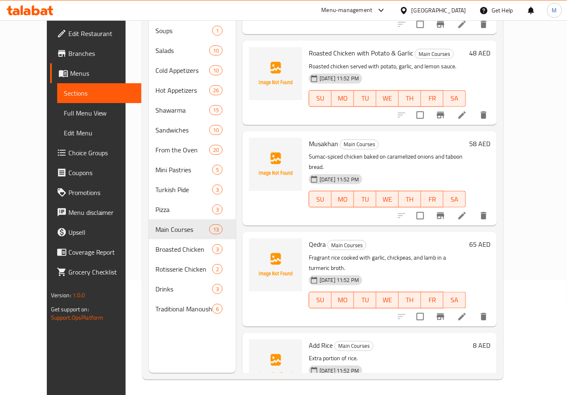
scroll to position [116, 0]
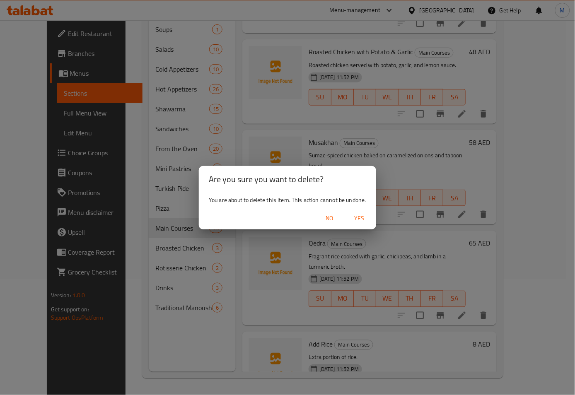
click at [360, 217] on span "Yes" at bounding box center [360, 218] width 20 height 10
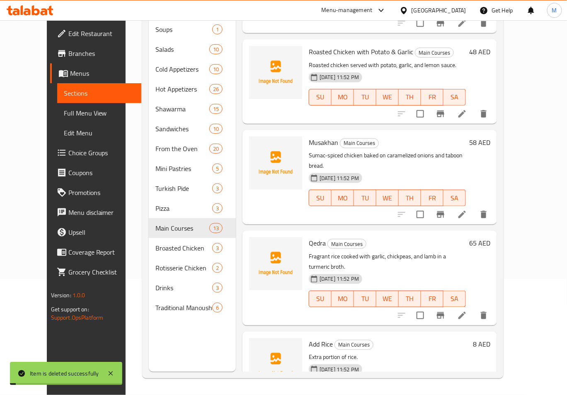
scroll to position [699, 0]
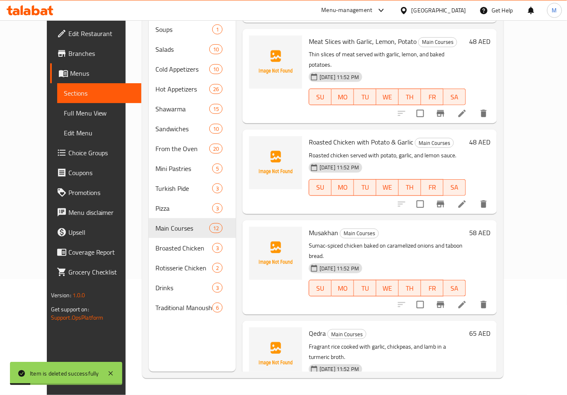
click at [68, 157] on span "Choice Groups" at bounding box center [101, 153] width 66 height 10
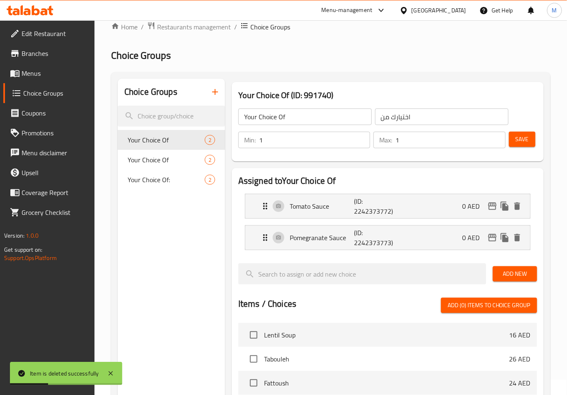
scroll to position [5, 0]
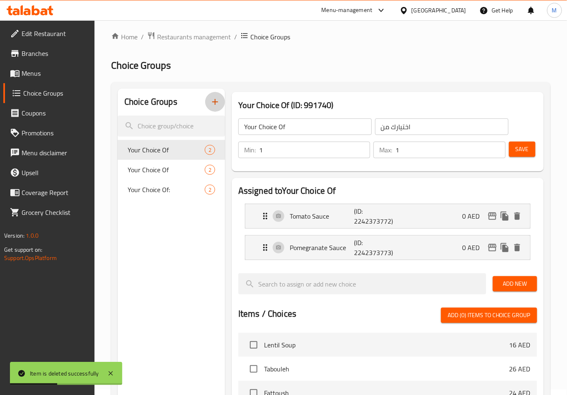
click at [210, 107] on button "button" at bounding box center [215, 102] width 20 height 20
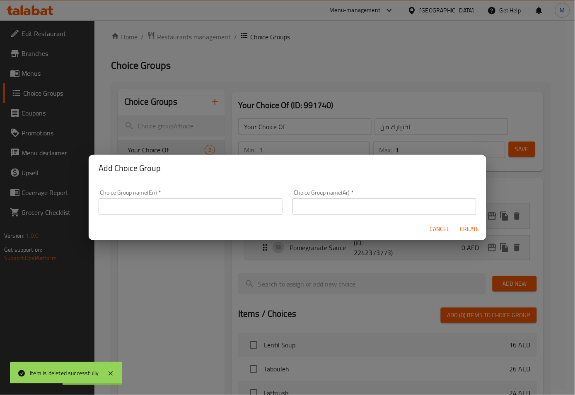
click at [223, 198] on input "text" at bounding box center [191, 206] width 184 height 17
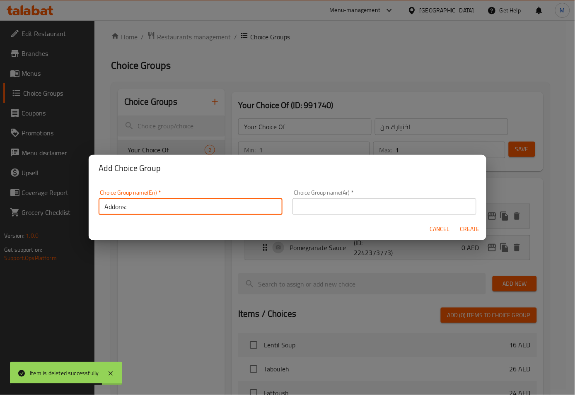
type input "Addons:"
click at [307, 208] on input "text" at bounding box center [385, 206] width 184 height 17
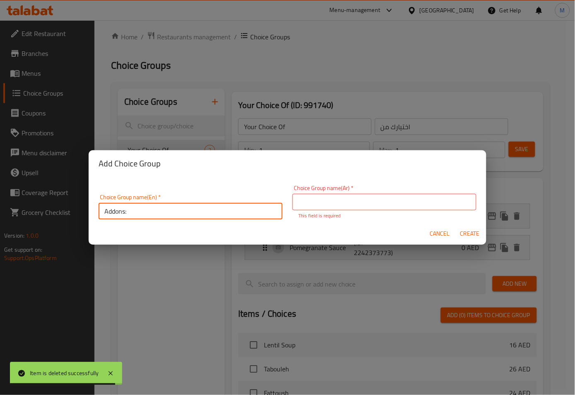
drag, startPoint x: 167, startPoint y: 204, endPoint x: 18, endPoint y: 209, distance: 148.8
click at [18, 209] on div "Add Choice Group Choice Group name(En)   * Addons: Choice Group name(En) * Choi…" at bounding box center [287, 197] width 575 height 395
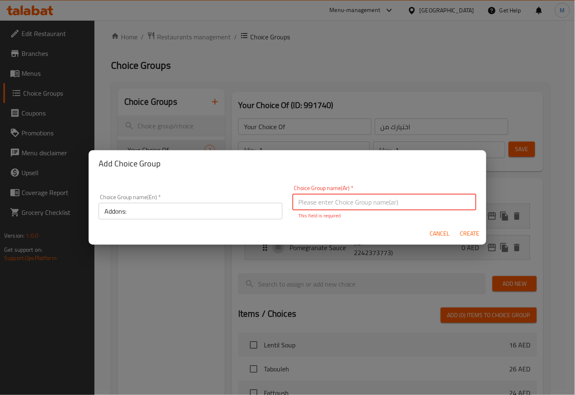
click at [345, 203] on input "text" at bounding box center [385, 202] width 184 height 17
paste input "الإضافات:"
type input "الإضافات:"
click at [467, 234] on span "Create" at bounding box center [470, 234] width 20 height 10
type input "Addons:"
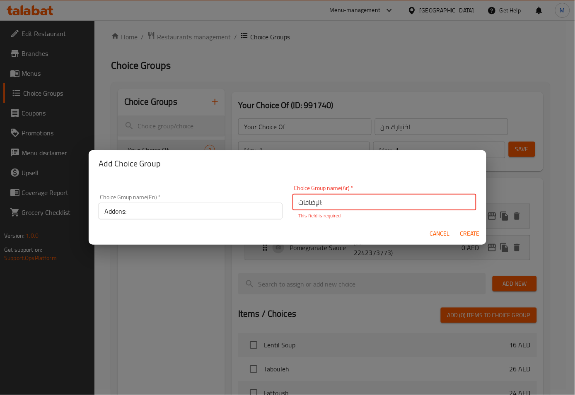
type input "الإضافات:"
type input "0"
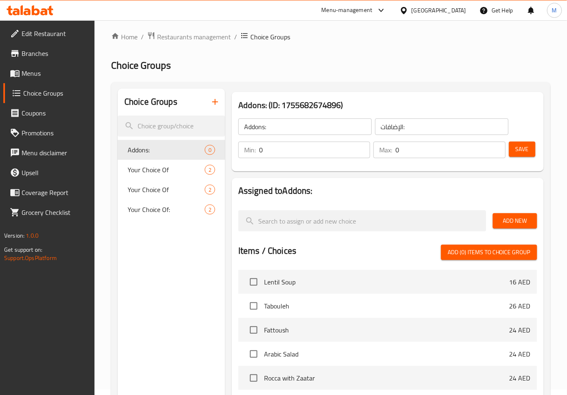
click at [519, 222] on span "Add New" at bounding box center [514, 221] width 31 height 10
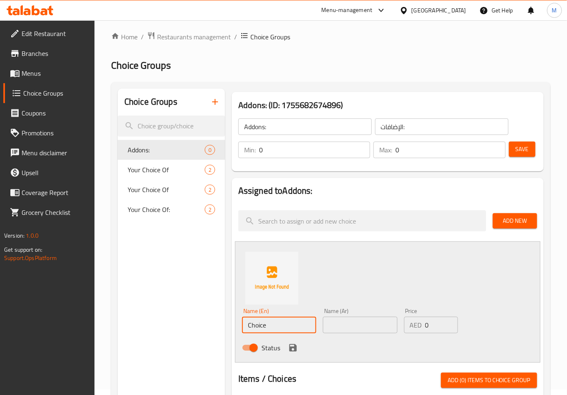
drag, startPoint x: 279, startPoint y: 327, endPoint x: 216, endPoint y: 327, distance: 63.0
click at [216, 327] on div "Choice Groups Addons: 0 Your Choice Of 2 Your Choice Of 2 Your Choice Of: 2 Add…" at bounding box center [332, 394] width 429 height 611
paste input "Add R"
type input "Add Rice"
click at [168, 331] on div "Choice Groups Addons: 0 Your Choice Of 2 Your Choice Of 2 Your Choice Of: 2" at bounding box center [171, 394] width 107 height 611
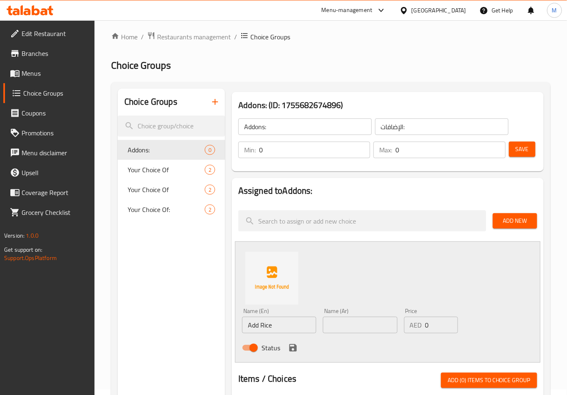
click at [288, 52] on div "Home / Restaurants management / Choice Groups Choice Groups Choice Groups Addon…" at bounding box center [330, 368] width 439 height 675
click at [340, 327] on input "text" at bounding box center [360, 325] width 74 height 17
paste input "أضف الأرز"
drag, startPoint x: 365, startPoint y: 330, endPoint x: 286, endPoint y: 317, distance: 80.6
click at [286, 317] on div "Name (En) Add Rice Name (En) Name (Ar) أضف الأرز Name (Ar) Price AED 0 Price St…" at bounding box center [360, 332] width 243 height 54
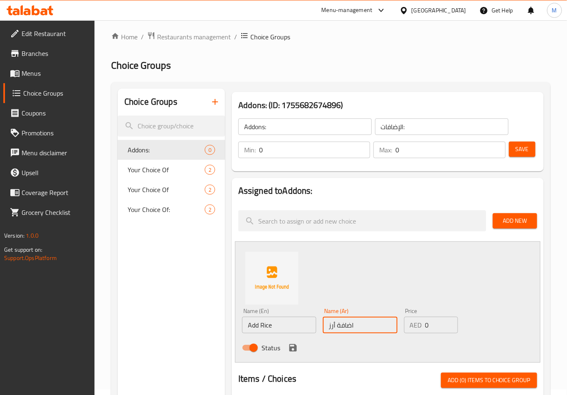
type input "اضافة أرز"
drag, startPoint x: 431, startPoint y: 325, endPoint x: 416, endPoint y: 319, distance: 16.5
click at [415, 323] on div "AED 0 Price" at bounding box center [431, 325] width 54 height 17
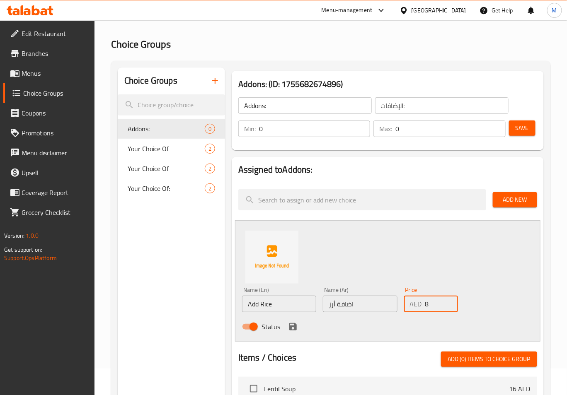
scroll to position [61, 0]
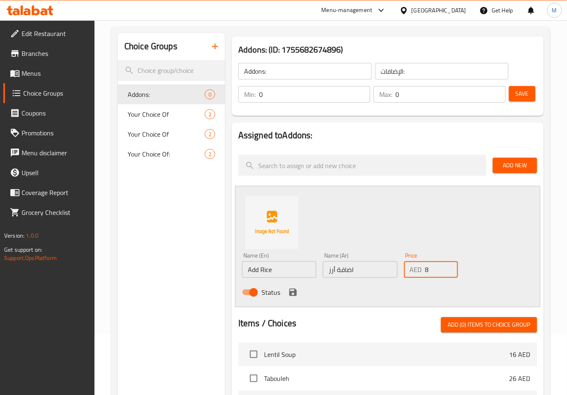
type input "8"
click at [297, 290] on icon "save" at bounding box center [293, 293] width 10 height 10
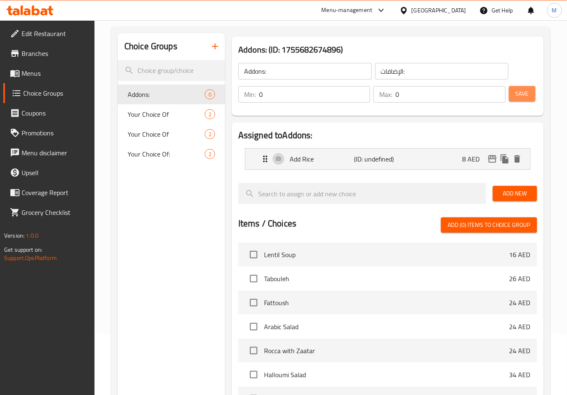
click at [520, 99] on span "Save" at bounding box center [521, 94] width 13 height 10
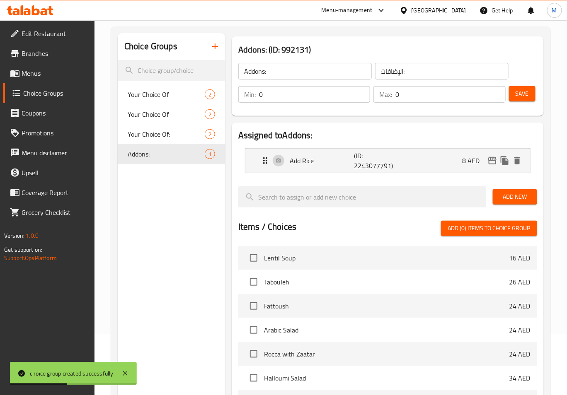
click at [31, 73] on span "Menus" at bounding box center [55, 73] width 66 height 10
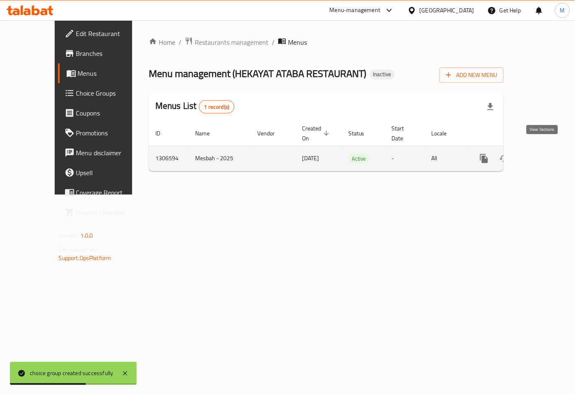
click at [547, 154] on icon "enhanced table" at bounding box center [544, 159] width 10 height 10
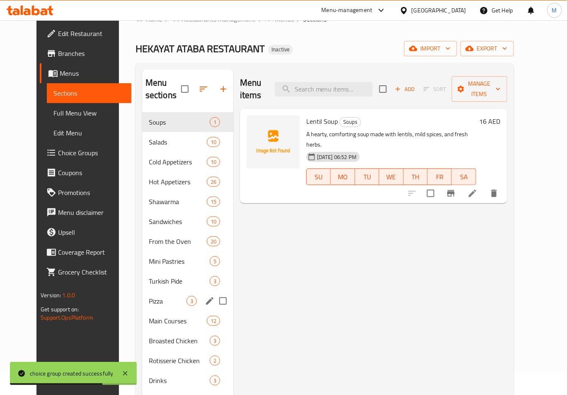
scroll to position [116, 0]
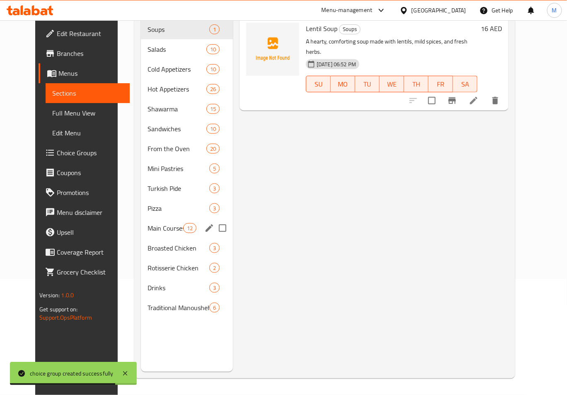
click at [149, 223] on span "Main Courses" at bounding box center [165, 228] width 35 height 10
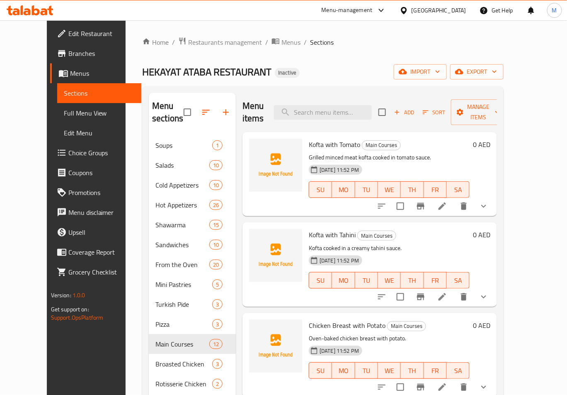
click at [446, 203] on icon at bounding box center [441, 206] width 7 height 7
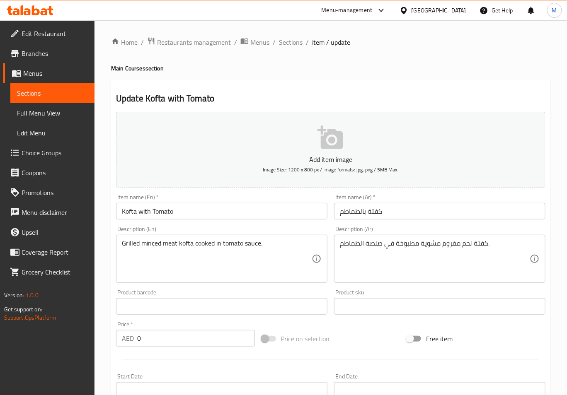
scroll to position [208, 0]
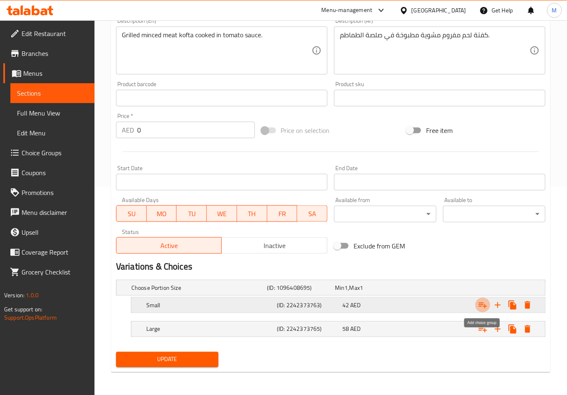
click at [484, 305] on icon "Expand" at bounding box center [483, 305] width 10 height 10
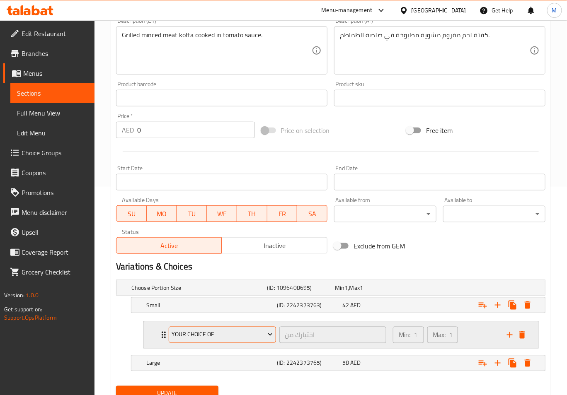
click at [188, 337] on span "Your Choice Of" at bounding box center [222, 335] width 101 height 10
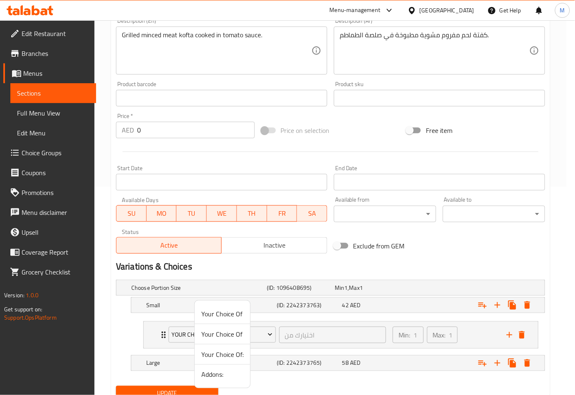
click at [213, 376] on span "Addons:" at bounding box center [222, 375] width 42 height 10
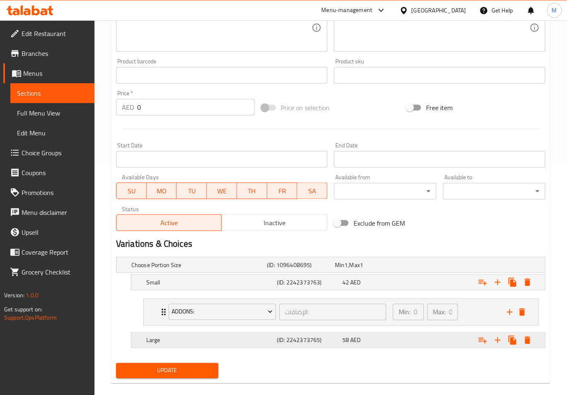
scroll to position [242, 0]
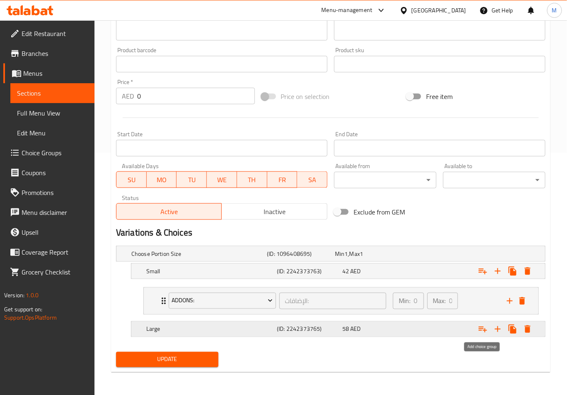
click at [482, 329] on icon "Expand" at bounding box center [483, 330] width 8 height 6
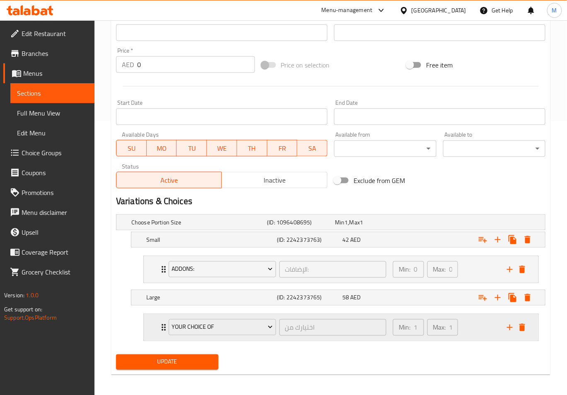
scroll to position [276, 0]
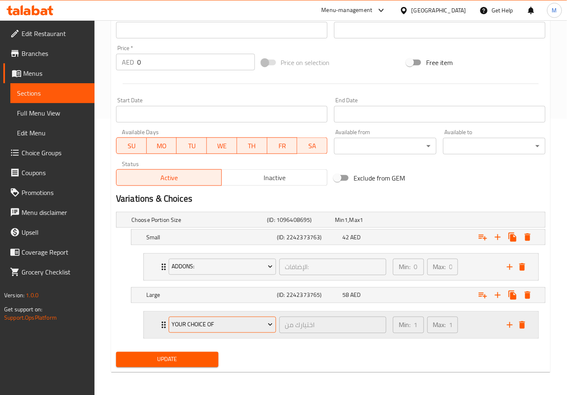
click at [197, 327] on span "Your Choice Of" at bounding box center [222, 325] width 101 height 10
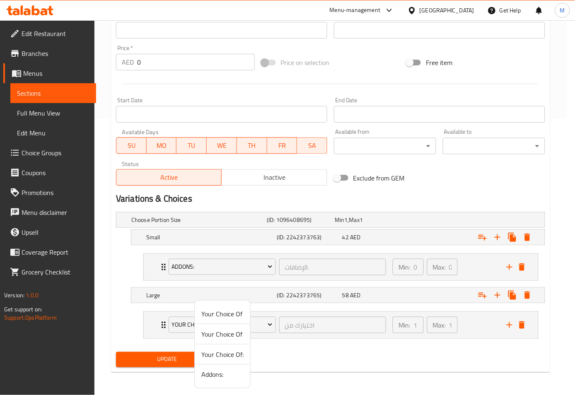
click at [218, 376] on span "Addons:" at bounding box center [222, 375] width 42 height 10
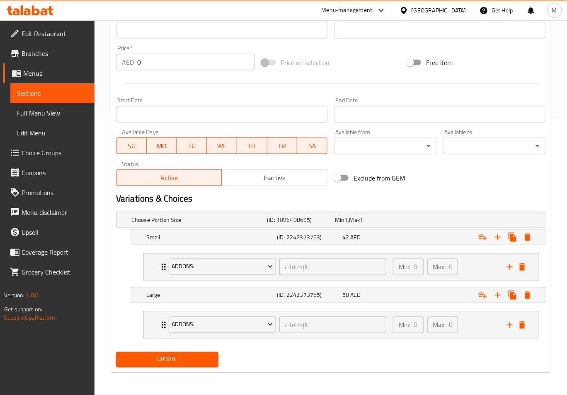
click at [186, 358] on span "Update" at bounding box center [167, 360] width 89 height 10
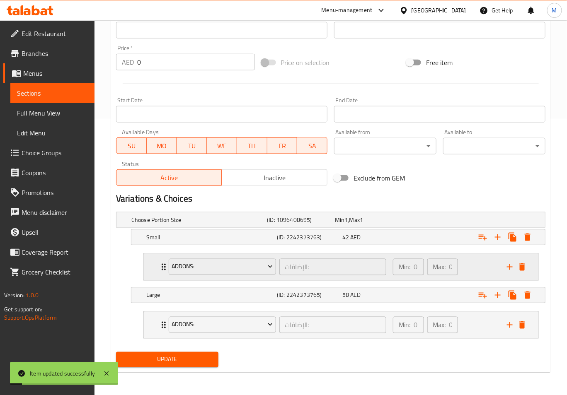
click at [165, 267] on div "Addons: الإضافات: ​" at bounding box center [277, 267] width 227 height 27
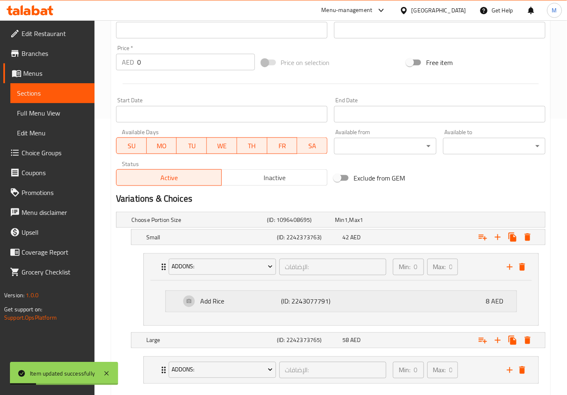
click at [234, 304] on p "Add Rice" at bounding box center [240, 302] width 81 height 10
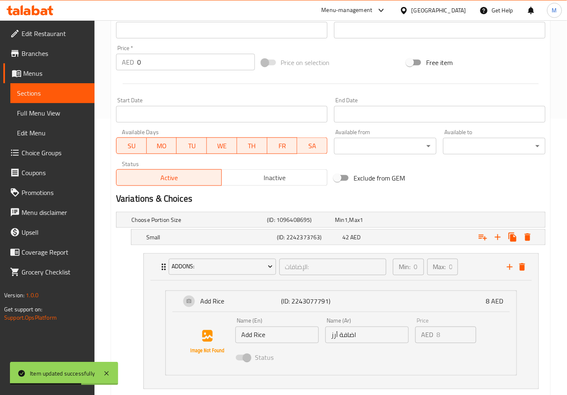
click at [253, 199] on h2 "Variations & Choices" at bounding box center [330, 199] width 429 height 12
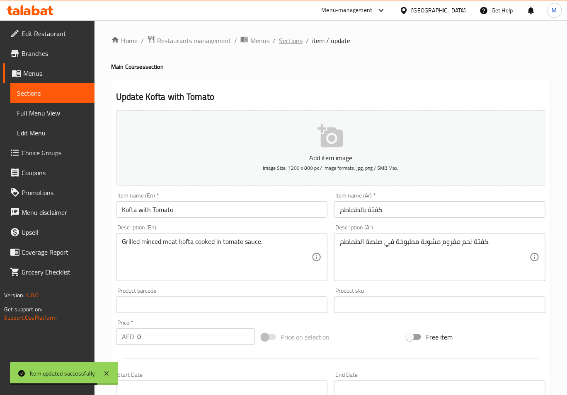
scroll to position [0, 0]
click at [280, 46] on span "Sections" at bounding box center [291, 42] width 24 height 10
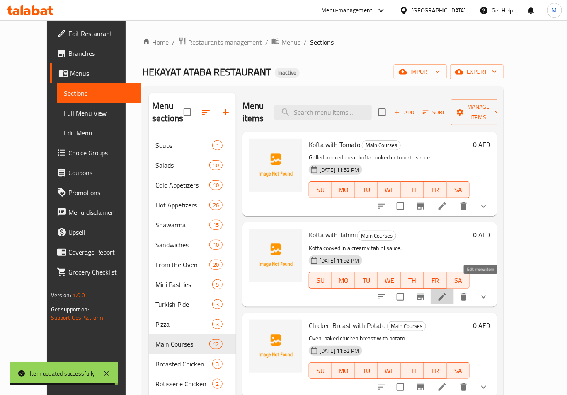
click at [446, 293] on icon at bounding box center [441, 296] width 7 height 7
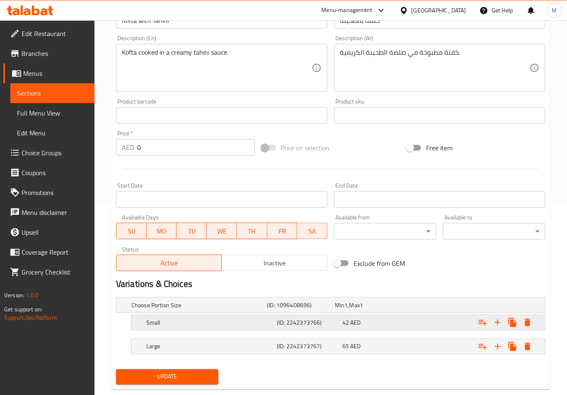
scroll to position [208, 0]
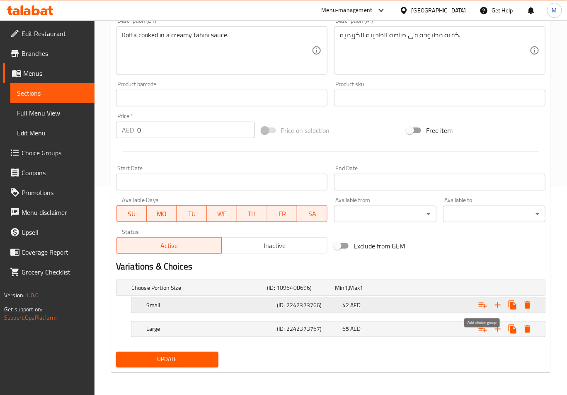
click at [481, 308] on icon "Expand" at bounding box center [483, 305] width 10 height 10
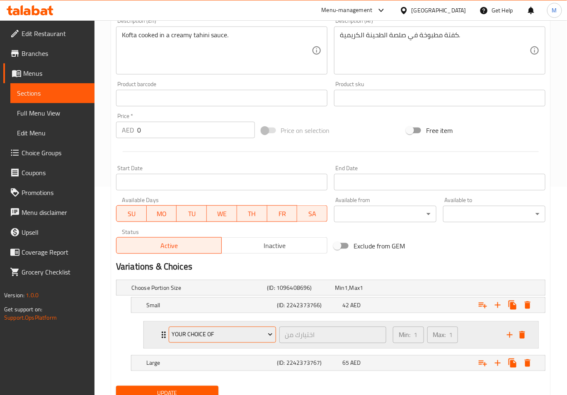
click at [191, 331] on span "Your Choice Of" at bounding box center [222, 335] width 101 height 10
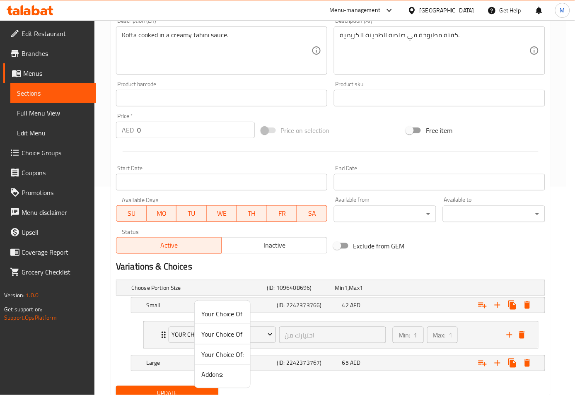
click at [214, 380] on span "Addons:" at bounding box center [222, 375] width 42 height 10
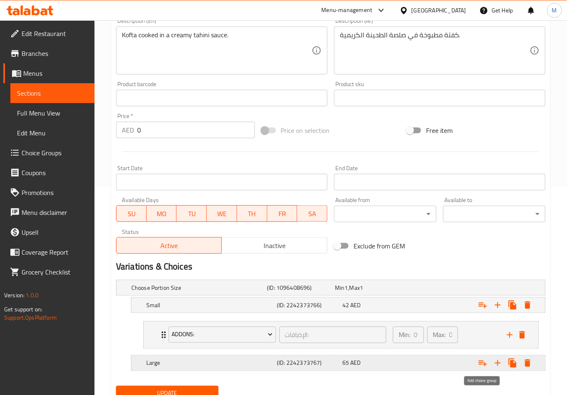
click at [481, 363] on icon "Expand" at bounding box center [483, 364] width 8 height 6
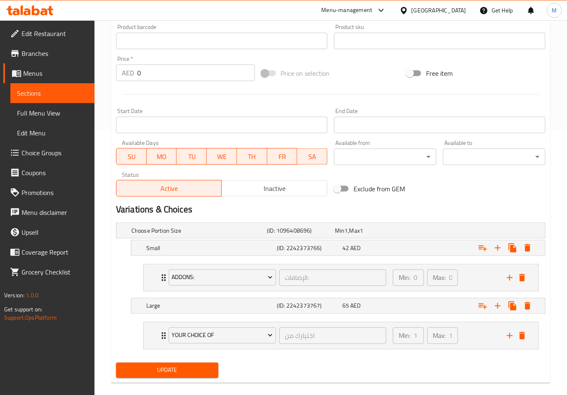
scroll to position [276, 0]
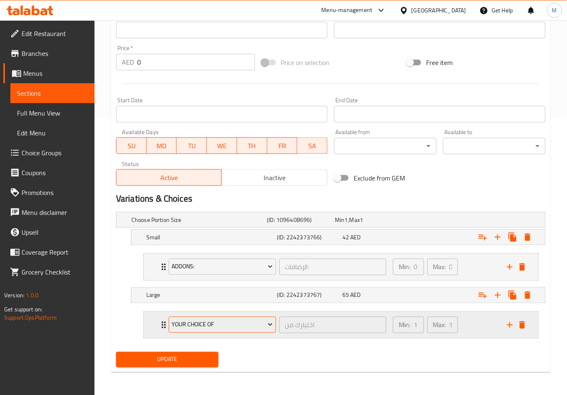
click at [195, 331] on button "Your Choice Of" at bounding box center [222, 325] width 107 height 17
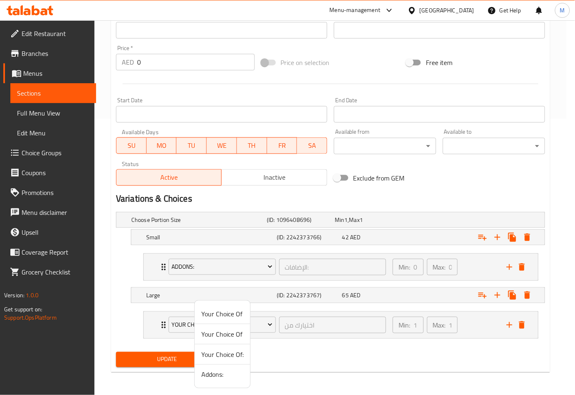
click at [211, 375] on span "Addons:" at bounding box center [222, 375] width 42 height 10
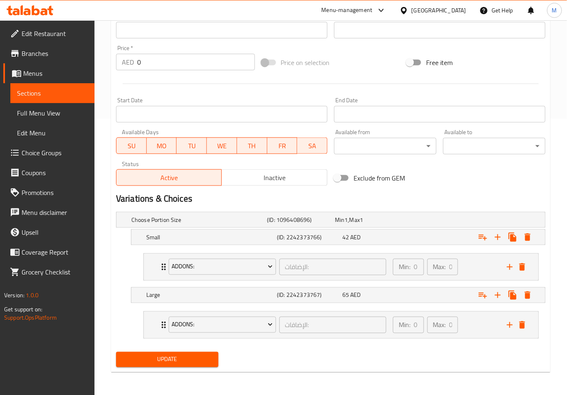
click at [186, 361] on span "Update" at bounding box center [167, 360] width 89 height 10
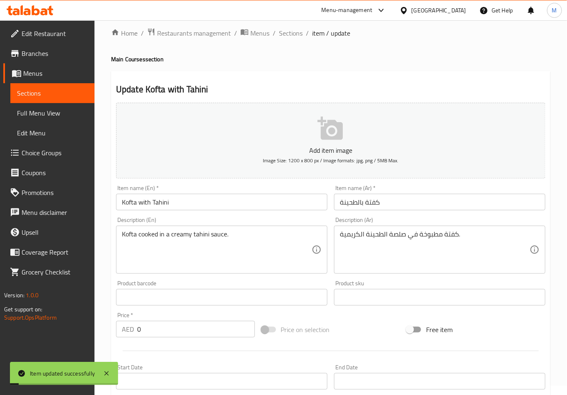
scroll to position [0, 0]
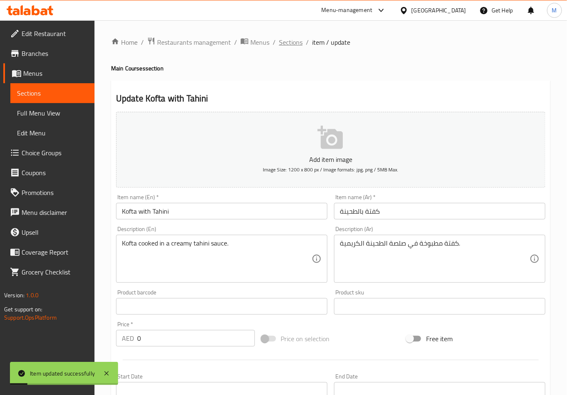
click at [285, 40] on span "Sections" at bounding box center [291, 42] width 24 height 10
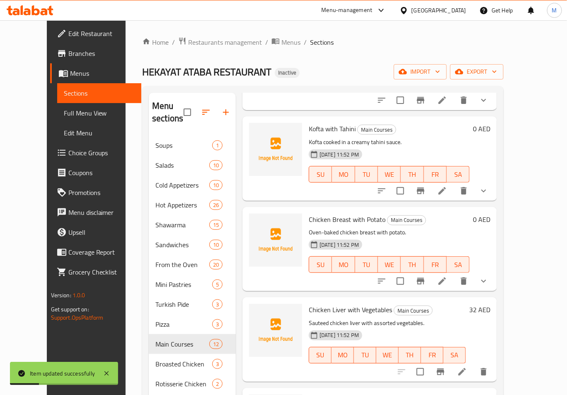
scroll to position [110, 0]
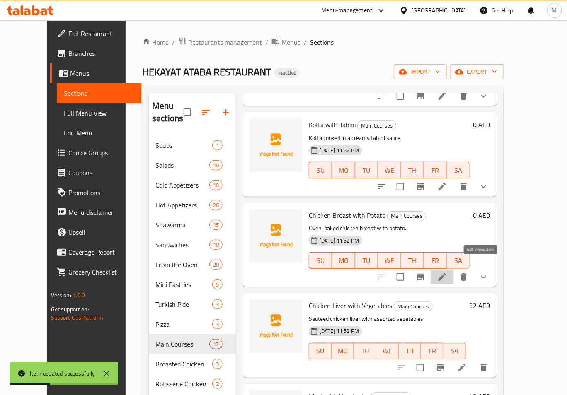
click at [447, 272] on icon at bounding box center [442, 277] width 10 height 10
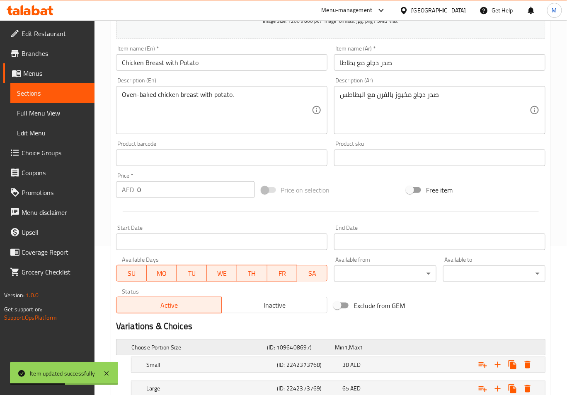
scroll to position [208, 0]
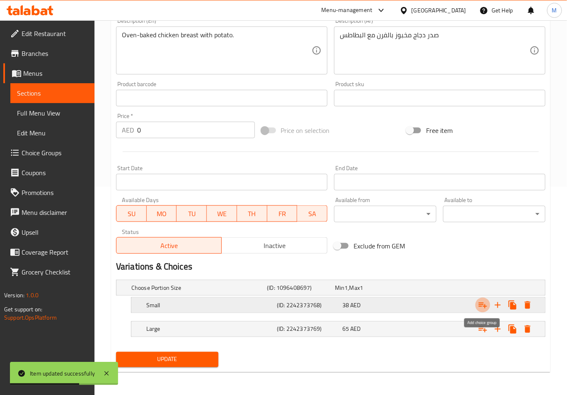
click at [484, 307] on icon "Expand" at bounding box center [483, 306] width 8 height 6
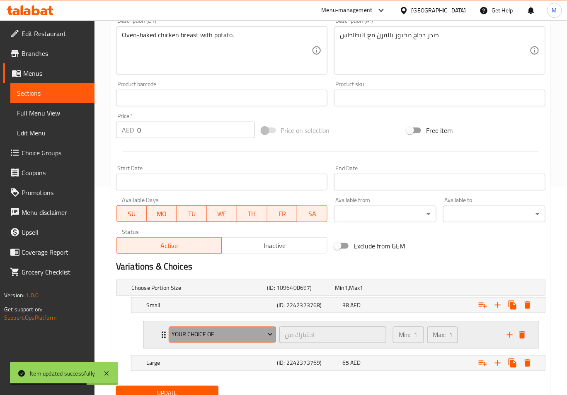
click at [214, 336] on span "Your Choice Of" at bounding box center [222, 335] width 101 height 10
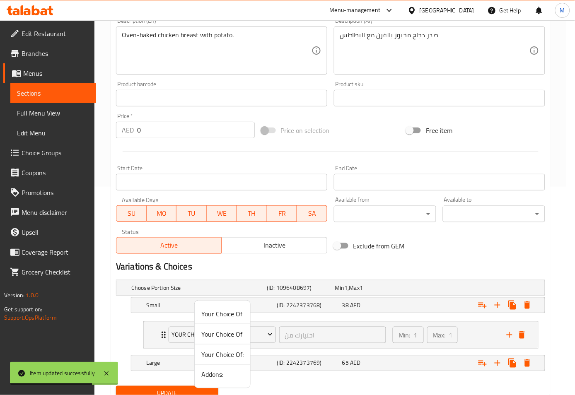
click at [208, 379] on span "Addons:" at bounding box center [222, 375] width 42 height 10
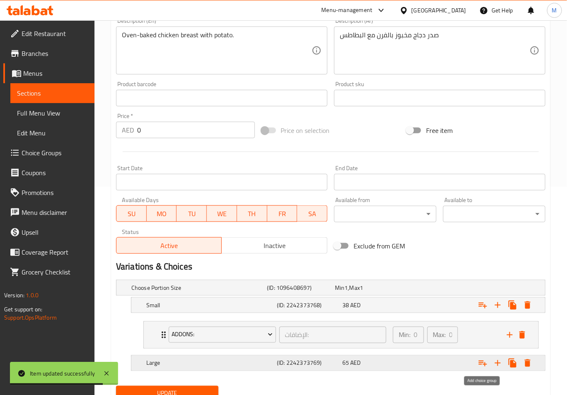
click at [487, 362] on icon "Expand" at bounding box center [483, 363] width 10 height 10
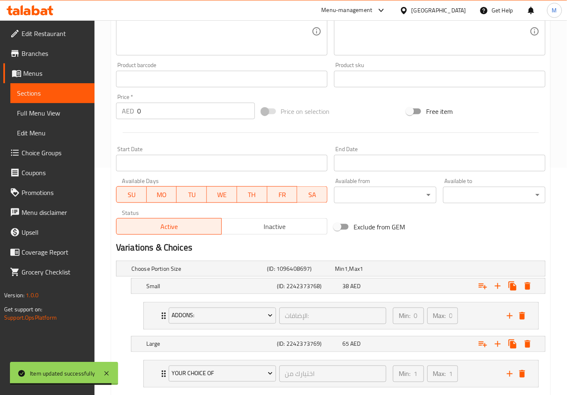
scroll to position [276, 0]
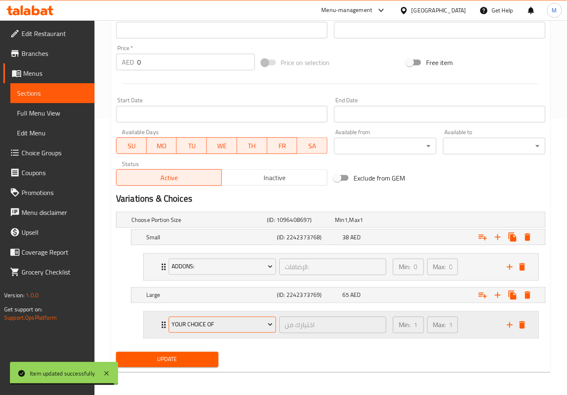
click at [204, 322] on span "Your Choice Of" at bounding box center [222, 325] width 101 height 10
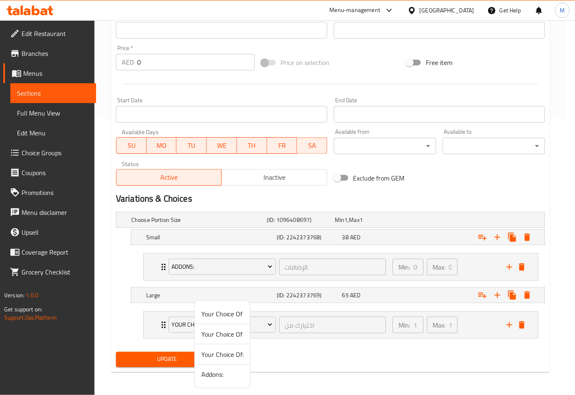
click at [211, 374] on span "Addons:" at bounding box center [222, 375] width 42 height 10
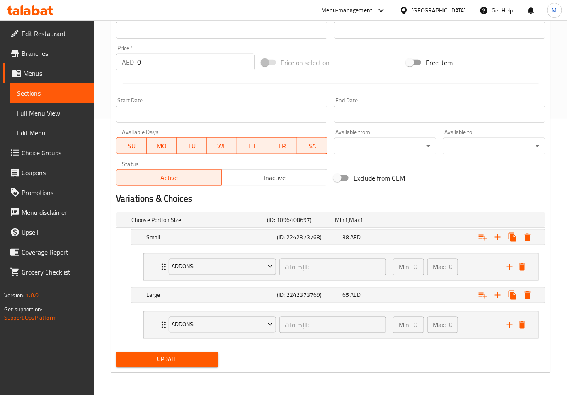
click at [183, 353] on button "Update" at bounding box center [167, 359] width 102 height 15
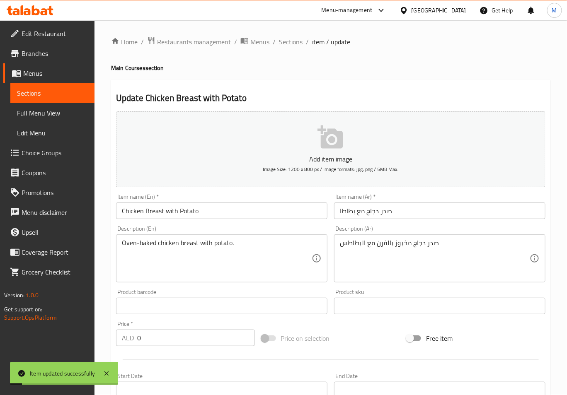
scroll to position [0, 0]
click at [290, 47] on span "Sections" at bounding box center [291, 42] width 24 height 10
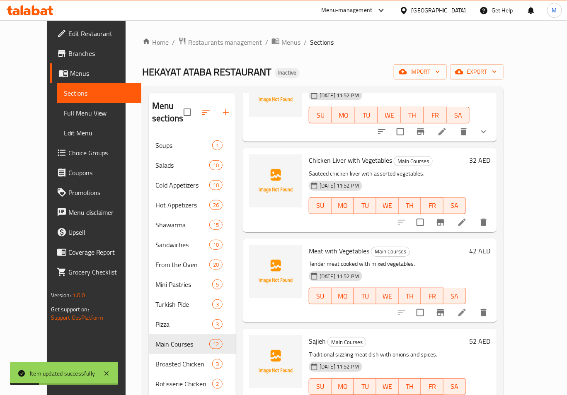
scroll to position [276, 0]
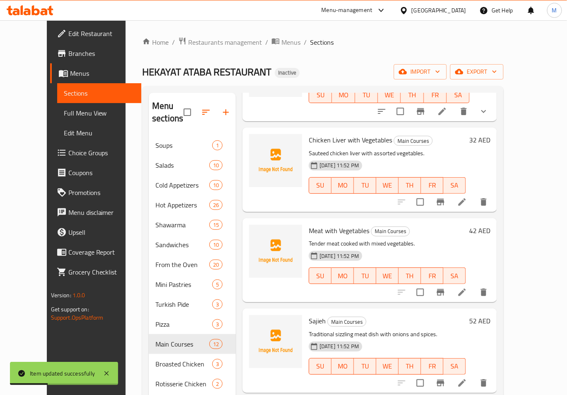
click at [474, 196] on li at bounding box center [461, 202] width 23 height 15
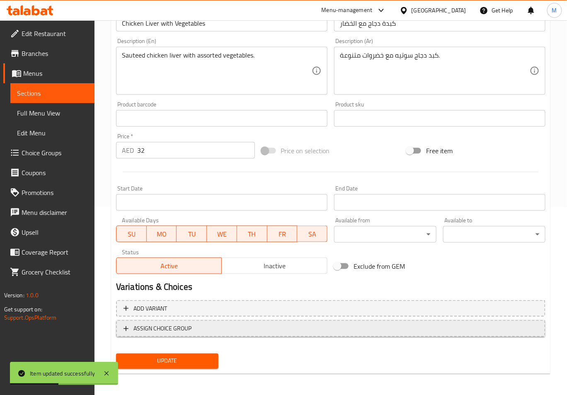
scroll to position [189, 0]
click at [203, 327] on span "ASSIGN CHOICE GROUP" at bounding box center [330, 328] width 414 height 10
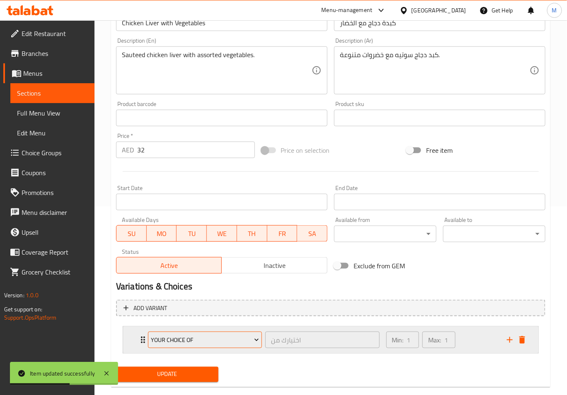
click at [189, 335] on span "Your Choice Of" at bounding box center [205, 340] width 108 height 10
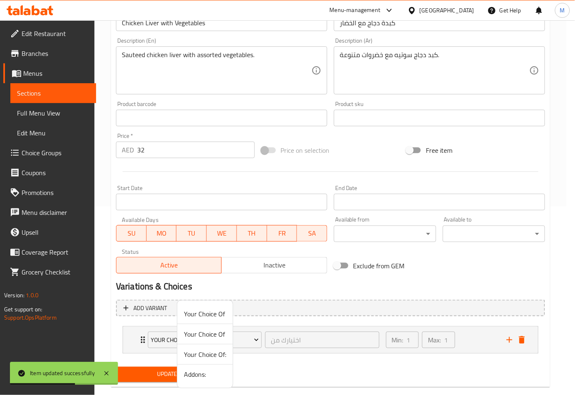
click at [183, 374] on li "Addons:" at bounding box center [205, 375] width 56 height 20
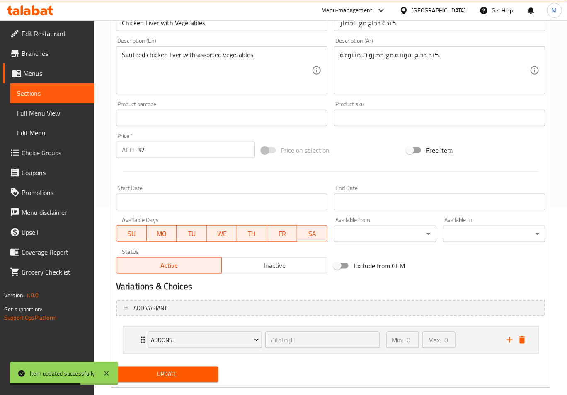
click at [173, 370] on span "Update" at bounding box center [167, 375] width 89 height 10
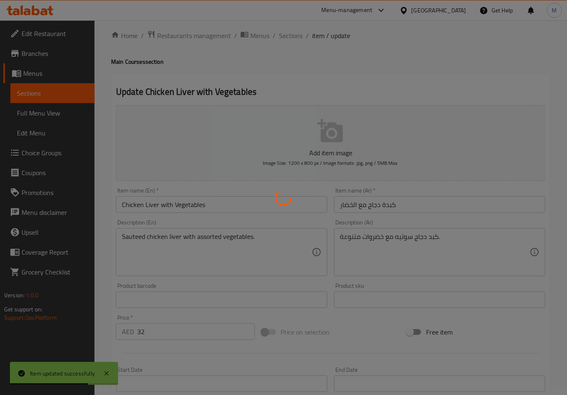
scroll to position [0, 0]
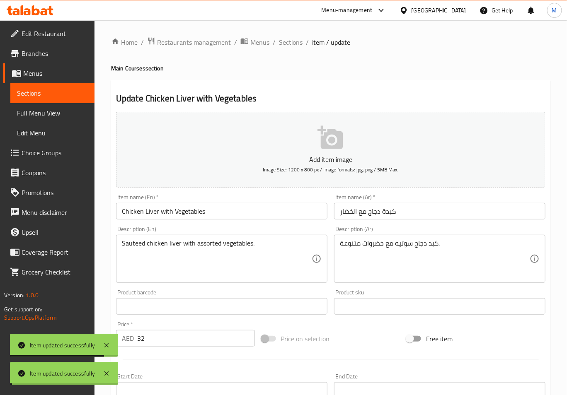
click at [293, 39] on span "Sections" at bounding box center [291, 42] width 24 height 10
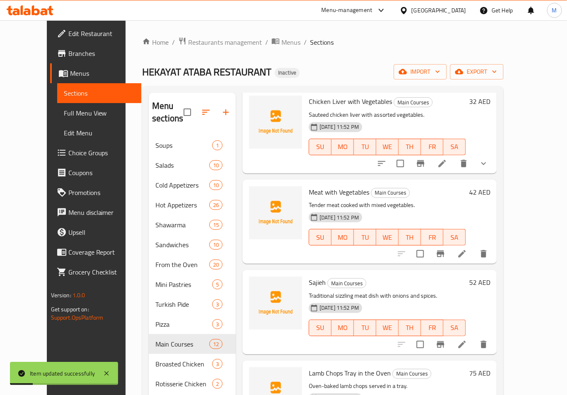
scroll to position [331, 0]
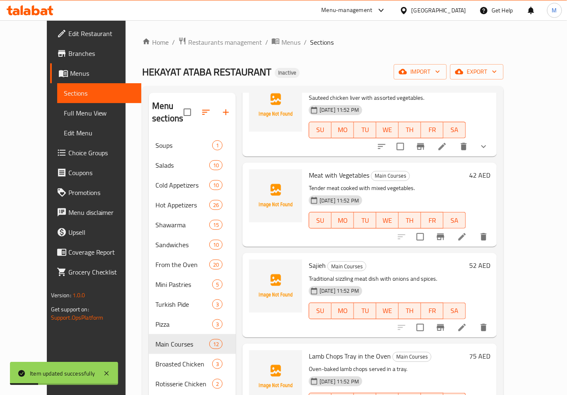
click at [467, 232] on icon at bounding box center [462, 237] width 10 height 10
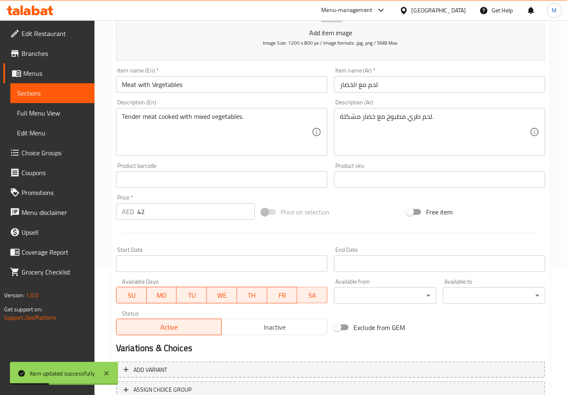
scroll to position [189, 0]
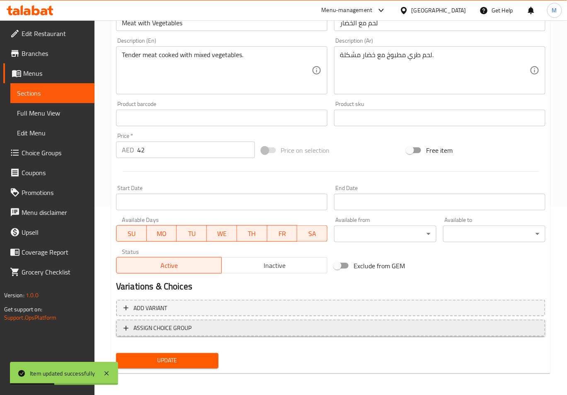
click at [155, 321] on button "ASSIGN CHOICE GROUP" at bounding box center [330, 328] width 429 height 17
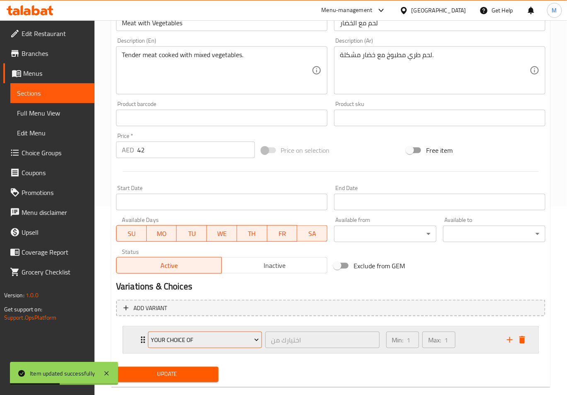
click at [184, 340] on span "Your Choice Of" at bounding box center [205, 340] width 108 height 10
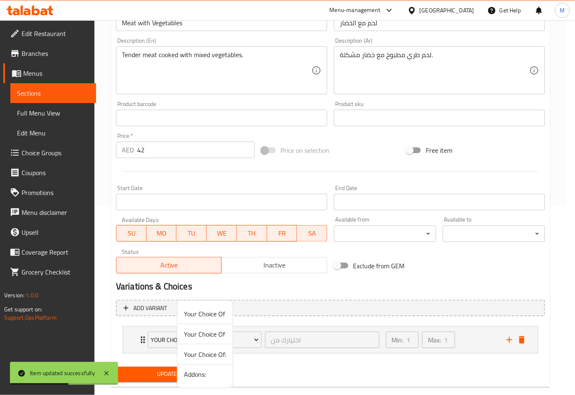
click at [207, 374] on span "Addons:" at bounding box center [205, 375] width 42 height 10
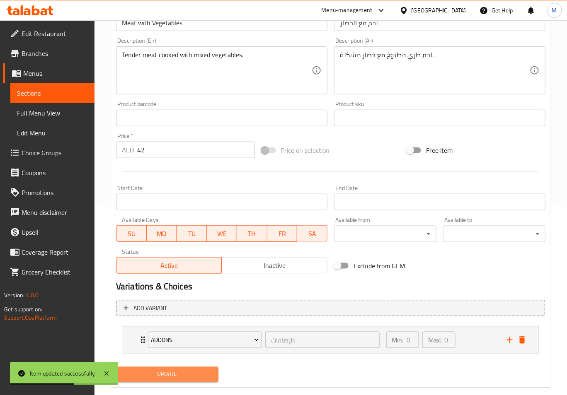
click at [181, 373] on span "Update" at bounding box center [167, 375] width 89 height 10
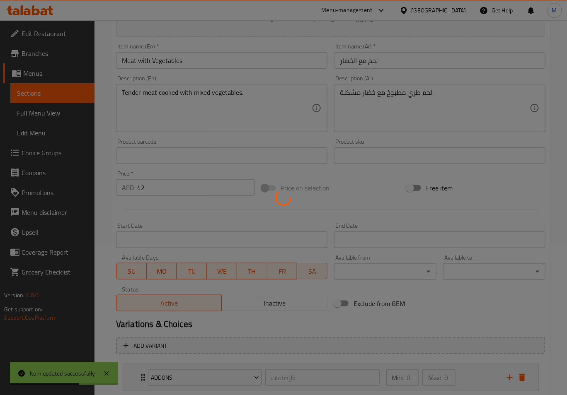
scroll to position [0, 0]
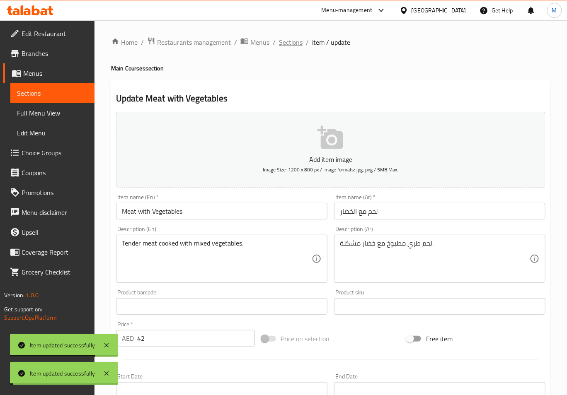
click at [293, 42] on span "Sections" at bounding box center [291, 42] width 24 height 10
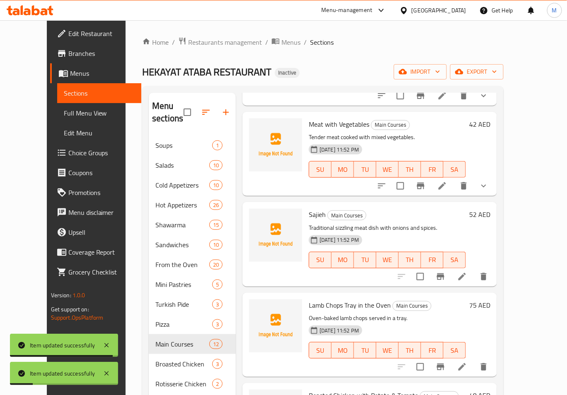
scroll to position [387, 0]
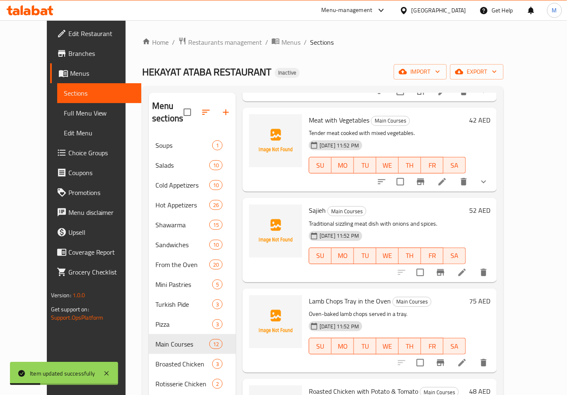
click at [474, 265] on li at bounding box center [461, 272] width 23 height 15
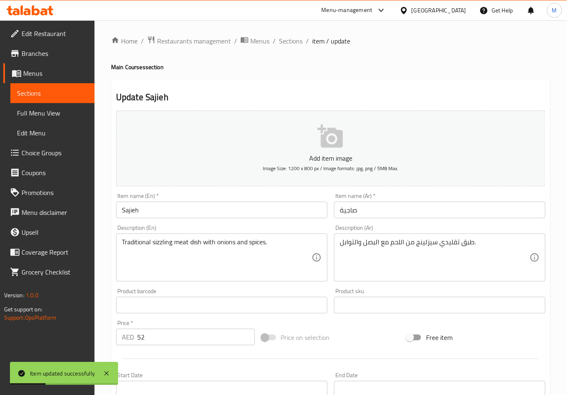
scroll to position [189, 0]
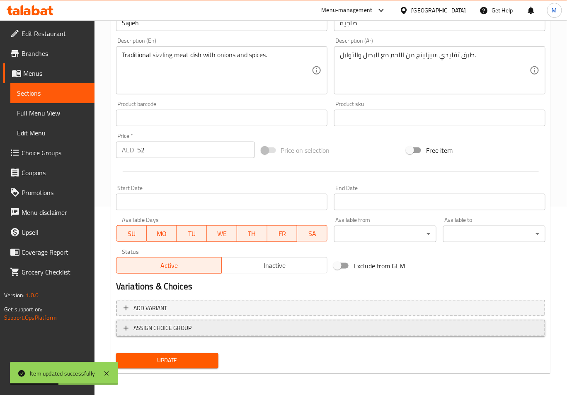
click at [184, 328] on span "ASSIGN CHOICE GROUP" at bounding box center [162, 328] width 58 height 10
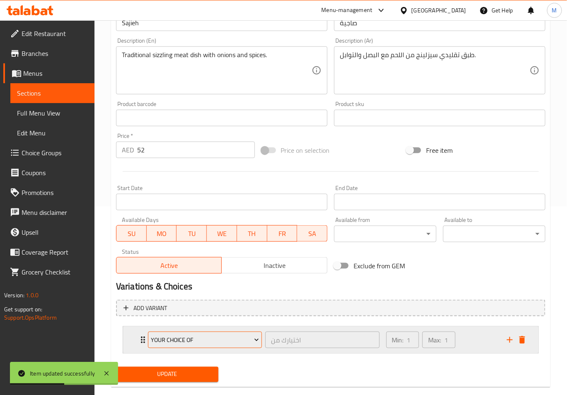
click at [186, 347] on button "Your Choice Of" at bounding box center [205, 340] width 114 height 17
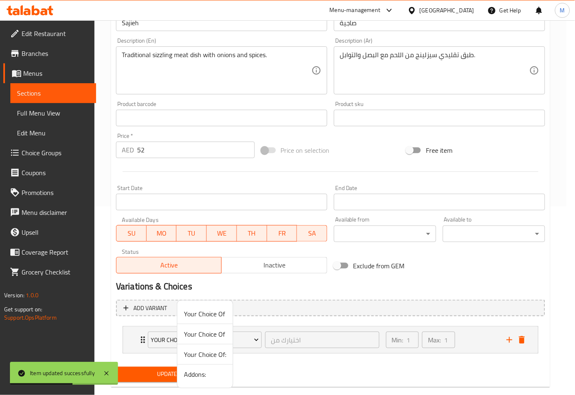
click at [210, 378] on span "Addons:" at bounding box center [205, 375] width 42 height 10
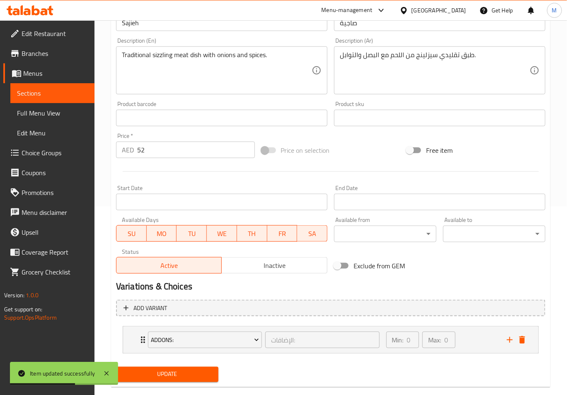
click at [191, 370] on span "Update" at bounding box center [167, 375] width 89 height 10
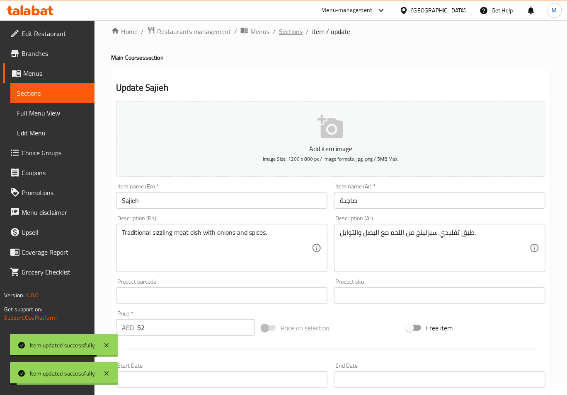
scroll to position [0, 0]
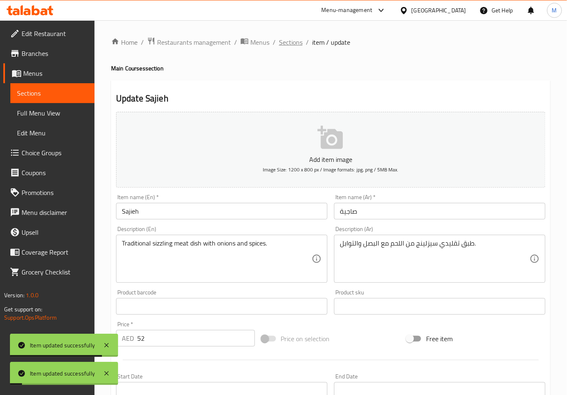
click at [284, 39] on span "Sections" at bounding box center [291, 42] width 24 height 10
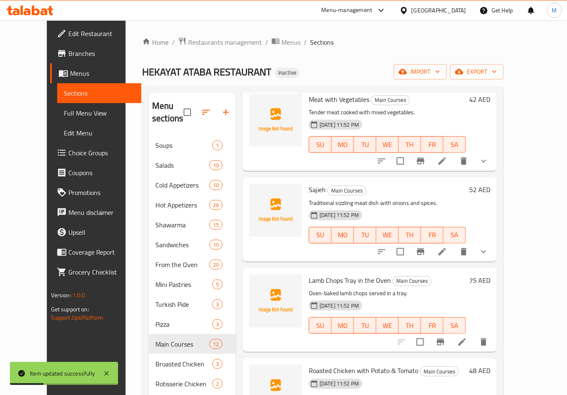
scroll to position [497, 0]
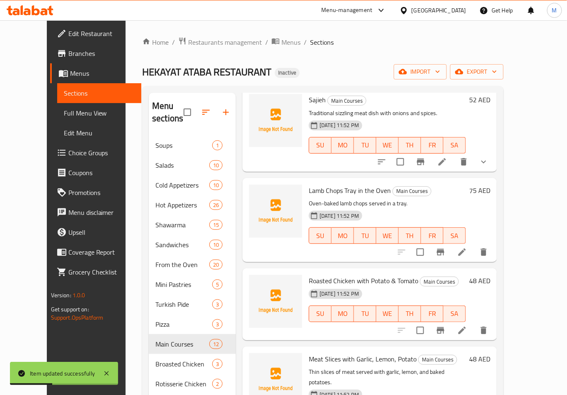
click at [466, 249] on icon at bounding box center [461, 252] width 7 height 7
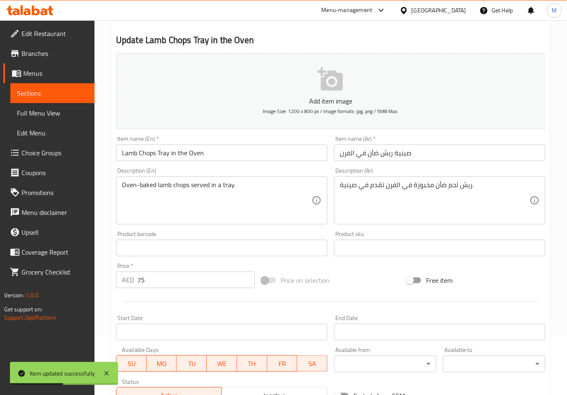
scroll to position [189, 0]
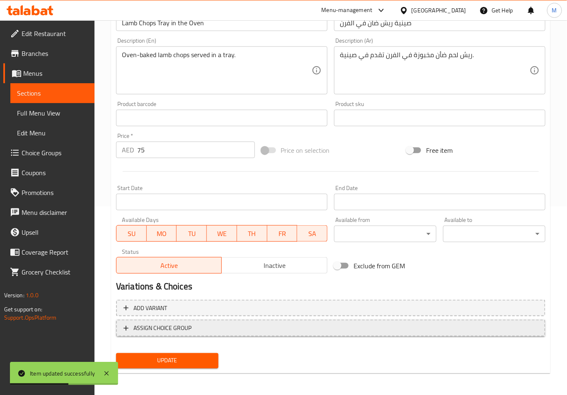
click at [175, 323] on span "ASSIGN CHOICE GROUP" at bounding box center [162, 328] width 58 height 10
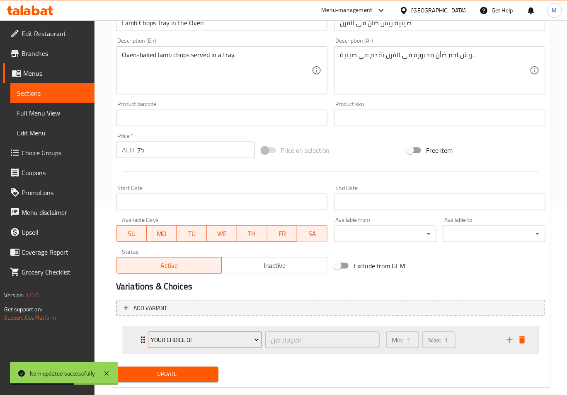
click at [177, 342] on span "Your Choice Of" at bounding box center [205, 340] width 108 height 10
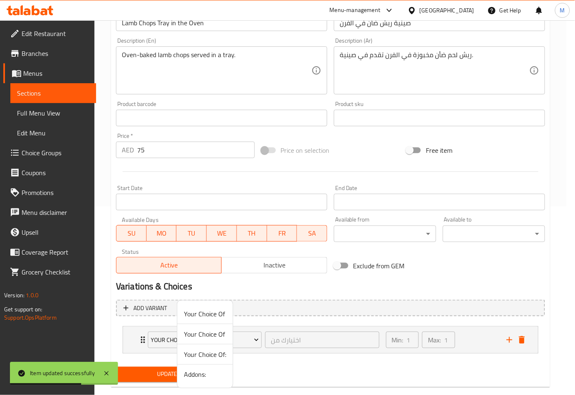
click at [207, 370] on span "Addons:" at bounding box center [205, 375] width 42 height 10
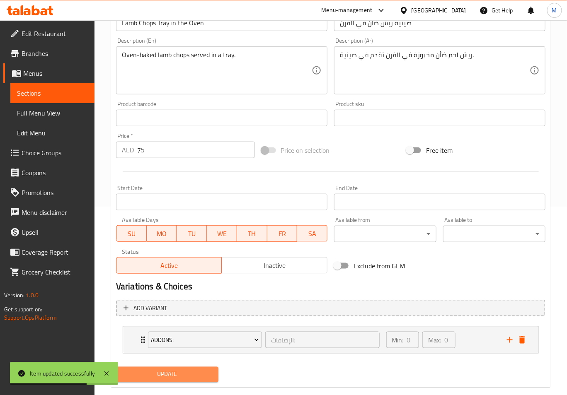
click at [187, 373] on span "Update" at bounding box center [167, 375] width 89 height 10
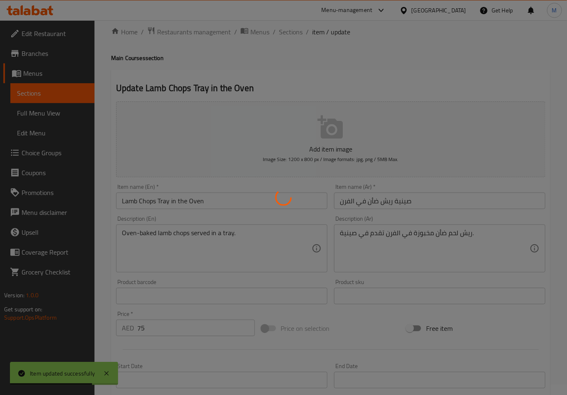
scroll to position [0, 0]
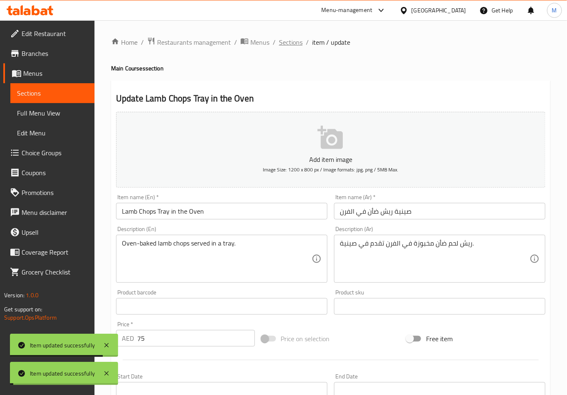
click at [295, 37] on span "Sections" at bounding box center [291, 42] width 24 height 10
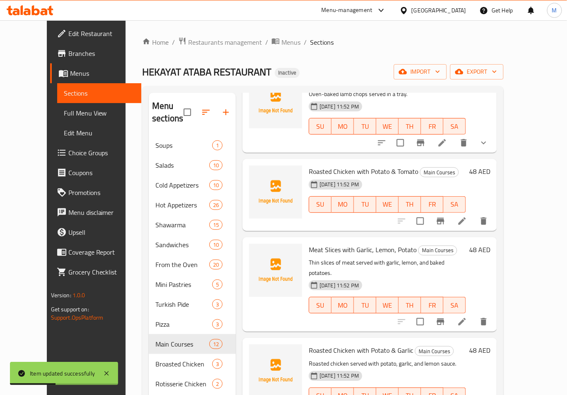
scroll to position [607, 0]
click at [467, 215] on icon at bounding box center [462, 220] width 10 height 10
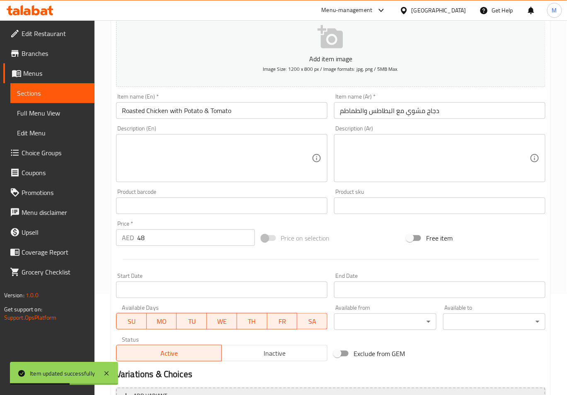
scroll to position [189, 0]
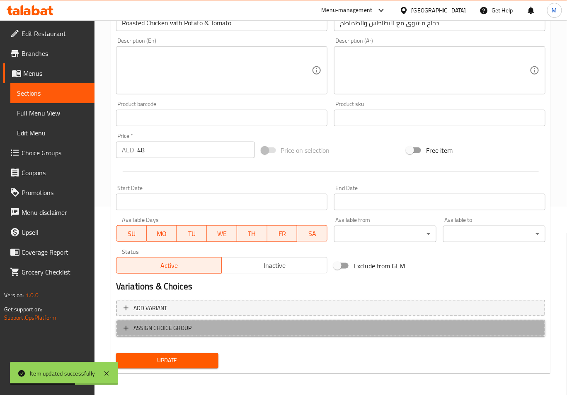
click at [183, 325] on span "ASSIGN CHOICE GROUP" at bounding box center [162, 328] width 58 height 10
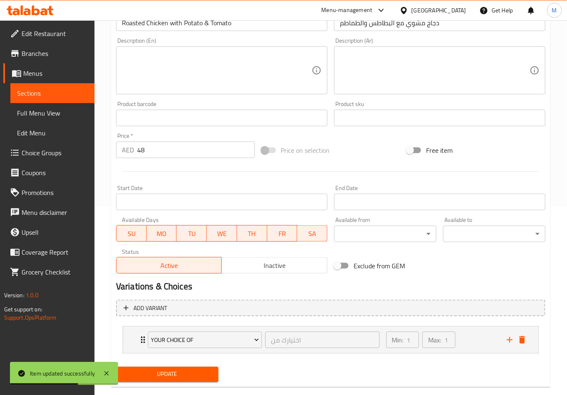
click at [187, 344] on button "Your Choice Of" at bounding box center [205, 340] width 114 height 17
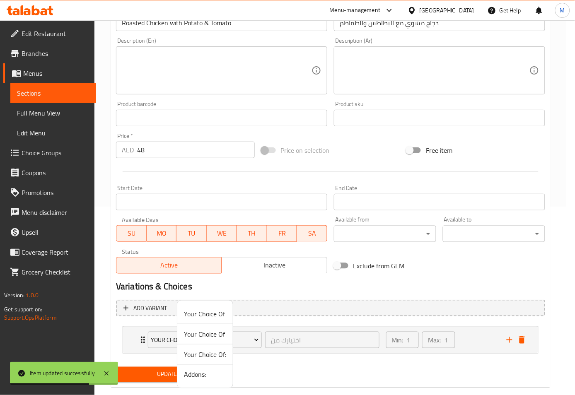
click at [195, 373] on span "Addons:" at bounding box center [205, 375] width 42 height 10
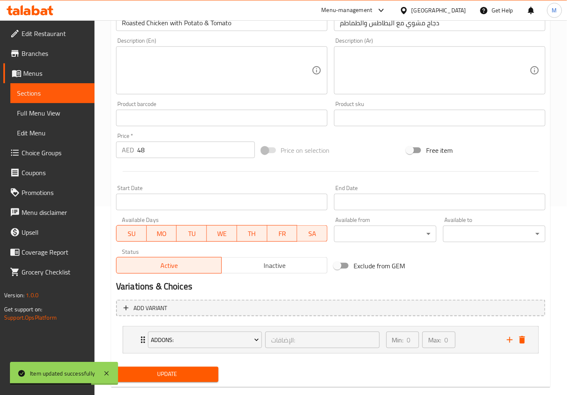
click at [181, 373] on span "Update" at bounding box center [167, 375] width 89 height 10
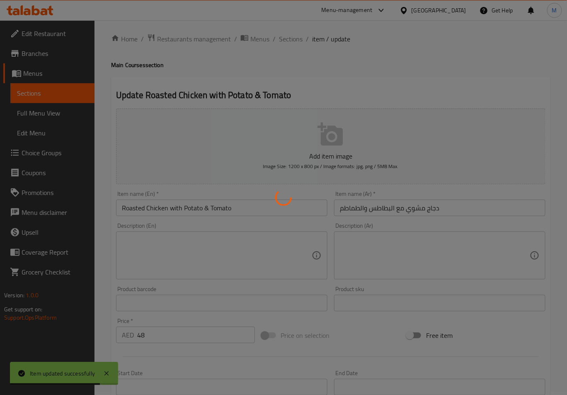
scroll to position [0, 0]
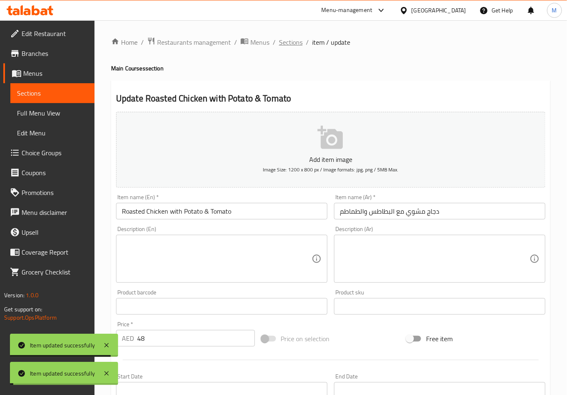
click at [291, 41] on span "Sections" at bounding box center [291, 42] width 24 height 10
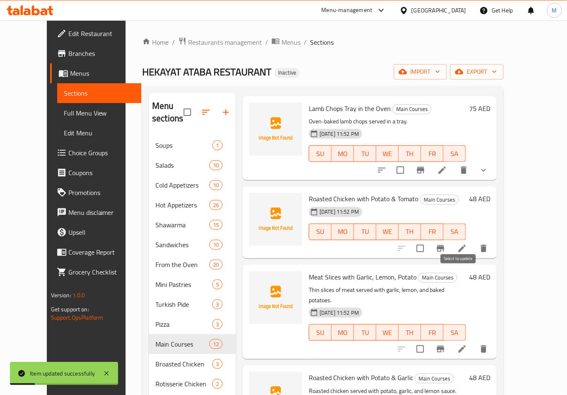
scroll to position [607, 0]
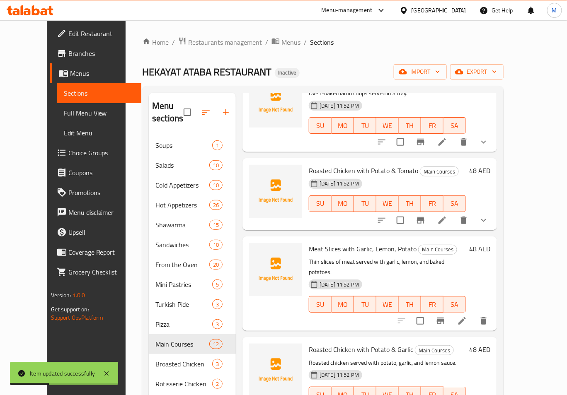
click at [474, 314] on li at bounding box center [461, 321] width 23 height 15
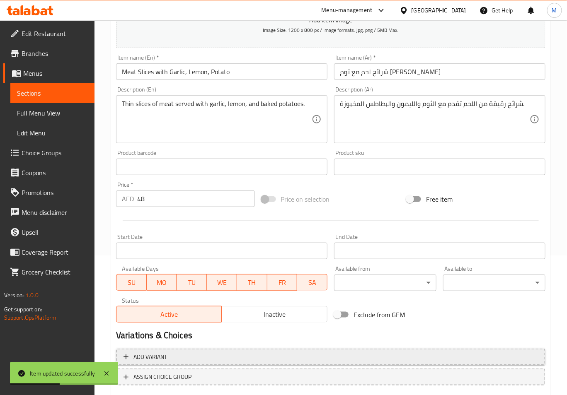
scroll to position [189, 0]
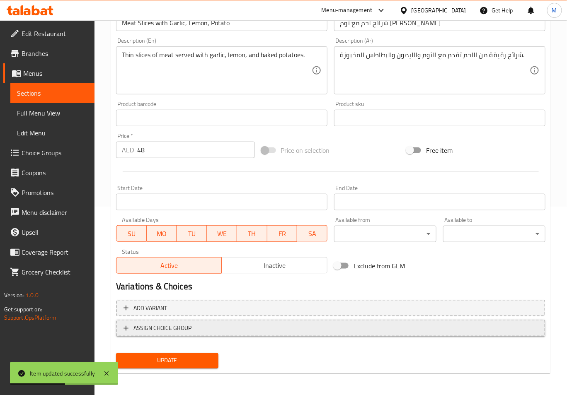
click at [177, 323] on span "ASSIGN CHOICE GROUP" at bounding box center [162, 328] width 58 height 10
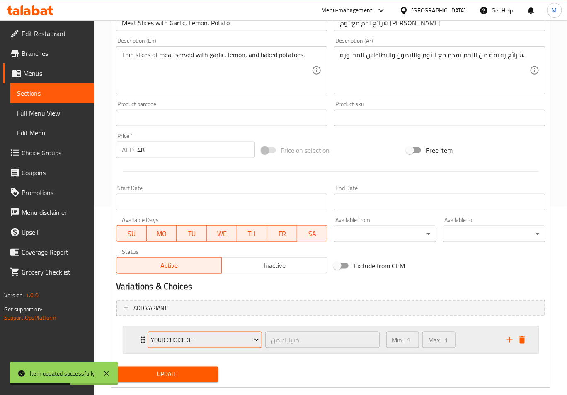
click at [160, 345] on button "Your Choice Of" at bounding box center [205, 340] width 114 height 17
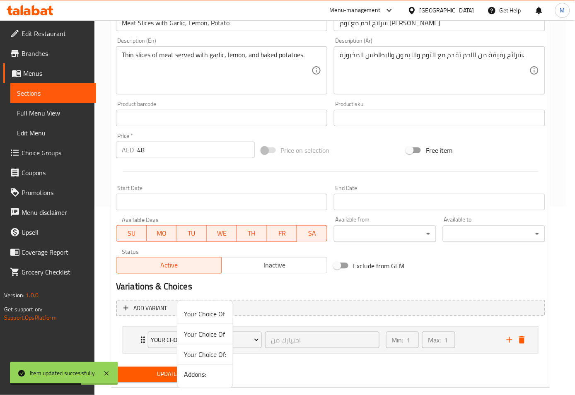
click at [208, 374] on span "Addons:" at bounding box center [205, 375] width 42 height 10
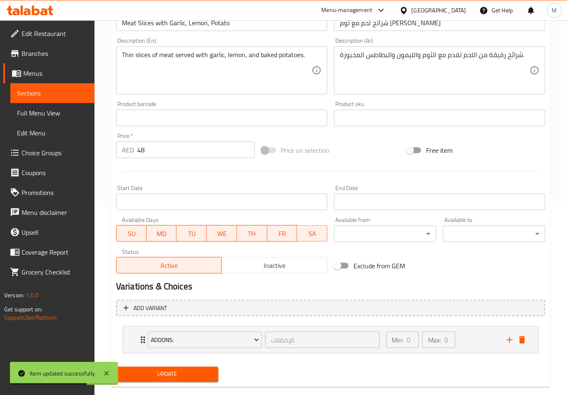
click at [200, 368] on button "Update" at bounding box center [167, 374] width 102 height 15
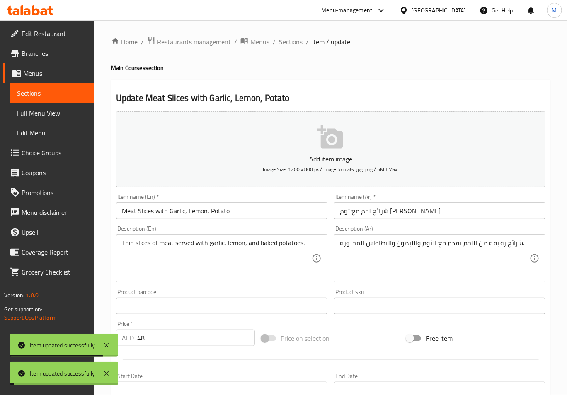
scroll to position [0, 0]
click at [294, 39] on span "Sections" at bounding box center [291, 42] width 24 height 10
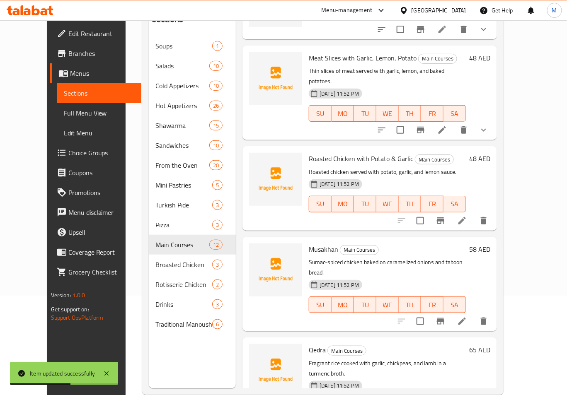
scroll to position [110, 0]
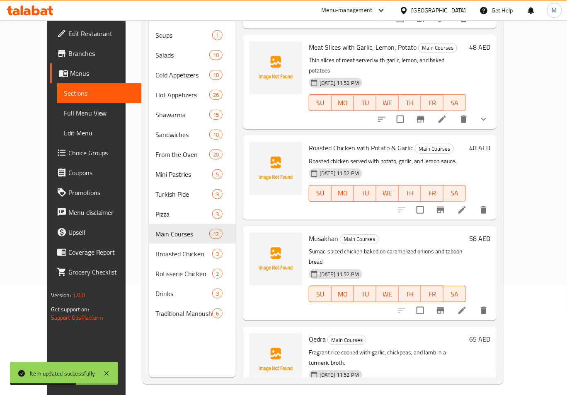
click at [467, 205] on icon at bounding box center [462, 210] width 10 height 10
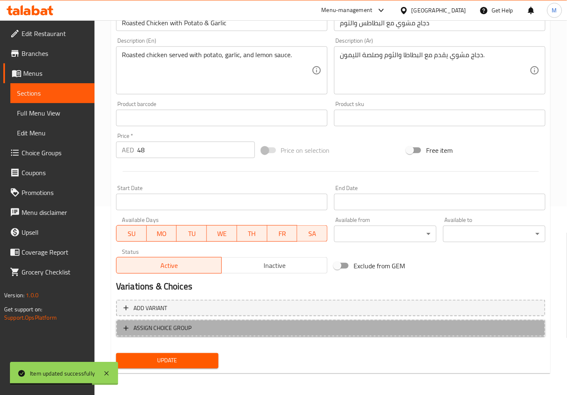
click at [185, 332] on button "ASSIGN CHOICE GROUP" at bounding box center [330, 328] width 429 height 17
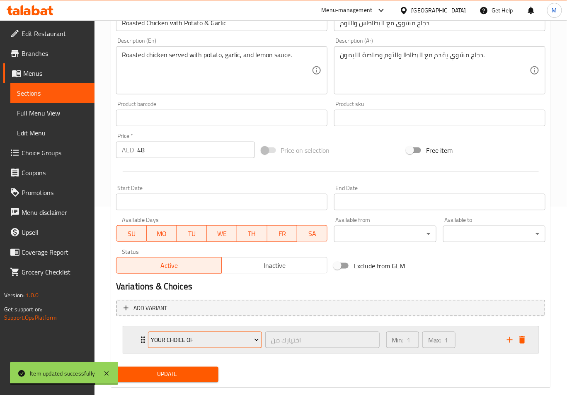
click at [188, 344] on span "Your Choice Of" at bounding box center [205, 340] width 108 height 10
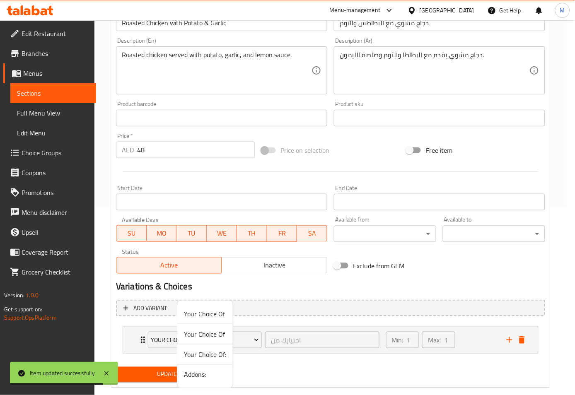
click at [197, 376] on span "Addons:" at bounding box center [205, 375] width 42 height 10
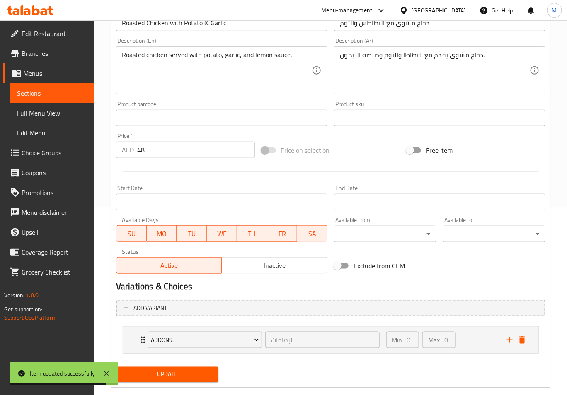
click at [189, 375] on span "Update" at bounding box center [167, 375] width 89 height 10
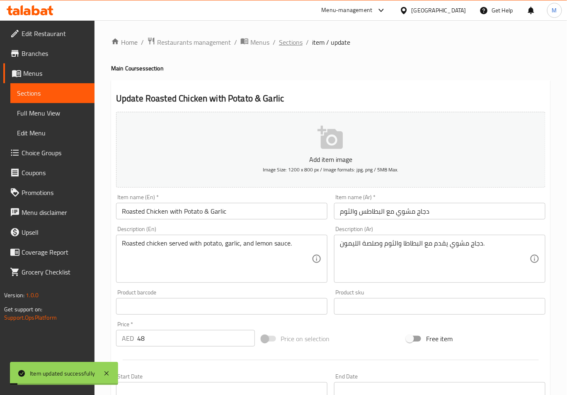
click at [288, 43] on span "Sections" at bounding box center [291, 42] width 24 height 10
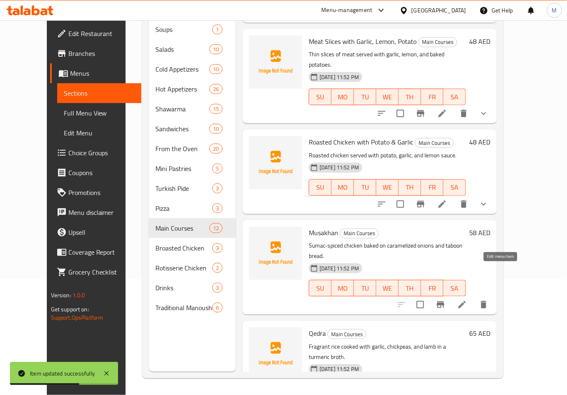
click at [467, 300] on icon at bounding box center [462, 305] width 10 height 10
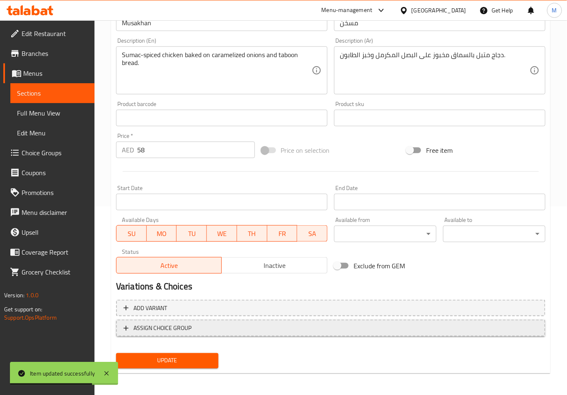
click at [188, 327] on span "ASSIGN CHOICE GROUP" at bounding box center [162, 328] width 58 height 10
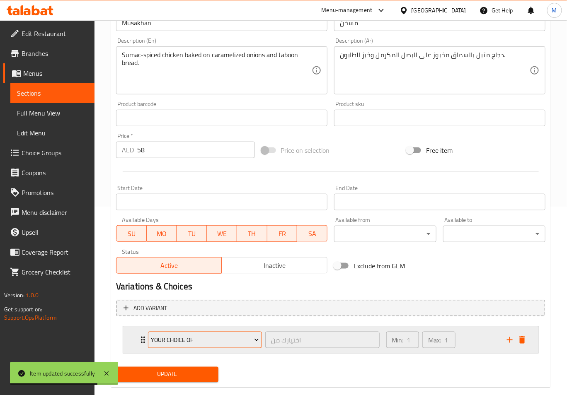
click at [189, 338] on span "Your Choice Of" at bounding box center [205, 340] width 108 height 10
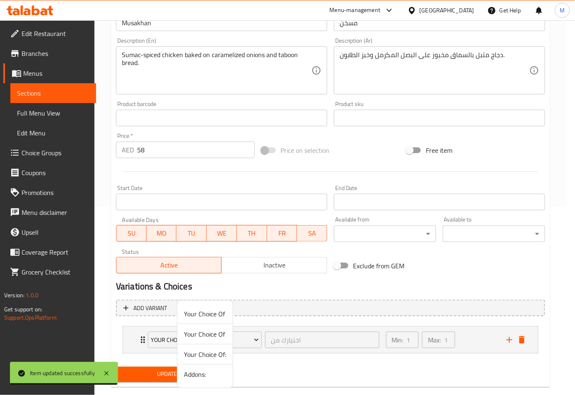
click at [196, 377] on span "Addons:" at bounding box center [205, 375] width 42 height 10
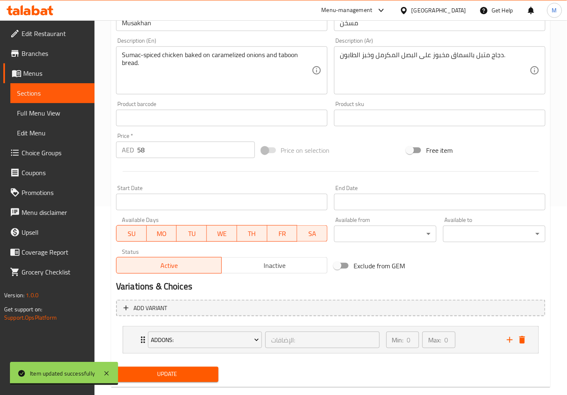
click at [170, 370] on span "Update" at bounding box center [167, 375] width 89 height 10
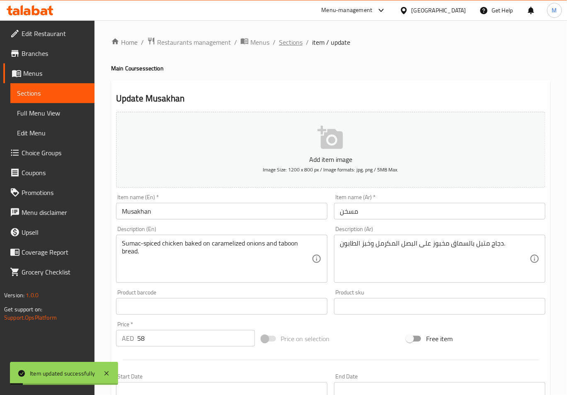
click at [283, 43] on span "Sections" at bounding box center [291, 42] width 24 height 10
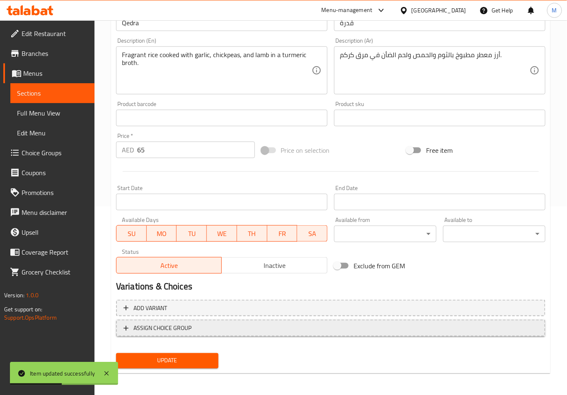
click at [183, 324] on span "ASSIGN CHOICE GROUP" at bounding box center [162, 328] width 58 height 10
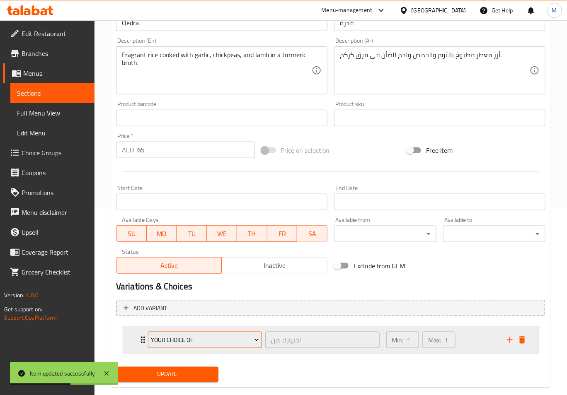
click at [182, 341] on span "Your Choice Of" at bounding box center [205, 340] width 108 height 10
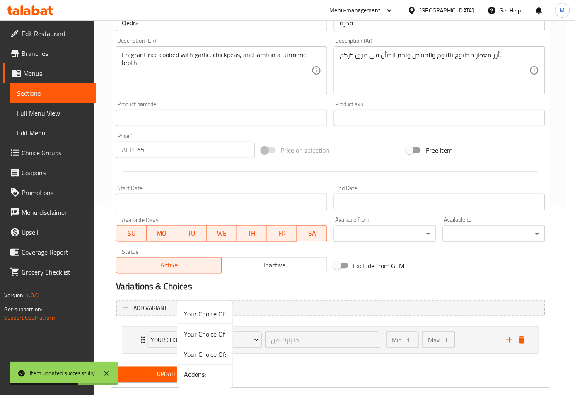
click at [196, 376] on span "Addons:" at bounding box center [205, 375] width 42 height 10
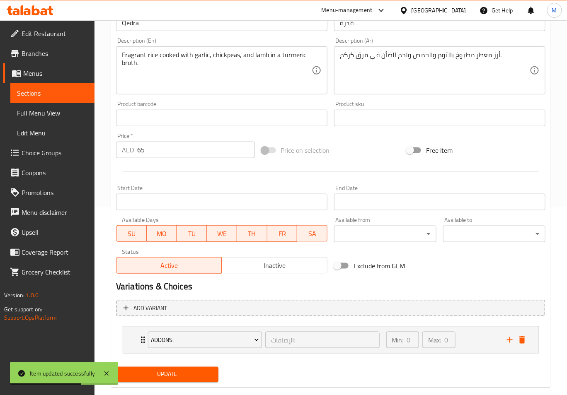
click at [172, 370] on span "Update" at bounding box center [167, 375] width 89 height 10
click at [284, 43] on div "Description (En) Fragrant rice cooked with garlic, chickpeas, and lamb in a tur…" at bounding box center [221, 66] width 211 height 57
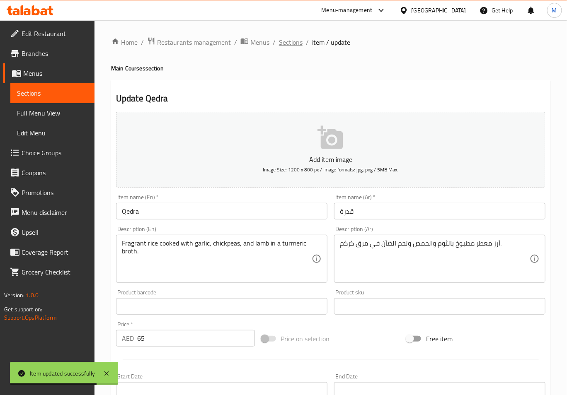
click at [288, 40] on span "Sections" at bounding box center [291, 42] width 24 height 10
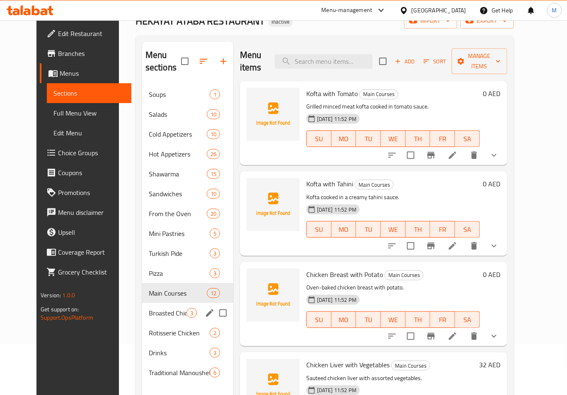
scroll to position [55, 0]
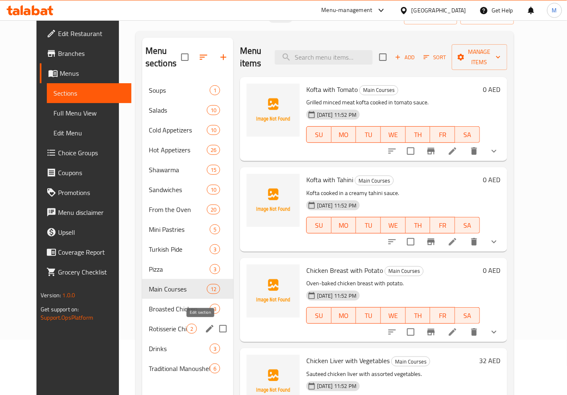
click at [205, 328] on icon "edit" at bounding box center [210, 329] width 10 height 10
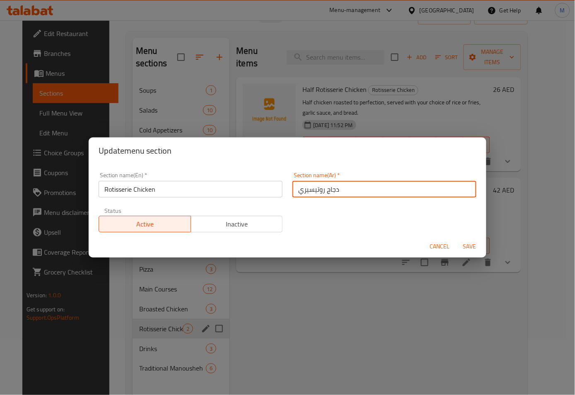
click at [304, 191] on input "دجاج روتيسيري" at bounding box center [385, 189] width 184 height 17
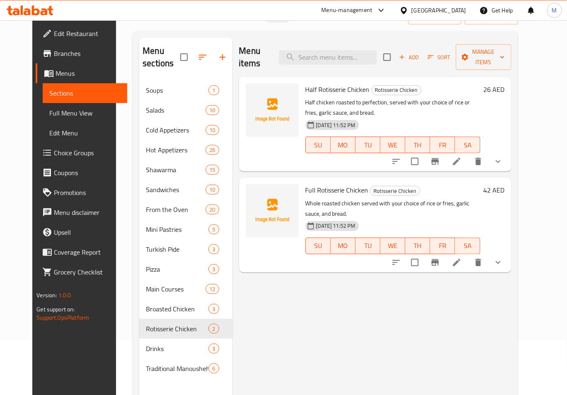
drag, startPoint x: 108, startPoint y: 94, endPoint x: 140, endPoint y: 235, distance: 143.6
click at [116, 94] on div "Home / Restaurants management / Menus / Sections HEKAYAT ATABA RESTAURANT Inact…" at bounding box center [325, 210] width 418 height 491
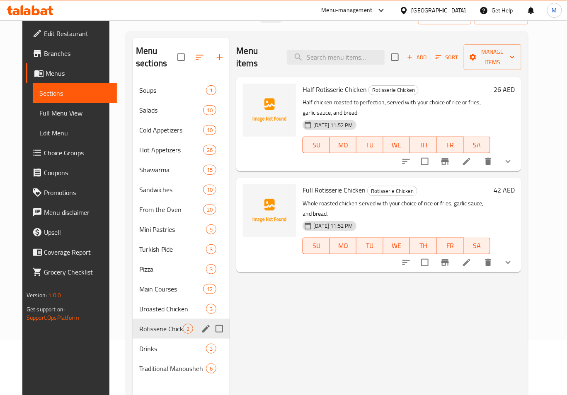
click at [201, 328] on icon "edit" at bounding box center [206, 329] width 10 height 10
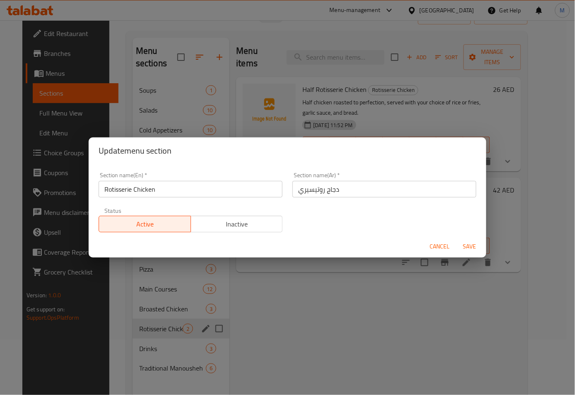
click at [303, 193] on input "دجاج روتيسيري" at bounding box center [385, 189] width 184 height 17
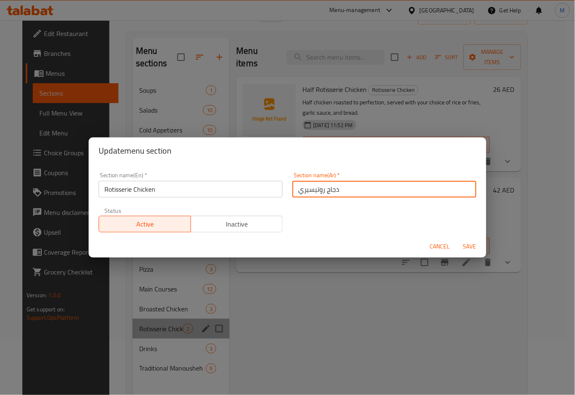
click at [303, 193] on input "دجاج روتيسيري" at bounding box center [385, 189] width 184 height 17
paste input "واية"
type input "دجاج شواية"
click at [457, 239] on button "Save" at bounding box center [470, 246] width 27 height 15
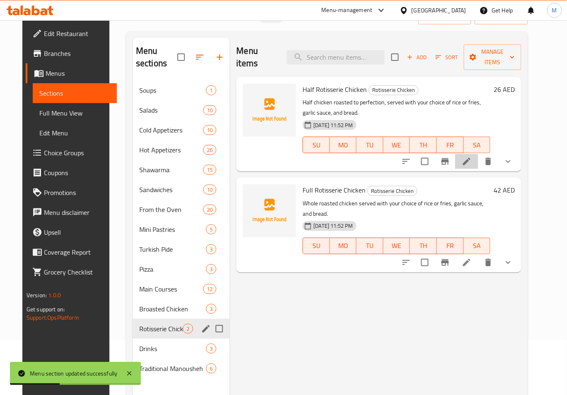
click at [478, 154] on li at bounding box center [466, 161] width 23 height 15
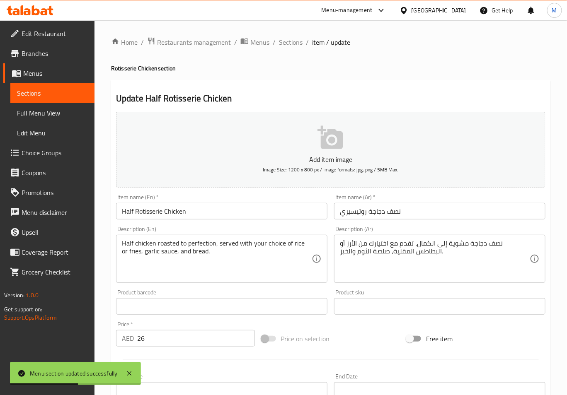
click at [351, 215] on input "نصف دجاجة روتيسيري" at bounding box center [439, 211] width 211 height 17
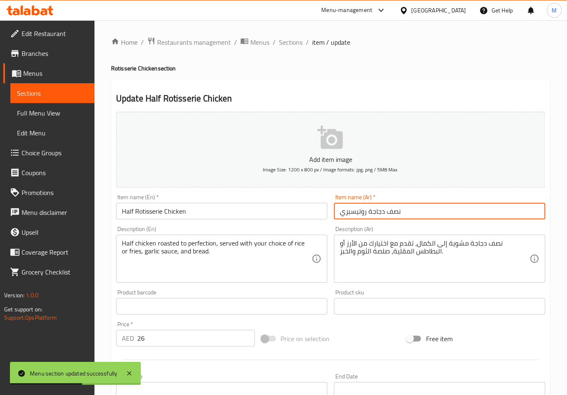
click at [351, 215] on input "نصف دجاجة روتيسيري" at bounding box center [439, 211] width 211 height 17
paste input "واية"
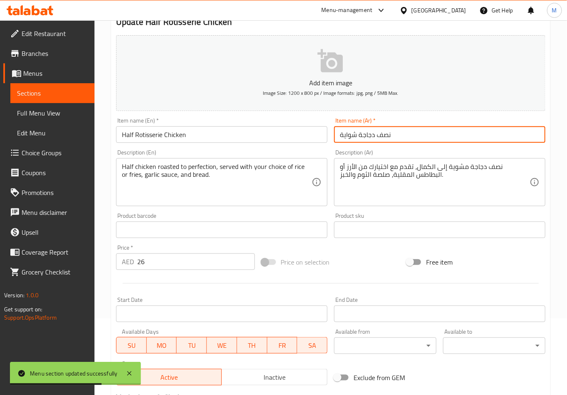
scroll to position [203, 0]
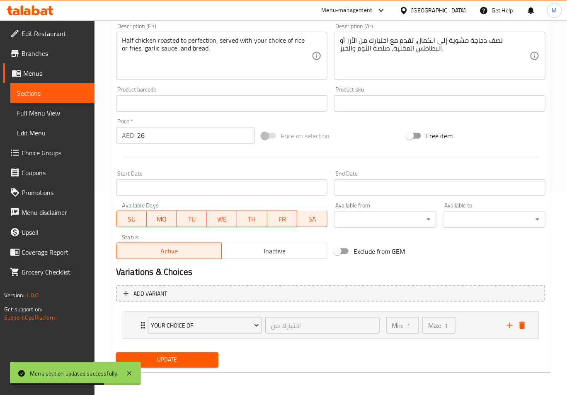
type input "نصف دجاجة شواية"
click at [186, 359] on span "Update" at bounding box center [167, 360] width 89 height 10
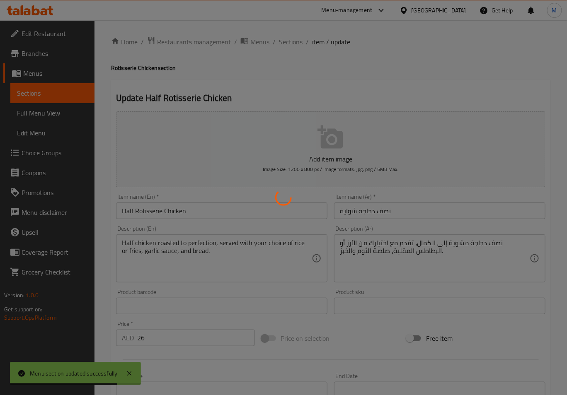
scroll to position [0, 0]
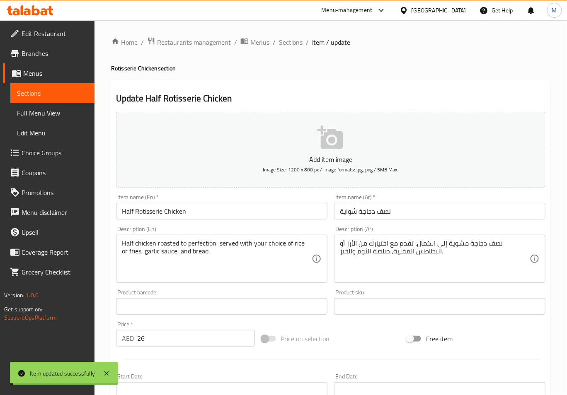
click at [288, 41] on span "Sections" at bounding box center [291, 42] width 24 height 10
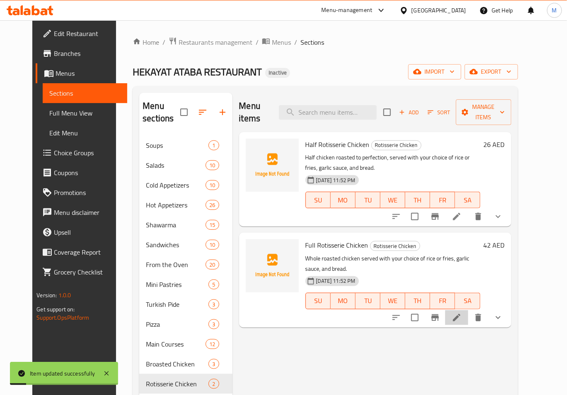
click at [468, 310] on li at bounding box center [456, 317] width 23 height 15
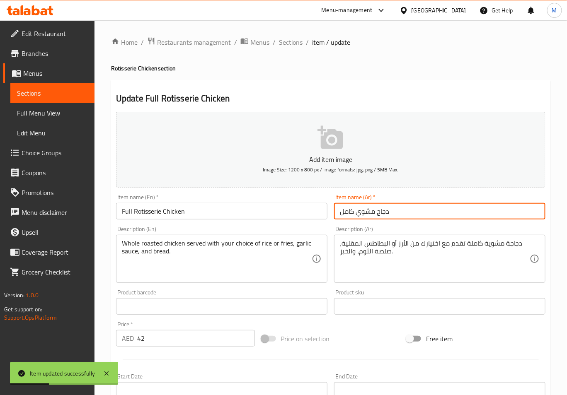
click at [365, 215] on input "دجاج مشوي كامل" at bounding box center [439, 211] width 211 height 17
paste input "شواية"
click at [374, 215] on input "دجاج شواية كامل" at bounding box center [439, 211] width 211 height 17
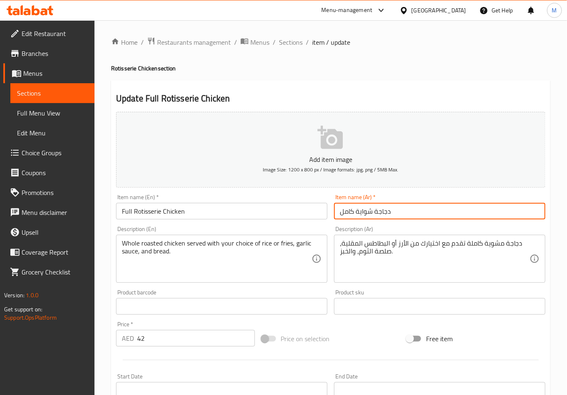
click at [397, 209] on input "دجاجة شواية كامل" at bounding box center [439, 211] width 211 height 17
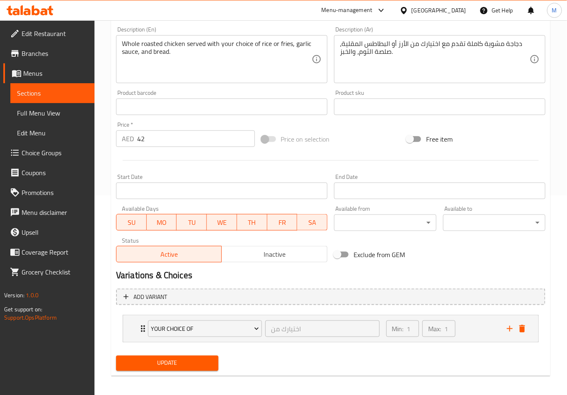
scroll to position [203, 0]
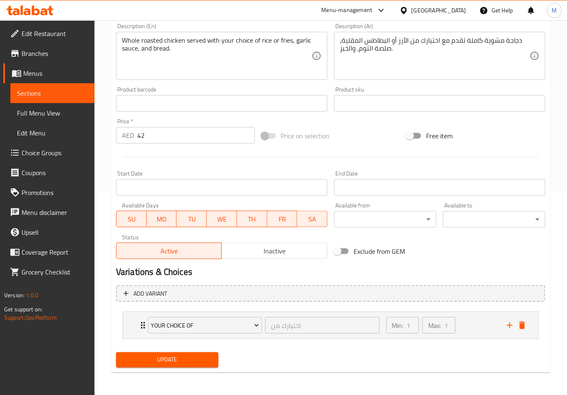
type input "دجاجة شواية كاملة"
click at [193, 366] on div "Update" at bounding box center [167, 360] width 109 height 22
click at [193, 364] on span "Update" at bounding box center [167, 360] width 89 height 10
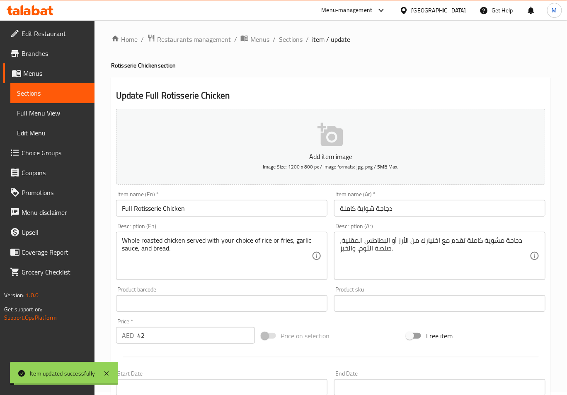
scroll to position [0, 0]
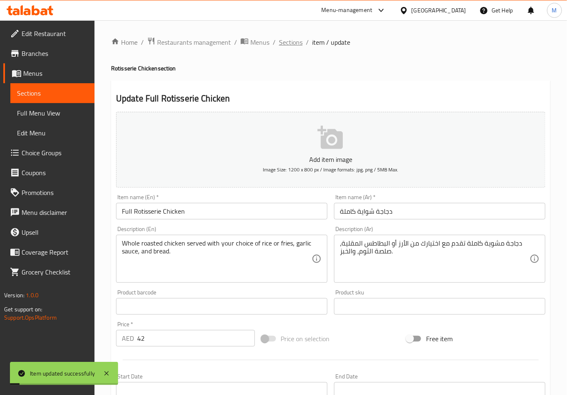
click at [296, 43] on span "Sections" at bounding box center [291, 42] width 24 height 10
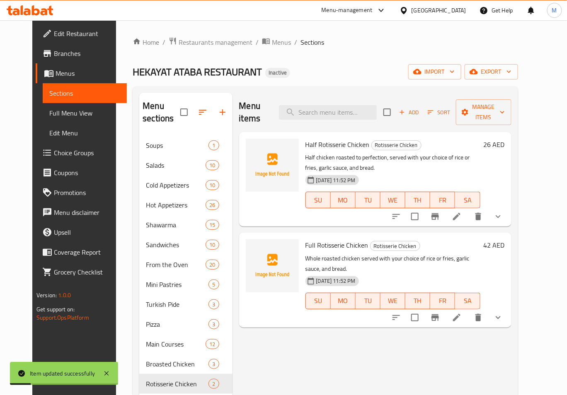
click at [309, 138] on span "Half Rotisserie Chicken" at bounding box center [337, 144] width 64 height 12
copy h6 "Half Rotisserie Chicken"
click at [511, 71] on span "export" at bounding box center [491, 72] width 40 height 10
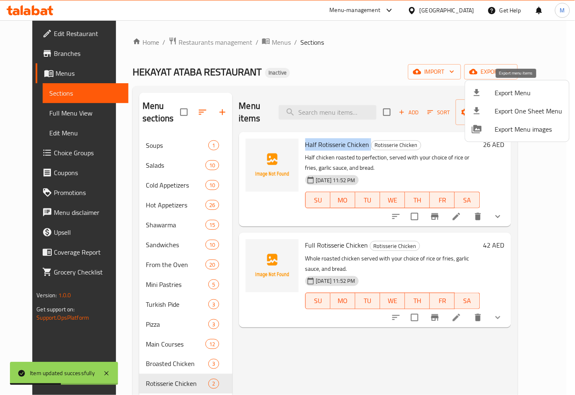
click at [503, 98] on span "Export Menu" at bounding box center [529, 93] width 68 height 10
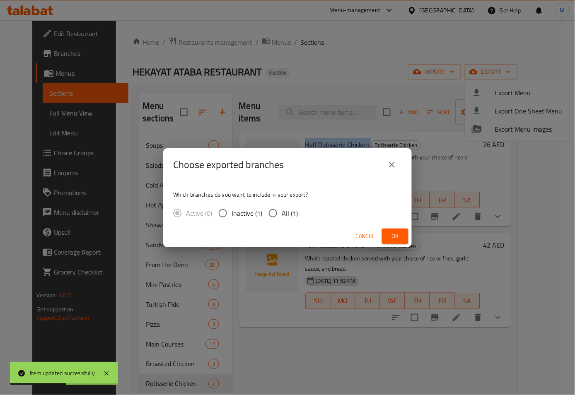
click at [281, 216] on input "All (1)" at bounding box center [272, 213] width 17 height 17
radio input "true"
click at [387, 230] on button "Ok" at bounding box center [395, 236] width 27 height 15
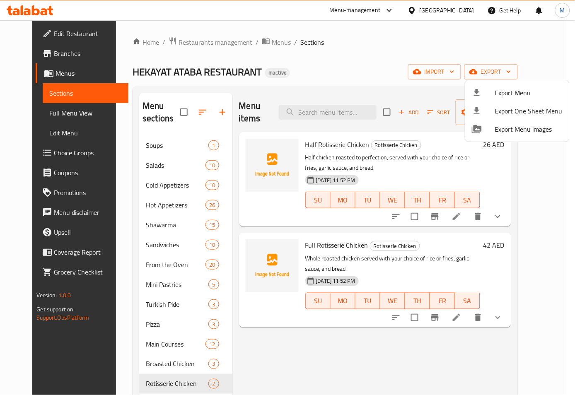
click at [261, 351] on div at bounding box center [287, 197] width 575 height 395
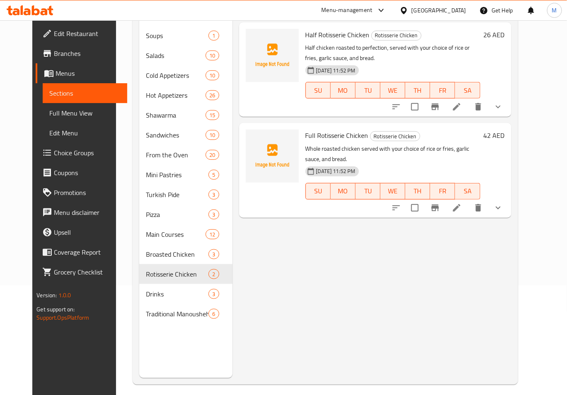
scroll to position [110, 0]
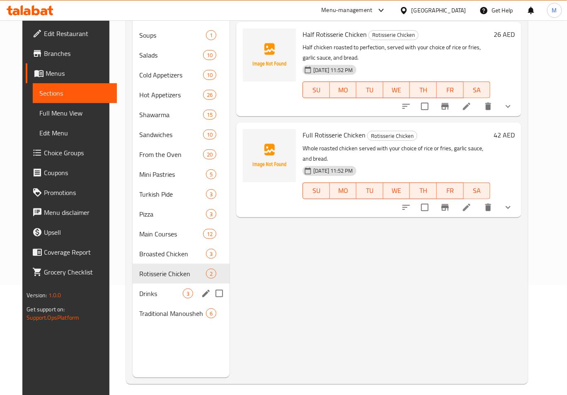
click at [149, 300] on div "Drinks 3" at bounding box center [181, 294] width 97 height 20
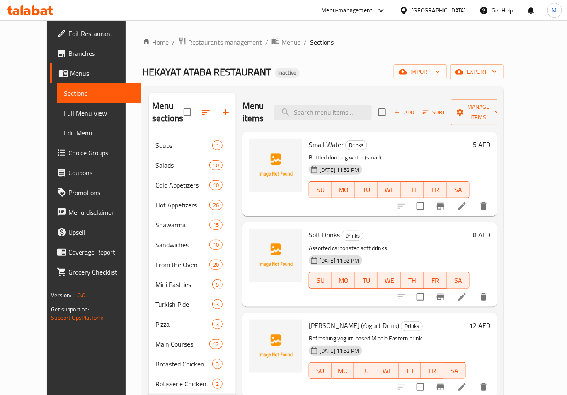
click at [467, 201] on icon at bounding box center [462, 206] width 10 height 10
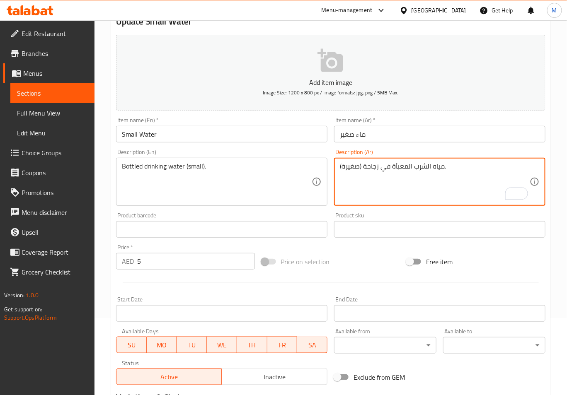
scroll to position [166, 0]
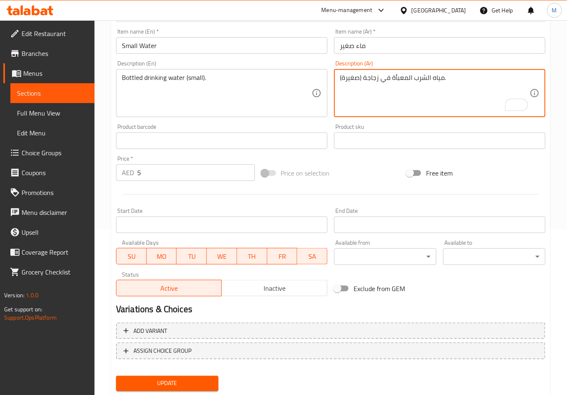
type textarea "مياه الشرب المعبأة في زجاجة (صغيرة)."
click at [180, 379] on span "Update" at bounding box center [167, 384] width 89 height 10
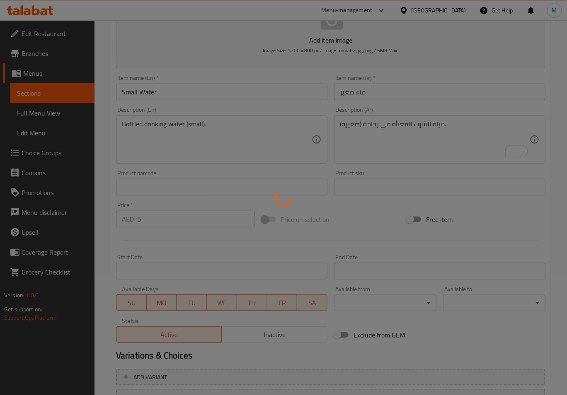
scroll to position [0, 0]
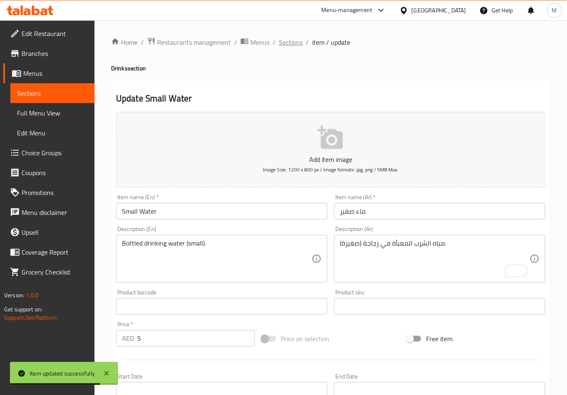
click at [297, 39] on span "Sections" at bounding box center [291, 42] width 24 height 10
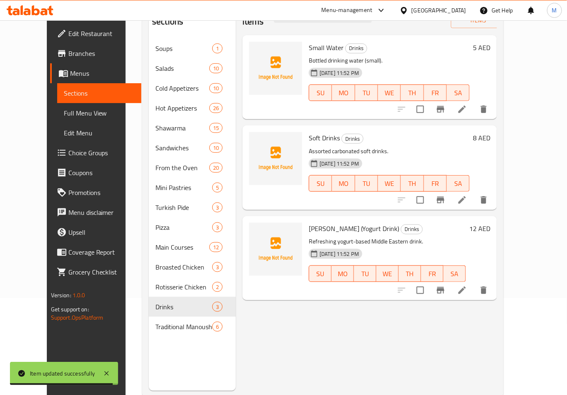
scroll to position [116, 0]
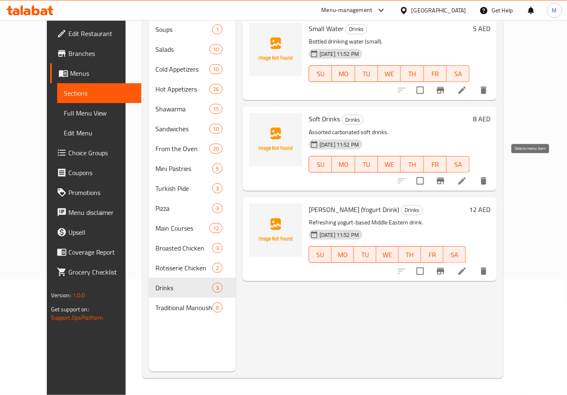
click at [493, 171] on button "delete" at bounding box center [484, 181] width 20 height 20
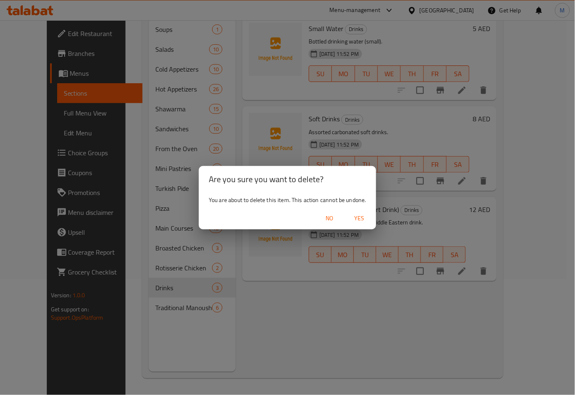
click at [362, 221] on span "Yes" at bounding box center [360, 218] width 20 height 10
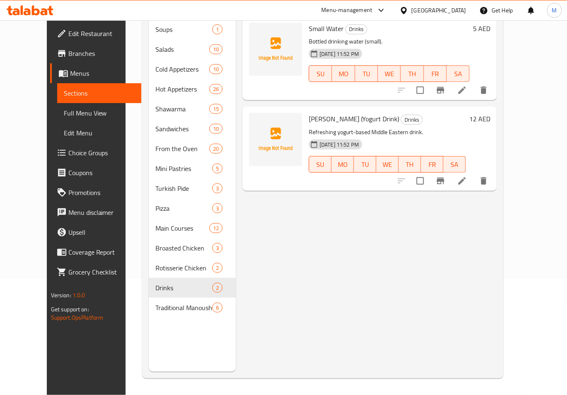
drag, startPoint x: 298, startPoint y: 246, endPoint x: 274, endPoint y: 204, distance: 48.3
click at [298, 246] on div "Menu items Add Sort Manage items Small Water Drinks Bottled drinking water (sma…" at bounding box center [366, 174] width 261 height 395
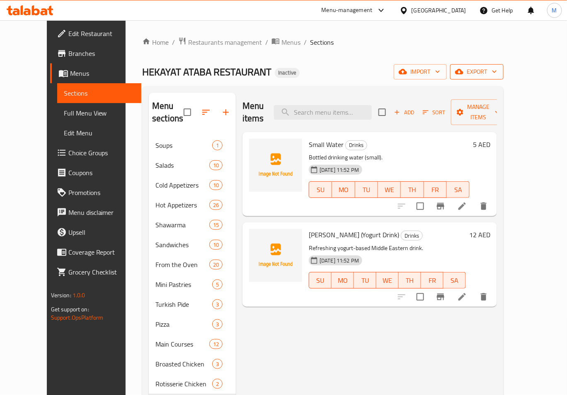
click at [498, 72] on icon "button" at bounding box center [494, 72] width 8 height 8
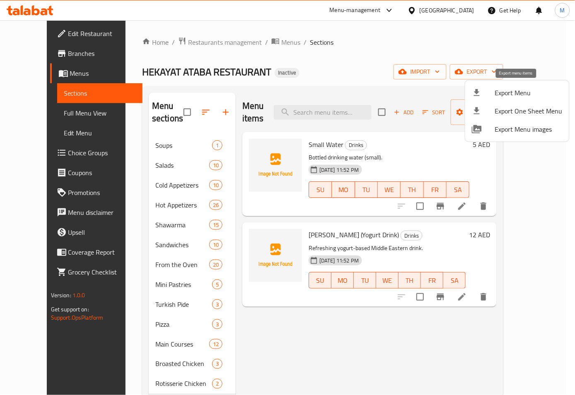
click at [502, 97] on span "Export Menu" at bounding box center [529, 93] width 68 height 10
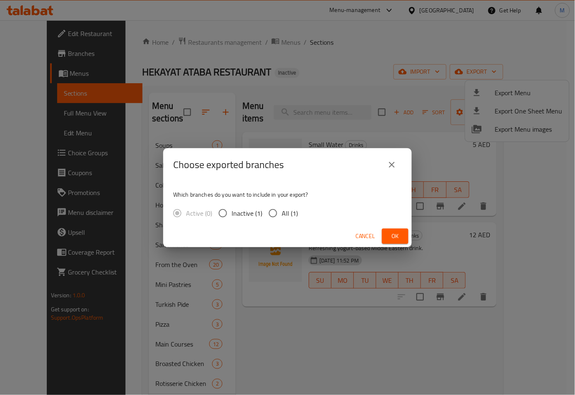
click at [270, 214] on input "All (1)" at bounding box center [272, 213] width 17 height 17
radio input "true"
click at [399, 230] on button "Ok" at bounding box center [395, 236] width 27 height 15
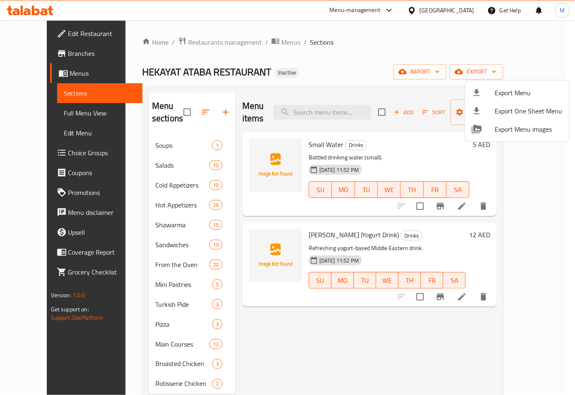
click at [251, 324] on div at bounding box center [287, 197] width 575 height 395
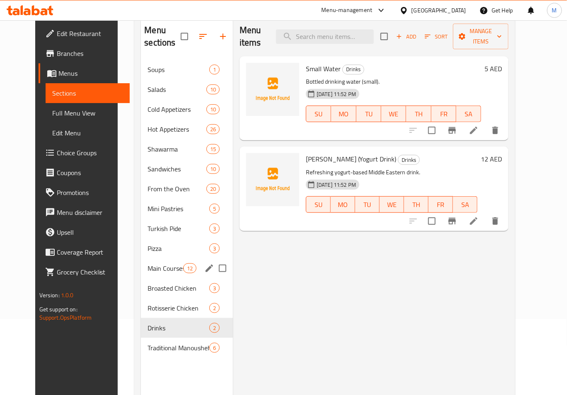
scroll to position [116, 0]
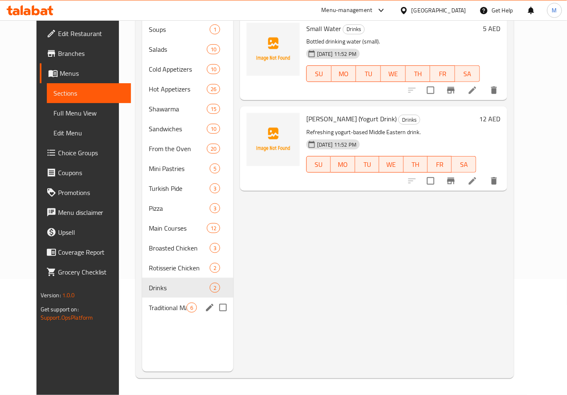
click at [149, 310] on span "Traditional Manousheh" at bounding box center [168, 308] width 38 height 10
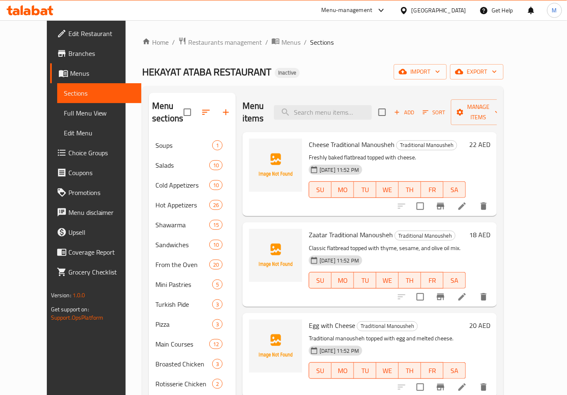
click at [467, 201] on icon at bounding box center [462, 206] width 10 height 10
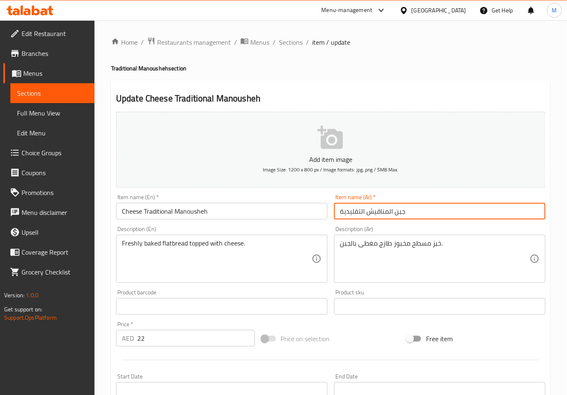
click at [388, 215] on input "جبن المناقيش التقليدية" at bounding box center [439, 211] width 211 height 17
click at [360, 213] on input "جبن مناقيش التقليدية" at bounding box center [439, 211] width 211 height 17
click at [390, 212] on input "جبن مناقيش تقليدية" at bounding box center [439, 211] width 211 height 17
click at [390, 210] on input "مناقيش تقليدية" at bounding box center [439, 211] width 211 height 17
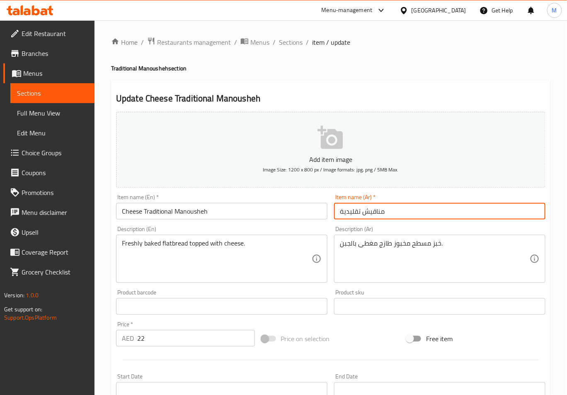
paste input "جبن"
click at [350, 212] on input "مناقيش تقليديةجبن" at bounding box center [439, 211] width 211 height 17
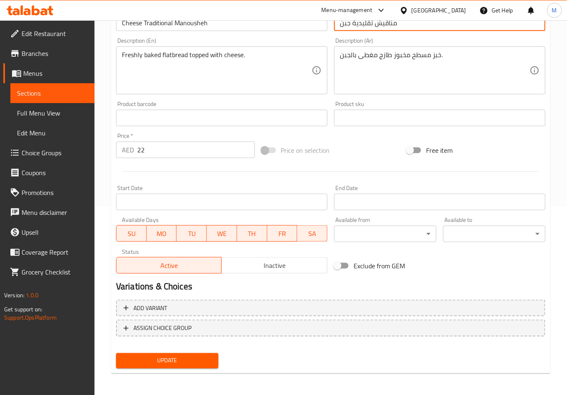
click at [173, 366] on button "Update" at bounding box center [167, 360] width 102 height 15
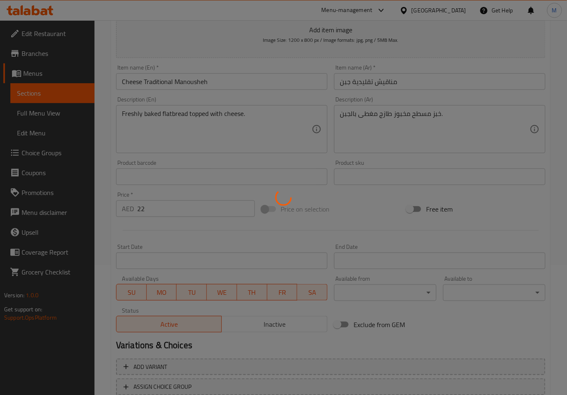
scroll to position [23, 0]
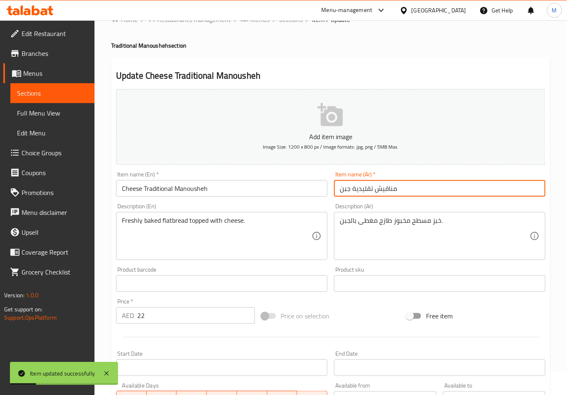
drag, startPoint x: 373, startPoint y: 191, endPoint x: 389, endPoint y: 193, distance: 16.7
click at [389, 193] on input "مناقيش تقليدية جبن" at bounding box center [439, 188] width 211 height 17
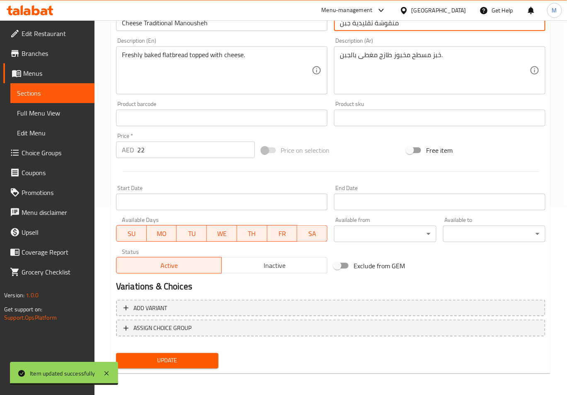
type input "منقوشة تقليدية جبن"
click at [216, 355] on button "Update" at bounding box center [167, 360] width 102 height 15
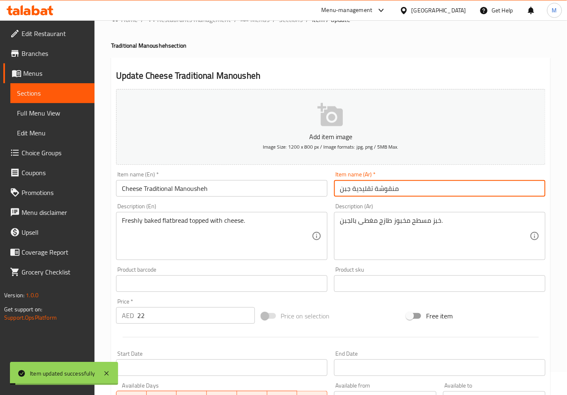
click at [384, 189] on input "منقوشة تقليدية جبن" at bounding box center [439, 188] width 211 height 17
click at [429, 191] on input "منقوشة تقليدية جبن" at bounding box center [439, 188] width 211 height 17
drag, startPoint x: 384, startPoint y: 186, endPoint x: 365, endPoint y: 186, distance: 19.1
click at [365, 186] on input "منقوشة تقليدية جبن" at bounding box center [439, 188] width 211 height 17
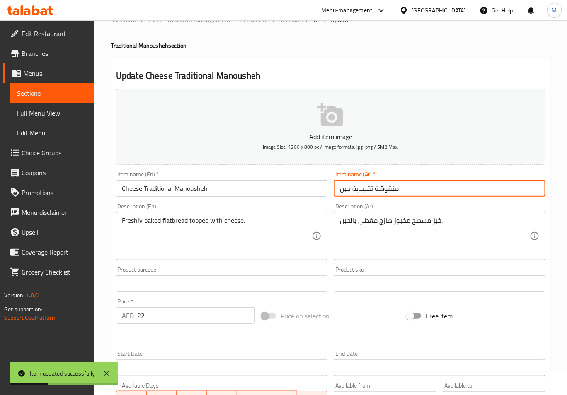
click at [361, 190] on input "منقوشة تقليدية جبن" at bounding box center [439, 188] width 211 height 17
drag, startPoint x: 352, startPoint y: 191, endPoint x: 397, endPoint y: 192, distance: 44.4
click at [397, 192] on input "منقوشة تقليدية جبن" at bounding box center [439, 188] width 211 height 17
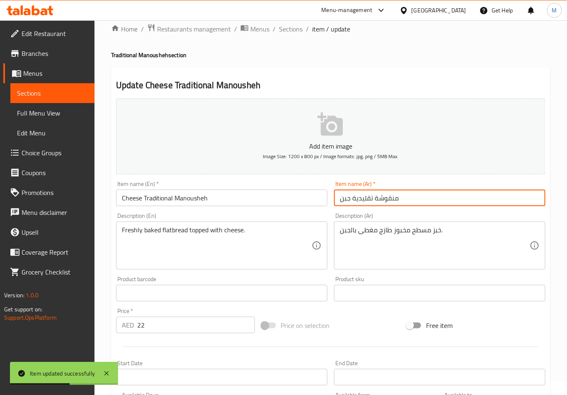
scroll to position [0, 0]
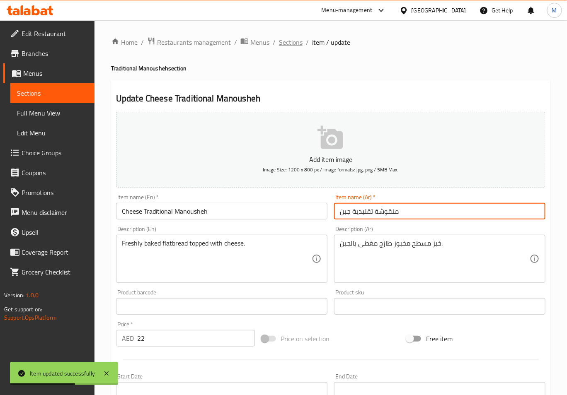
click at [282, 44] on span "Sections" at bounding box center [291, 42] width 24 height 10
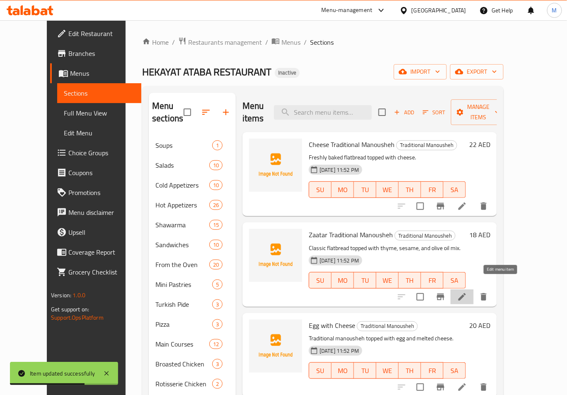
click at [467, 292] on icon at bounding box center [462, 297] width 10 height 10
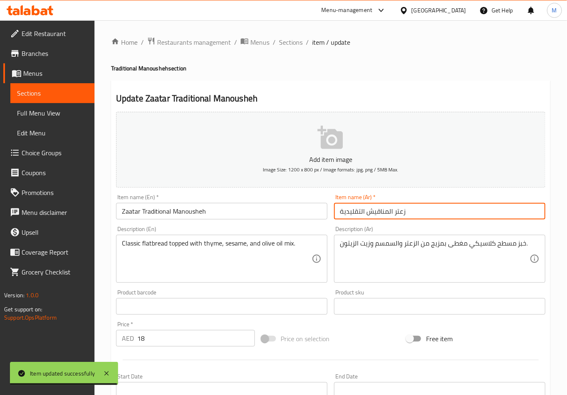
drag, startPoint x: 393, startPoint y: 213, endPoint x: 337, endPoint y: 208, distance: 56.6
click at [337, 208] on input "زعتر المناقيش التقليدية" at bounding box center [439, 211] width 211 height 17
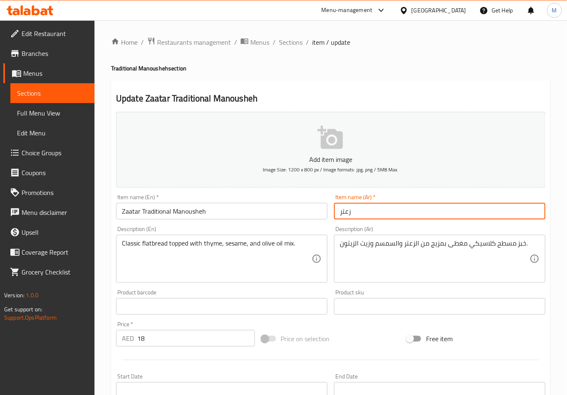
click at [335, 210] on input "زعتر" at bounding box center [439, 211] width 211 height 17
paste input "منقوشة تقليدية"
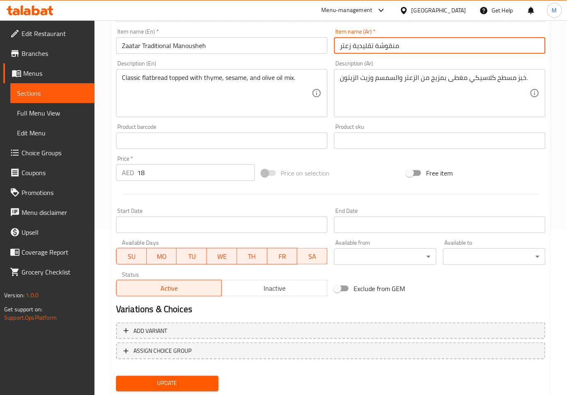
type input "منقوشة تقليدية زعتر"
click at [194, 377] on button "Update" at bounding box center [167, 383] width 102 height 15
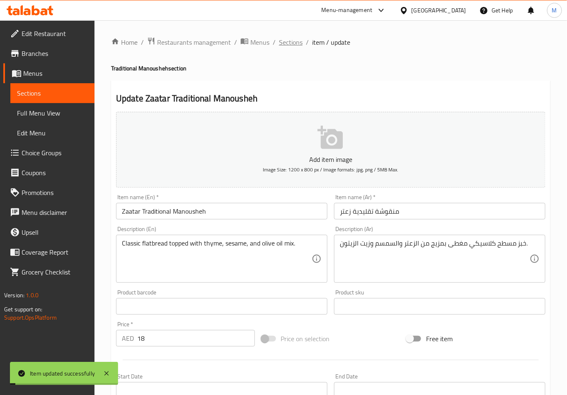
click at [295, 42] on span "Sections" at bounding box center [291, 42] width 24 height 10
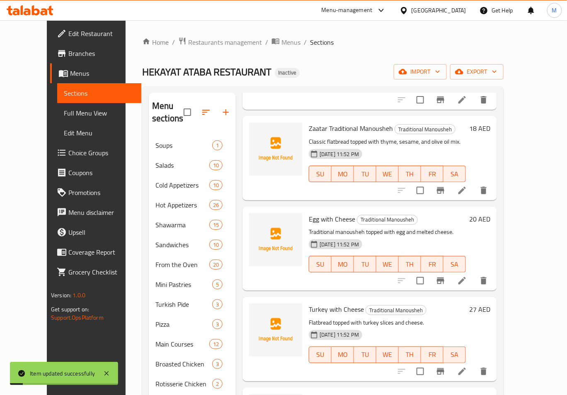
scroll to position [110, 0]
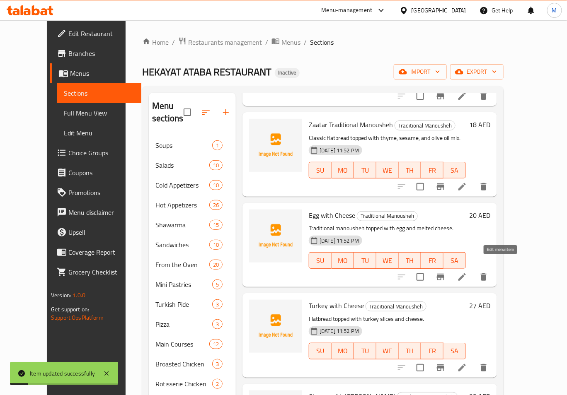
click at [466, 273] on icon at bounding box center [461, 276] width 7 height 7
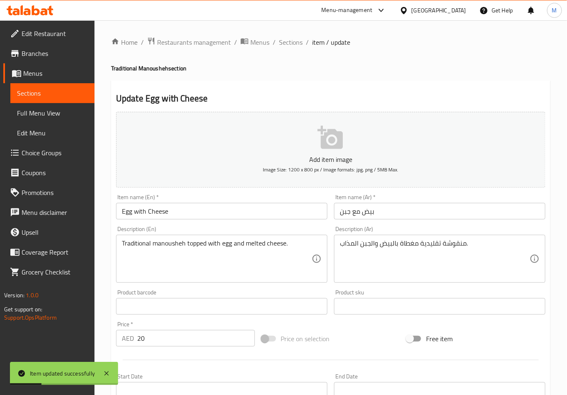
click at [340, 211] on input "بيض مع جبن" at bounding box center [439, 211] width 211 height 17
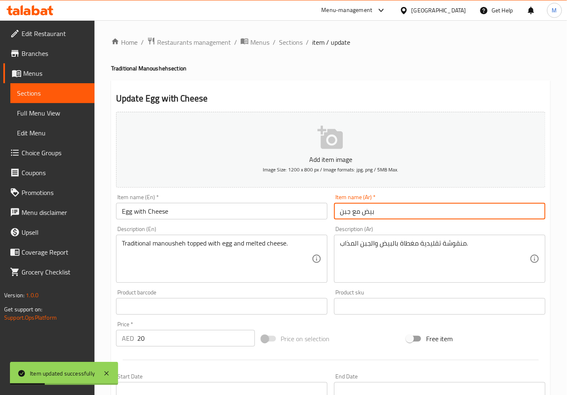
paste input "منقوشة تقليدية"
type input "منقوشة تقليدية بيض مع جبن"
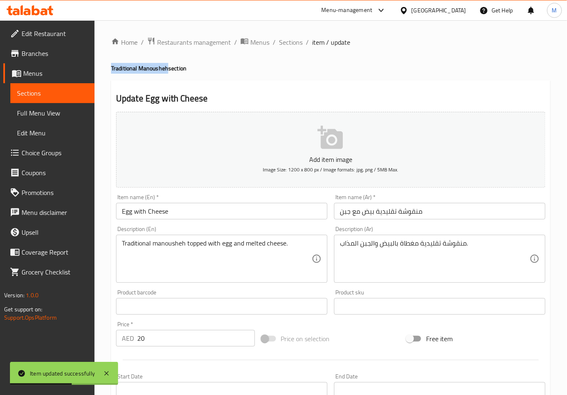
drag, startPoint x: 110, startPoint y: 70, endPoint x: 167, endPoint y: 71, distance: 56.8
click at [167, 71] on div "Home / Restaurants management / Menus / Sections / item / update Traditional Ma…" at bounding box center [330, 302] width 472 height 565
copy h4 "Traditional Manousheh"
click at [168, 208] on input "Egg with Cheese" at bounding box center [221, 211] width 211 height 17
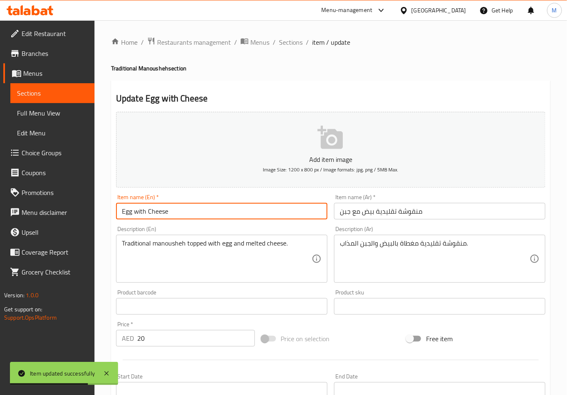
paste input "Traditional Manousheh"
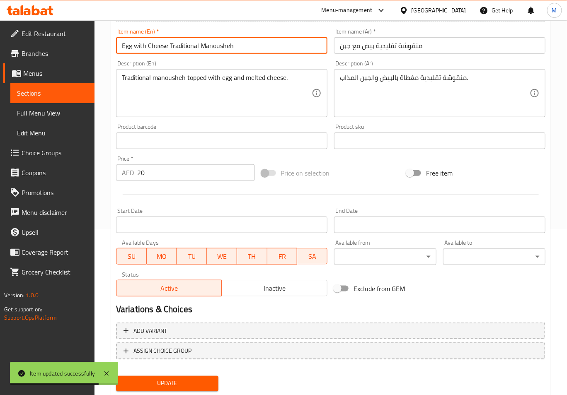
type input "Egg with Cheese Traditional Manousheh"
click at [181, 377] on button "Update" at bounding box center [167, 383] width 102 height 15
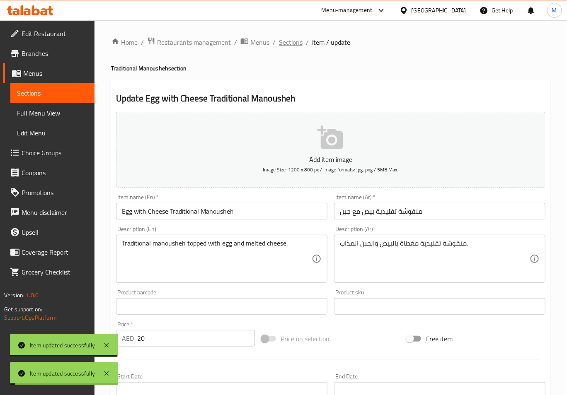
click at [290, 40] on span "Sections" at bounding box center [291, 42] width 24 height 10
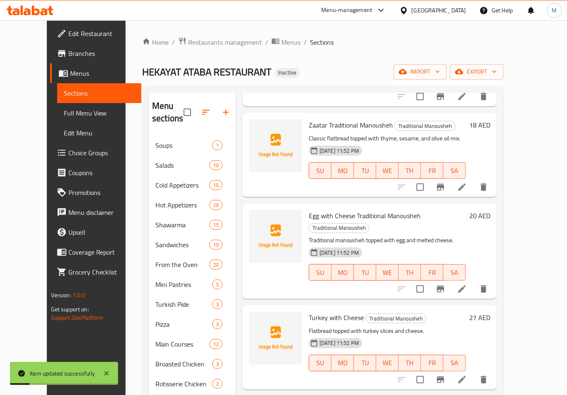
scroll to position [110, 0]
click at [466, 285] on icon at bounding box center [461, 288] width 7 height 7
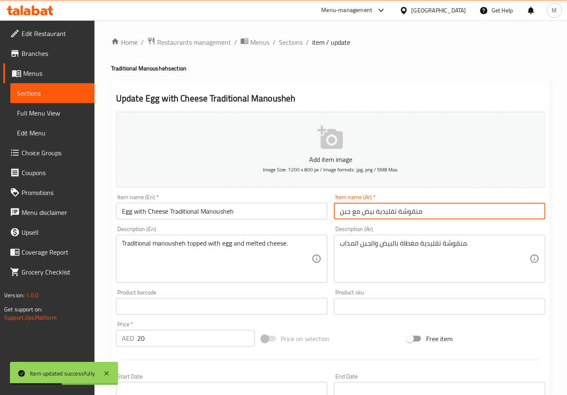
drag, startPoint x: 428, startPoint y: 216, endPoint x: 372, endPoint y: 215, distance: 55.1
click at [372, 215] on input "منقوشة تقليدية بيض مع جبن" at bounding box center [439, 211] width 211 height 17
click at [395, 212] on input "منقوشة تقليدية بيض مع جبن" at bounding box center [439, 211] width 211 height 17
drag, startPoint x: 429, startPoint y: 213, endPoint x: 374, endPoint y: 213, distance: 55.5
click at [374, 213] on input "منقوشة تقليدية بيض مع جبن" at bounding box center [439, 211] width 211 height 17
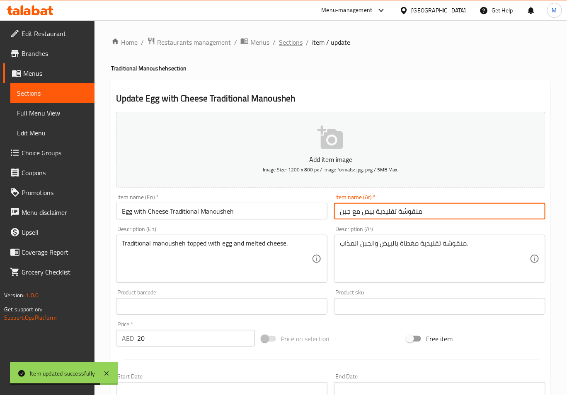
click at [300, 43] on span "Sections" at bounding box center [291, 42] width 24 height 10
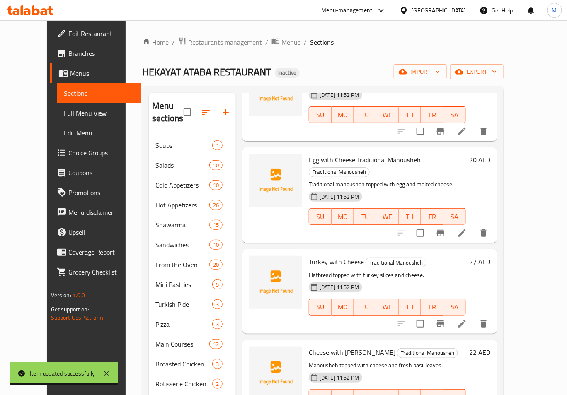
scroll to position [168, 0]
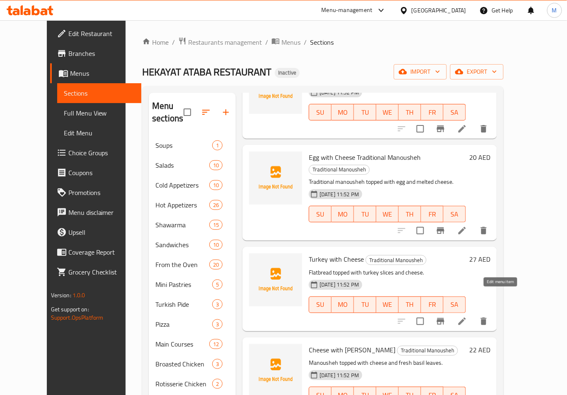
click at [466, 318] on icon at bounding box center [461, 321] width 7 height 7
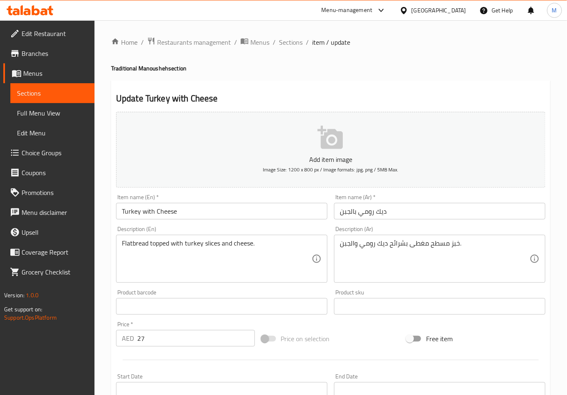
click at [339, 213] on input "ديك رومي بالجبن" at bounding box center [439, 211] width 211 height 17
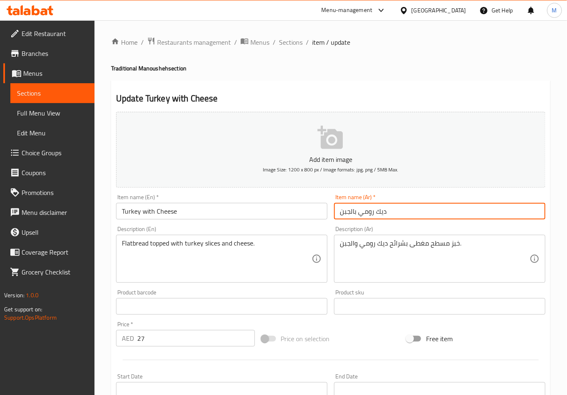
paste input "منقوشة تقليدية"
drag, startPoint x: 386, startPoint y: 213, endPoint x: 358, endPoint y: 215, distance: 27.5
click at [358, 215] on input "منقوشة تقليدية ديك رومي بالجبن" at bounding box center [439, 211] width 211 height 17
type input "منقوشة تقليدية تركي بالجبن"
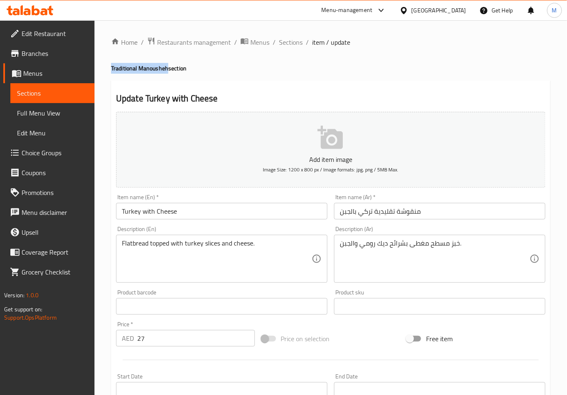
drag, startPoint x: 110, startPoint y: 70, endPoint x: 168, endPoint y: 72, distance: 58.4
click at [168, 72] on div "Home / Restaurants management / Menus / Sections / item / update Traditional Ma…" at bounding box center [330, 302] width 472 height 565
copy h4 "Traditional Manousheh"
click at [202, 202] on div "Item name (En)   * Turkey with Cheese Item name (En) *" at bounding box center [221, 206] width 211 height 25
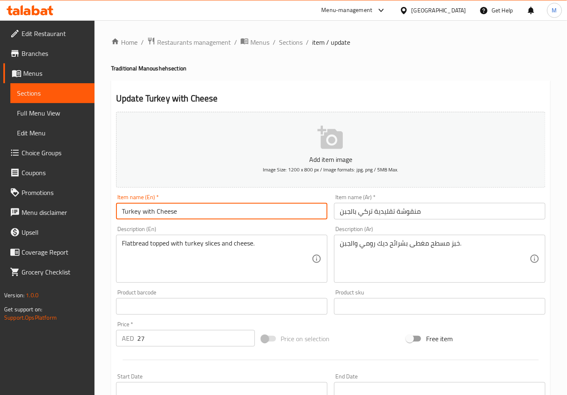
click at [202, 210] on input "Turkey with Cheese" at bounding box center [221, 211] width 211 height 17
paste input "Traditional Manousheh"
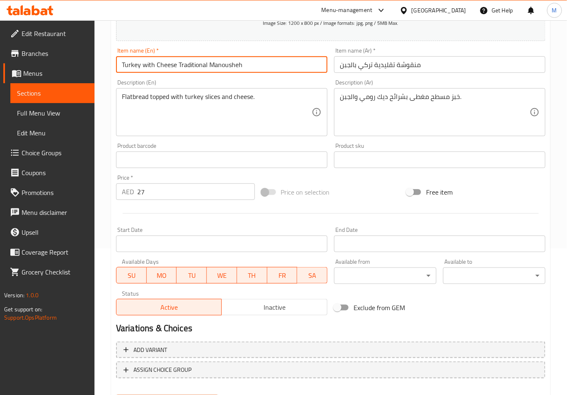
scroll to position [166, 0]
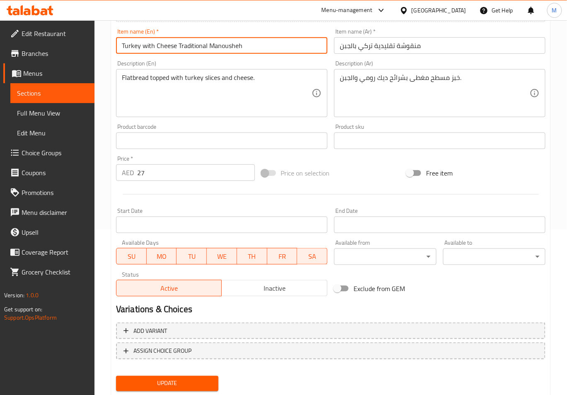
type input "Turkey with Cheese Traditional Manousheh"
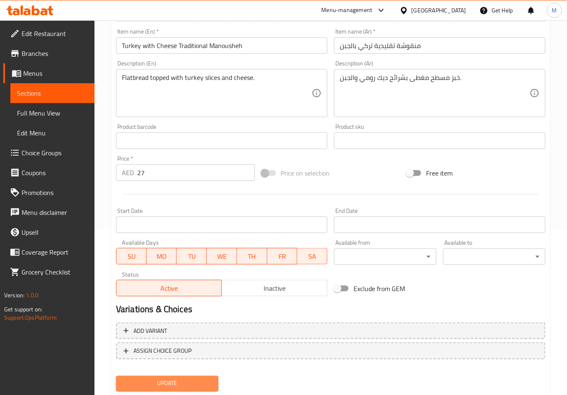
click at [178, 376] on button "Update" at bounding box center [167, 383] width 102 height 15
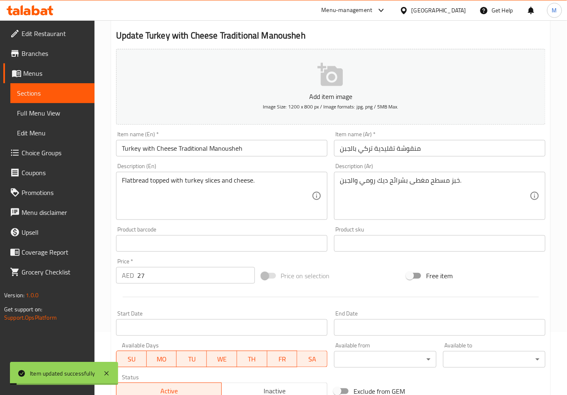
scroll to position [55, 0]
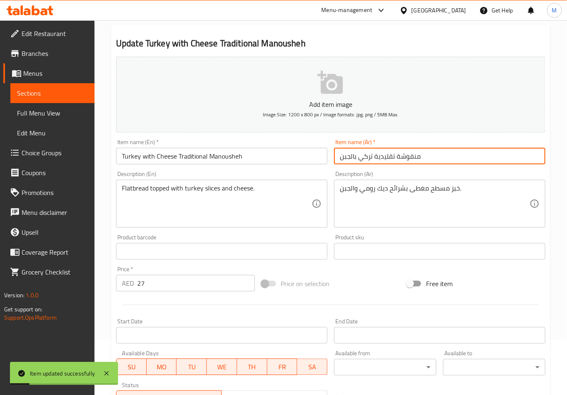
drag, startPoint x: 403, startPoint y: 157, endPoint x: 372, endPoint y: 161, distance: 30.9
click at [372, 161] on input "منقوشة تقليدية تركي بالجبن" at bounding box center [439, 156] width 211 height 17
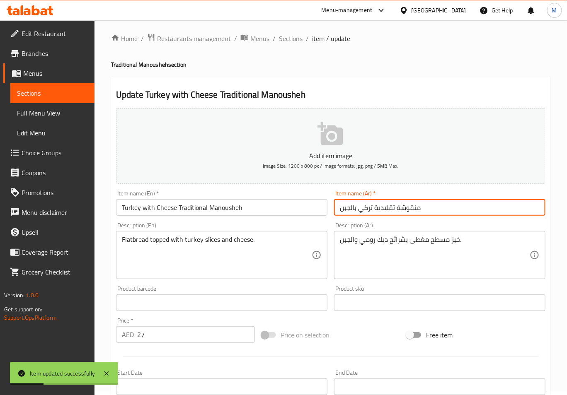
scroll to position [0, 0]
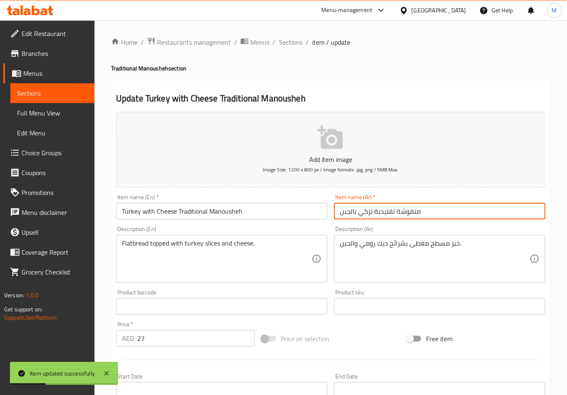
click at [307, 38] on li "/" at bounding box center [307, 42] width 3 height 10
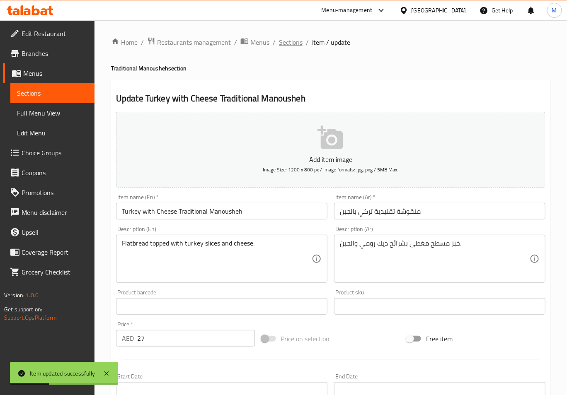
click at [295, 41] on span "Sections" at bounding box center [291, 42] width 24 height 10
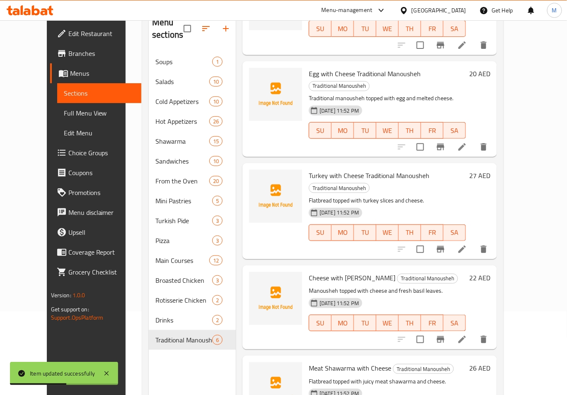
scroll to position [110, 0]
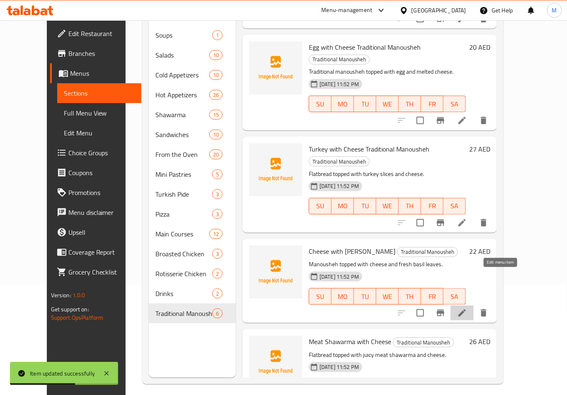
click at [467, 308] on icon at bounding box center [462, 313] width 10 height 10
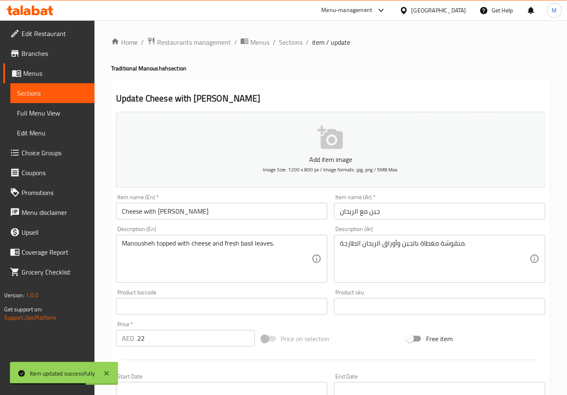
click at [340, 210] on input "جبن مع الريحان" at bounding box center [439, 211] width 211 height 17
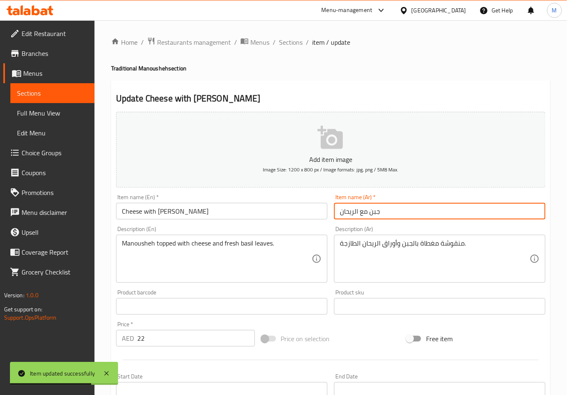
paste input "منقوشة تقليدية"
type input "منقوشة تقليدية جبن مع الريحان"
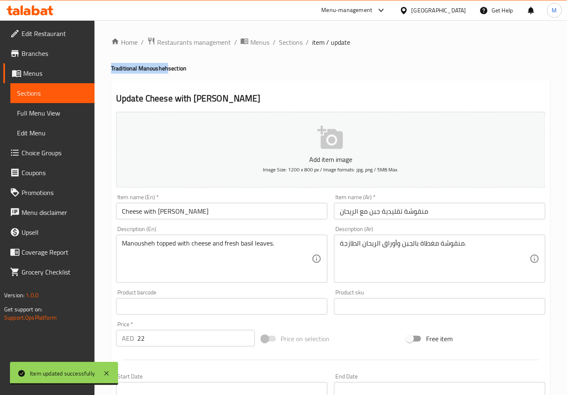
drag, startPoint x: 109, startPoint y: 65, endPoint x: 167, endPoint y: 73, distance: 58.1
click at [167, 73] on div "Home / Restaurants management / Menus / Sections / item / update Traditional Ma…" at bounding box center [330, 302] width 472 height 565
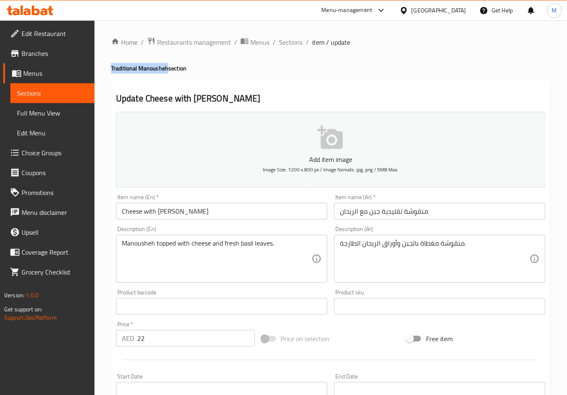
copy h4 "Traditional Manousheh"
click at [184, 210] on input "Cheese with Basil" at bounding box center [221, 211] width 211 height 17
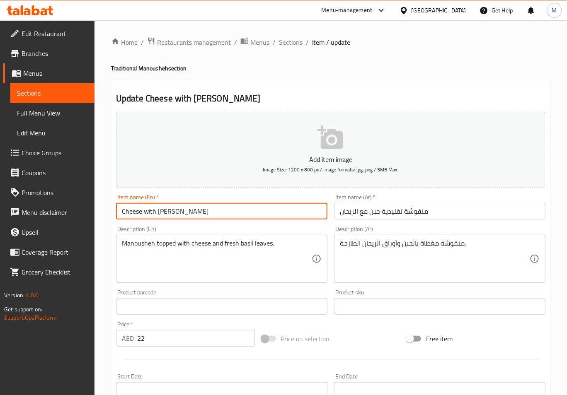
paste input "Traditional Manousheh"
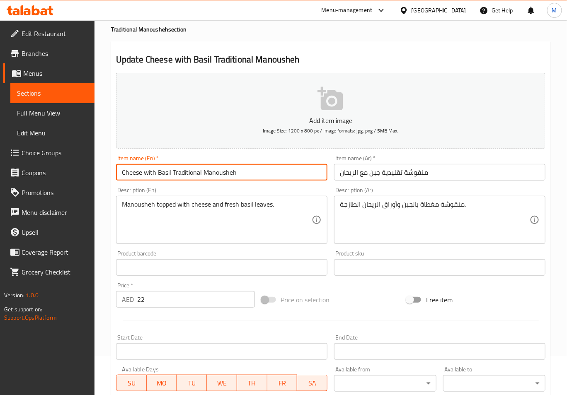
scroll to position [189, 0]
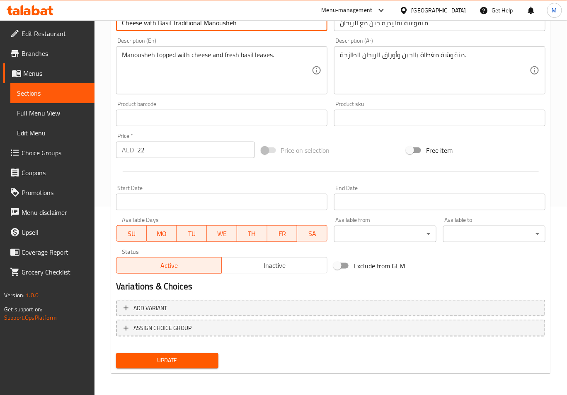
type input "Cheese with Basil Traditional Manousheh"
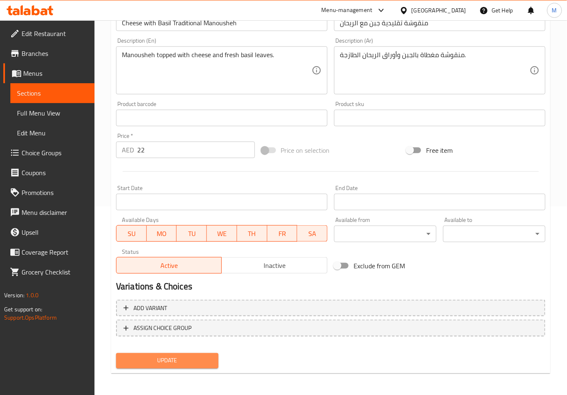
click at [173, 362] on span "Update" at bounding box center [167, 361] width 89 height 10
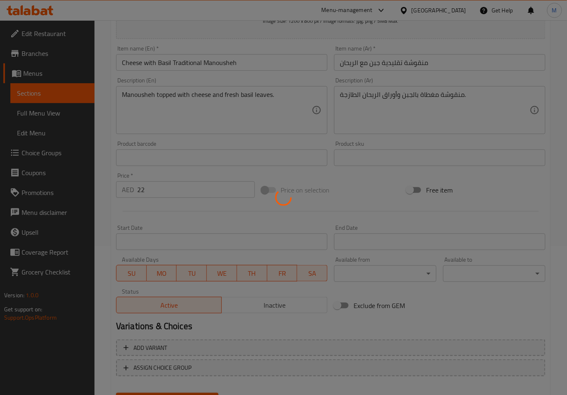
scroll to position [23, 0]
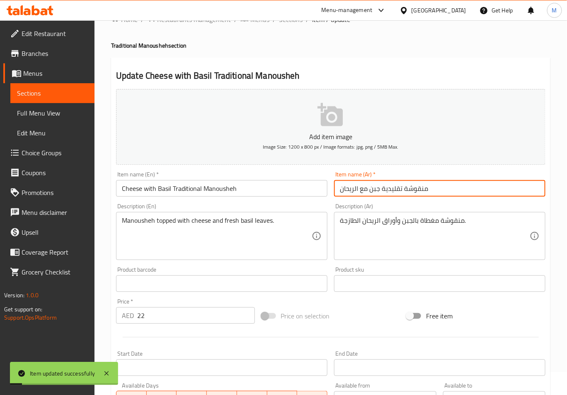
drag, startPoint x: 433, startPoint y: 188, endPoint x: 379, endPoint y: 189, distance: 53.9
click at [379, 189] on input "منقوشة تقليدية جبن مع الريحان" at bounding box center [439, 188] width 211 height 17
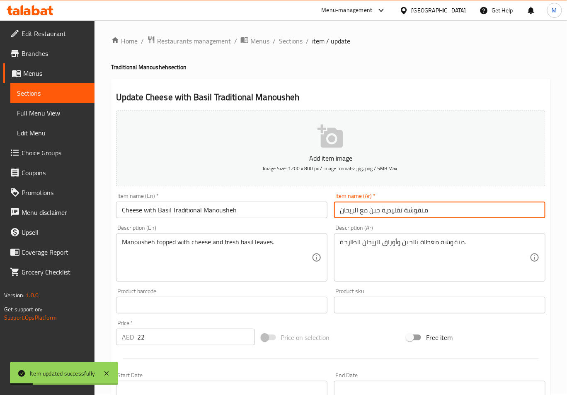
scroll to position [0, 0]
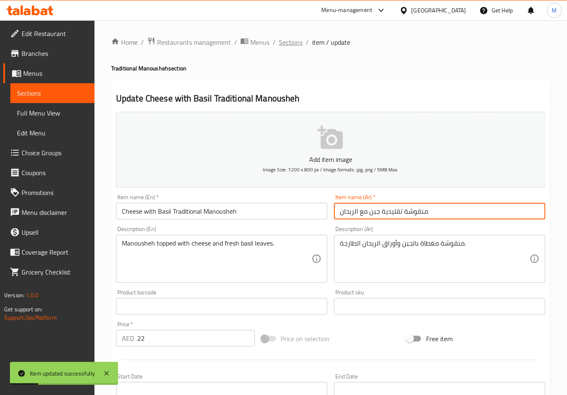
click at [295, 46] on span "Sections" at bounding box center [291, 42] width 24 height 10
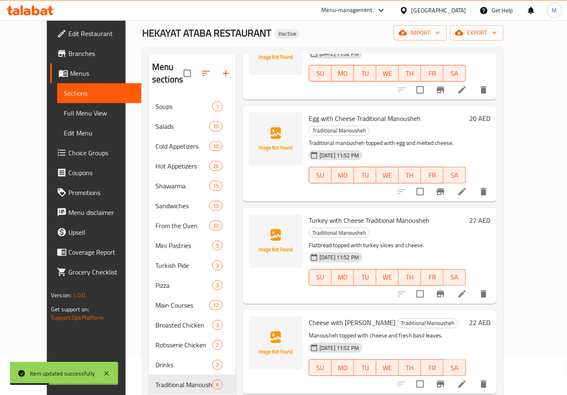
scroll to position [116, 0]
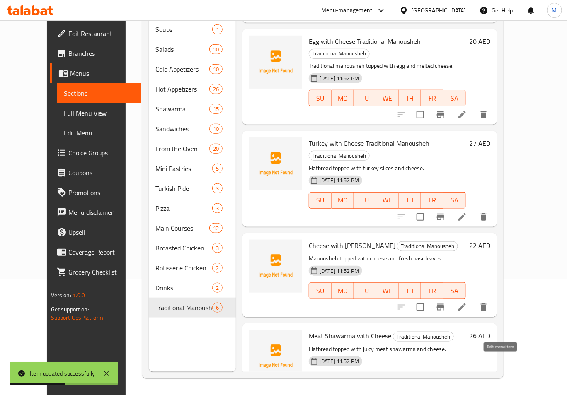
click at [467, 393] on icon at bounding box center [462, 398] width 10 height 10
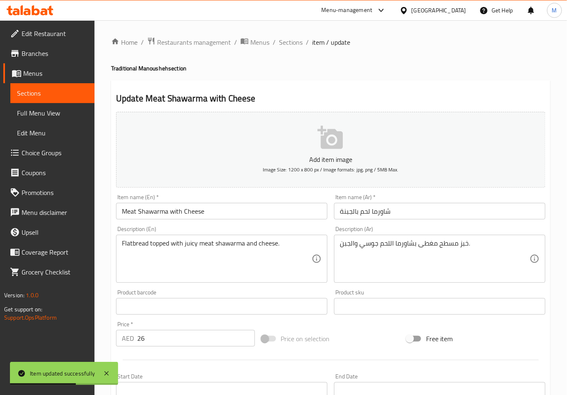
click at [335, 210] on input "شاورما لحم بالجبنة" at bounding box center [439, 211] width 211 height 17
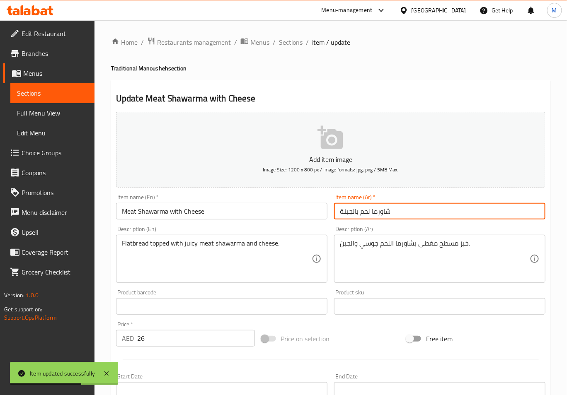
paste input "منقوشة تقليدية"
type input "منقوشة تقليدية شاورما لحم بالجبنة"
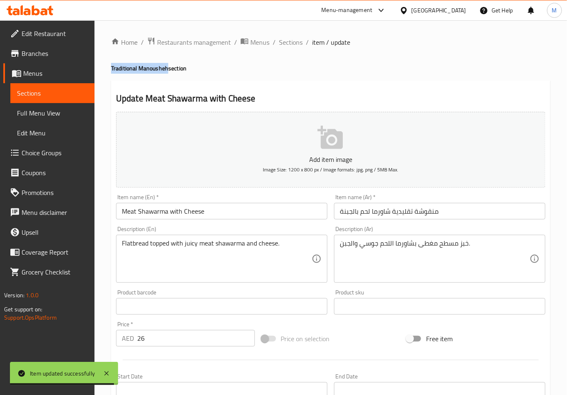
drag, startPoint x: 111, startPoint y: 69, endPoint x: 168, endPoint y: 69, distance: 57.6
click at [168, 69] on div "Home / Restaurants management / Menus / Sections / item / update Traditional Ma…" at bounding box center [330, 302] width 472 height 565
copy h4 "Traditional Manousheh"
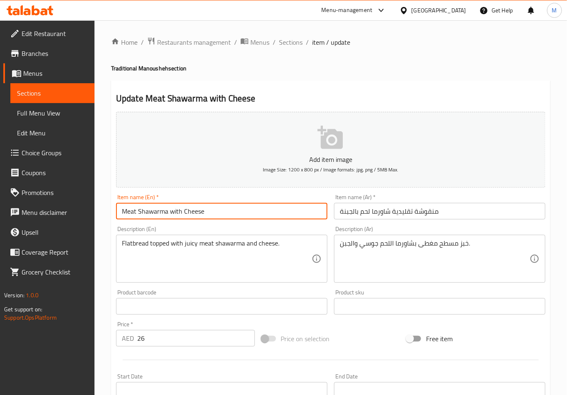
click at [214, 213] on input "Meat Shawarma with Cheese" at bounding box center [221, 211] width 211 height 17
paste input "Traditional Manousheh"
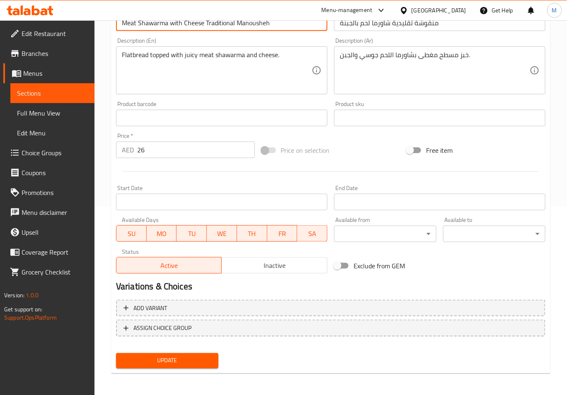
type input "Meat Shawarma with Cheese Traditional Manousheh"
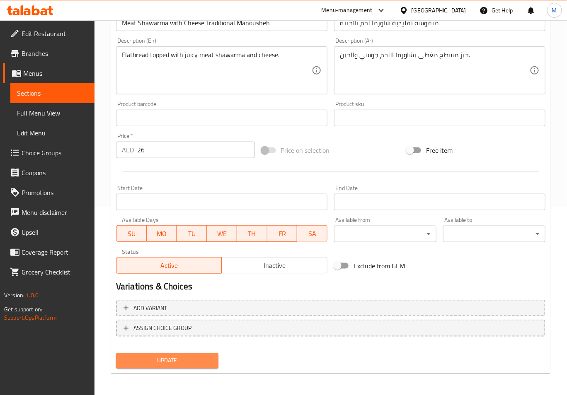
click at [178, 367] on button "Update" at bounding box center [167, 360] width 102 height 15
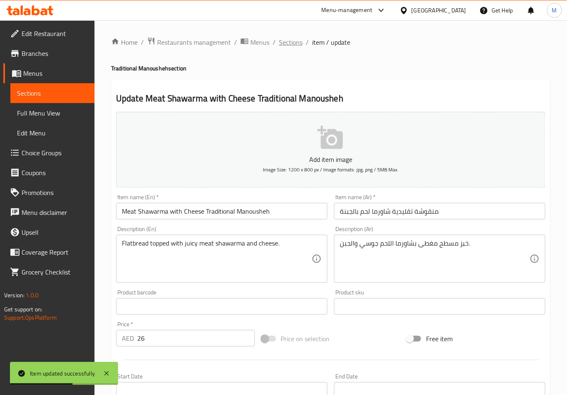
click at [282, 47] on span "Sections" at bounding box center [291, 42] width 24 height 10
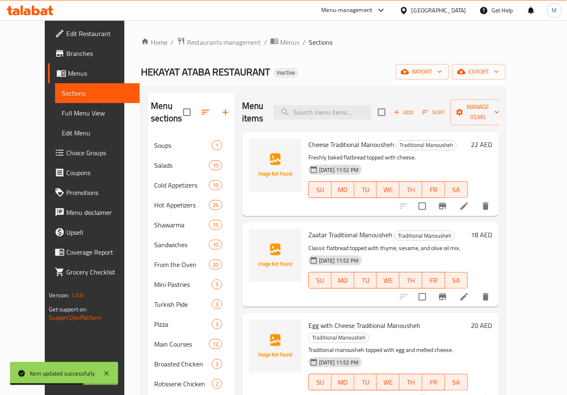
click at [342, 138] on span "Cheese Traditional Manousheh" at bounding box center [351, 144] width 86 height 12
drag, startPoint x: 342, startPoint y: 131, endPoint x: 347, endPoint y: 138, distance: 8.6
click at [343, 138] on span "Cheese Traditional Manousheh" at bounding box center [351, 144] width 86 height 12
copy h6 "Cheese Traditional Manousheh"
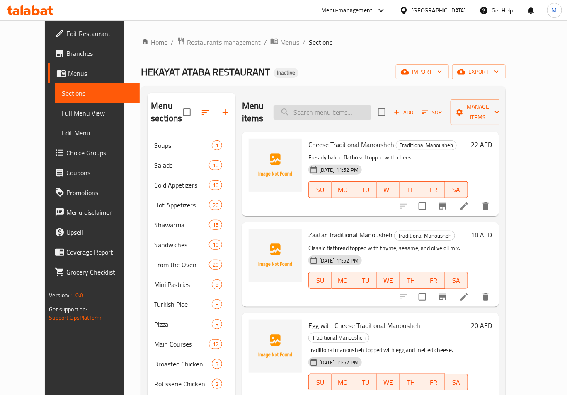
click at [348, 105] on input "search" at bounding box center [322, 112] width 98 height 15
paste input "Turkey with Cheese Traditional Manousheh"
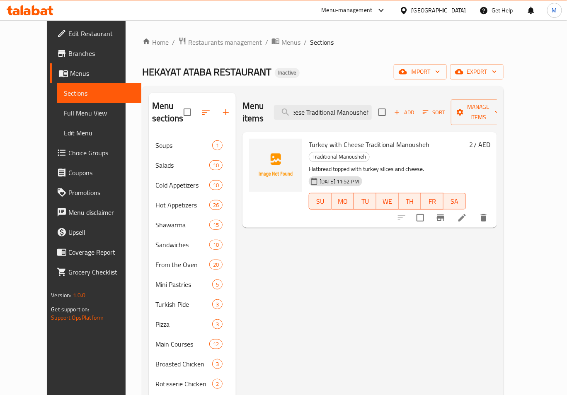
type input "Turkey with Cheese Traditional Manousheh"
click at [474, 210] on li at bounding box center [461, 217] width 23 height 15
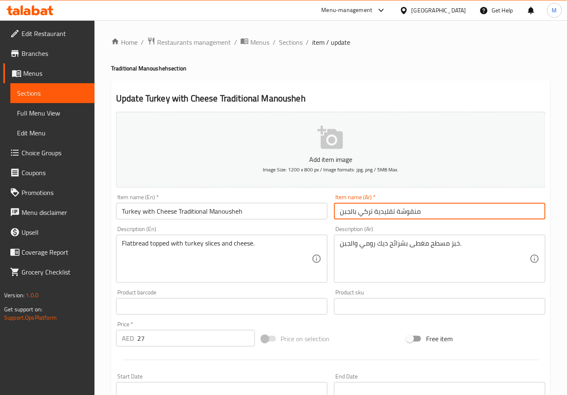
click at [367, 215] on input "منقوشة تقليدية تركي بالجبن" at bounding box center [439, 211] width 211 height 17
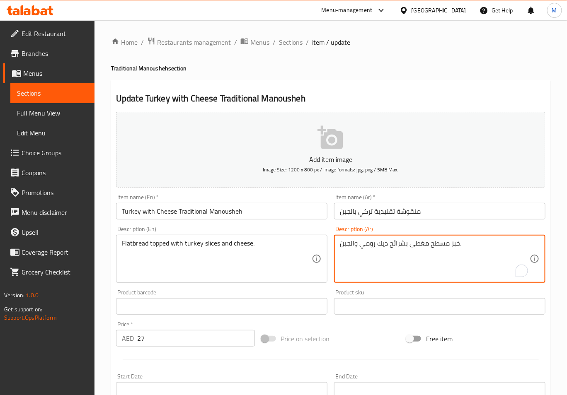
drag, startPoint x: 360, startPoint y: 247, endPoint x: 387, endPoint y: 252, distance: 26.7
paste textarea "ركي"
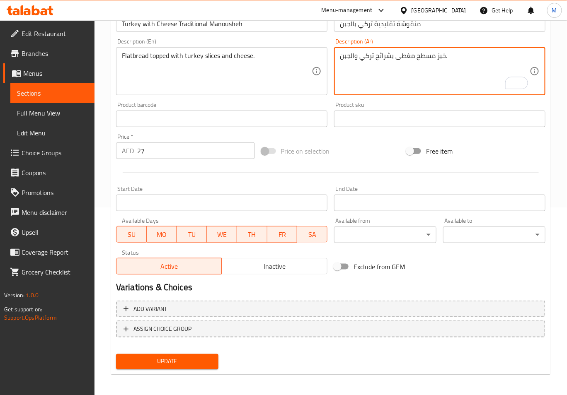
scroll to position [189, 0]
type textarea "خبز مسطح مغطى بشرائح تركي والجبن."
click at [198, 358] on span "Update" at bounding box center [167, 361] width 89 height 10
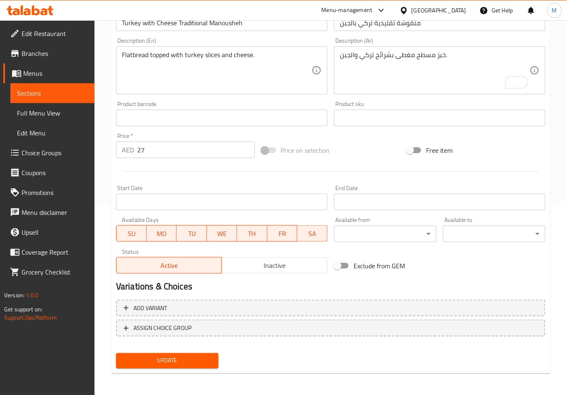
scroll to position [0, 0]
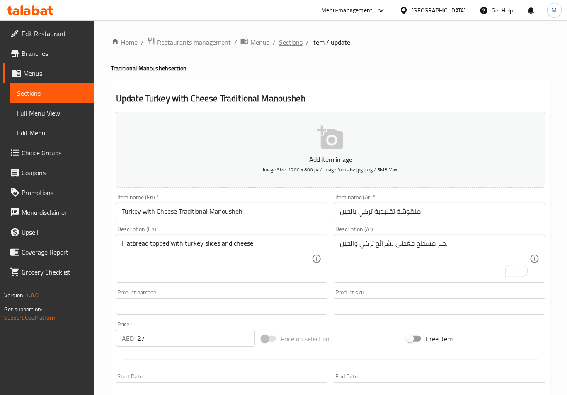
click at [297, 39] on span "Sections" at bounding box center [291, 42] width 24 height 10
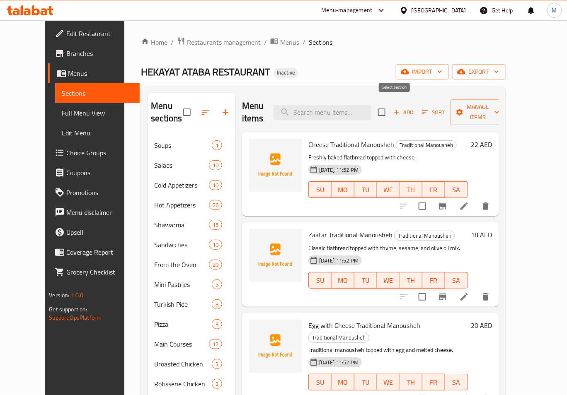
click at [429, 106] on span "Sort" at bounding box center [434, 112] width 34 height 13
click at [415, 108] on span "Add" at bounding box center [403, 113] width 22 height 10
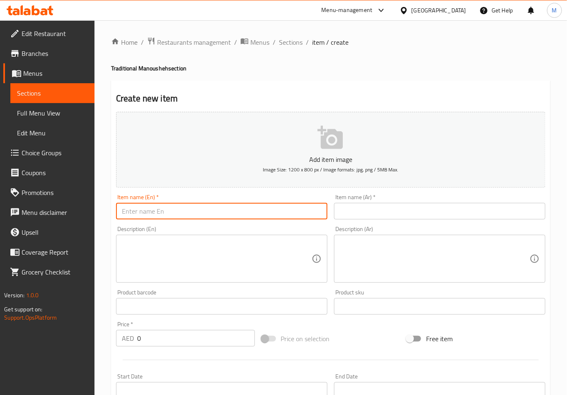
click at [233, 210] on input "text" at bounding box center [221, 211] width 211 height 17
paste input "Za’atar with Cheese"
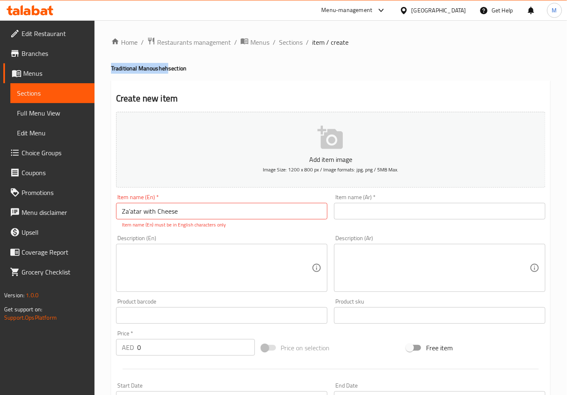
drag, startPoint x: 111, startPoint y: 68, endPoint x: 168, endPoint y: 71, distance: 57.7
click at [168, 71] on div "Home / Restaurants management / Menus / Sections / item / create Traditional Ma…" at bounding box center [330, 307] width 472 height 574
copy h4 "Traditional Manousheh"
click at [187, 217] on input "Za’atar with Cheese" at bounding box center [221, 211] width 211 height 17
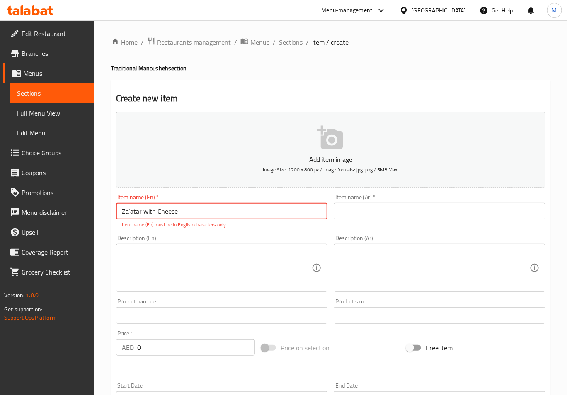
paste input "Traditional Manousheh"
click at [131, 213] on input "Za’atar with Cheese Traditional Manousheh" at bounding box center [221, 211] width 211 height 17
type input "Zaatar with Cheese Traditional Manousheh"
click at [399, 214] on input "text" at bounding box center [439, 211] width 211 height 17
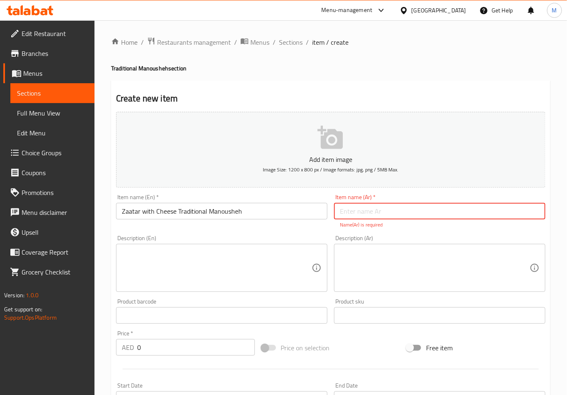
paste input "منقوشة تقليدية"
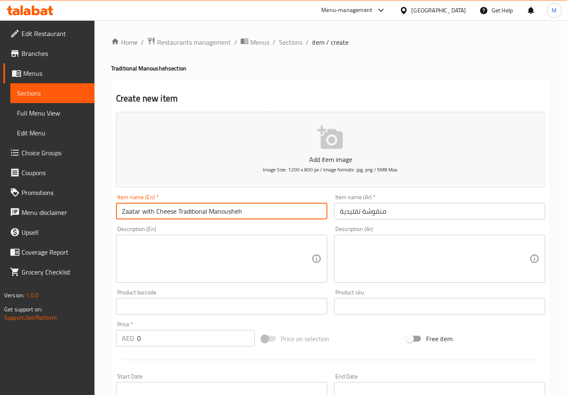
drag, startPoint x: 122, startPoint y: 215, endPoint x: 174, endPoint y: 216, distance: 52.6
click at [174, 216] on input "Zaatar with Cheese Traditional Manousheh" at bounding box center [221, 211] width 211 height 17
click at [410, 215] on input "منقوشة تقليدية" at bounding box center [439, 211] width 211 height 17
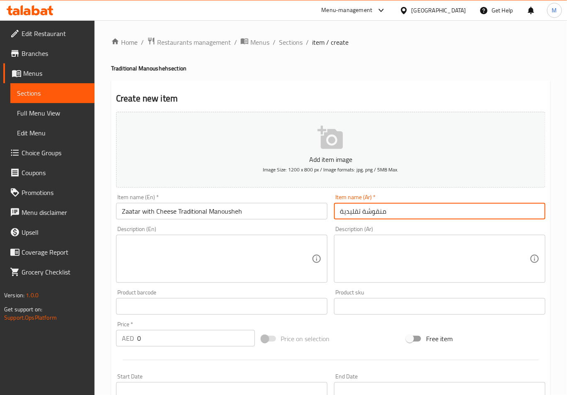
paste input "زعتر بالجبن"
type input "منقوشة تقليدية زعتر بالجبن"
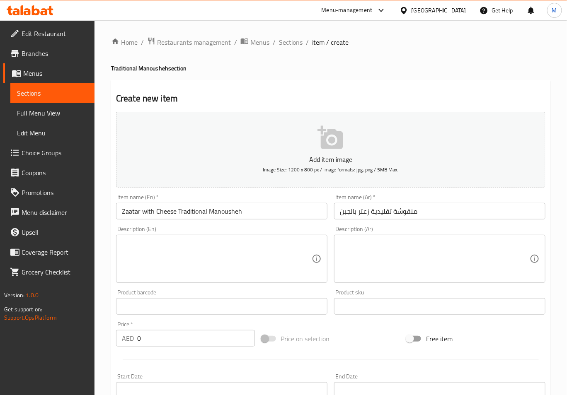
click at [259, 277] on textarea at bounding box center [217, 258] width 190 height 39
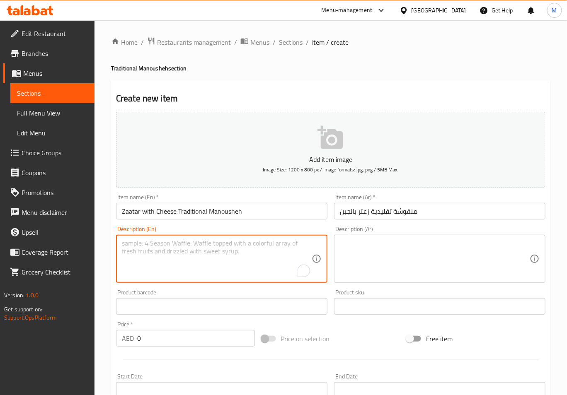
paste textarea "Blend of za’atar and melted cheese on freshly baked flatbread."
type textarea "Blend of za’atar and melted cheese on freshly baked flatbread."
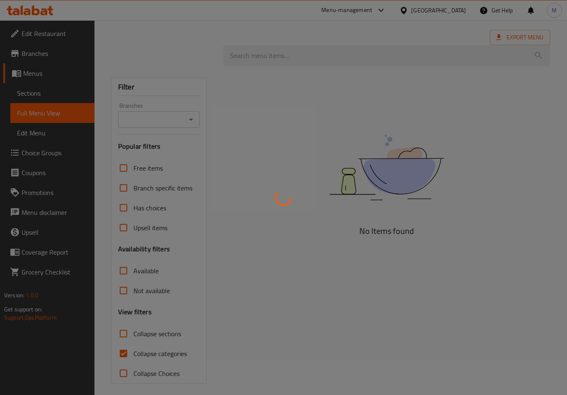
scroll to position [40, 0]
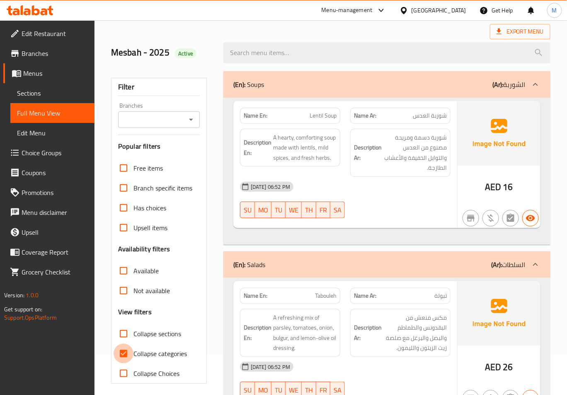
click at [123, 354] on input "Collapse categories" at bounding box center [124, 354] width 20 height 20
checkbox input "false"
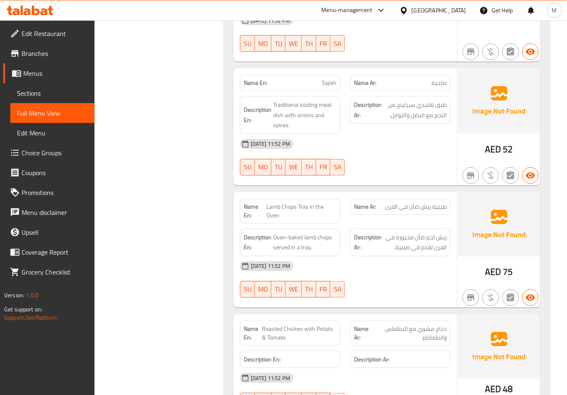
scroll to position [15024, 0]
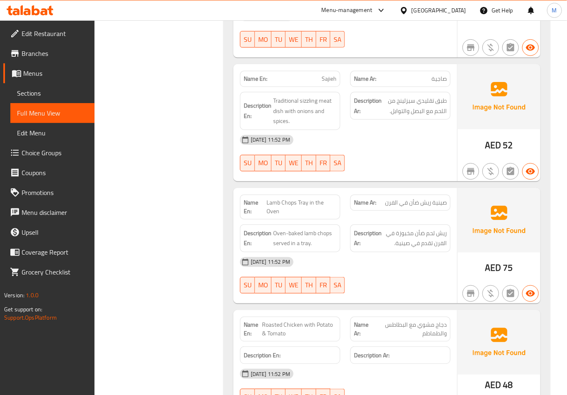
copy span "Lamb Chops Tray in the Oven"
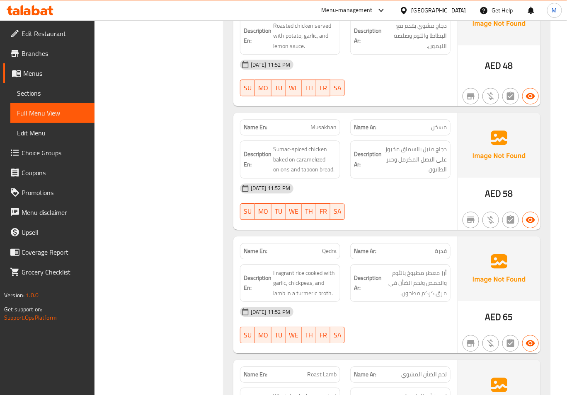
scroll to position [15687, 0]
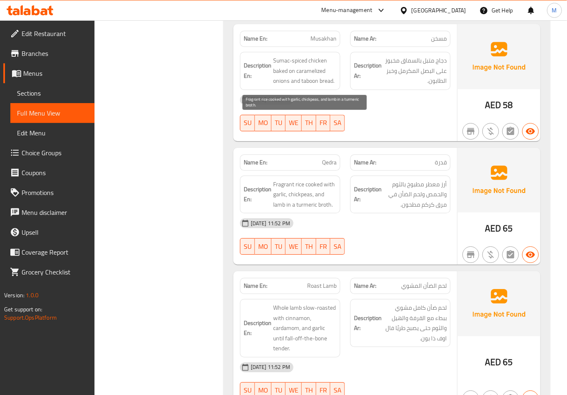
click at [306, 179] on span "Fragrant rice cooked with garlic, chickpeas, and lamb in a turmeric broth." at bounding box center [304, 194] width 63 height 31
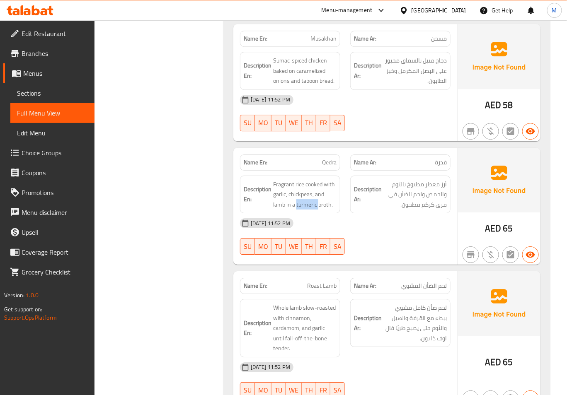
copy span "turmeric"
click at [309, 179] on span "Fragrant rice cooked with garlic, chickpeas, and lamb in a turmeric broth." at bounding box center [304, 194] width 63 height 31
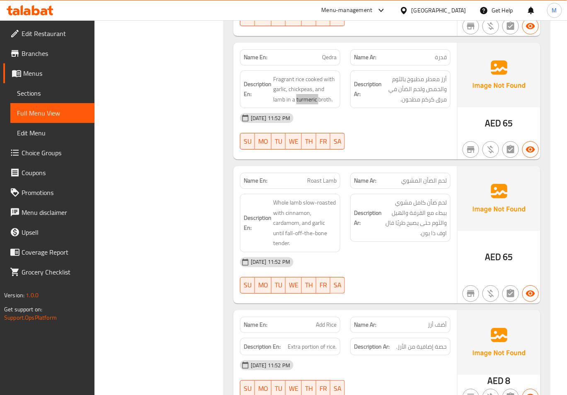
scroll to position [15798, 0]
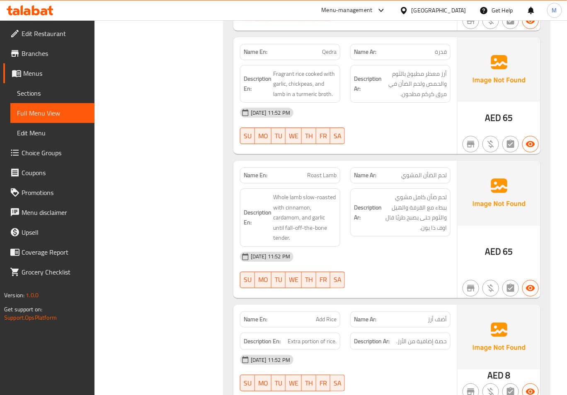
copy span "Roast Lamb"
drag, startPoint x: 474, startPoint y: 113, endPoint x: 455, endPoint y: 120, distance: 20.7
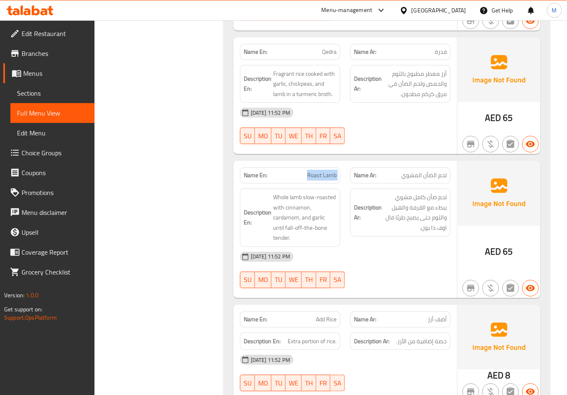
click at [474, 161] on img at bounding box center [498, 193] width 83 height 65
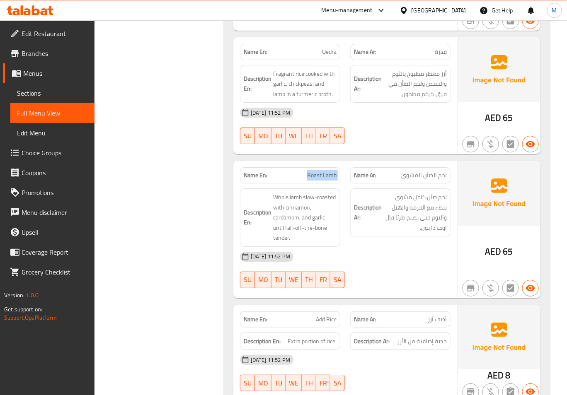
copy span "Roast Lamb"
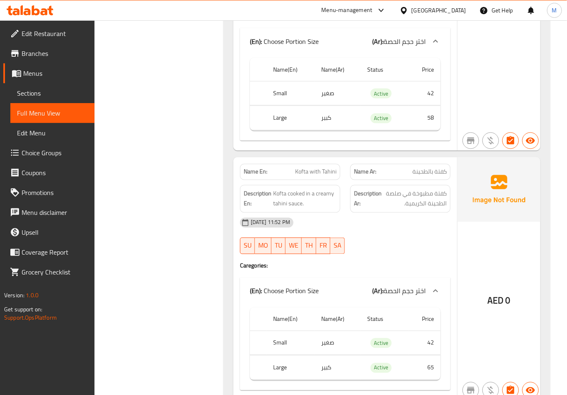
scroll to position [13975, 0]
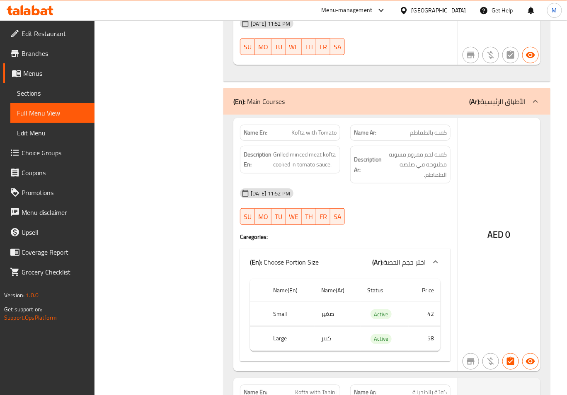
copy span "Kofta with Tomato"
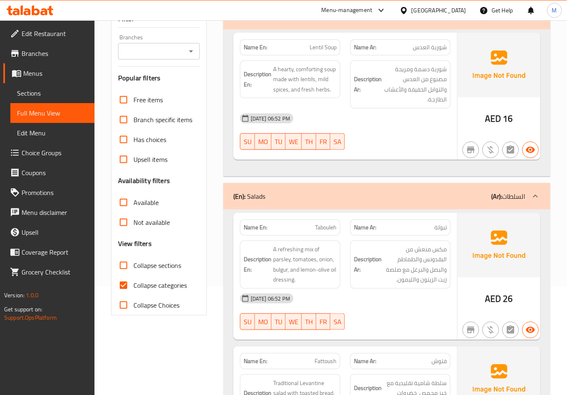
scroll to position [166, 0]
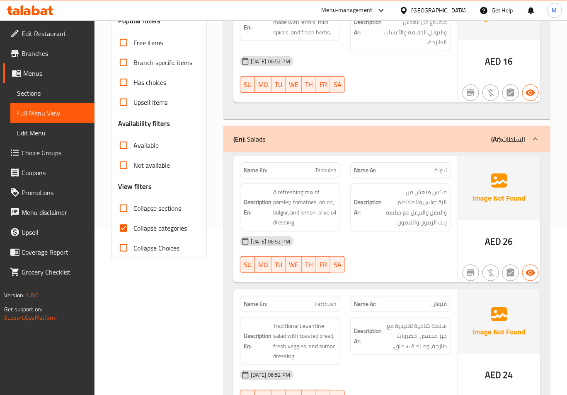
click at [138, 226] on span "Collapse categories" at bounding box center [159, 228] width 53 height 10
click at [133, 226] on input "Collapse categories" at bounding box center [124, 228] width 20 height 20
checkbox input "false"
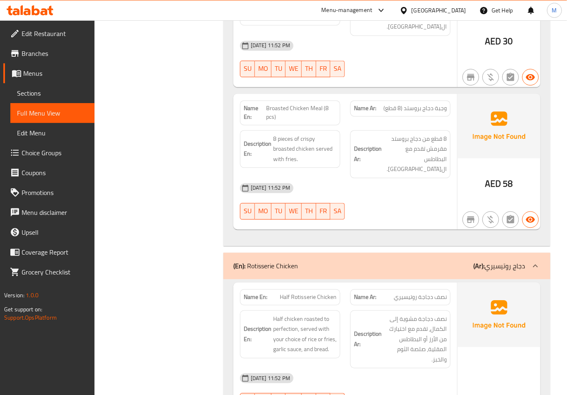
scroll to position [17545, 0]
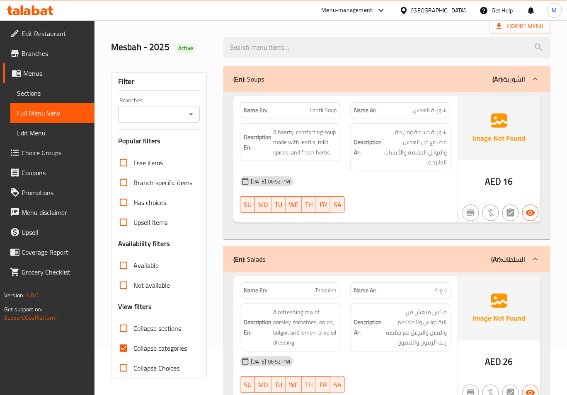
scroll to position [110, 0]
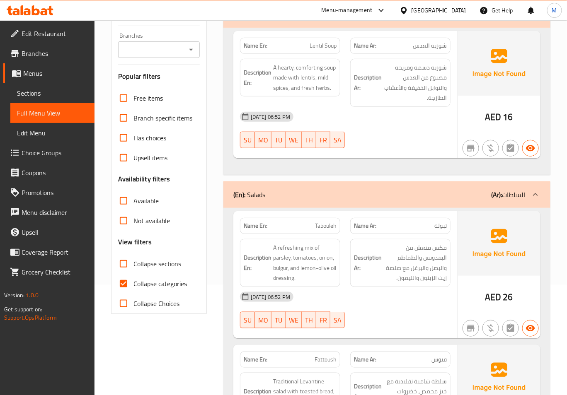
click at [140, 283] on span "Collapse categories" at bounding box center [159, 284] width 53 height 10
click at [133, 283] on input "Collapse categories" at bounding box center [124, 284] width 20 height 20
checkbox input "false"
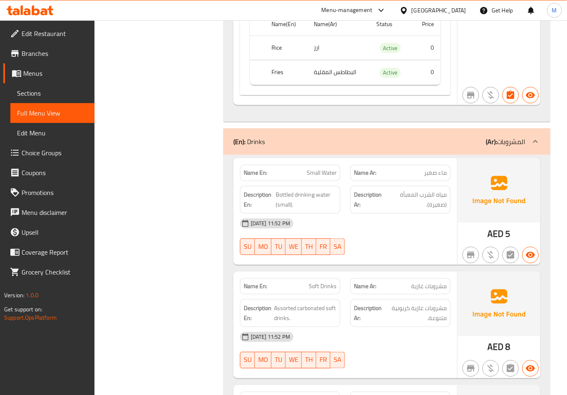
scroll to position [18268, 0]
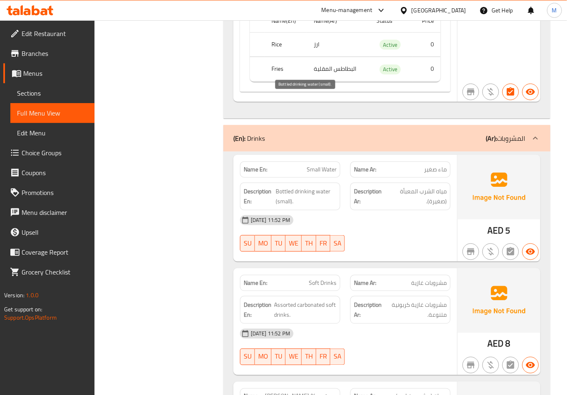
click at [287, 186] on span "Bottled drinking water (small)." at bounding box center [306, 196] width 61 height 20
copy span "Bottled"
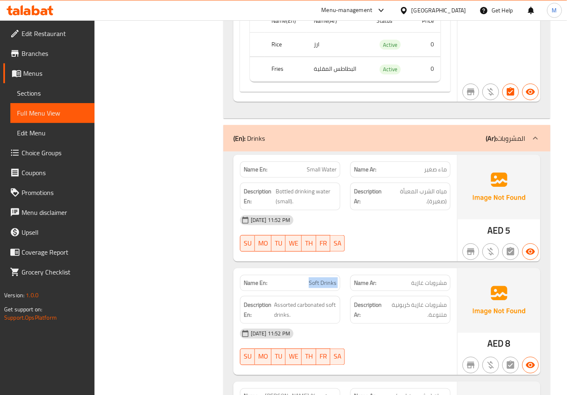
copy span "Soft Drinks"
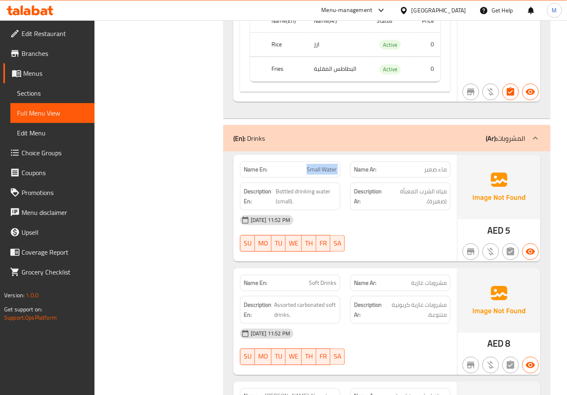
copy span "Small Water"
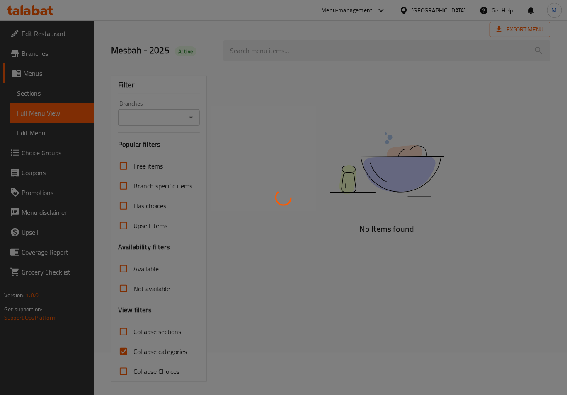
scroll to position [46, 0]
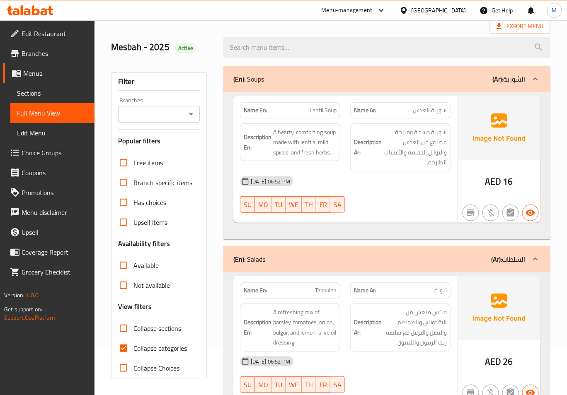
click at [281, 221] on div "Name En: Lentil Soup Name Ar: شوربة العدس Description En: A hearty, comforting …" at bounding box center [386, 165] width 327 height 147
click at [135, 347] on span "Collapse categories" at bounding box center [159, 348] width 53 height 10
click at [133, 347] on input "Collapse categories" at bounding box center [124, 349] width 20 height 20
checkbox input "false"
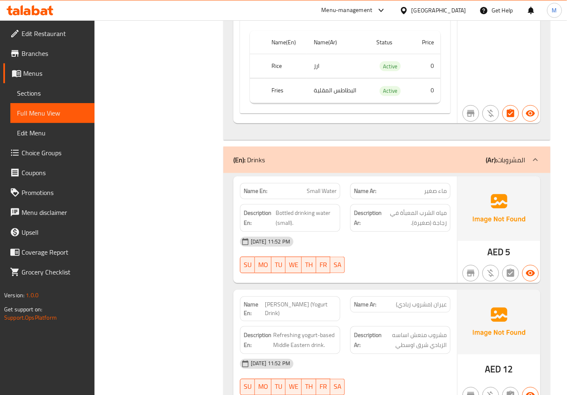
scroll to position [18258, 0]
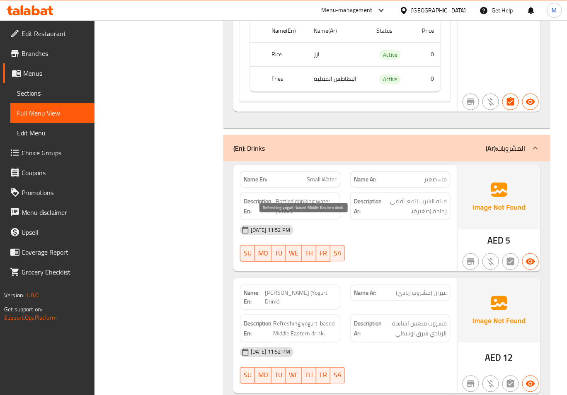
click at [292, 319] on span "Refreshing yogurt-based Middle Eastern drink." at bounding box center [304, 329] width 63 height 20
copy span "Refreshing"
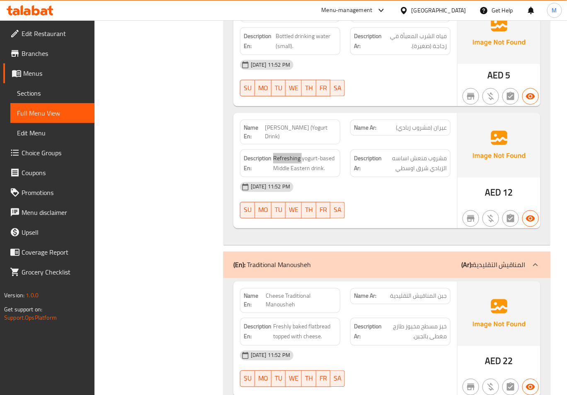
scroll to position [18424, 0]
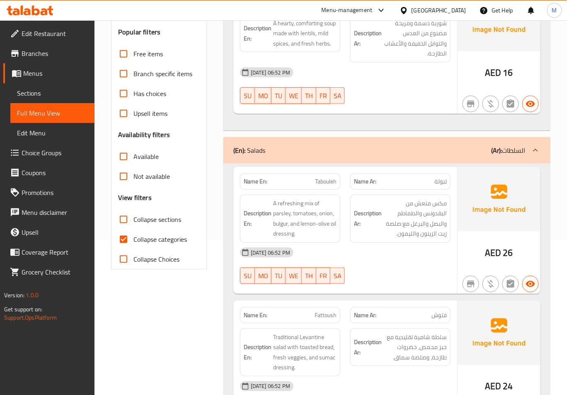
scroll to position [156, 0]
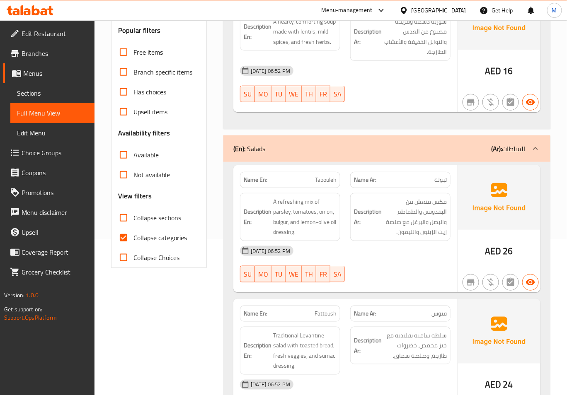
click at [145, 243] on span "Collapse categories" at bounding box center [159, 238] width 53 height 10
click at [133, 244] on input "Collapse categories" at bounding box center [124, 238] width 20 height 20
checkbox input "false"
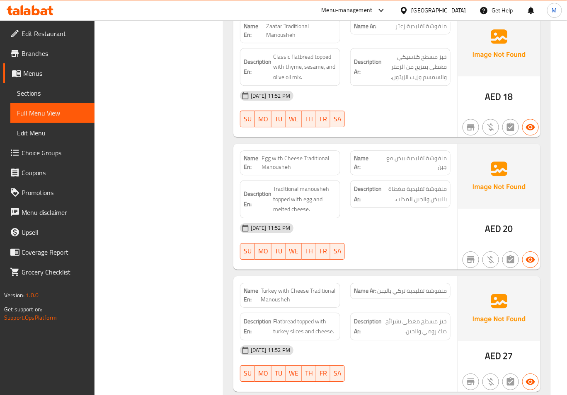
scroll to position [18867, 0]
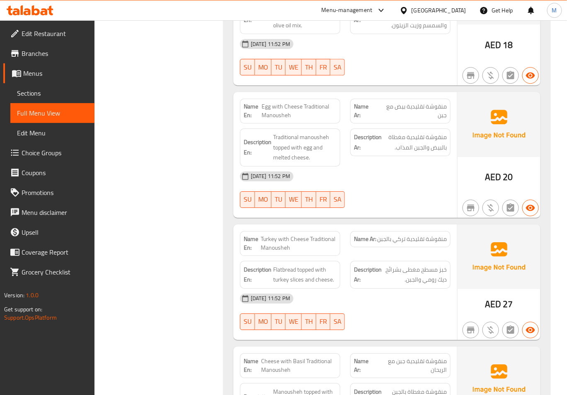
copy span "Turkey with Cheese Traditional Manousheh"
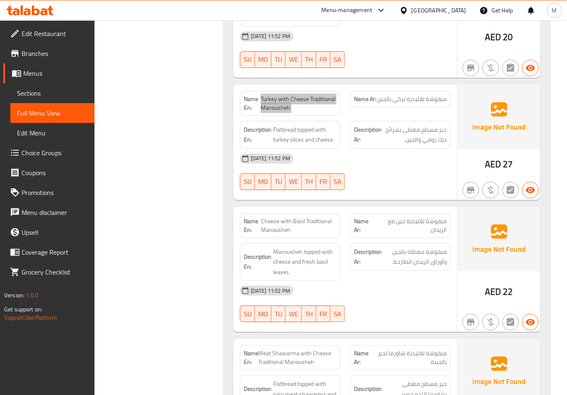
scroll to position [19010, 0]
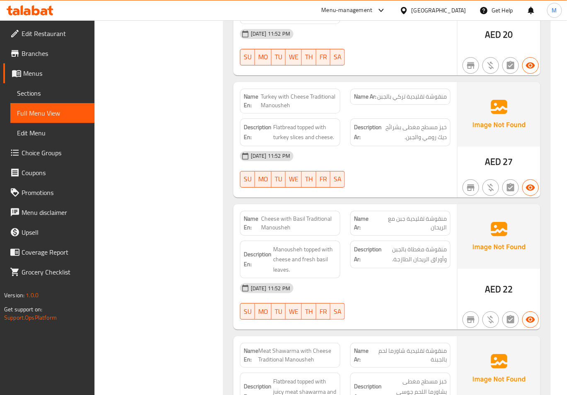
drag, startPoint x: 418, startPoint y: 200, endPoint x: 367, endPoint y: 159, distance: 64.8
drag, startPoint x: 404, startPoint y: 254, endPoint x: 447, endPoint y: 254, distance: 43.1
copy span "منقوشة تقليدية"
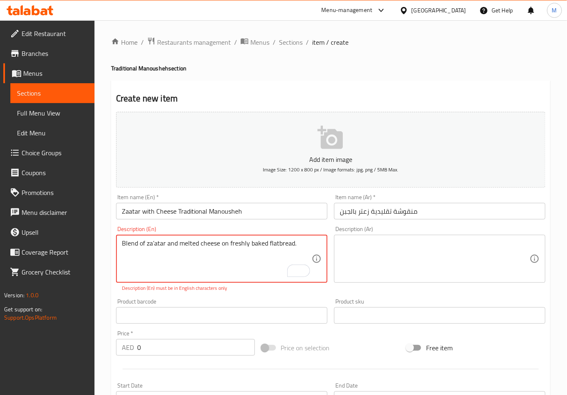
click at [372, 254] on textarea at bounding box center [435, 258] width 190 height 39
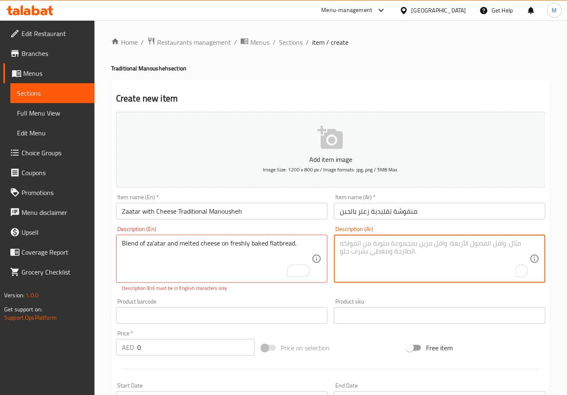
paste textarea "مزيج من الزعتر والجبن المذاب على خبز مسطح طازج."
type textarea "مزيج من الزعتر والجبن المذاب على خبز مسطح طازج."
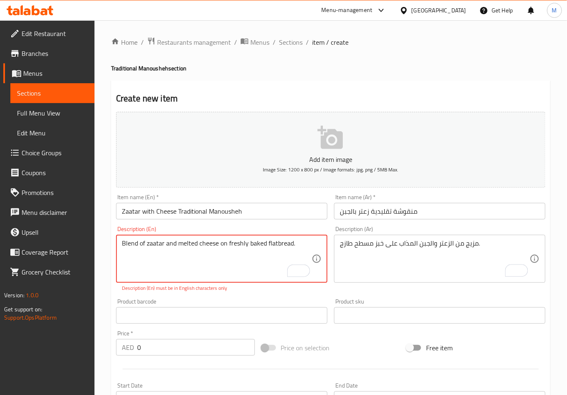
type textarea "Blend of zaatar and melted cheese on freshly baked flatbread."
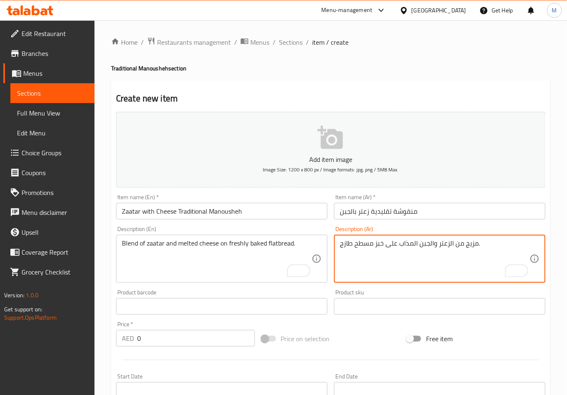
click at [352, 249] on textarea "مزيج من الزعتر والجبن المذاب على خبز مسطح طازج." at bounding box center [435, 258] width 190 height 39
type textarea "مزيج من الزعتر والجبن المذاب على خبز مسطح مخبوز طازج."
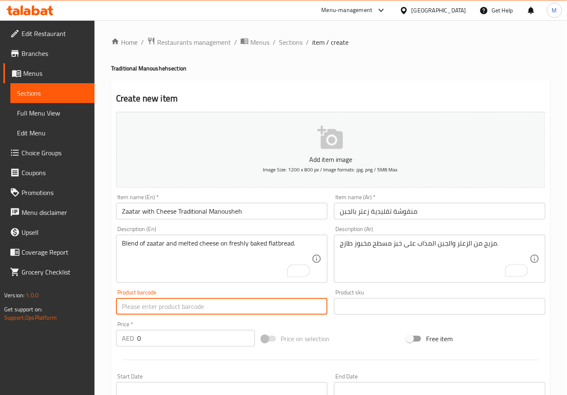
click at [238, 309] on input "text" at bounding box center [221, 306] width 211 height 17
drag, startPoint x: 151, startPoint y: 344, endPoint x: 104, endPoint y: 344, distance: 46.8
click at [104, 344] on div "Home / Restaurants management / Menus / Sections / item / create Traditional Ma…" at bounding box center [330, 302] width 472 height 565
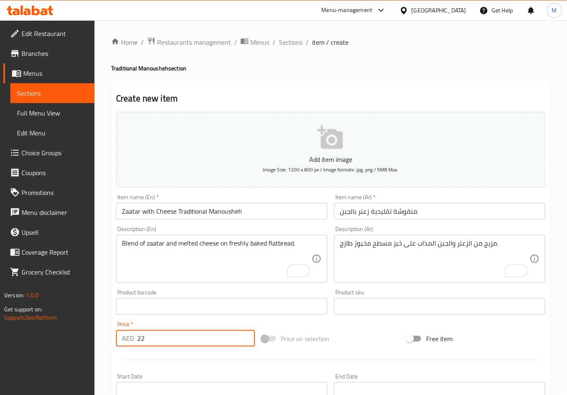
type input "22"
click at [105, 346] on div "Home / Restaurants management / Menus / Sections / item / create Traditional Ma…" at bounding box center [330, 302] width 472 height 565
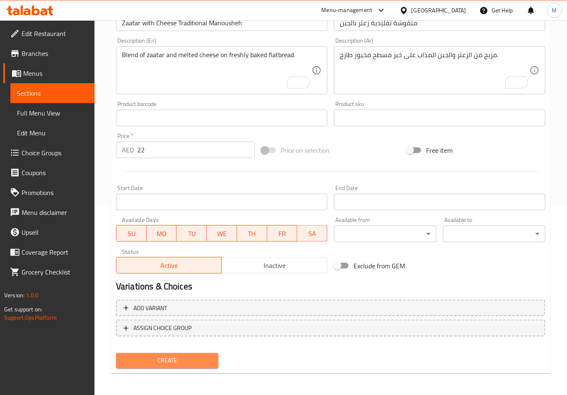
click at [148, 362] on span "Create" at bounding box center [167, 361] width 89 height 10
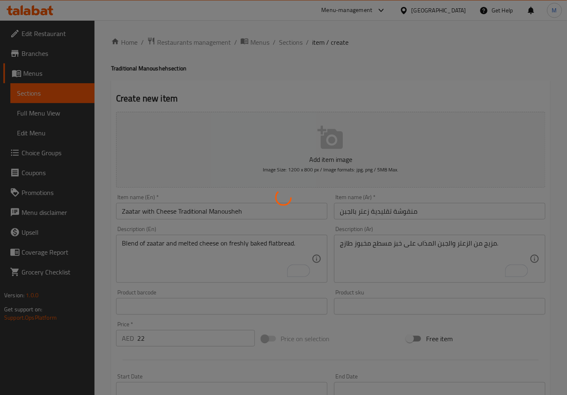
type input "0"
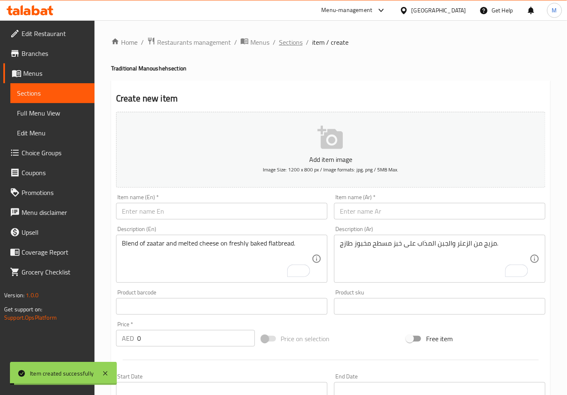
click at [287, 43] on span "Sections" at bounding box center [291, 42] width 24 height 10
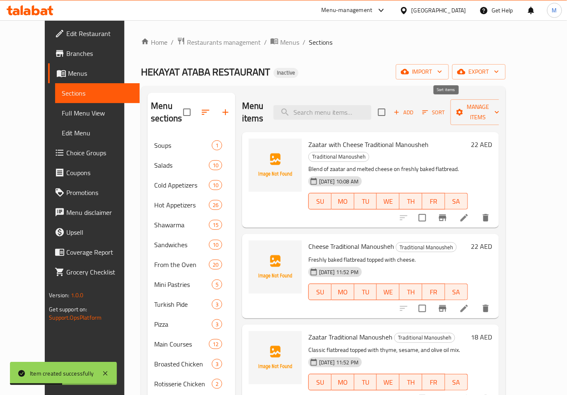
click at [445, 108] on span "Sort" at bounding box center [433, 113] width 23 height 10
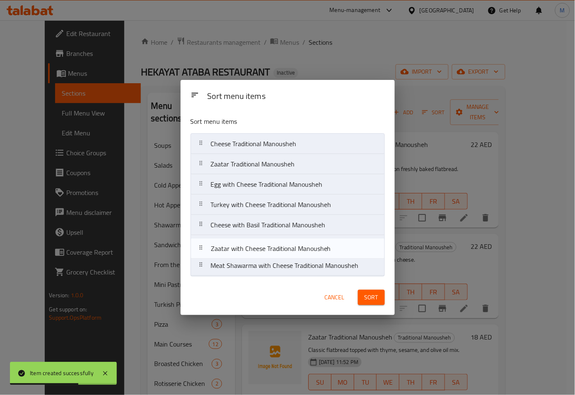
drag, startPoint x: 203, startPoint y: 145, endPoint x: 203, endPoint y: 255, distance: 110.2
click at [203, 255] on nav "Zaatar with Cheese Traditional Manousheh Cheese Traditional Manousheh Zaatar Tr…" at bounding box center [288, 204] width 194 height 143
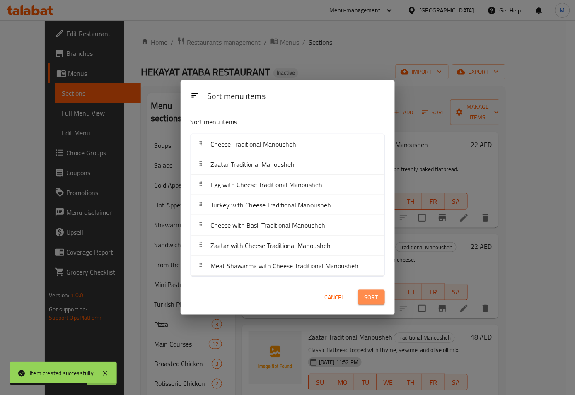
click at [375, 305] on button "Sort" at bounding box center [371, 297] width 27 height 15
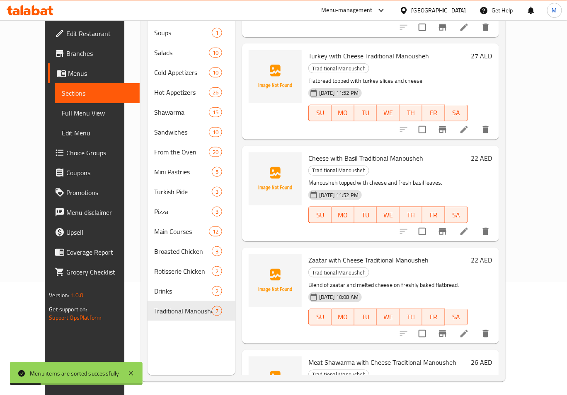
scroll to position [116, 0]
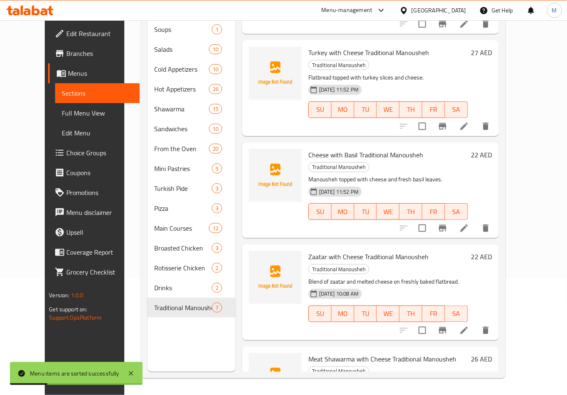
click at [329, 251] on span "Zaatar with Cheese Traditional Manousheh" at bounding box center [368, 257] width 120 height 12
copy h6 "Zaatar with Cheese Traditional Manousheh"
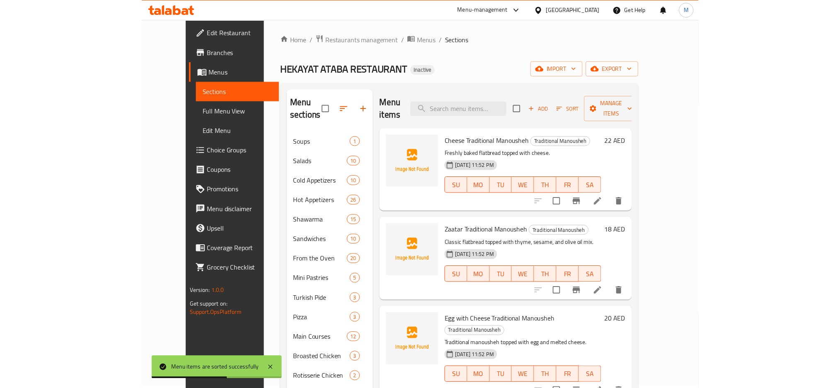
scroll to position [0, 0]
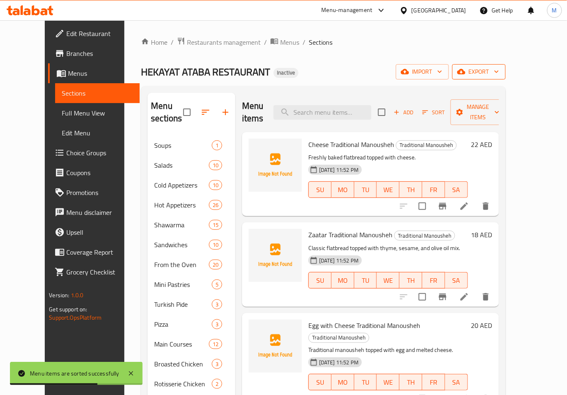
click at [499, 76] on span "export" at bounding box center [479, 72] width 40 height 10
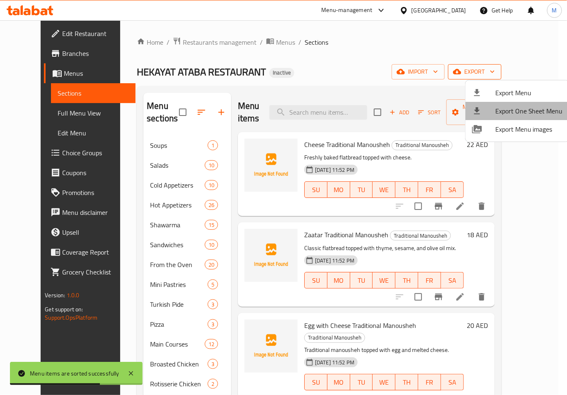
click at [521, 96] on ul "Export Menu Export One Sheet Menu Export Menu images" at bounding box center [517, 110] width 104 height 61
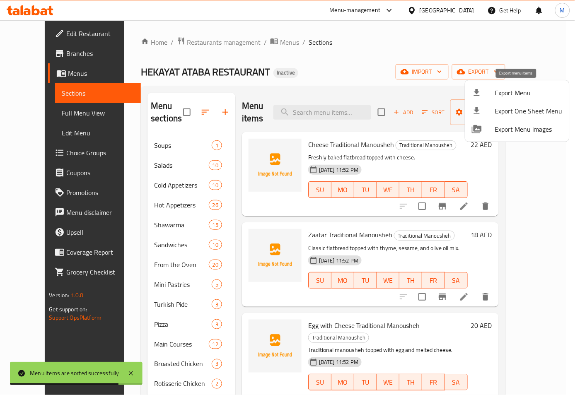
click at [486, 92] on div at bounding box center [483, 93] width 23 height 10
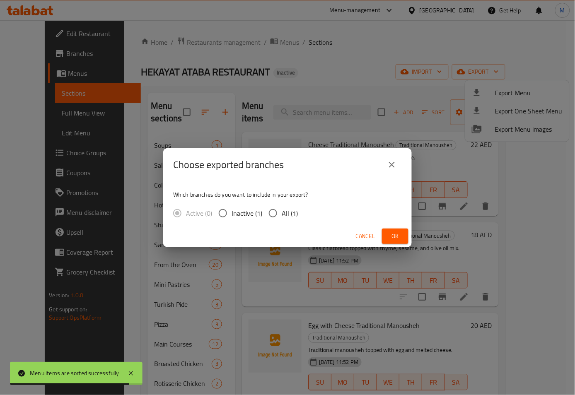
click at [283, 214] on span "All (1)" at bounding box center [290, 213] width 16 height 10
click at [282, 214] on input "All (1)" at bounding box center [272, 213] width 17 height 17
radio input "true"
click at [394, 237] on span "Ok" at bounding box center [395, 236] width 13 height 10
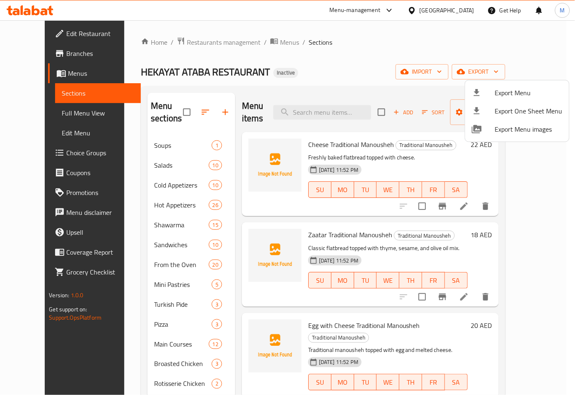
click at [336, 58] on div at bounding box center [287, 197] width 575 height 395
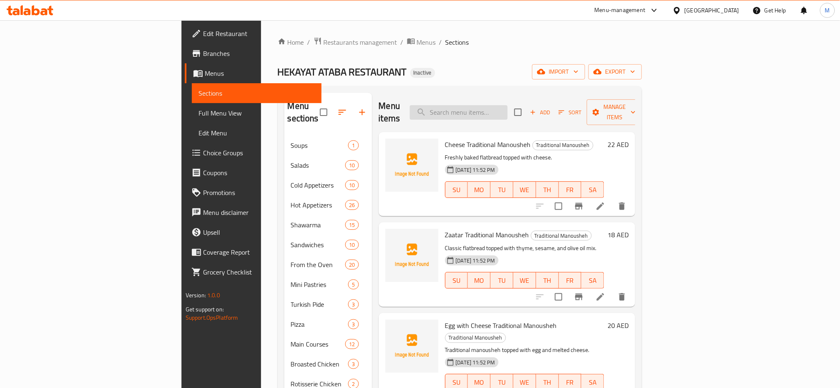
click at [502, 105] on input "search" at bounding box center [459, 112] width 98 height 15
click at [508, 105] on input "search" at bounding box center [459, 112] width 98 height 15
paste input "Mohamarah"
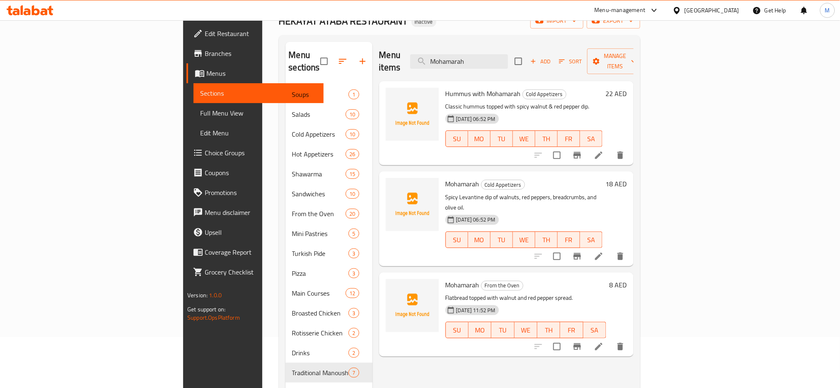
scroll to position [55, 0]
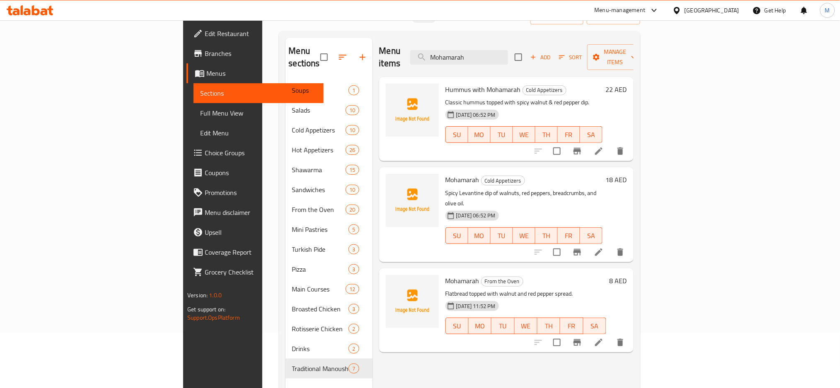
type input "Mohamarah"
click at [566, 245] on li at bounding box center [598, 252] width 23 height 15
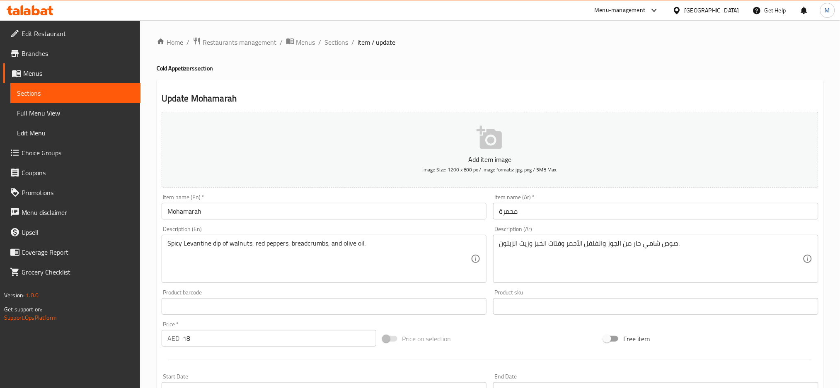
click at [220, 211] on input "Mohamarah" at bounding box center [324, 211] width 325 height 17
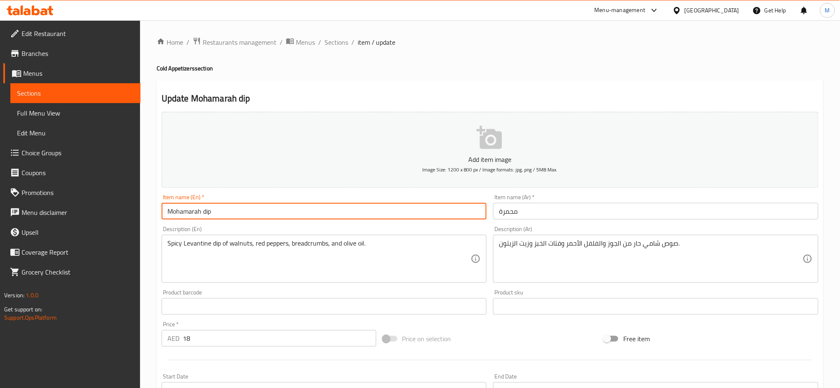
type input "Mohamarah dip"
click at [499, 211] on input "محمرة" at bounding box center [655, 211] width 325 height 17
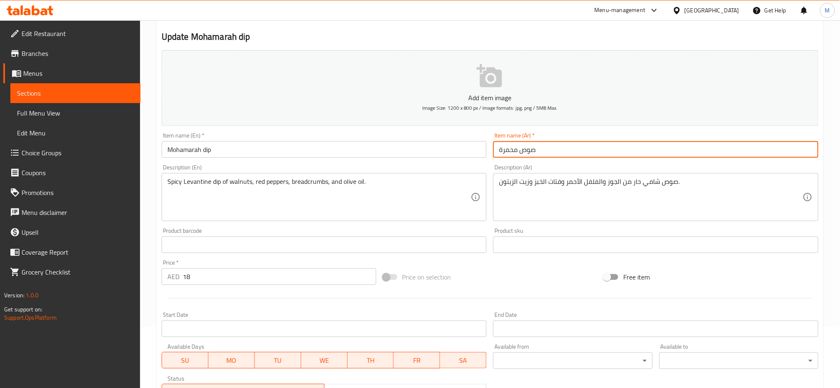
scroll to position [196, 0]
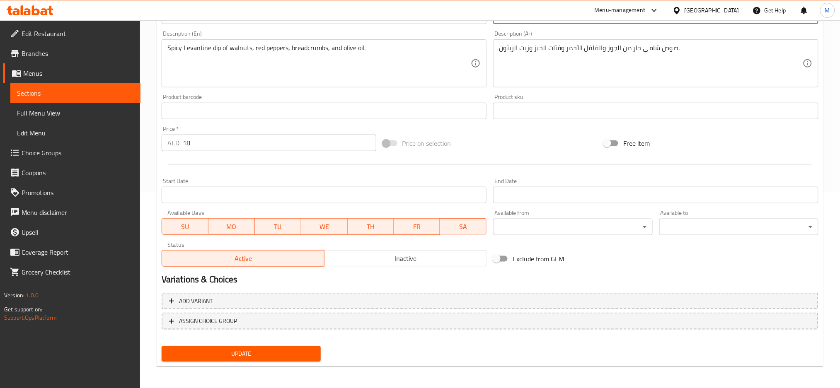
type input "صوص محمرة"
click at [276, 357] on span "Update" at bounding box center [241, 354] width 146 height 10
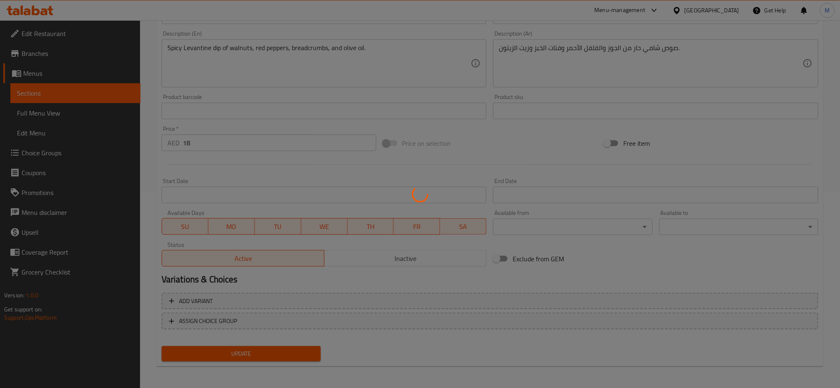
scroll to position [0, 0]
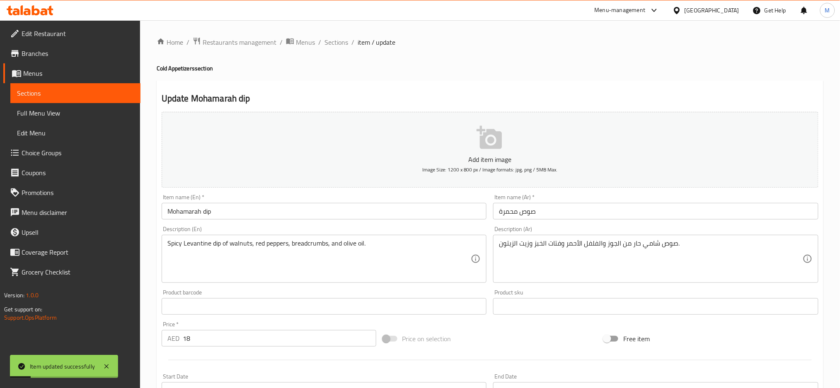
click at [183, 214] on input "Mohamarah dip" at bounding box center [324, 211] width 325 height 17
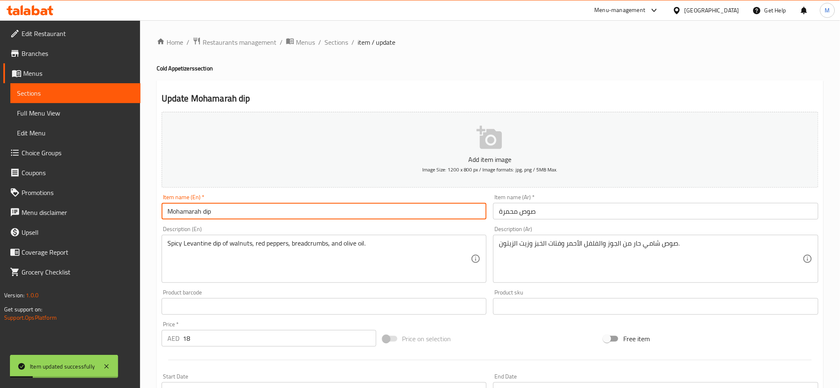
click at [183, 214] on input "Mohamarah dip" at bounding box center [324, 211] width 325 height 17
click at [324, 46] on span "Sections" at bounding box center [336, 42] width 24 height 10
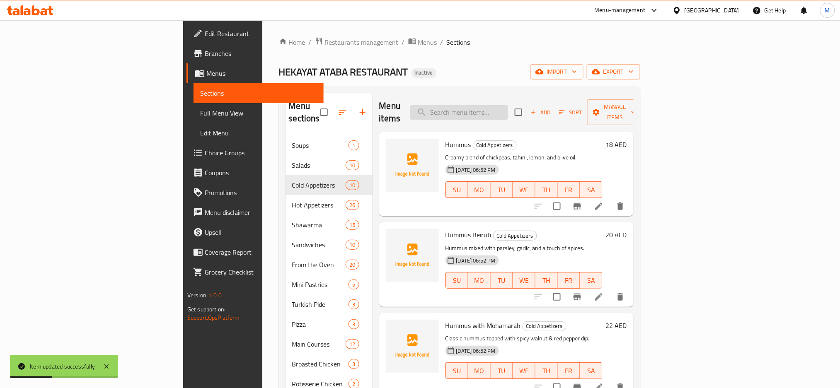
click at [508, 106] on input "search" at bounding box center [459, 112] width 98 height 15
paste input "Mohamarah"
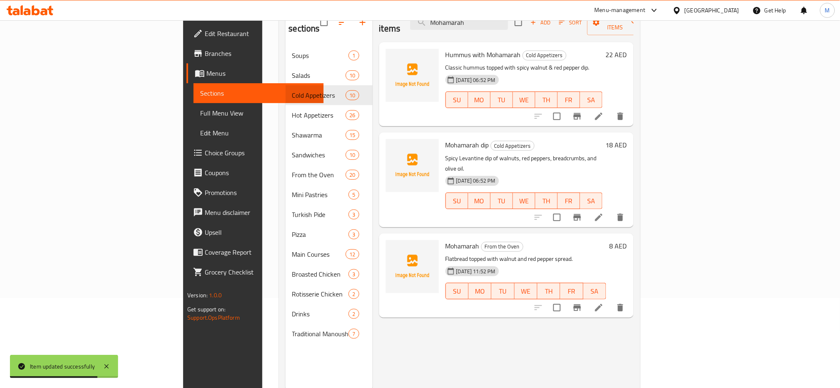
scroll to position [110, 0]
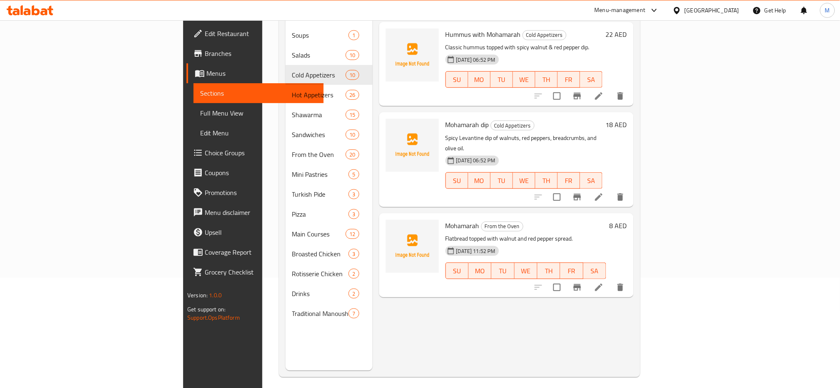
type input "Mohamarah"
click at [566, 283] on icon at bounding box center [599, 288] width 10 height 10
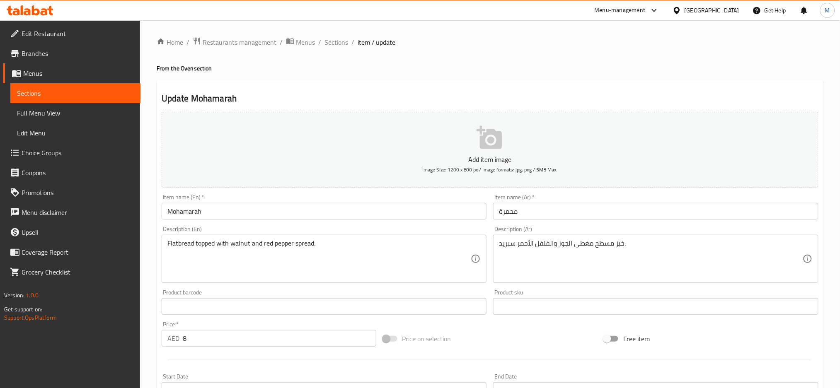
click at [186, 239] on textarea "Flatbread topped with walnut and red pepper spread." at bounding box center [319, 258] width 304 height 39
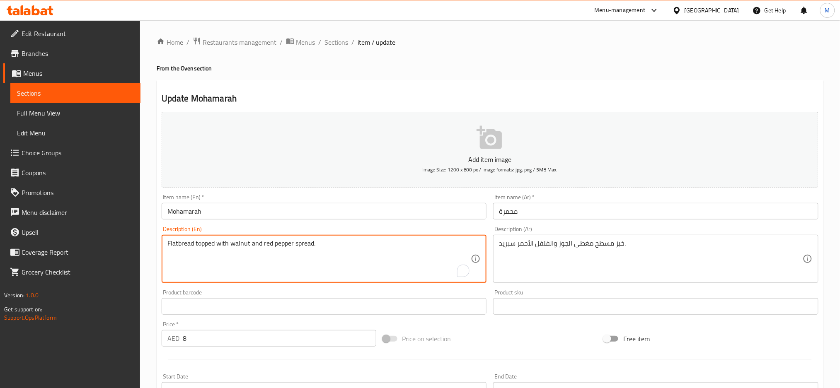
click at [249, 213] on input "Mohamarah" at bounding box center [324, 211] width 325 height 17
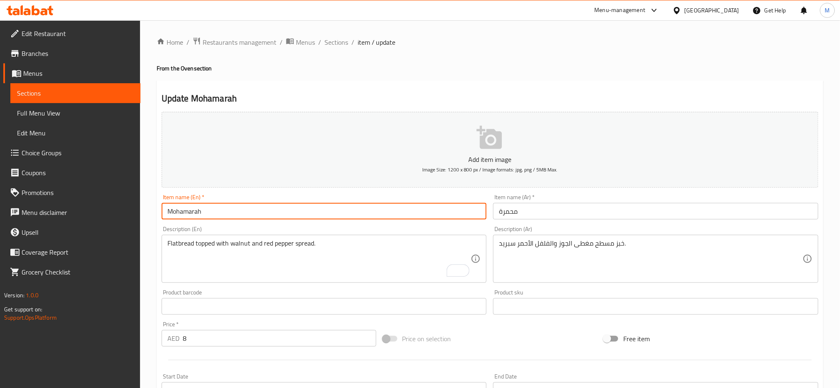
paste input "Flatbread"
type input "Mohamarah Flatbread"
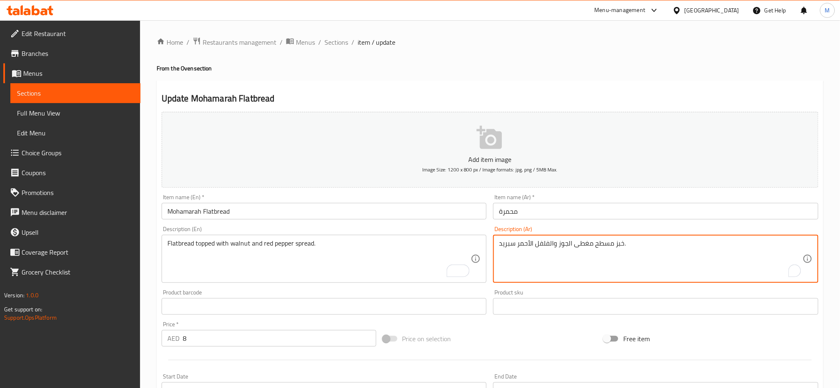
drag, startPoint x: 624, startPoint y: 246, endPoint x: 594, endPoint y: 246, distance: 29.8
click at [498, 213] on input "محمرة" at bounding box center [655, 211] width 325 height 17
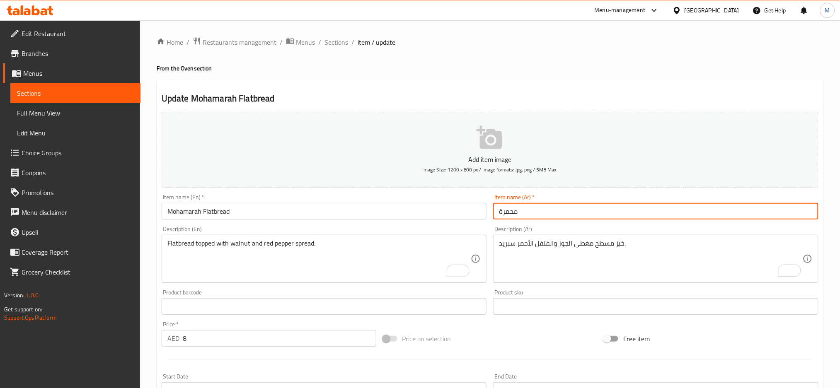
paste input "خبز مسطح"
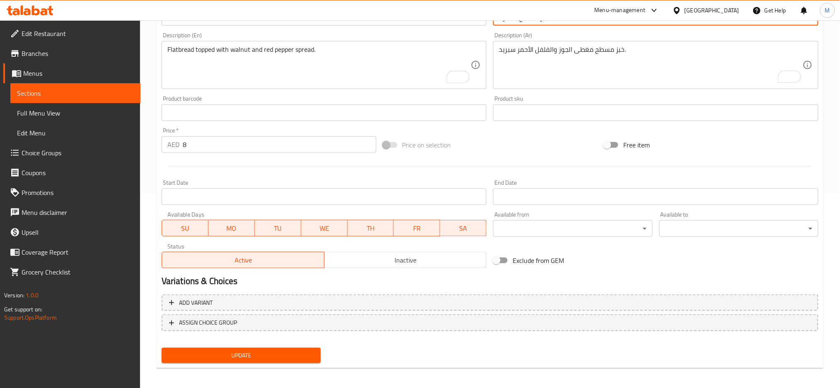
scroll to position [196, 0]
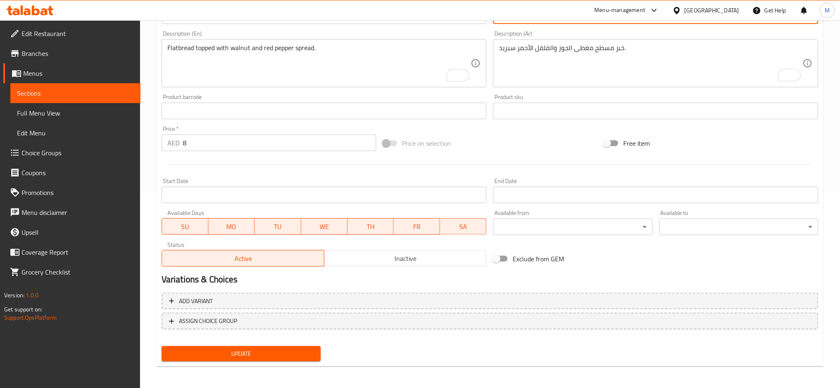
type input "خبز مسطح محمرة"
click at [263, 351] on span "Update" at bounding box center [241, 354] width 146 height 10
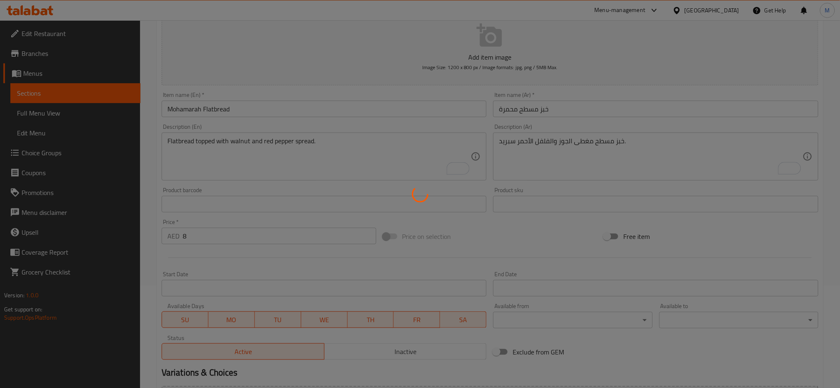
scroll to position [0, 0]
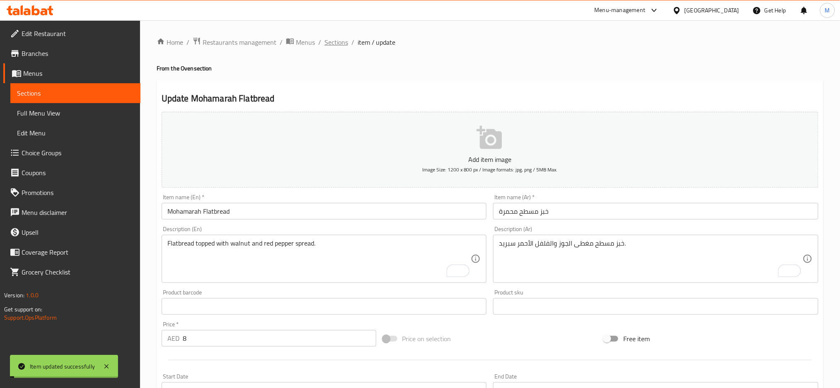
click at [335, 45] on span "Sections" at bounding box center [336, 42] width 24 height 10
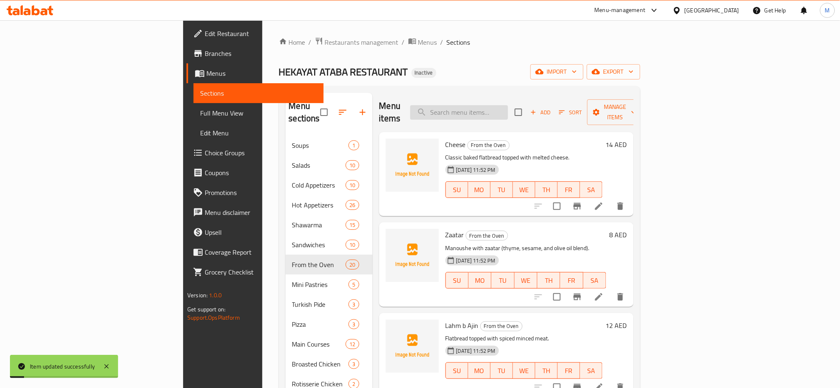
click at [508, 109] on input "search" at bounding box center [459, 112] width 98 height 15
paste input "خبز مسطح"
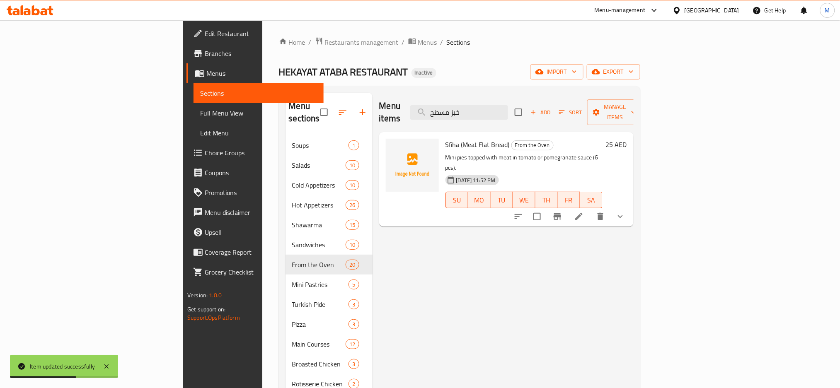
drag, startPoint x: 516, startPoint y: 109, endPoint x: 375, endPoint y: 111, distance: 141.3
click at [379, 109] on div "Menu items خبز مسطح Add Sort Manage items" at bounding box center [506, 112] width 254 height 39
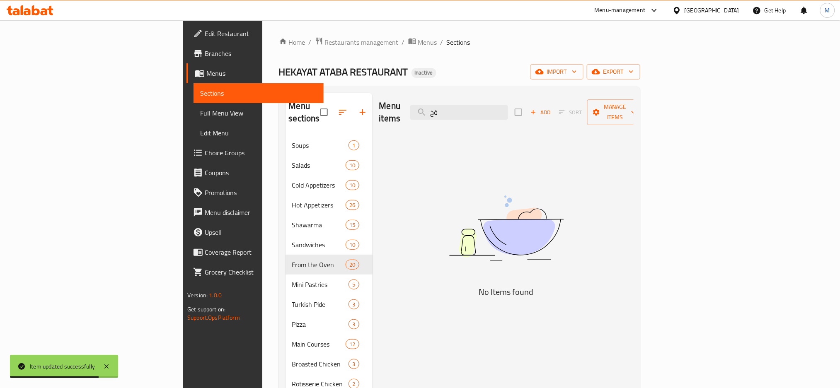
type input "ة"
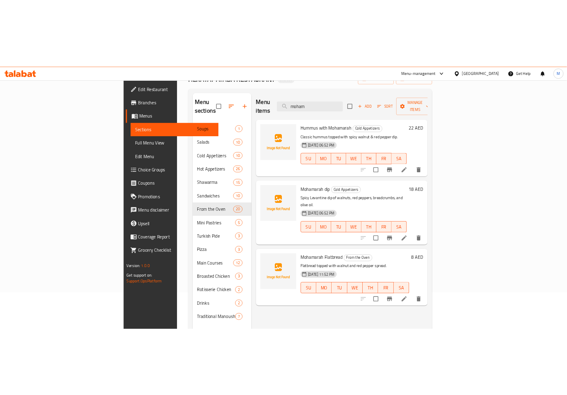
scroll to position [55, 0]
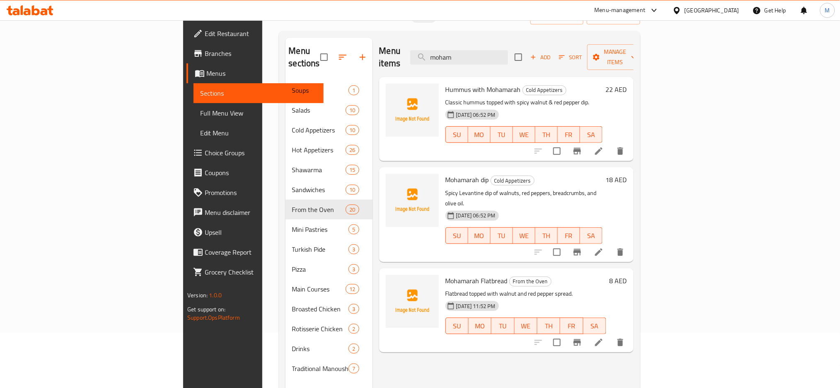
type input "moham"
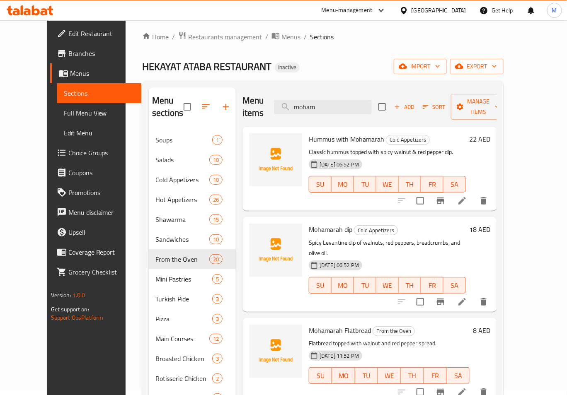
scroll to position [0, 0]
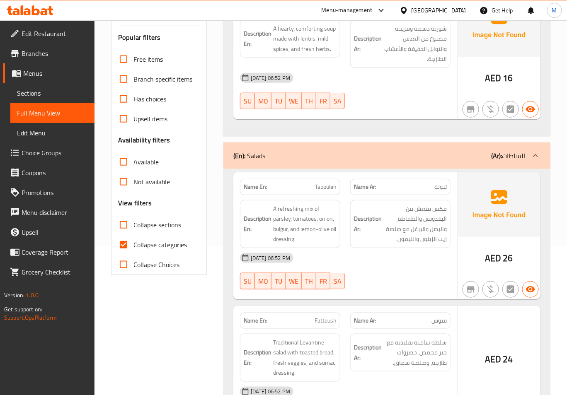
scroll to position [166, 0]
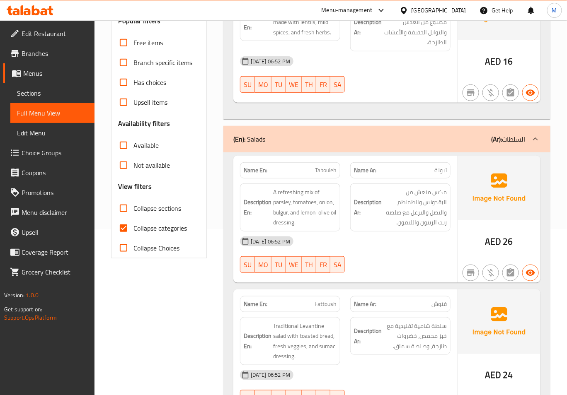
click at [139, 224] on span "Collapse categories" at bounding box center [159, 228] width 53 height 10
click at [133, 224] on input "Collapse categories" at bounding box center [124, 228] width 20 height 20
checkbox input "false"
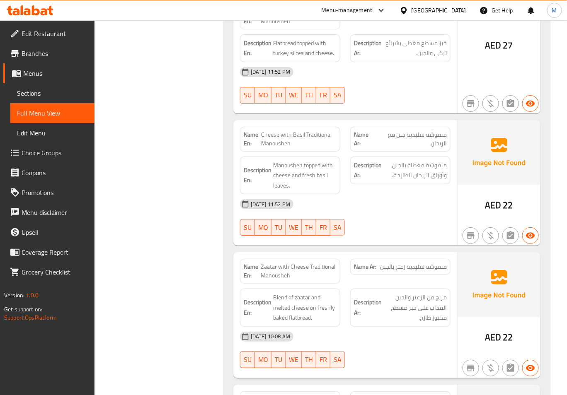
scroll to position [19142, 0]
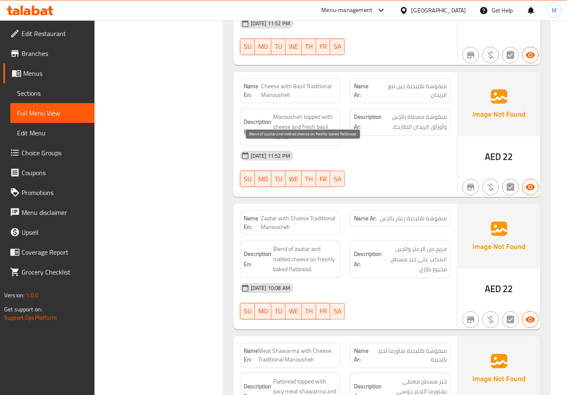
click at [277, 244] on span "Blend of zaatar and melted cheese on freshly baked flatbread." at bounding box center [304, 259] width 63 height 31
copy span "baked"
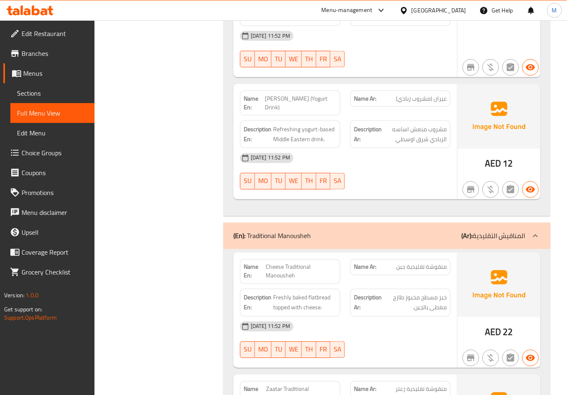
scroll to position [19114, 0]
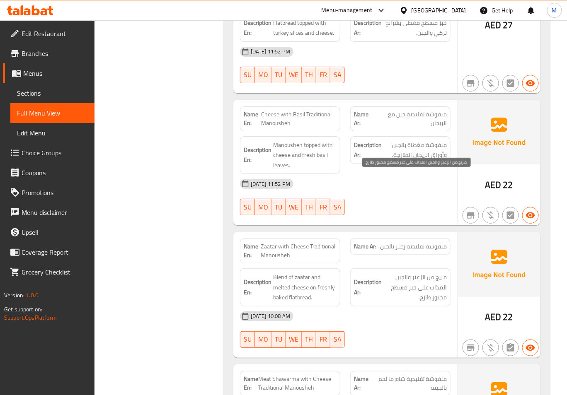
click at [389, 272] on span "مزيج من الزعتر والجبن المذاب على خبز مسطح مخبوز طازج." at bounding box center [414, 287] width 63 height 31
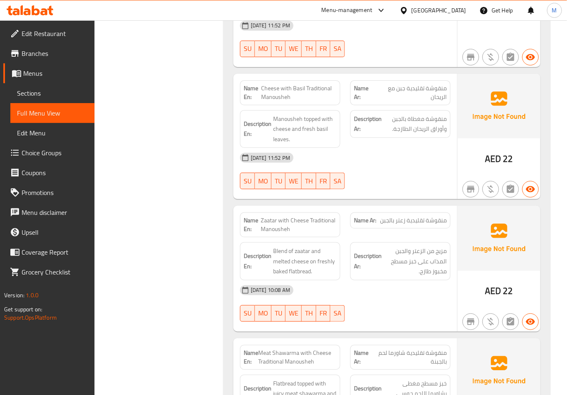
scroll to position [19142, 0]
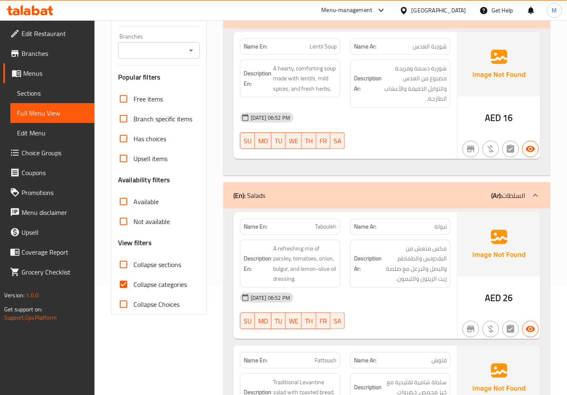
scroll to position [110, 0]
click at [140, 287] on span "Collapse categories" at bounding box center [159, 284] width 53 height 10
click at [133, 287] on input "Collapse categories" at bounding box center [124, 284] width 20 height 20
checkbox input "false"
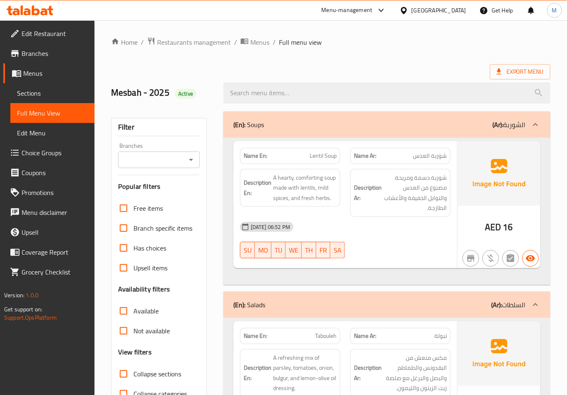
click at [383, 47] on ol "Home / Restaurants management / Menus / Full menu view" at bounding box center [330, 42] width 439 height 11
click at [410, 217] on div "[DATE] 06:52 PM" at bounding box center [345, 227] width 220 height 20
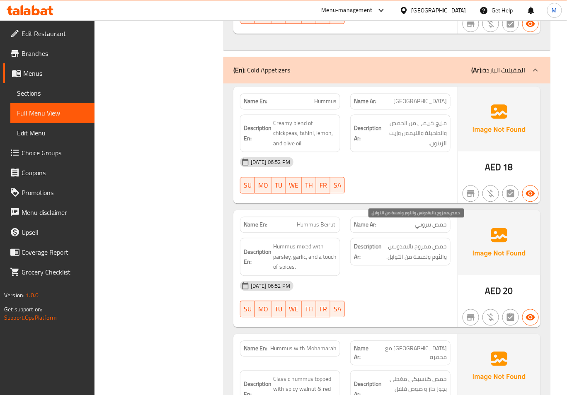
scroll to position [1602, 0]
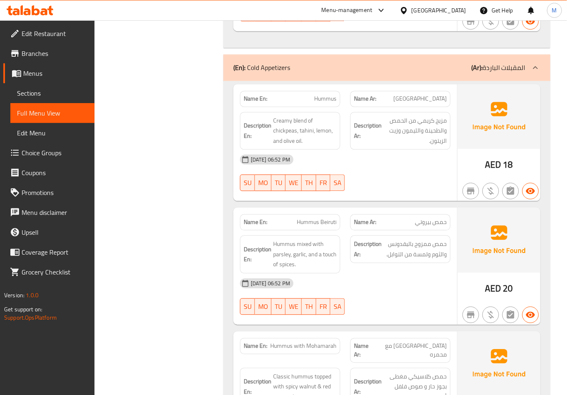
drag, startPoint x: 373, startPoint y: 160, endPoint x: 325, endPoint y: 101, distance: 75.9
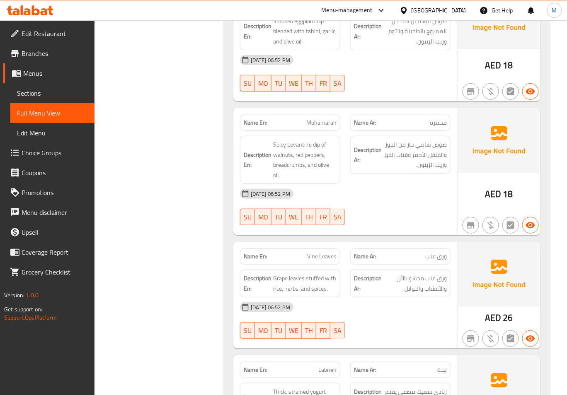
scroll to position [2210, 0]
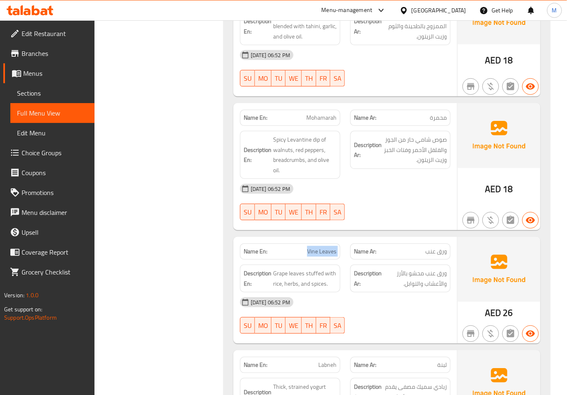
copy span "Vine Leaves"
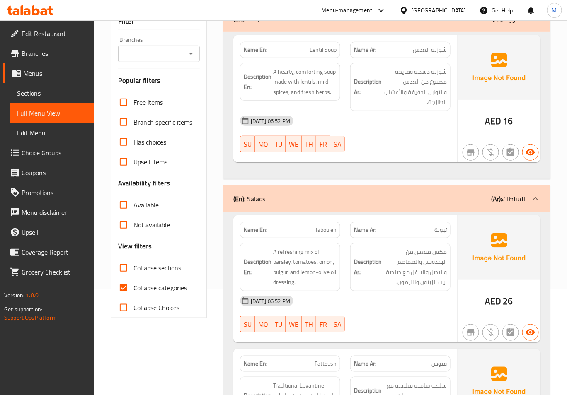
scroll to position [110, 0]
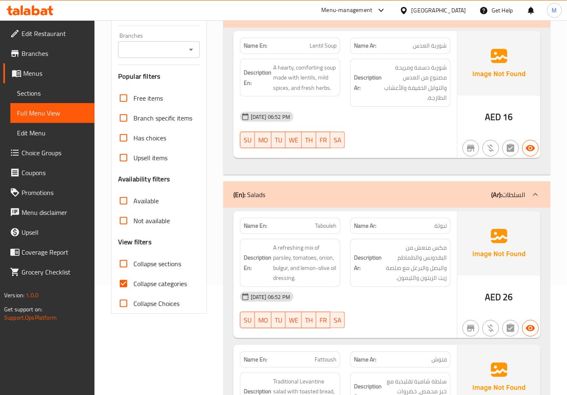
click at [145, 283] on span "Collapse categories" at bounding box center [159, 284] width 53 height 10
click at [133, 283] on input "Collapse categories" at bounding box center [124, 284] width 20 height 20
checkbox input "false"
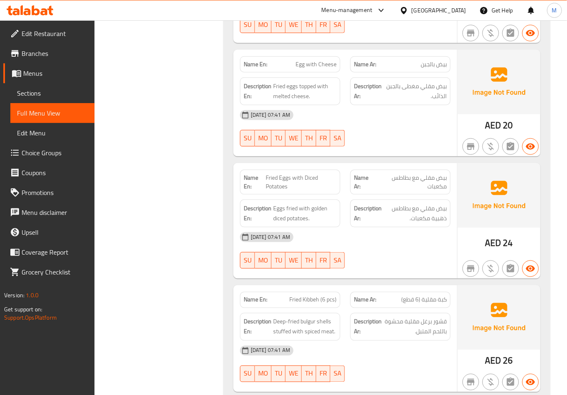
scroll to position [3452, 0]
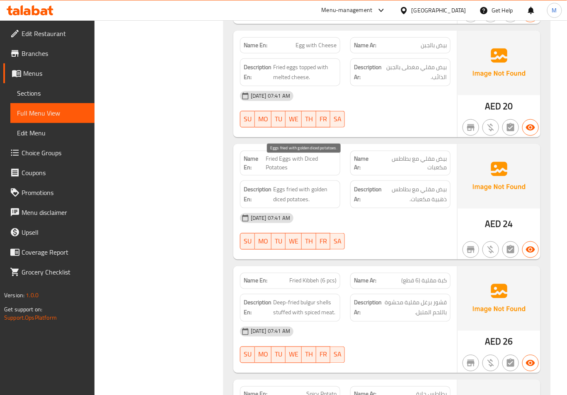
click at [319, 184] on span "Eggs fried with golden diced potatoes." at bounding box center [304, 194] width 63 height 20
copy span "golden"
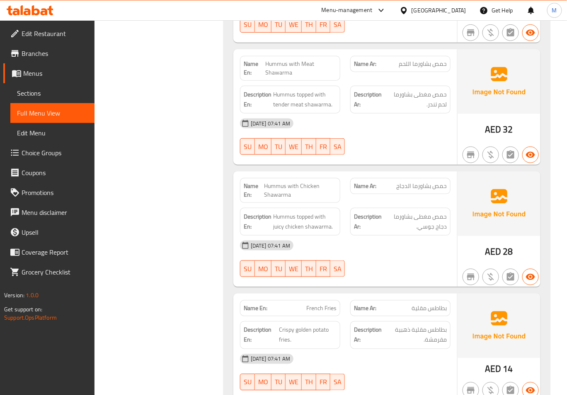
scroll to position [4502, 0]
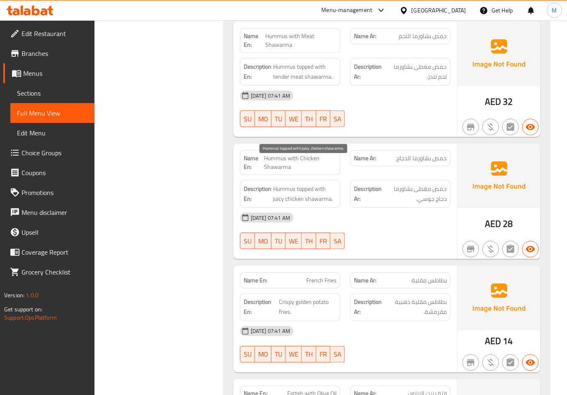
click at [280, 184] on span "Hummus topped with juicy chicken shawarma." at bounding box center [304, 194] width 63 height 20
copy span "juicy"
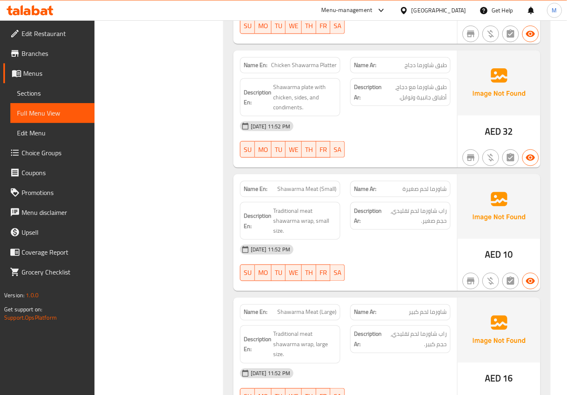
scroll to position [6711, 0]
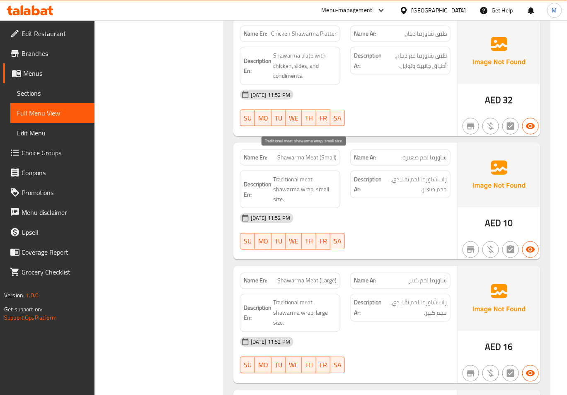
click at [281, 174] on span "Traditional meat shawarma wrap, small size." at bounding box center [304, 189] width 63 height 31
copy span "Traditional"
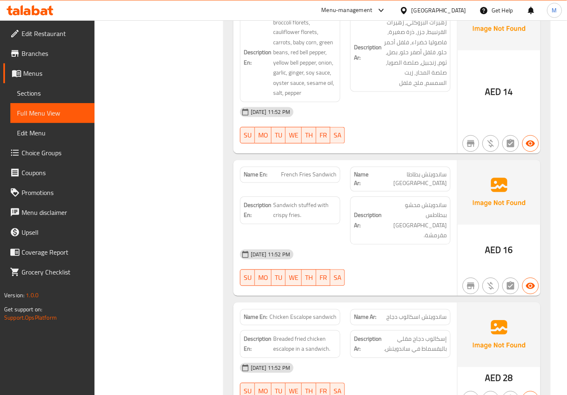
scroll to position [9032, 0]
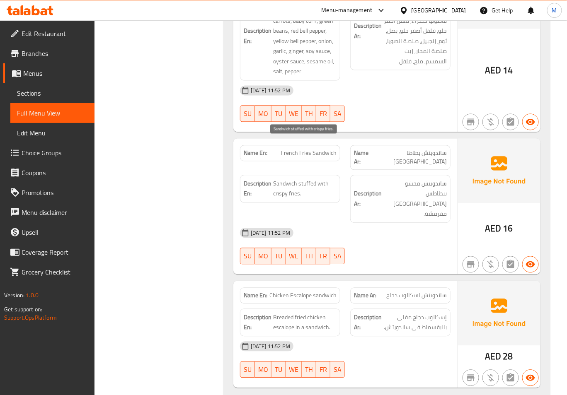
click at [277, 179] on span "Sandwich stuffed with crispy fries." at bounding box center [304, 189] width 63 height 20
copy span "crispy"
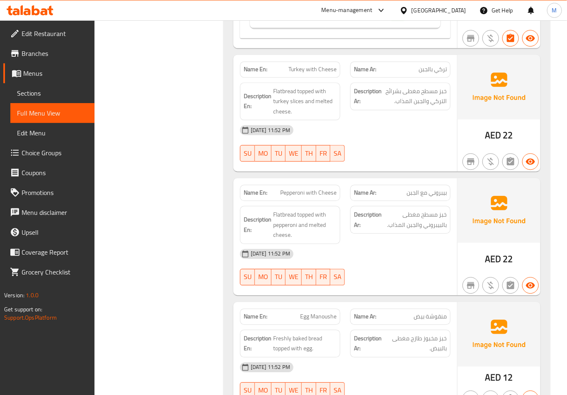
scroll to position [11241, 0]
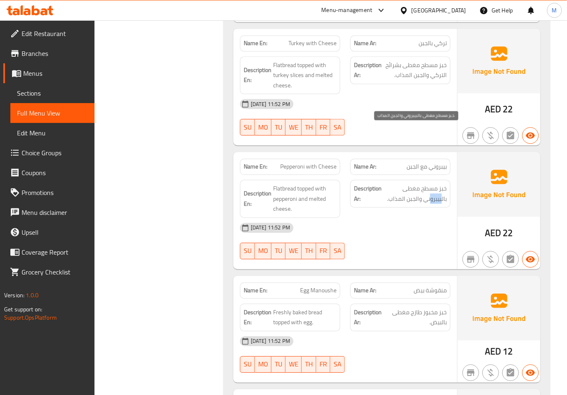
drag, startPoint x: 442, startPoint y: 143, endPoint x: 431, endPoint y: 142, distance: 10.4
click at [431, 184] on span "خبز مسطح مغطى بالبيبروني والجبن المذاب." at bounding box center [414, 194] width 63 height 20
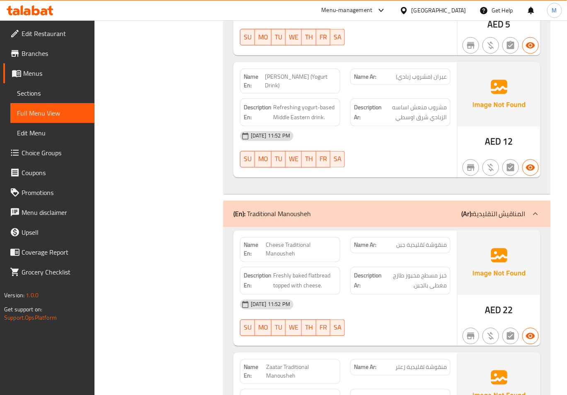
scroll to position [18478, 0]
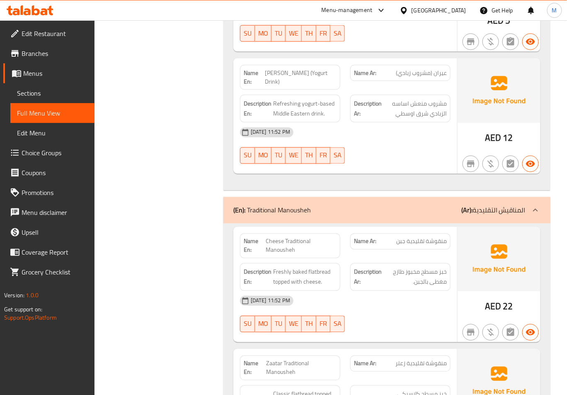
copy span "Cheese Traditional Manousheh"
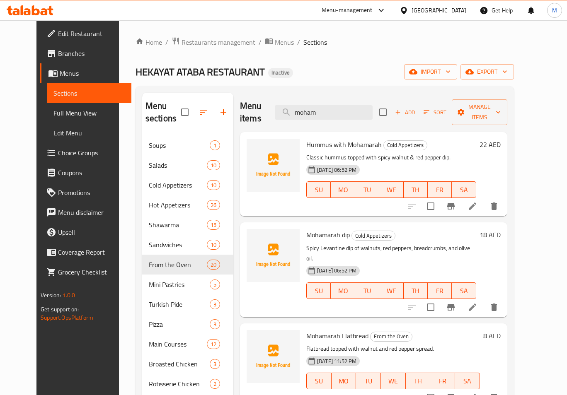
scroll to position [116, 0]
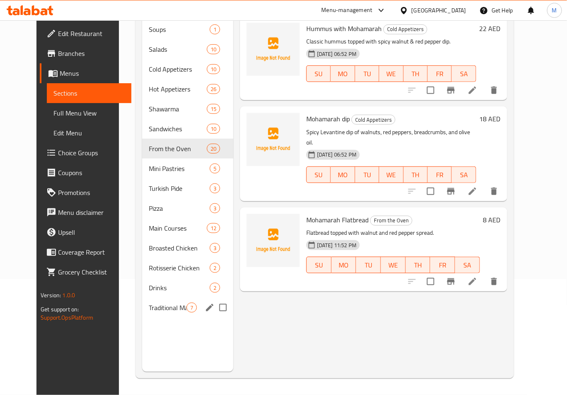
click at [205, 309] on icon "edit" at bounding box center [210, 308] width 10 height 10
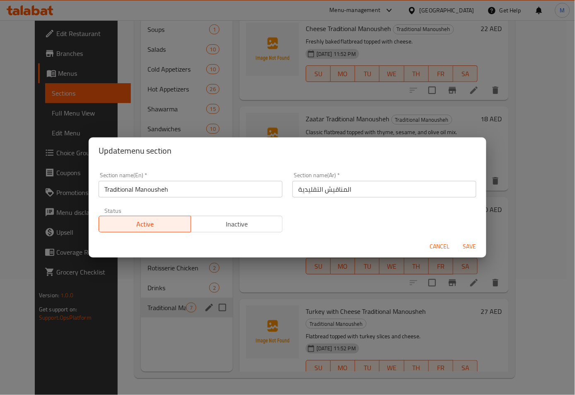
click at [320, 191] on input "المناقيش التقليدية" at bounding box center [385, 189] width 184 height 17
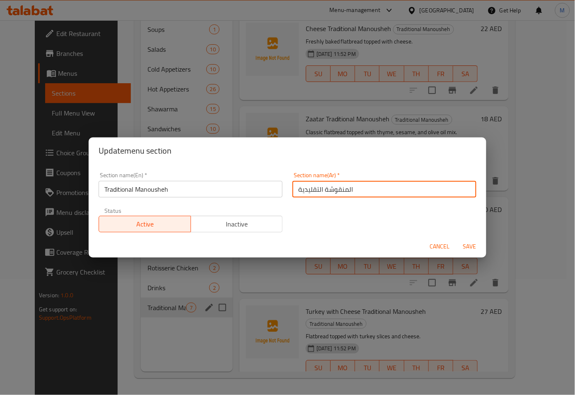
type input "المنقوشة التقليدية"
click at [457, 239] on button "Save" at bounding box center [470, 246] width 27 height 15
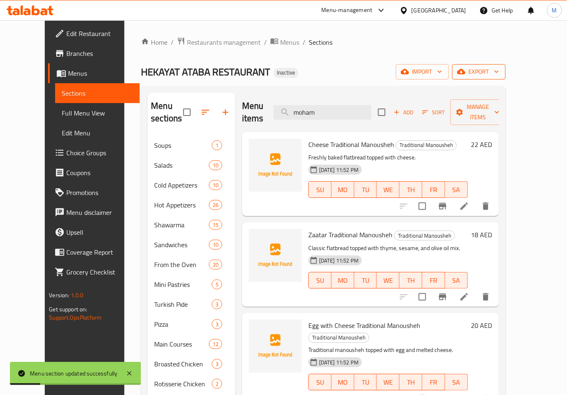
click at [499, 73] on span "export" at bounding box center [479, 72] width 40 height 10
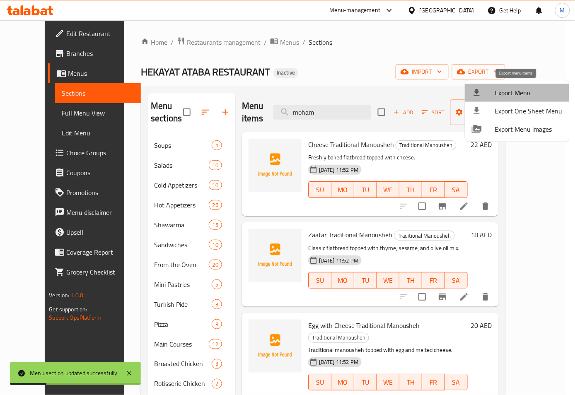
click at [518, 92] on span "Export Menu" at bounding box center [529, 93] width 68 height 10
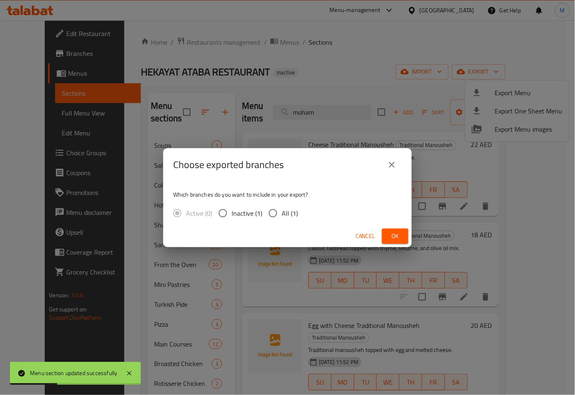
click at [290, 208] on span "All (1)" at bounding box center [290, 213] width 16 height 10
click at [282, 208] on input "All (1)" at bounding box center [272, 213] width 17 height 17
radio input "true"
click at [392, 233] on span "Ok" at bounding box center [395, 236] width 13 height 10
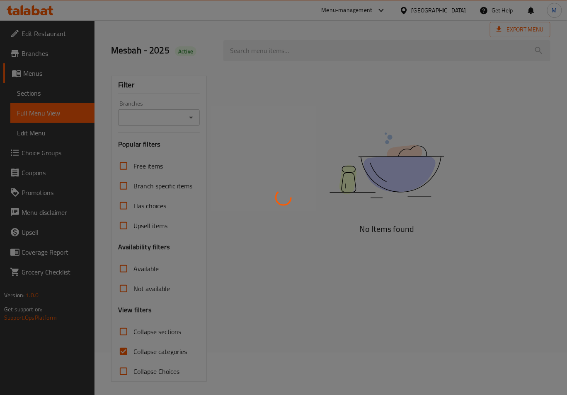
scroll to position [46, 0]
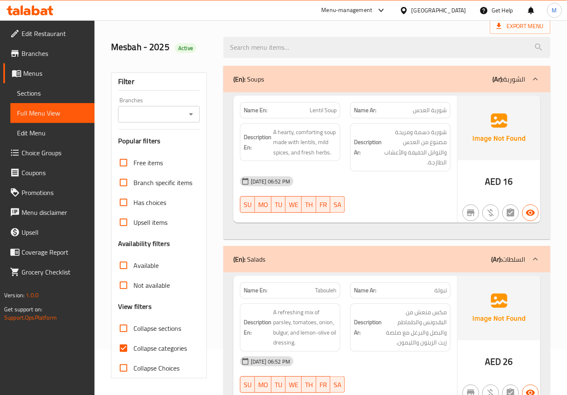
click at [123, 348] on input "Collapse categories" at bounding box center [124, 349] width 20 height 20
checkbox input "false"
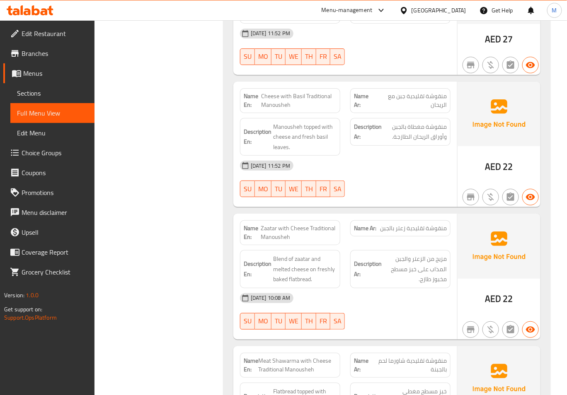
scroll to position [19142, 0]
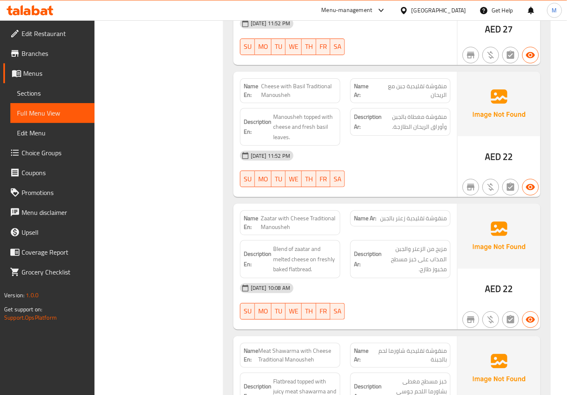
drag, startPoint x: 408, startPoint y: 329, endPoint x: 384, endPoint y: 296, distance: 41.2
